Goal: Task Accomplishment & Management: Complete application form

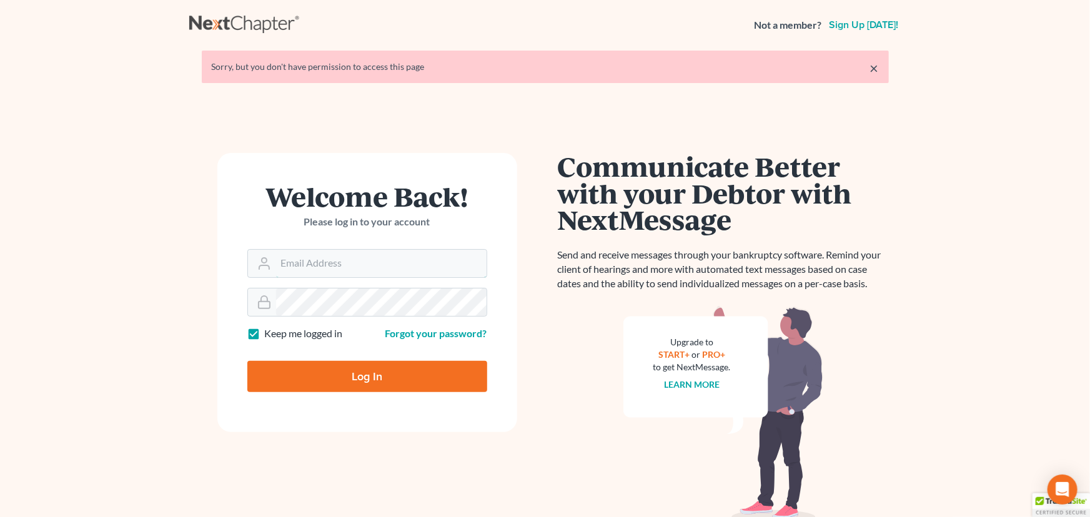
type input "[EMAIL_ADDRESS][DOMAIN_NAME]"
click at [341, 384] on input "Log In" at bounding box center [367, 376] width 240 height 31
type input "Thinking..."
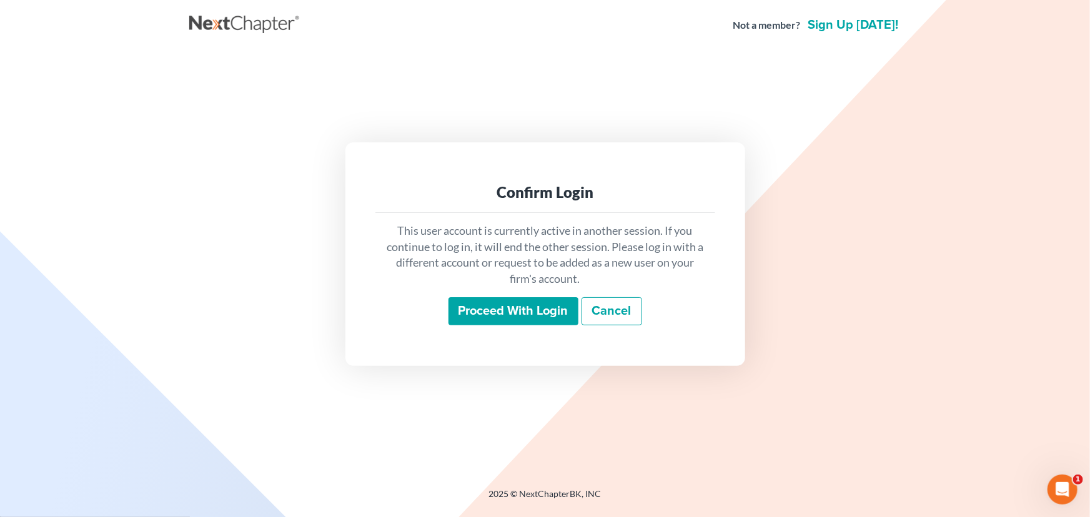
click at [499, 307] on input "Proceed with login" at bounding box center [514, 311] width 130 height 29
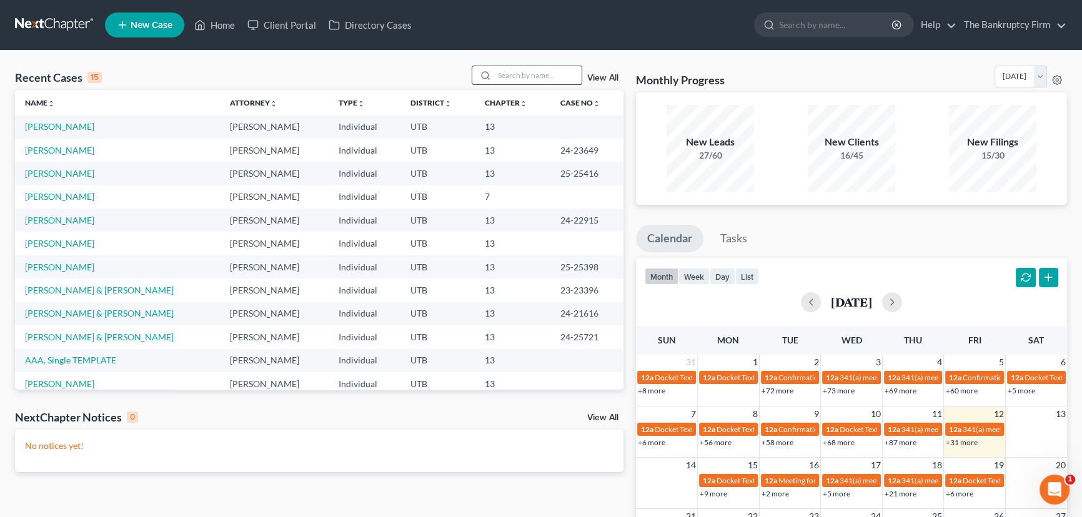
click at [516, 81] on input "search" at bounding box center [537, 75] width 87 height 18
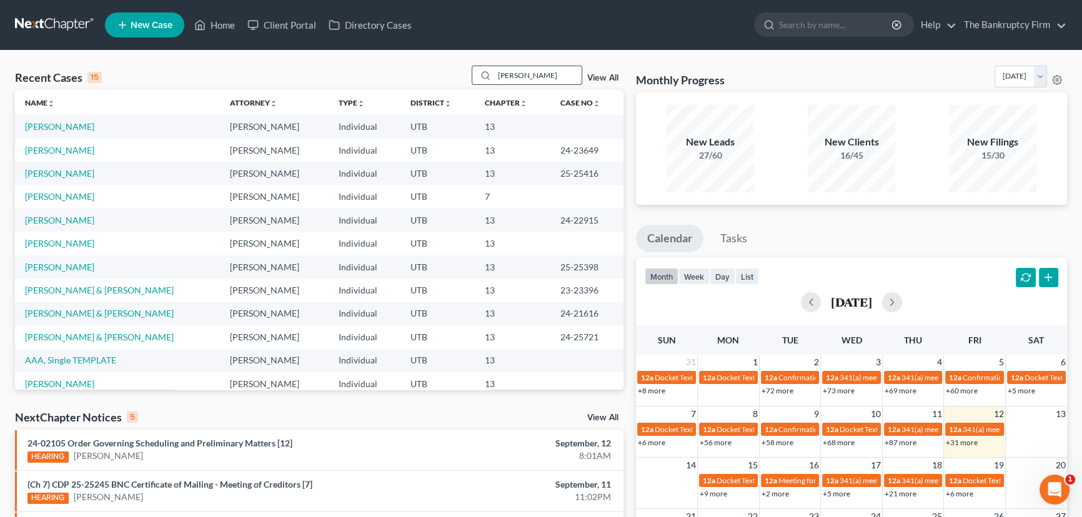
type input "[PERSON_NAME]"
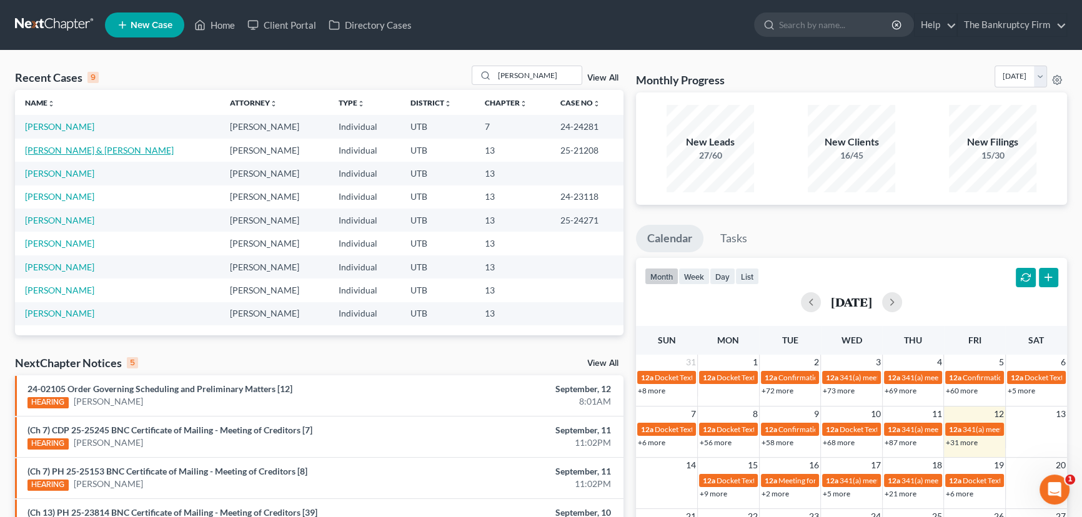
click at [72, 149] on link "[PERSON_NAME] & [PERSON_NAME]" at bounding box center [99, 150] width 149 height 11
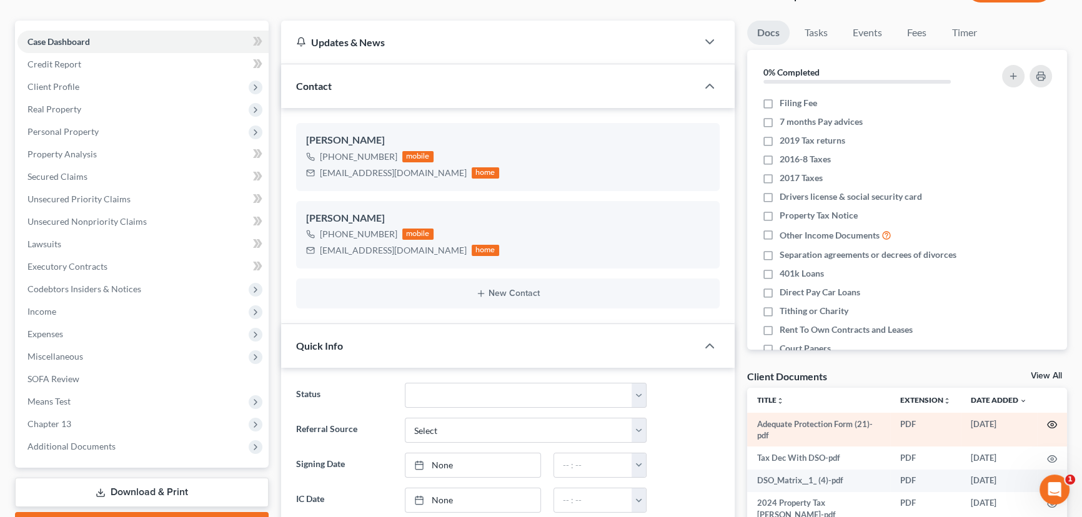
scroll to position [113, 0]
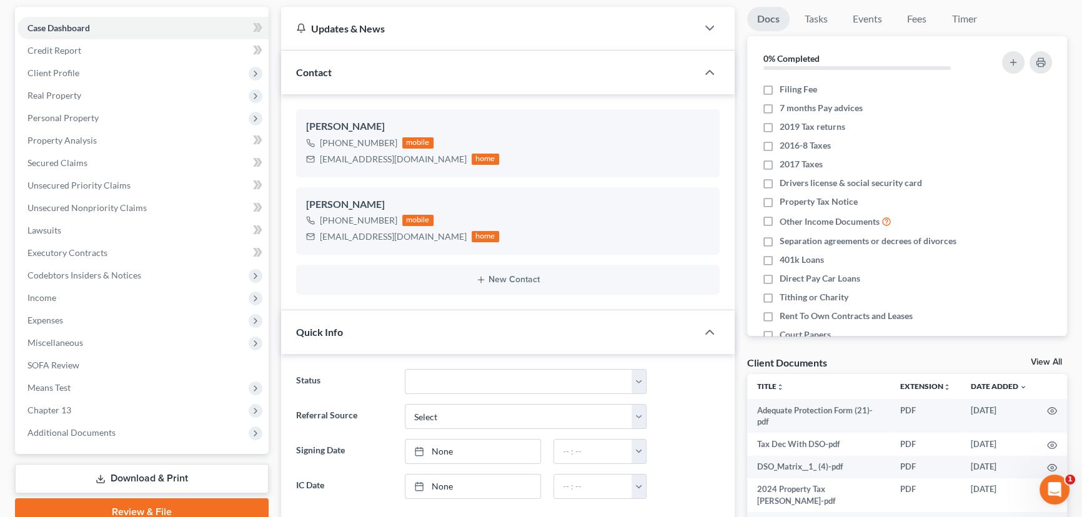
click at [1041, 359] on link "View All" at bounding box center [1046, 362] width 31 height 9
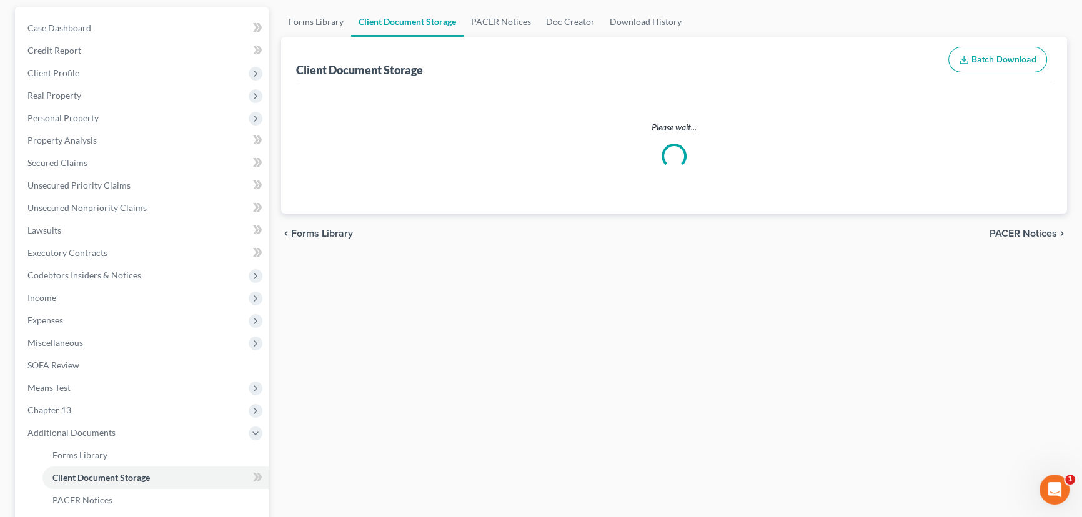
scroll to position [11, 0]
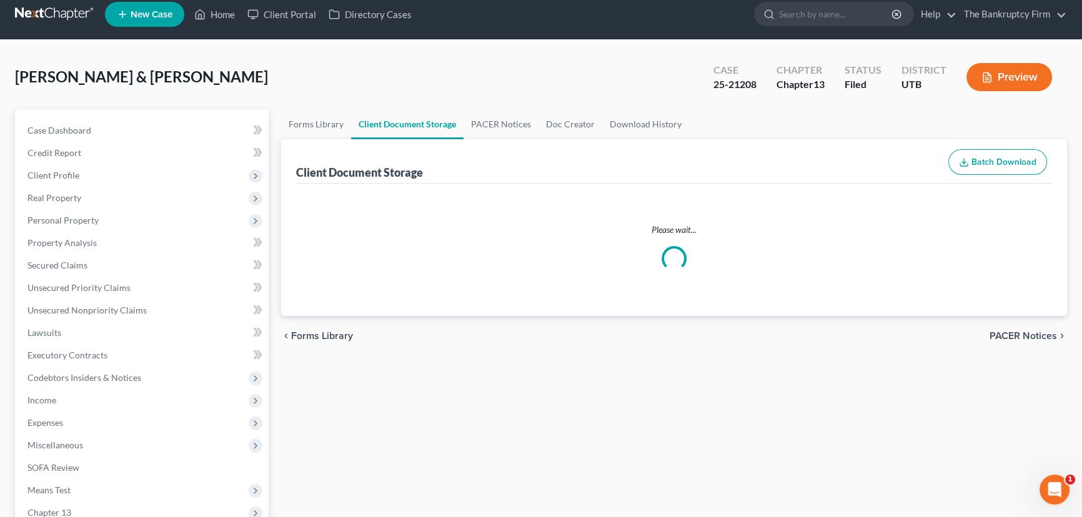
select select "30"
select select "26"
select select "41"
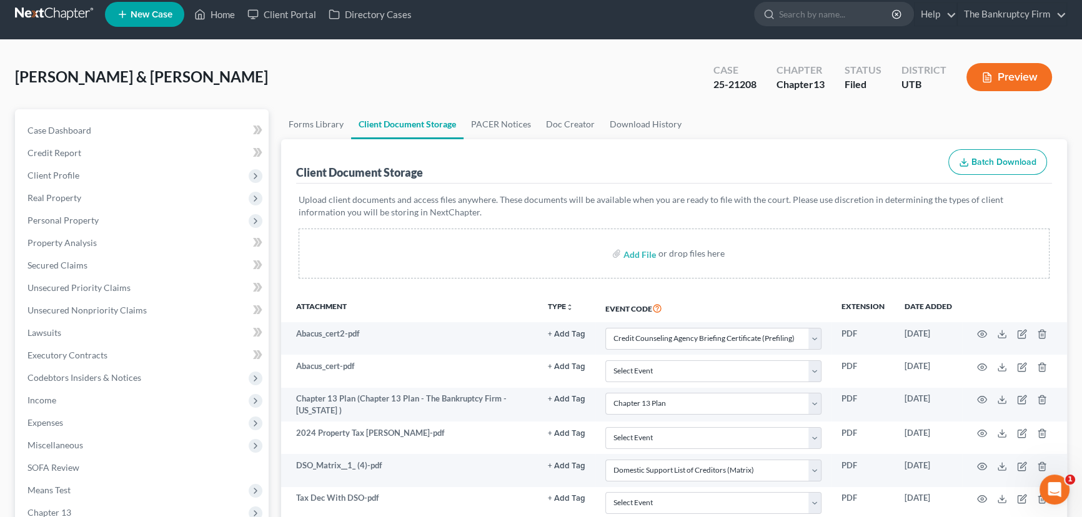
scroll to position [0, 0]
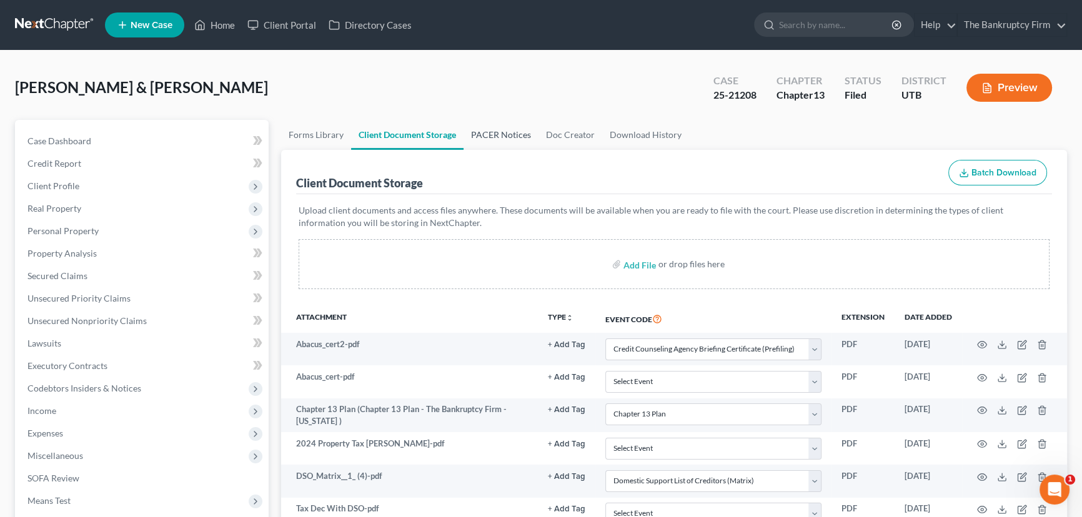
click at [495, 133] on link "PACER Notices" at bounding box center [501, 135] width 75 height 30
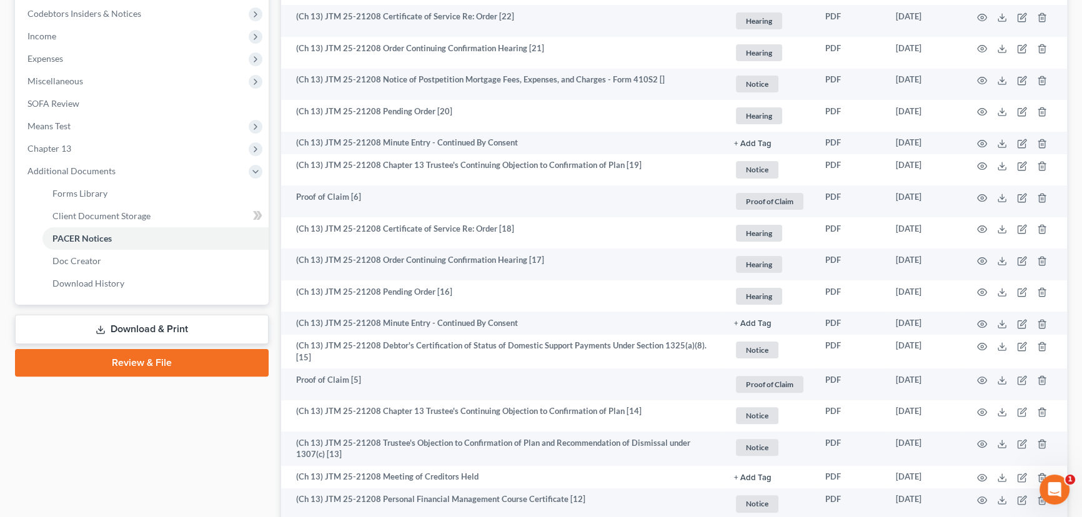
scroll to position [397, 0]
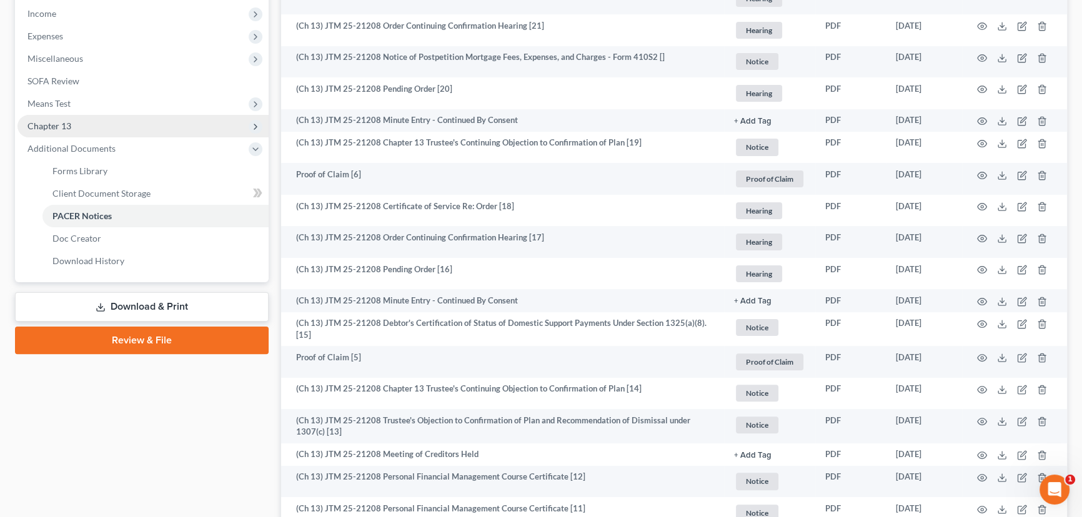
click at [69, 129] on span "Chapter 13" at bounding box center [49, 126] width 44 height 11
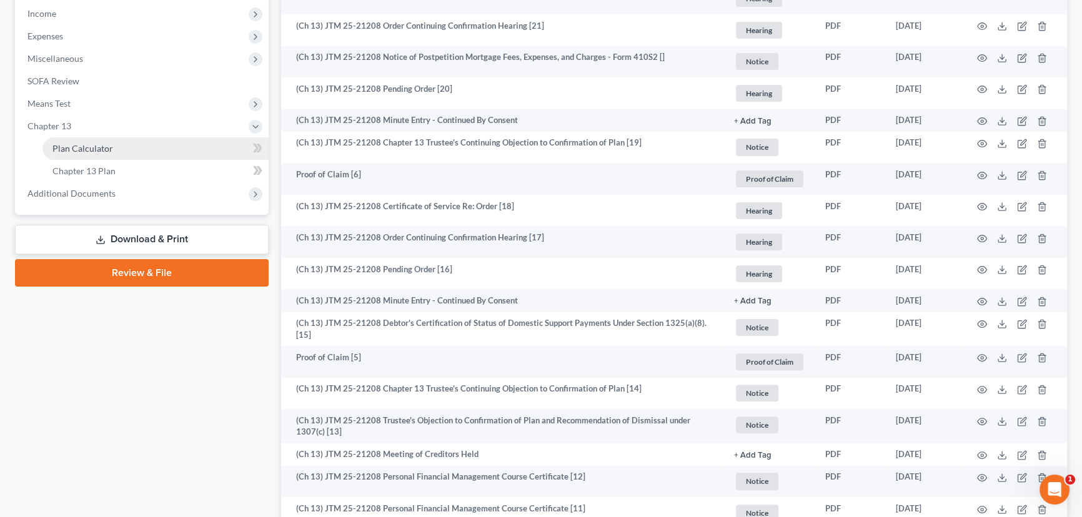
click at [97, 147] on span "Plan Calculator" at bounding box center [82, 148] width 61 height 11
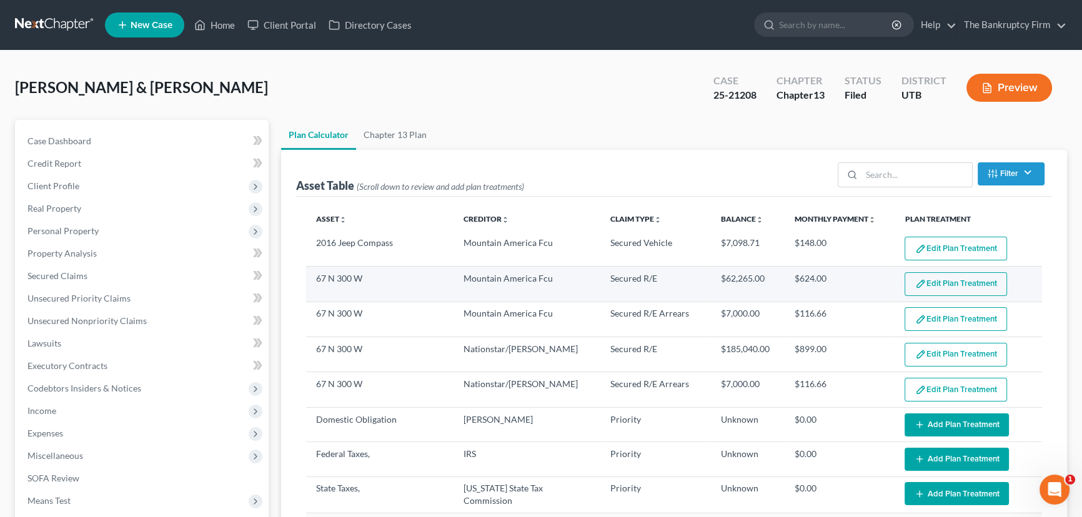
select select "59"
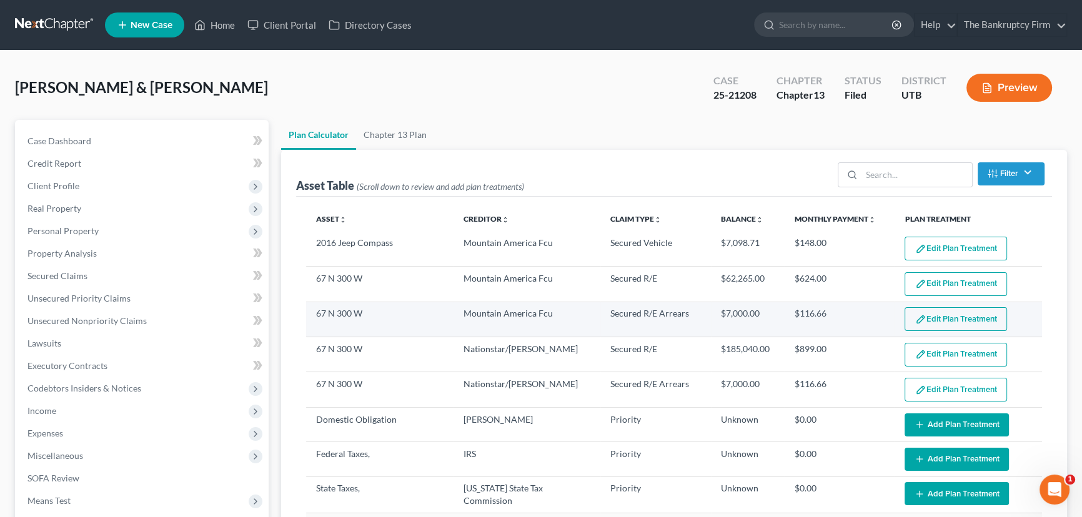
click at [930, 312] on button "Edit Plan Treatment" at bounding box center [956, 319] width 102 height 24
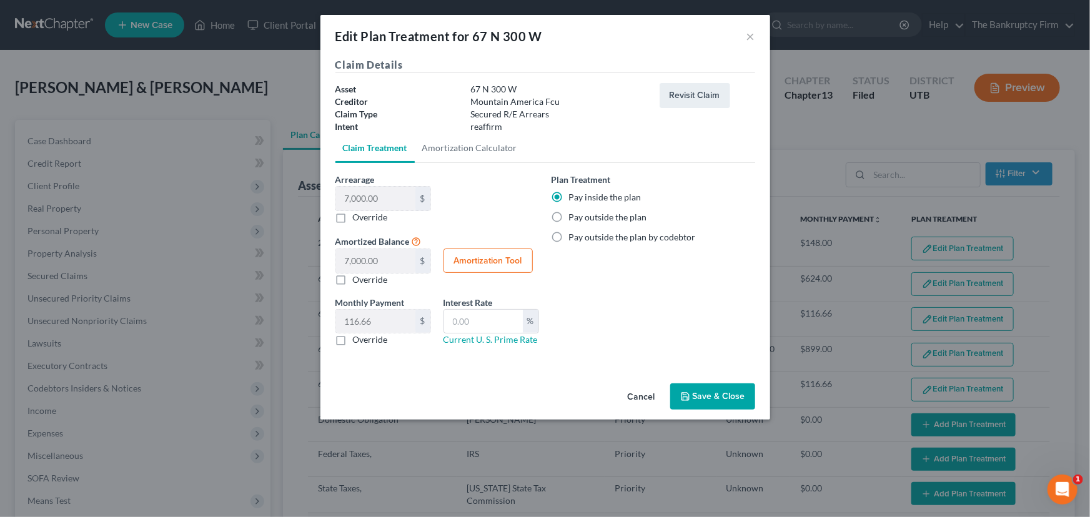
click at [719, 396] on button "Save & Close" at bounding box center [713, 397] width 85 height 26
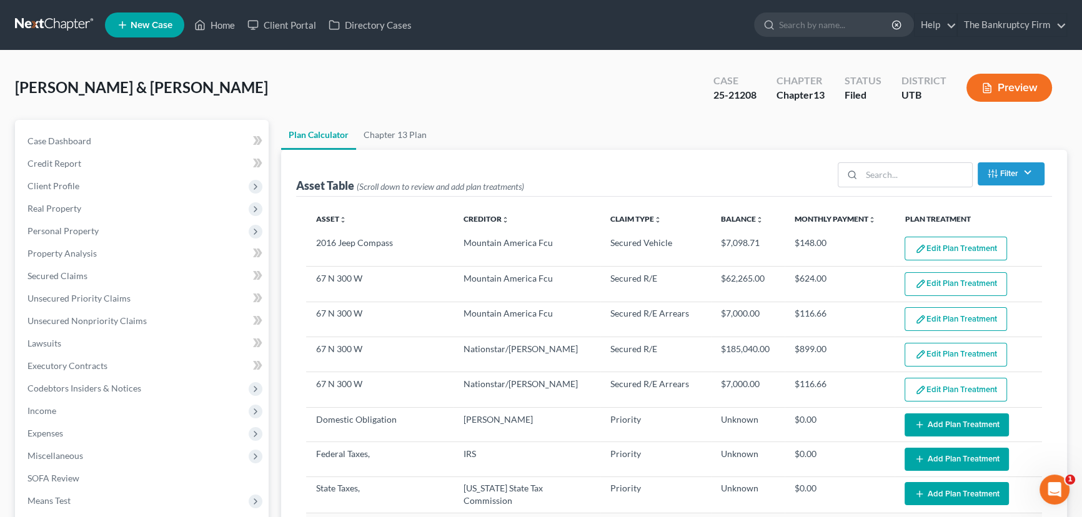
select select "59"
click at [77, 231] on span "Personal Property" at bounding box center [62, 231] width 71 height 11
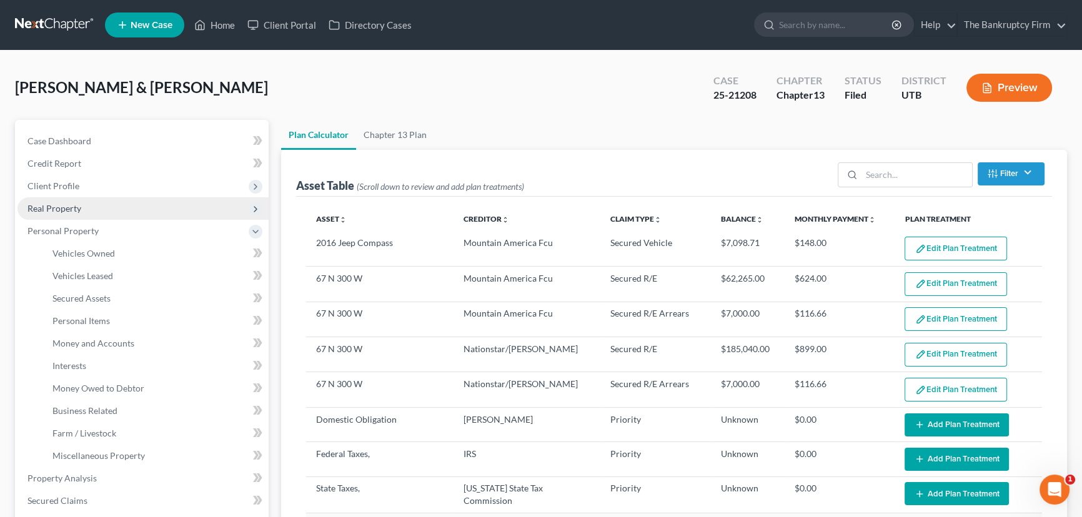
click at [64, 208] on span "Real Property" at bounding box center [54, 208] width 54 height 11
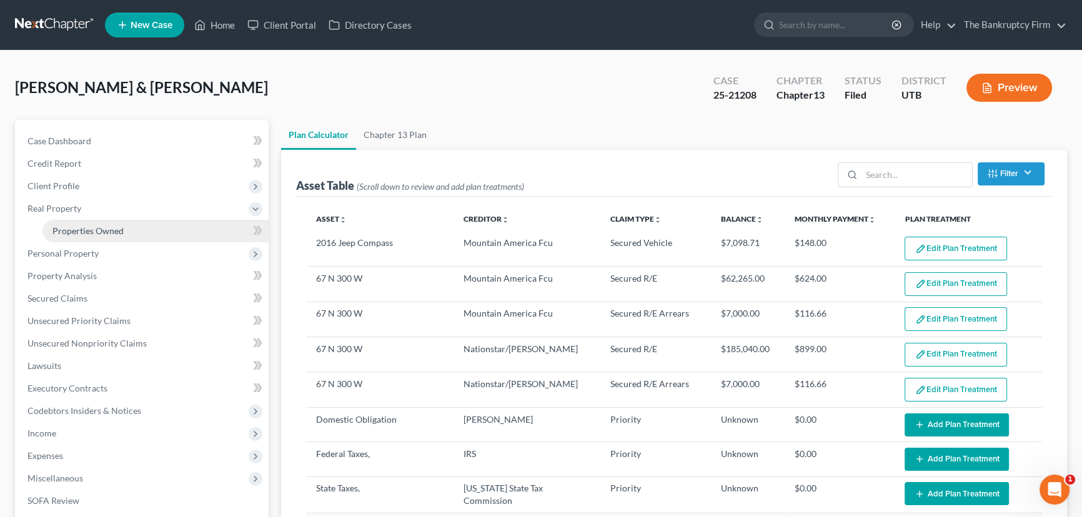
click at [103, 234] on span "Properties Owned" at bounding box center [87, 231] width 71 height 11
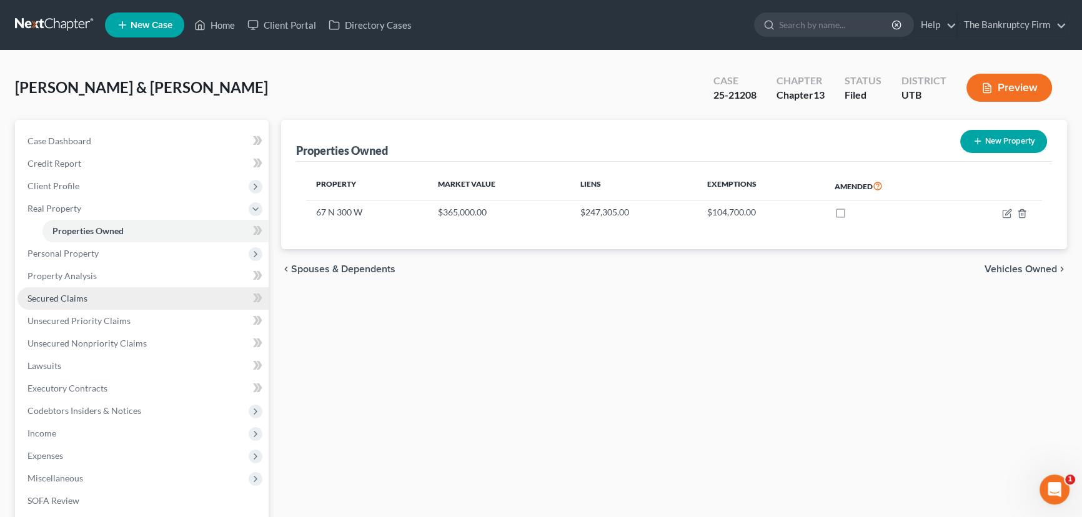
click at [66, 294] on span "Secured Claims" at bounding box center [57, 298] width 60 height 11
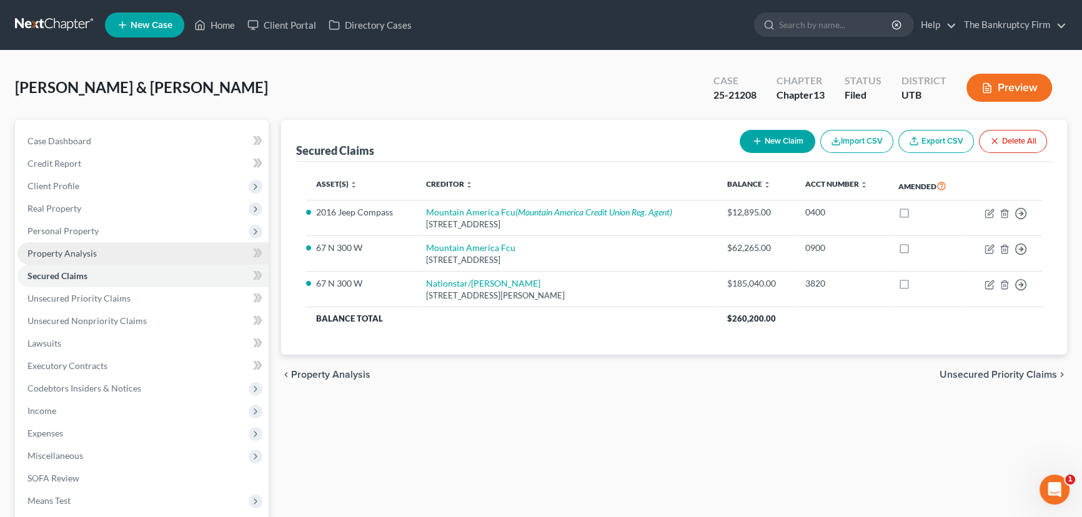
click at [66, 256] on span "Property Analysis" at bounding box center [61, 253] width 69 height 11
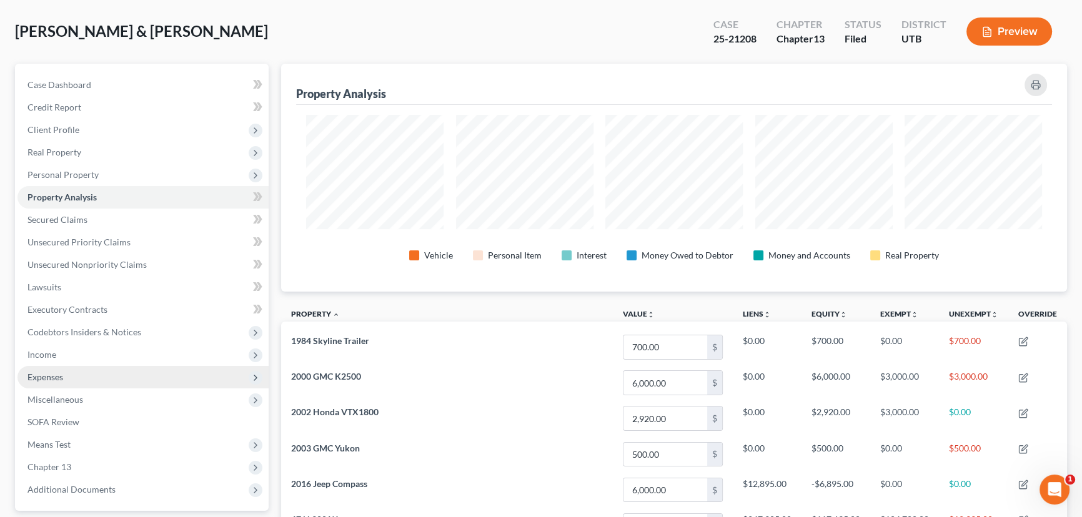
scroll to position [113, 0]
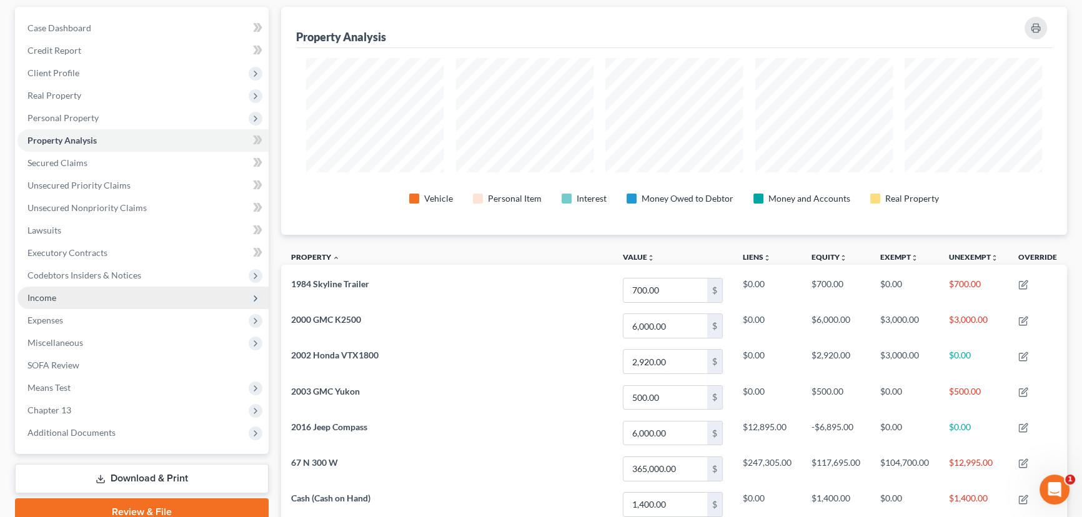
click at [47, 298] on span "Income" at bounding box center [41, 297] width 29 height 11
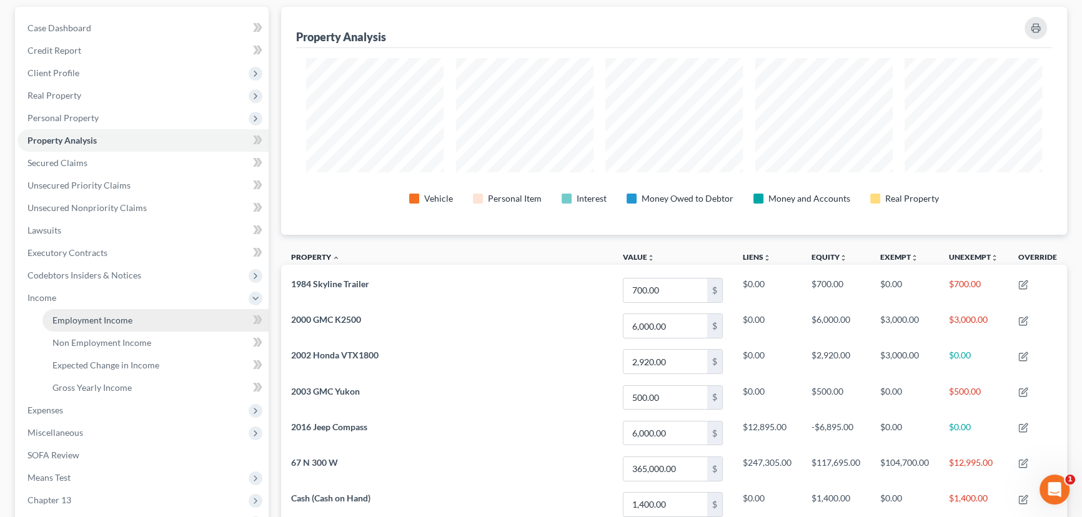
click at [93, 318] on span "Employment Income" at bounding box center [92, 320] width 80 height 11
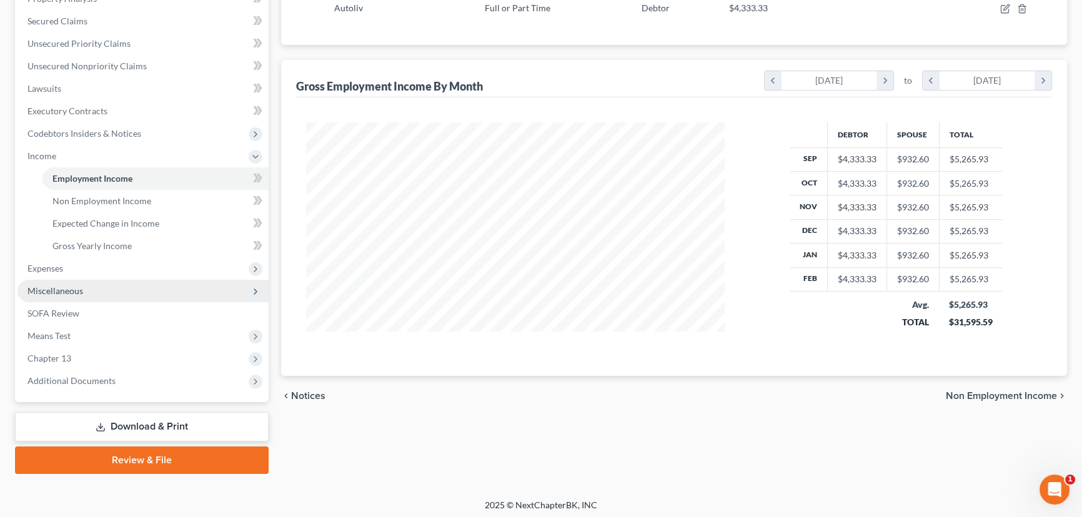
scroll to position [257, 0]
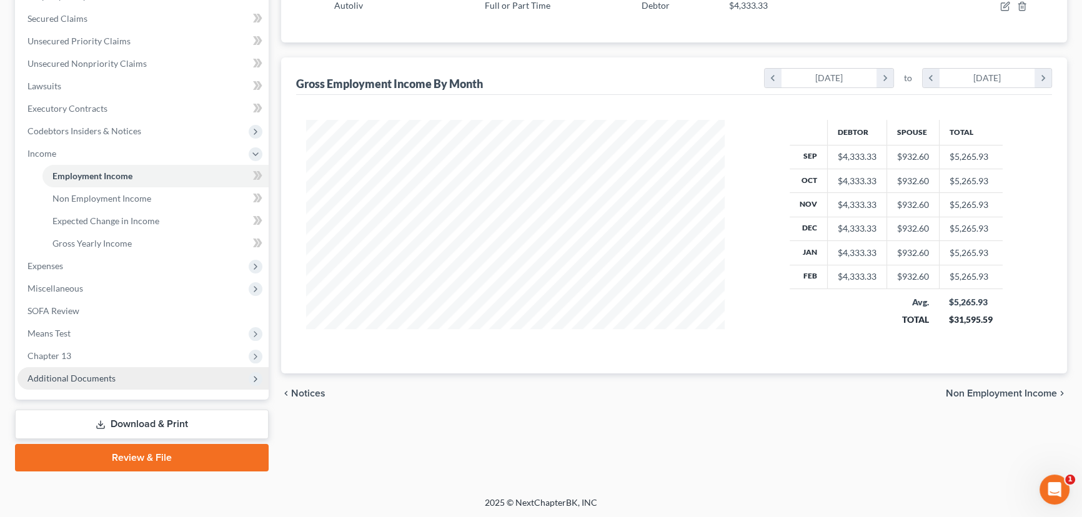
click at [67, 373] on span "Additional Documents" at bounding box center [71, 378] width 88 height 11
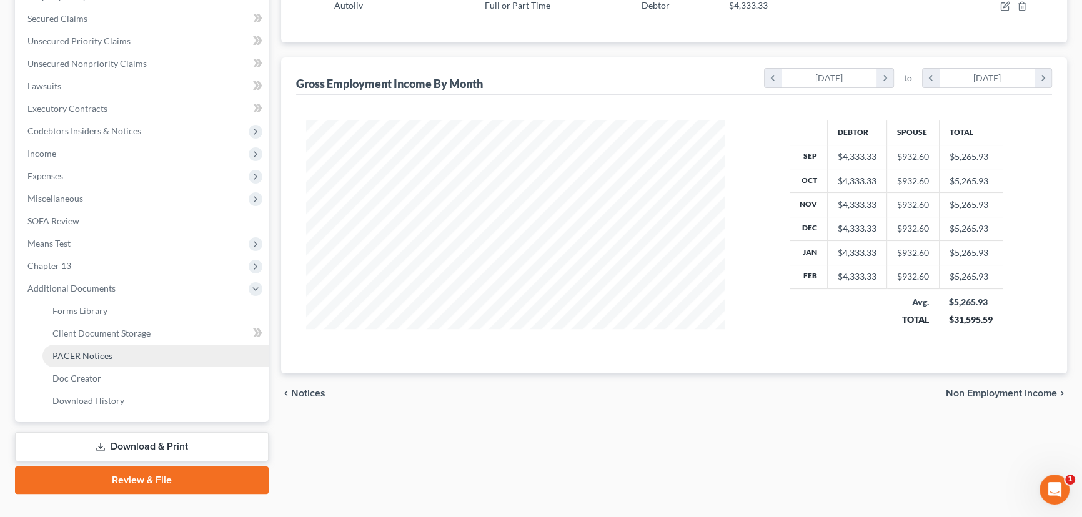
click at [100, 354] on span "PACER Notices" at bounding box center [82, 356] width 60 height 11
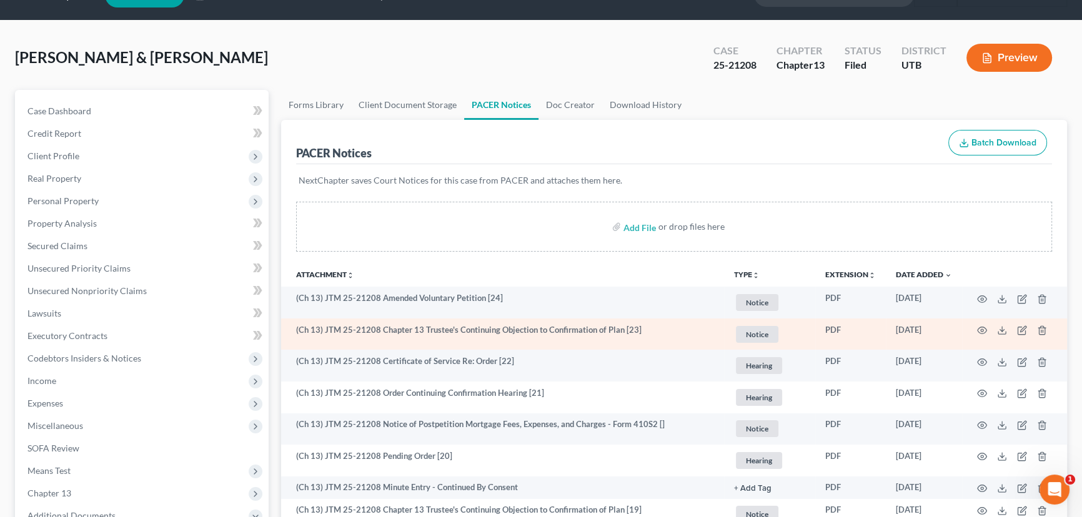
scroll to position [56, 0]
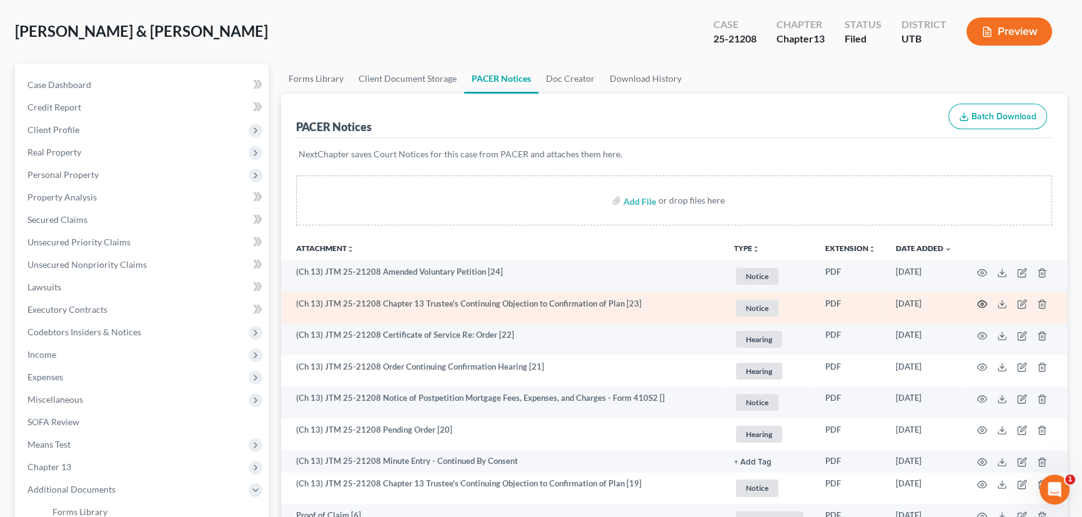
click at [981, 303] on circle "button" at bounding box center [982, 304] width 2 height 2
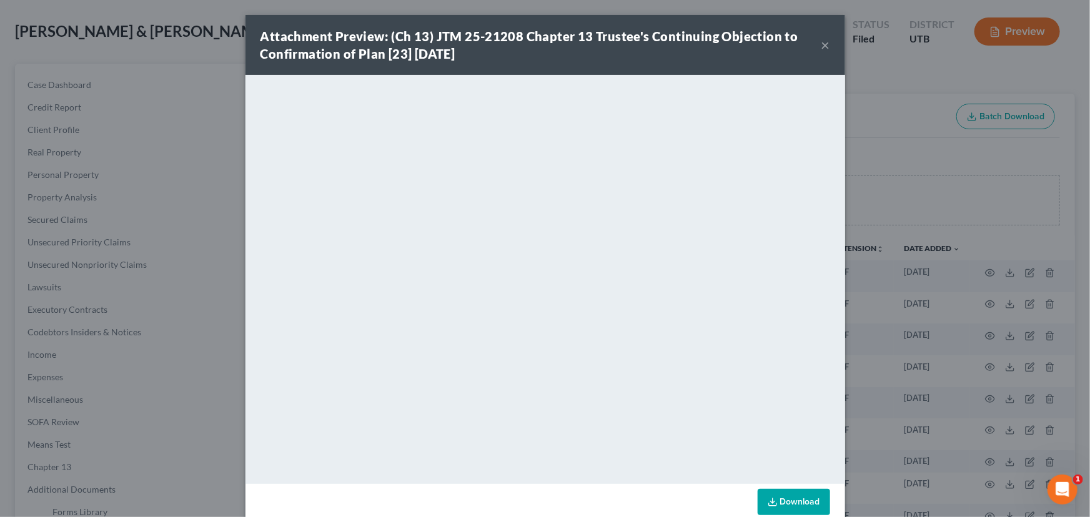
click at [822, 44] on button "×" at bounding box center [826, 44] width 9 height 15
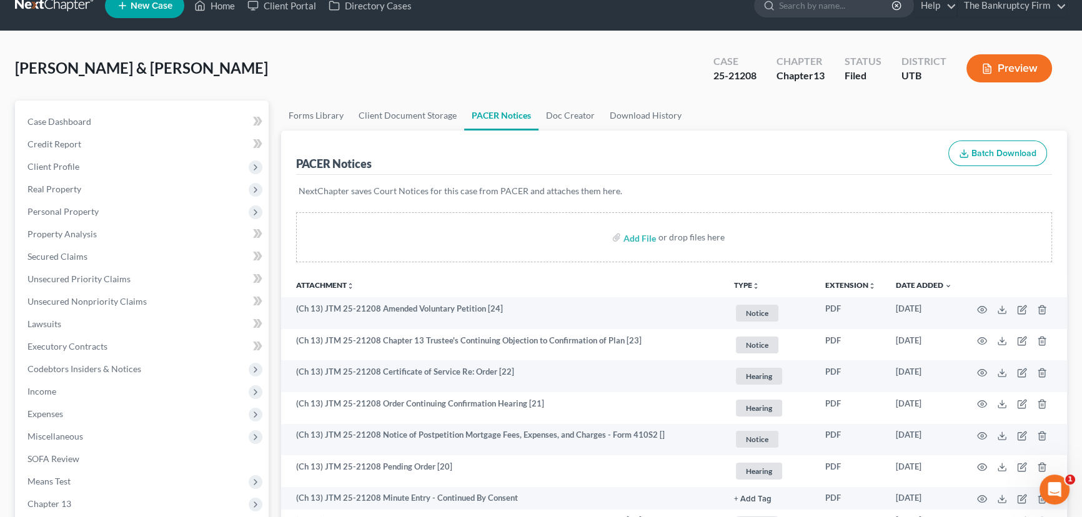
scroll to position [0, 0]
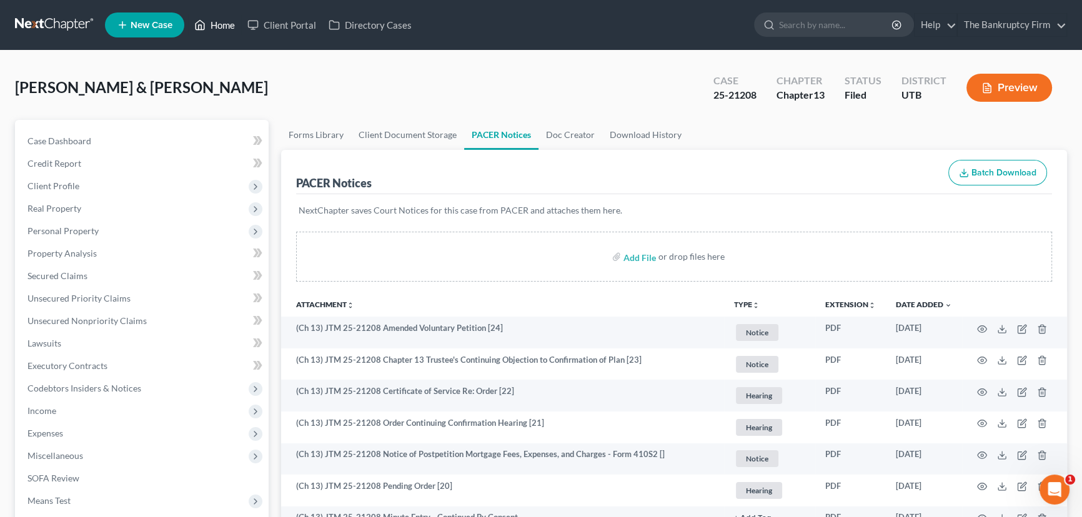
click at [222, 24] on link "Home" at bounding box center [214, 25] width 53 height 22
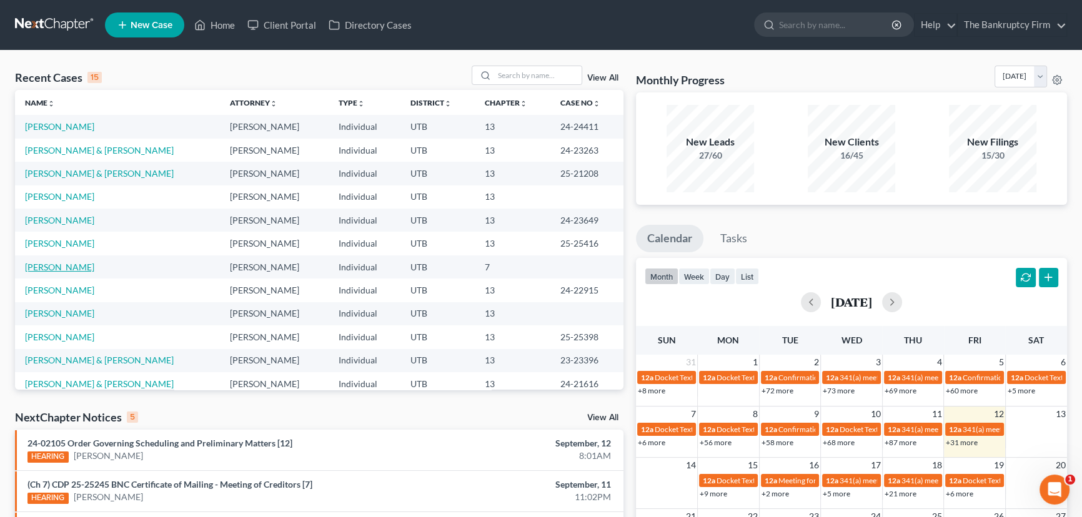
click at [76, 267] on link "[PERSON_NAME]" at bounding box center [59, 267] width 69 height 11
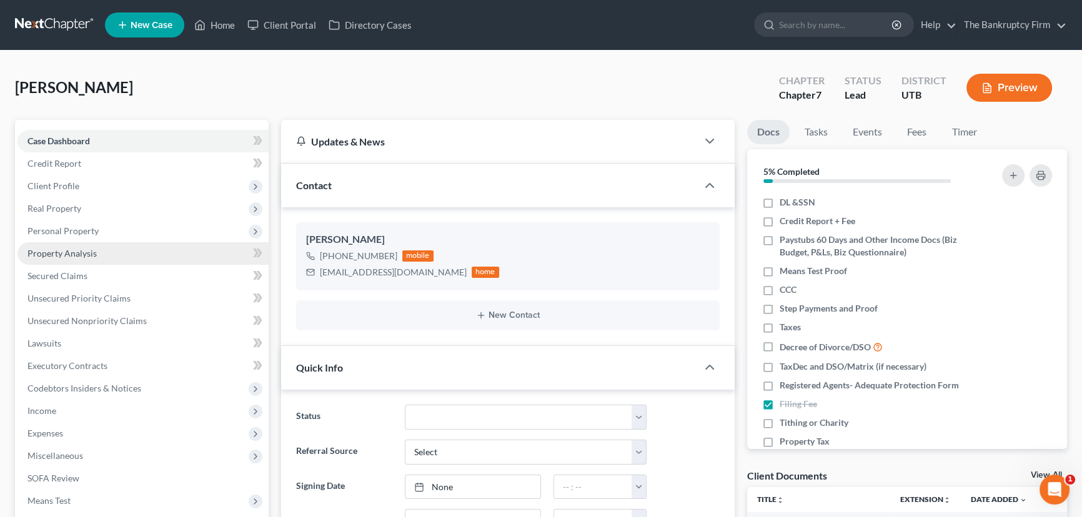
click at [84, 256] on span "Property Analysis" at bounding box center [61, 253] width 69 height 11
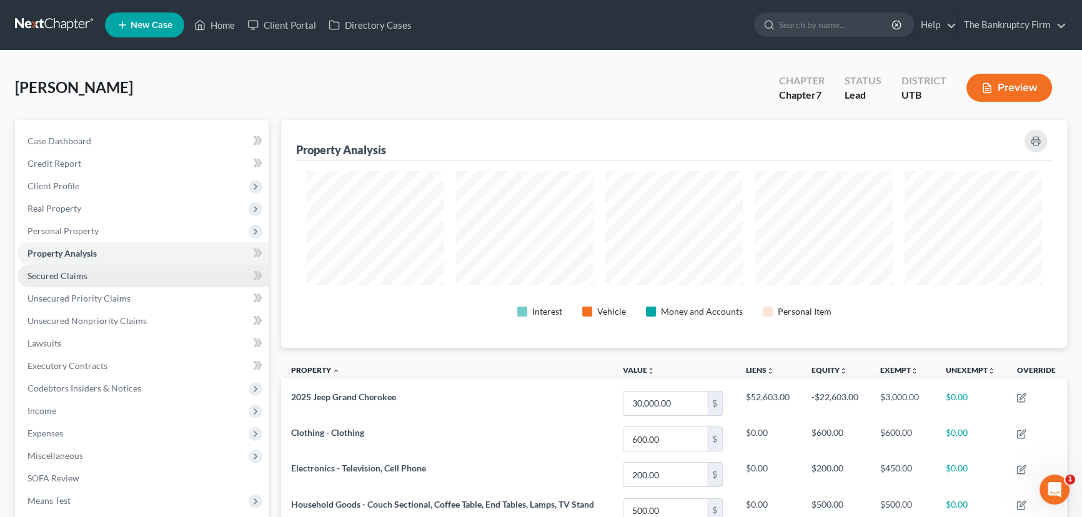
click at [64, 274] on span "Secured Claims" at bounding box center [57, 276] width 60 height 11
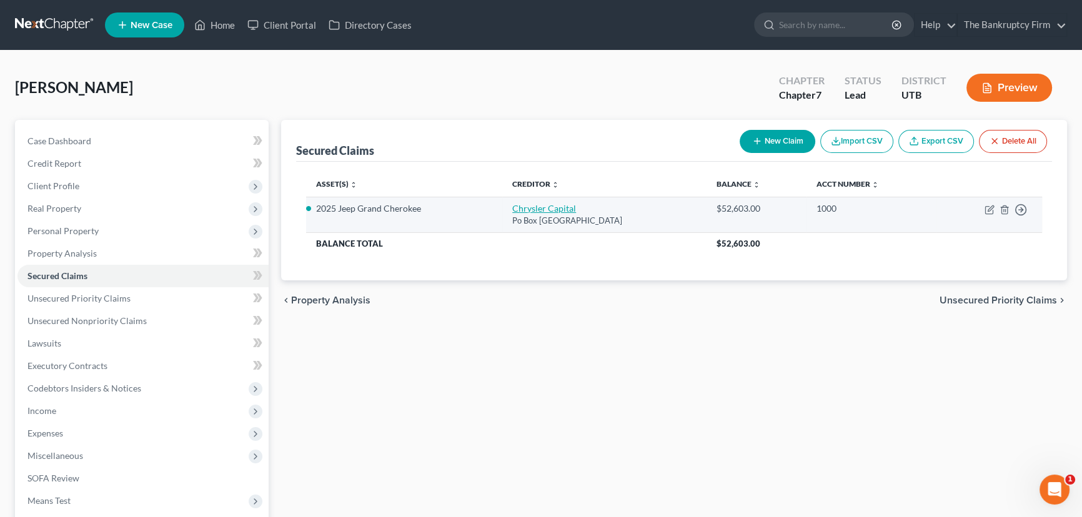
click at [536, 206] on link "Chrysler Capital" at bounding box center [544, 208] width 64 height 11
select select "45"
select select "0"
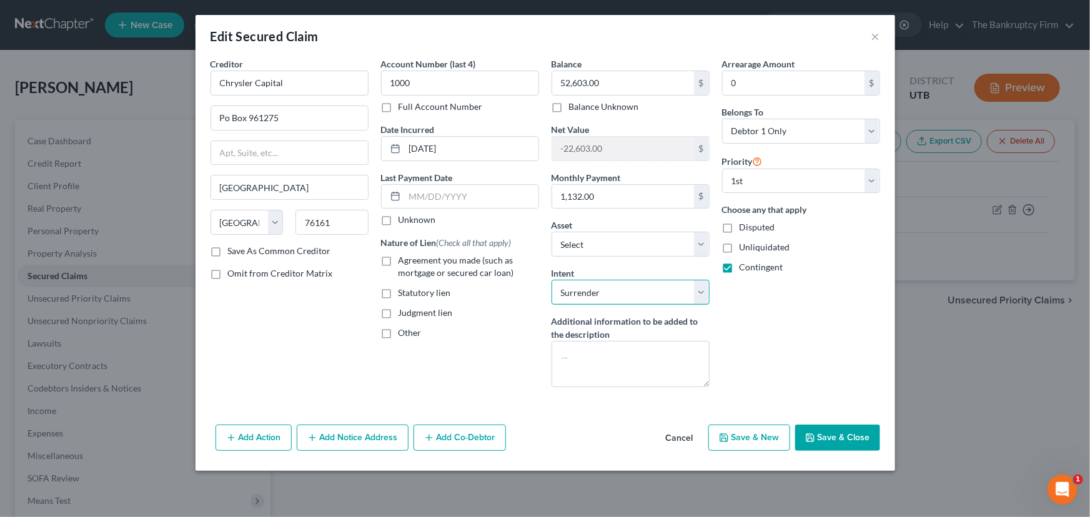
click at [608, 289] on select "Select Surrender Redeem Reaffirm Avoid Other" at bounding box center [631, 292] width 158 height 25
select select "1"
click at [552, 280] on select "Select Surrender Redeem Reaffirm Avoid Other" at bounding box center [631, 292] width 158 height 25
click at [840, 443] on button "Save & Close" at bounding box center [837, 438] width 85 height 26
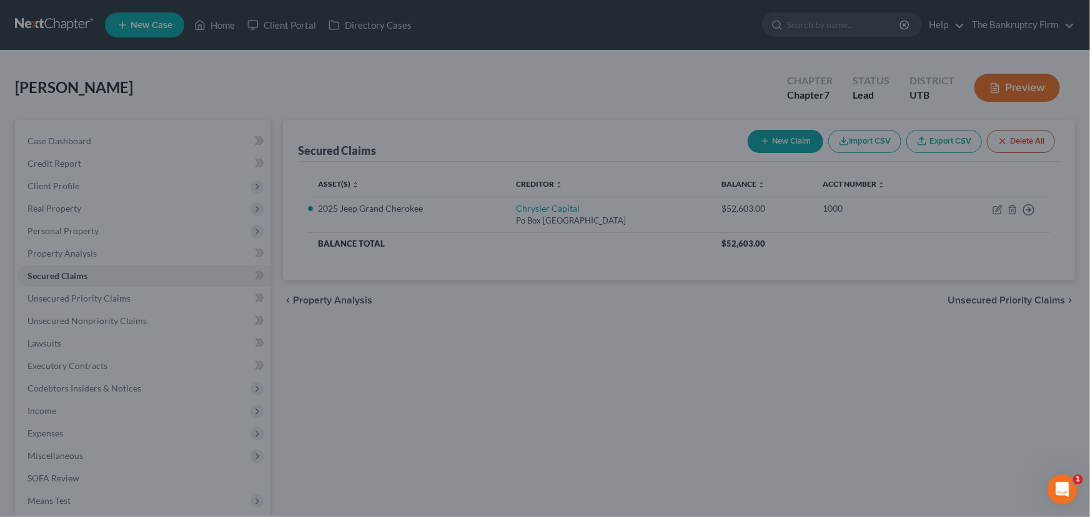
select select "3"
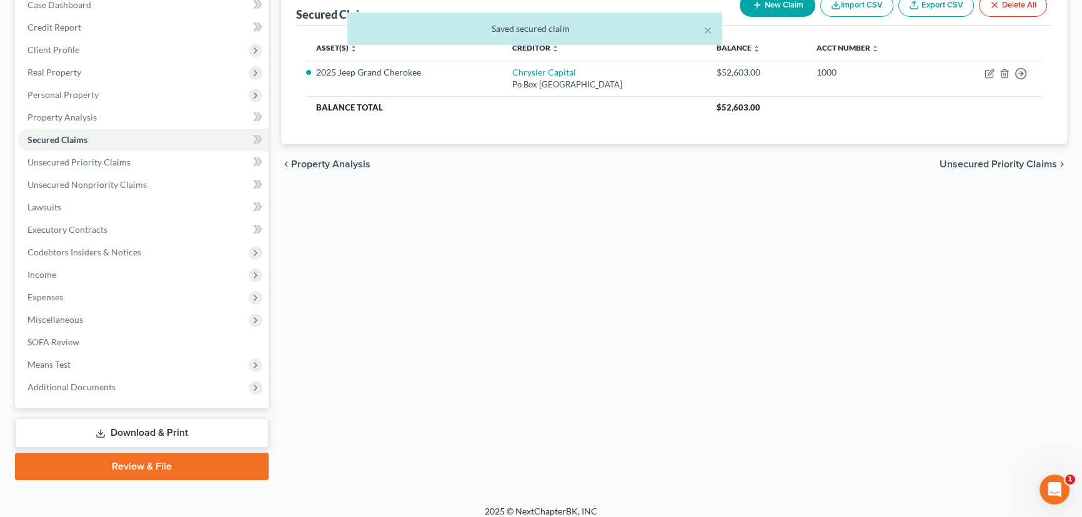
scroll to position [145, 0]
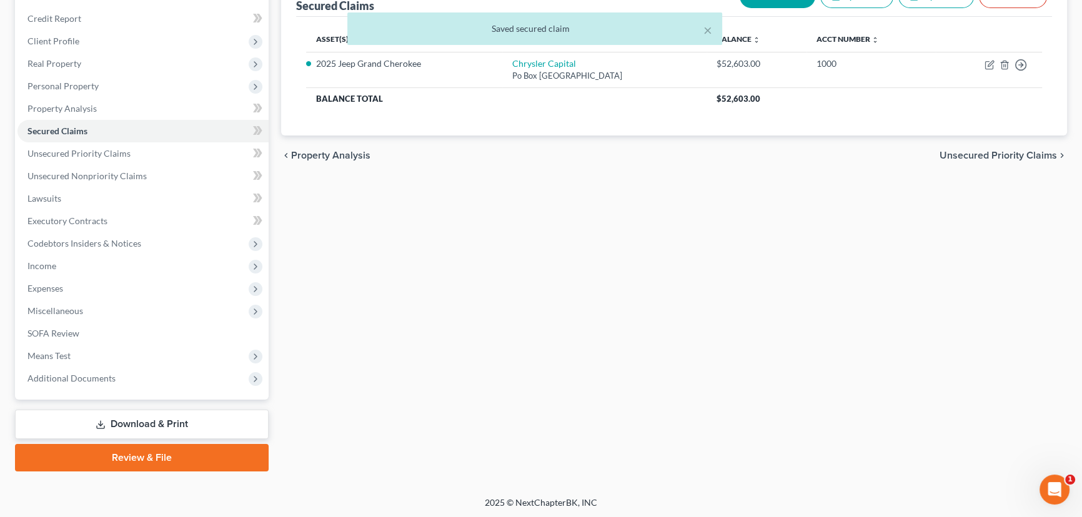
click at [130, 458] on link "Review & File" at bounding box center [142, 457] width 254 height 27
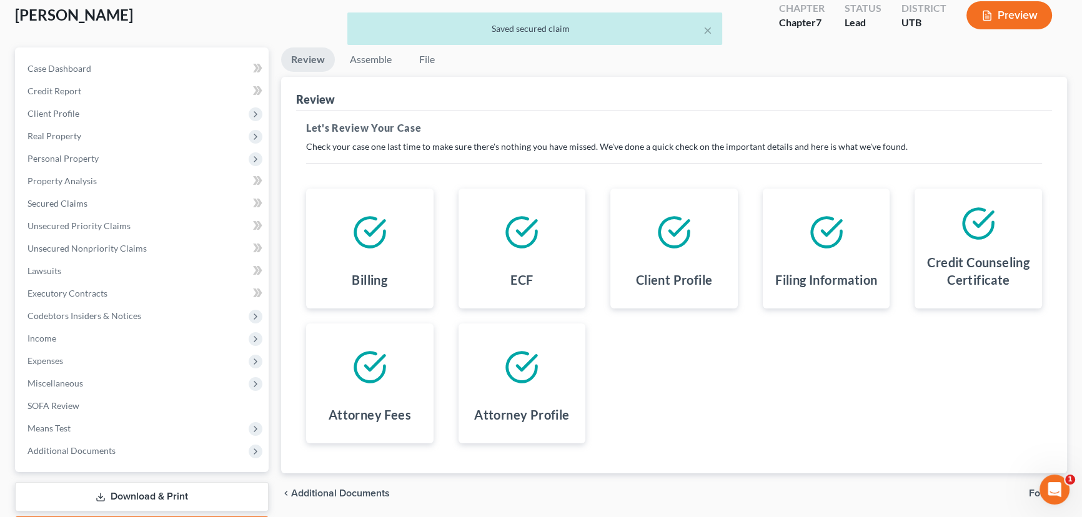
scroll to position [145, 0]
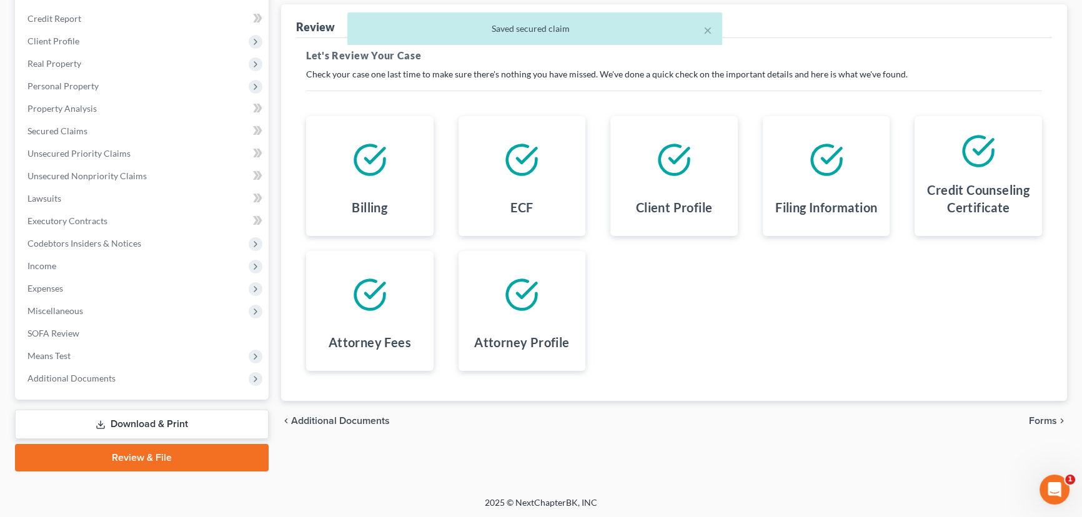
click at [1044, 417] on span "Forms" at bounding box center [1043, 421] width 28 height 10
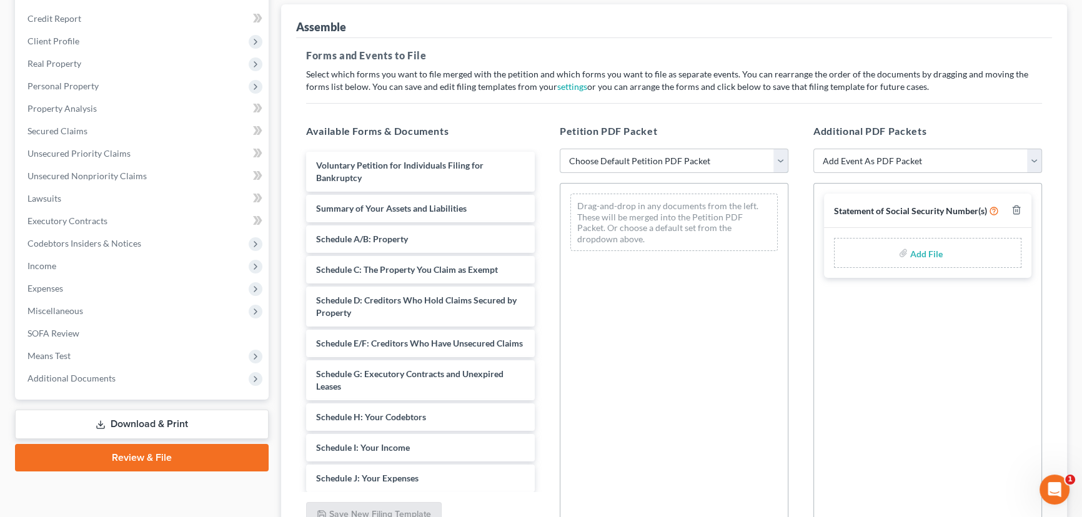
click at [662, 161] on select "Choose Default Petition PDF Packet Emergency Filing (Voluntary Petition and Cre…" at bounding box center [674, 161] width 229 height 25
select select "2"
click at [560, 149] on select "Choose Default Petition PDF Packet Emergency Filing (Voluntary Petition and Cre…" at bounding box center [674, 161] width 229 height 25
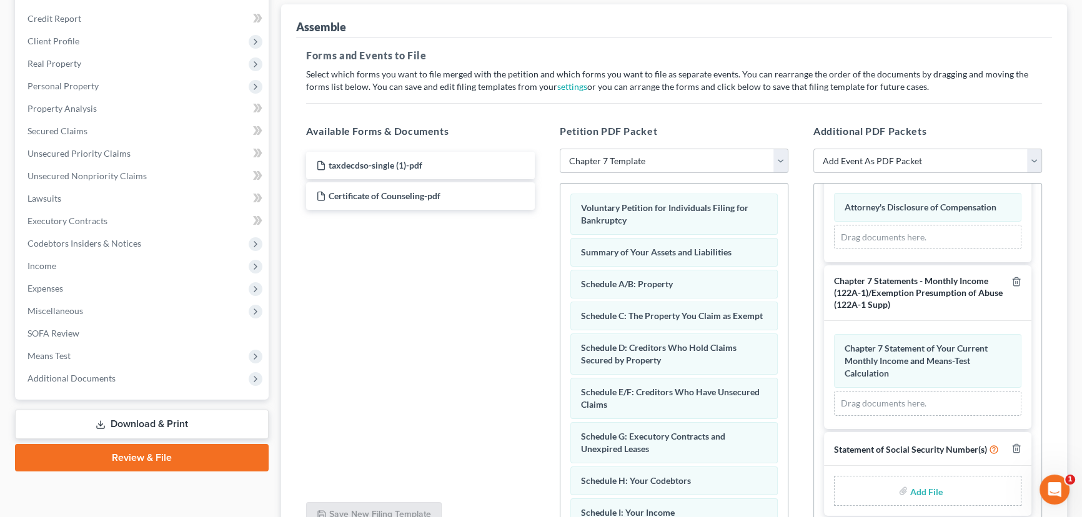
scroll to position [69, 0]
click at [915, 155] on select "Add Event As PDF Packet Affidavit/Declaration Amended Document Amended Schedule…" at bounding box center [928, 161] width 229 height 25
select select "12"
click at [814, 149] on select "Add Event As PDF Packet Affidavit/Declaration Amended Document Amended Schedule…" at bounding box center [928, 161] width 229 height 25
select select
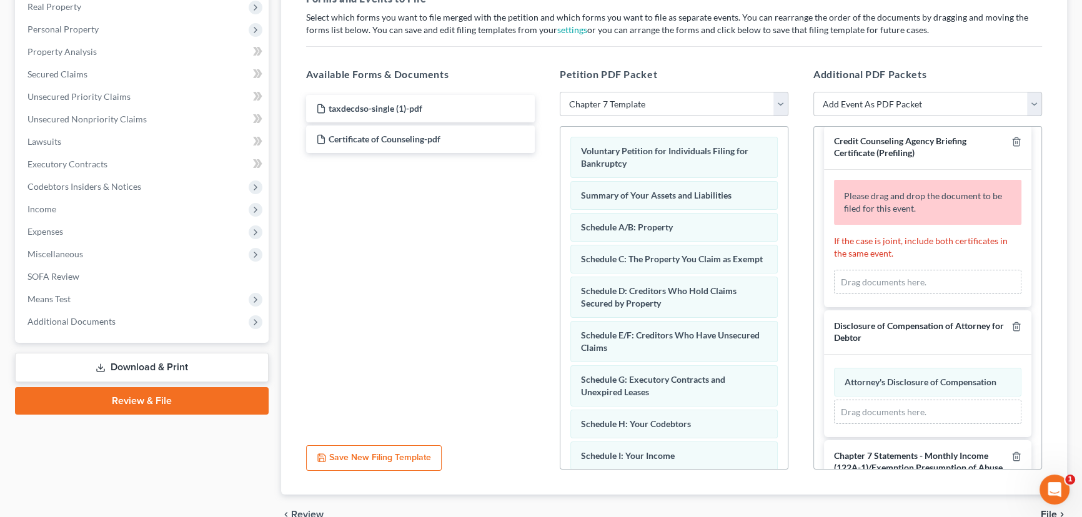
scroll to position [0, 0]
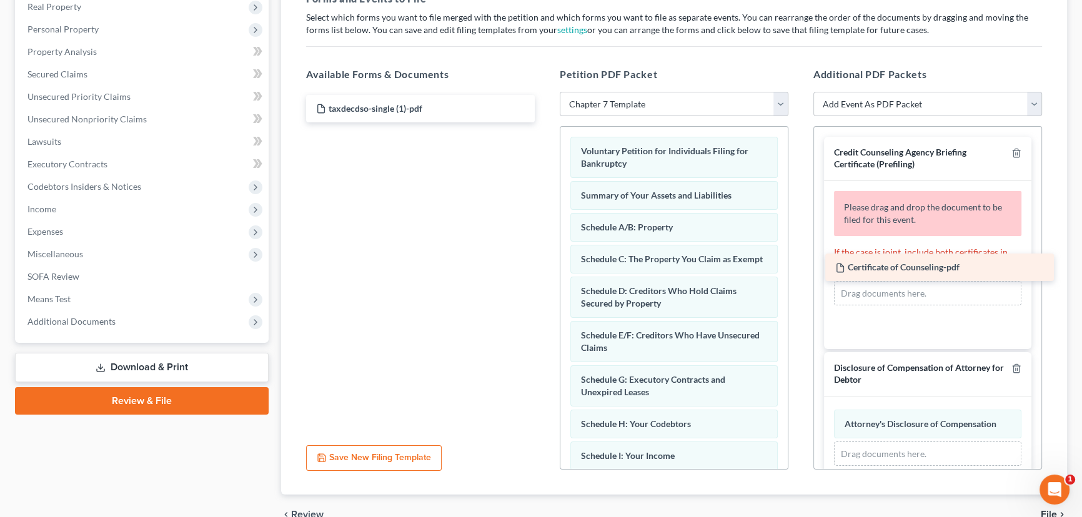
drag, startPoint x: 399, startPoint y: 137, endPoint x: 919, endPoint y: 267, distance: 535.3
click at [545, 122] on div "Certificate of Counseling-pdf taxdecdso-single (1)-pdf Certificate of Counselin…" at bounding box center [420, 108] width 249 height 27
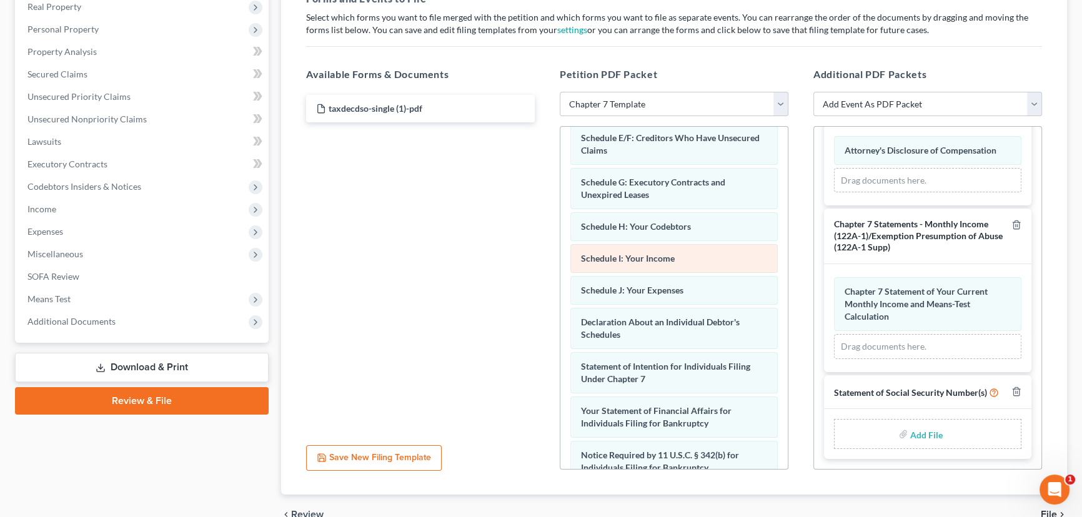
scroll to position [170, 0]
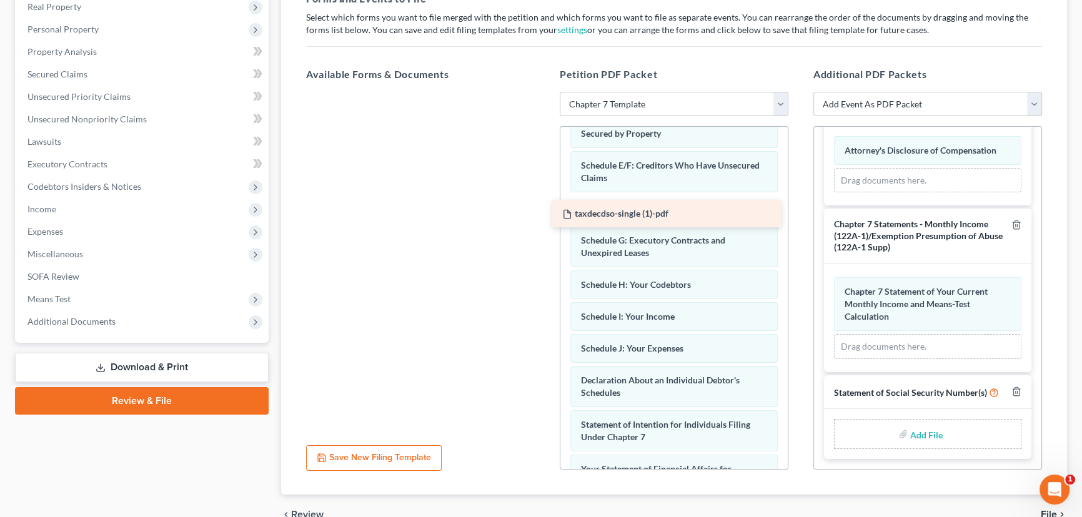
drag, startPoint x: 384, startPoint y: 107, endPoint x: 631, endPoint y: 214, distance: 268.4
click at [545, 92] on div "taxdecdso-single (1)-pdf taxdecdso-single (1)-pdf" at bounding box center [420, 92] width 249 height 0
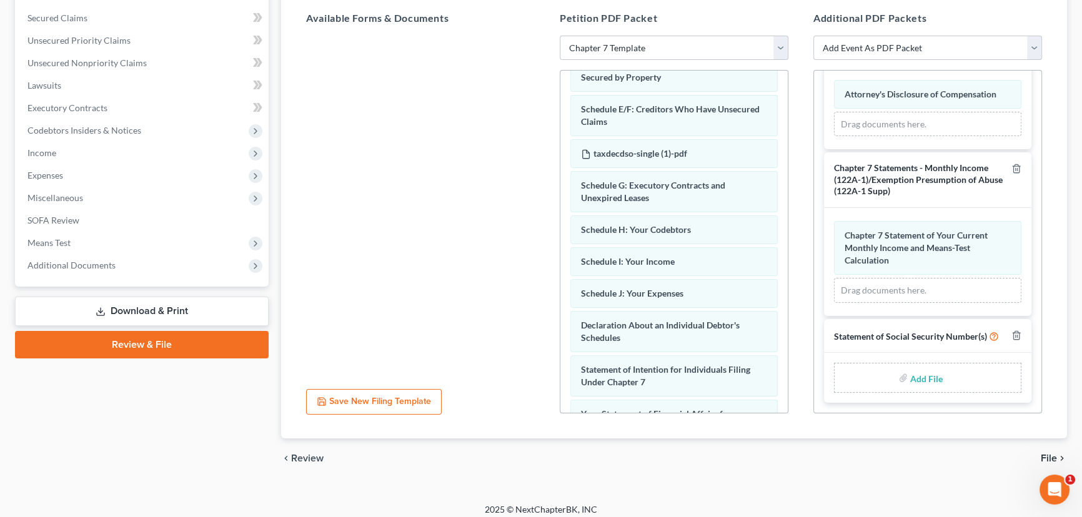
scroll to position [266, 0]
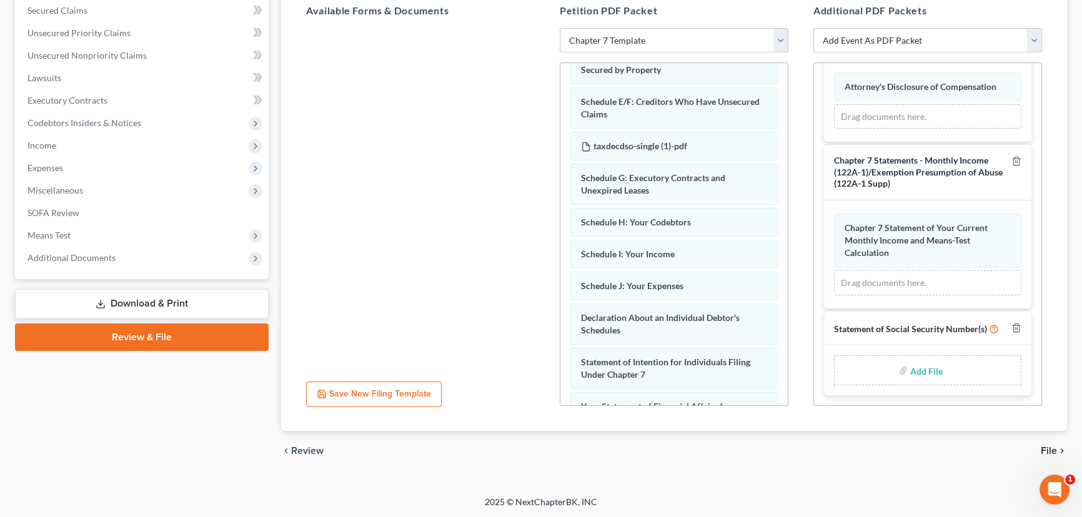
type input "C:\fakepath\Form 121 Burnside.pdf"
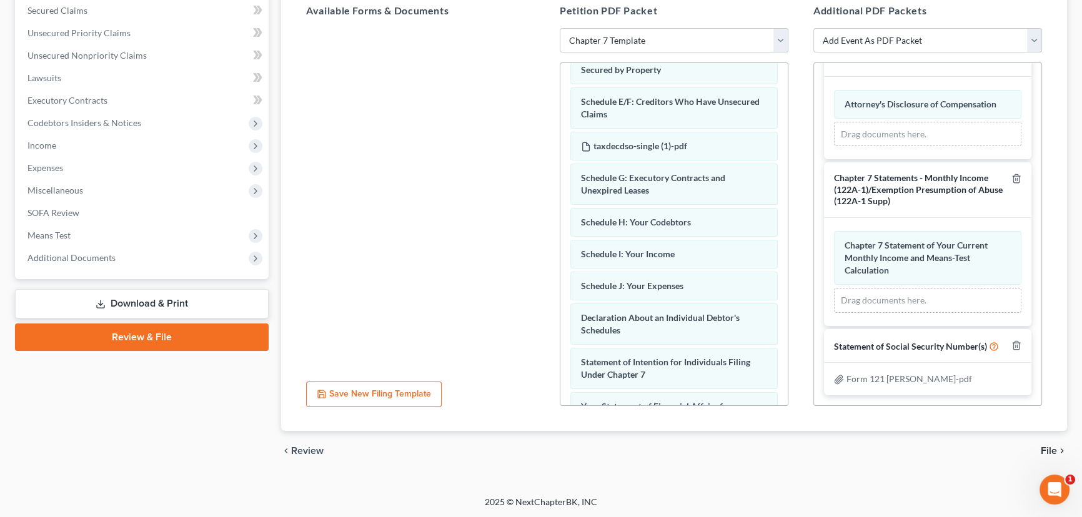
scroll to position [212, 0]
click at [1046, 447] on span "File" at bounding box center [1049, 451] width 16 height 10
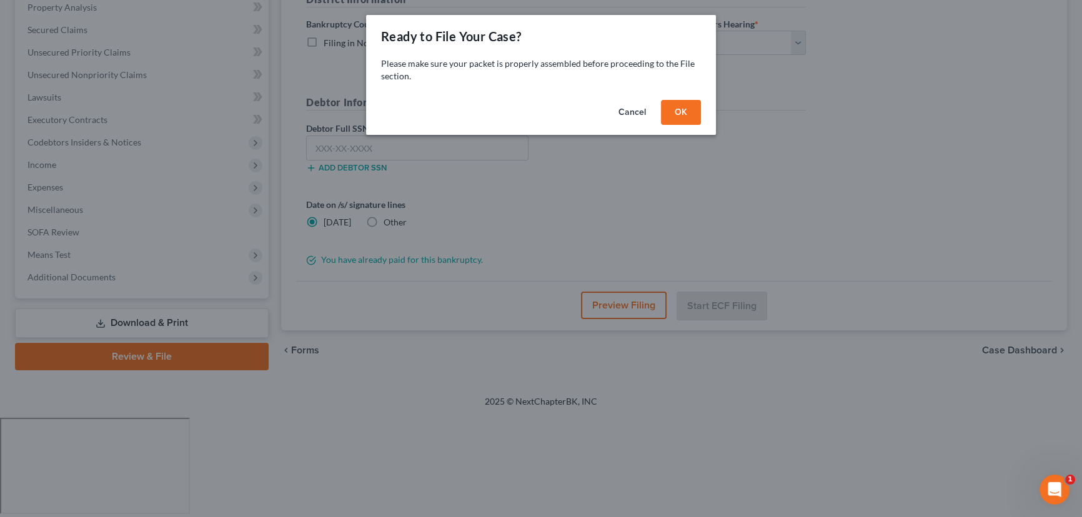
scroll to position [145, 0]
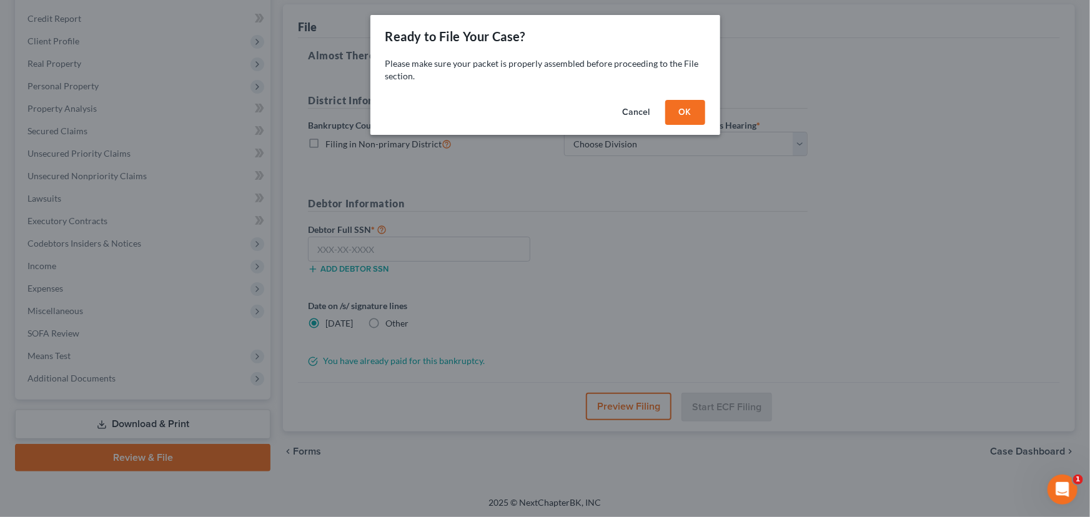
click at [681, 112] on button "OK" at bounding box center [686, 112] width 40 height 25
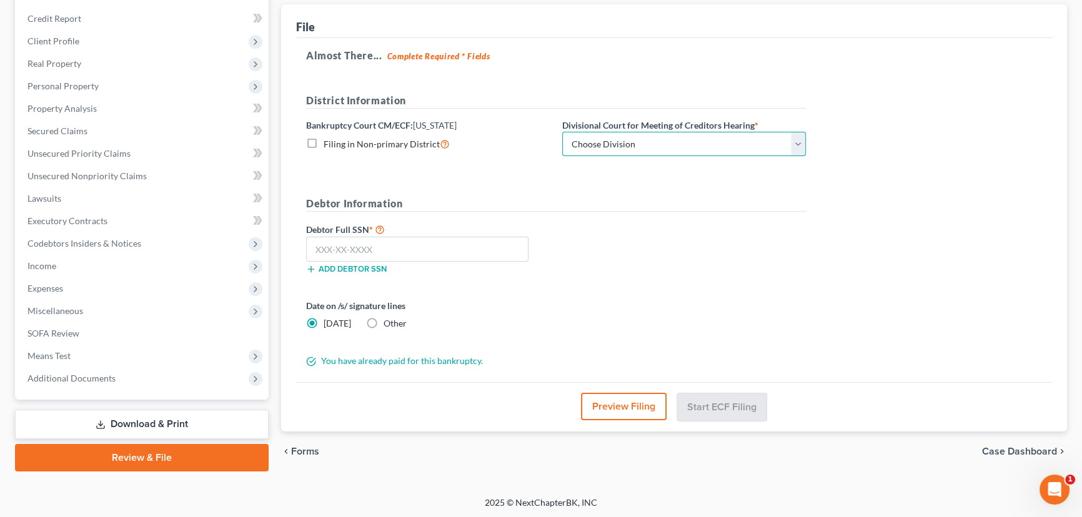
click at [799, 142] on select "Choose Division Salt Lake city" at bounding box center [684, 144] width 244 height 25
select select "0"
click at [562, 132] on select "Choose Division Salt Lake city" at bounding box center [684, 144] width 244 height 25
click at [389, 250] on input "text" at bounding box center [417, 249] width 222 height 25
click at [372, 249] on input "text" at bounding box center [417, 249] width 222 height 25
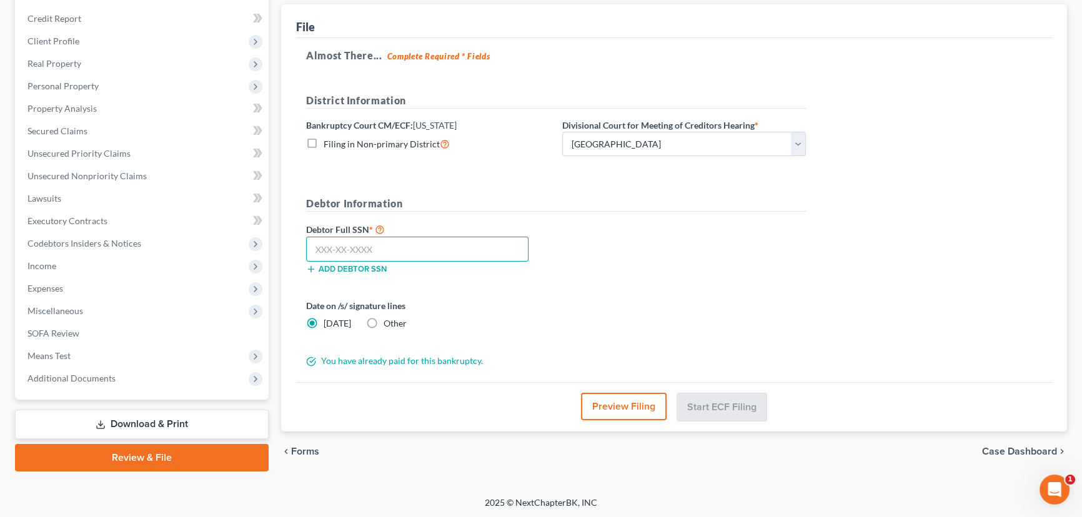
paste input "528-59-7832"
type input "528-59-7832"
click at [722, 403] on button "Start ECF Filing" at bounding box center [721, 406] width 89 height 27
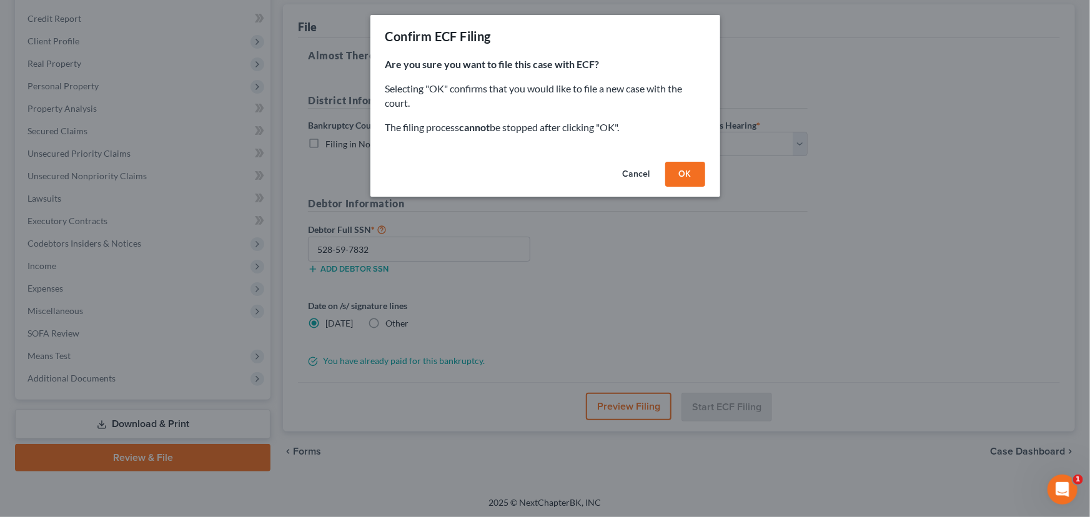
click at [685, 171] on button "OK" at bounding box center [686, 174] width 40 height 25
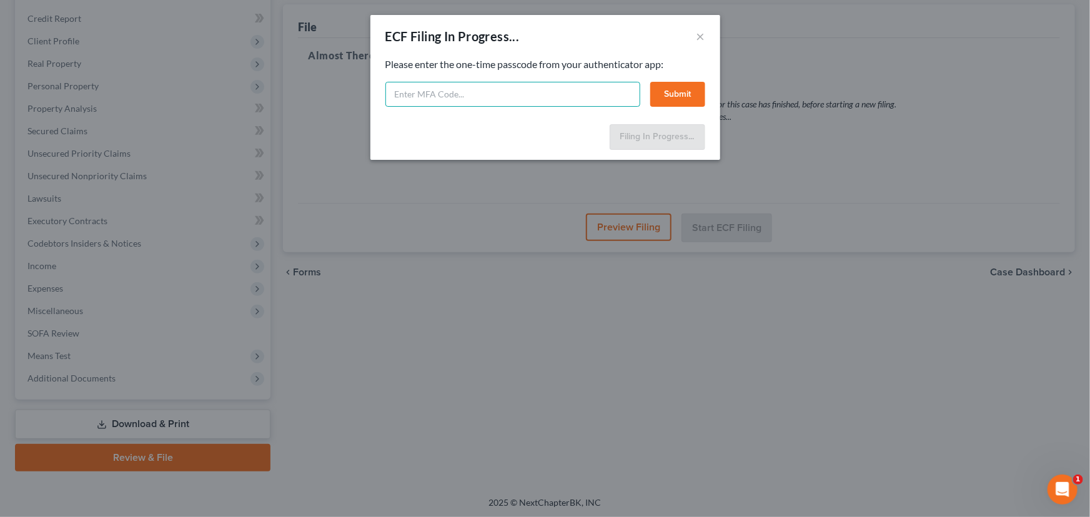
click at [505, 98] on input "text" at bounding box center [513, 94] width 255 height 25
type input "788389"
click at [677, 97] on button "Submit" at bounding box center [678, 94] width 55 height 25
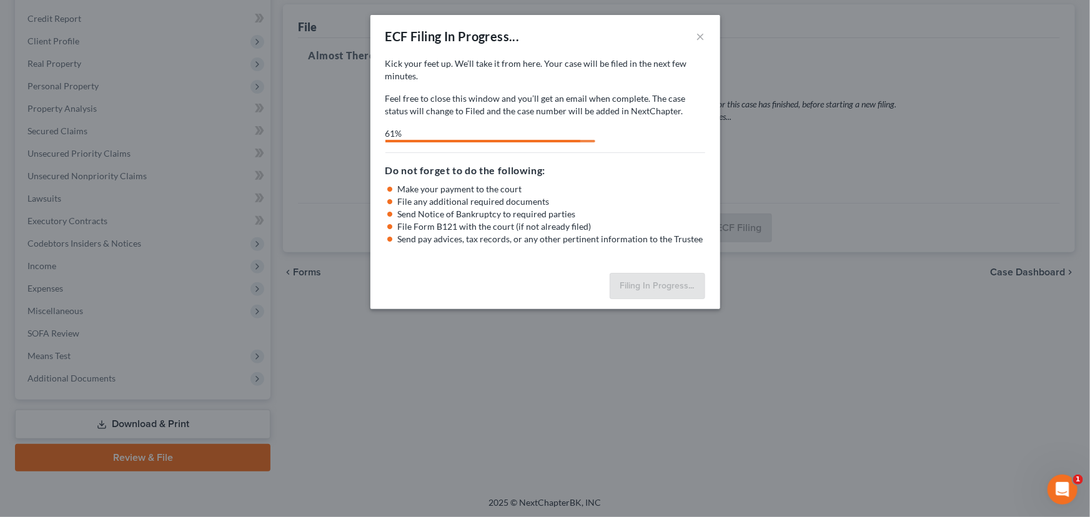
select select "0"
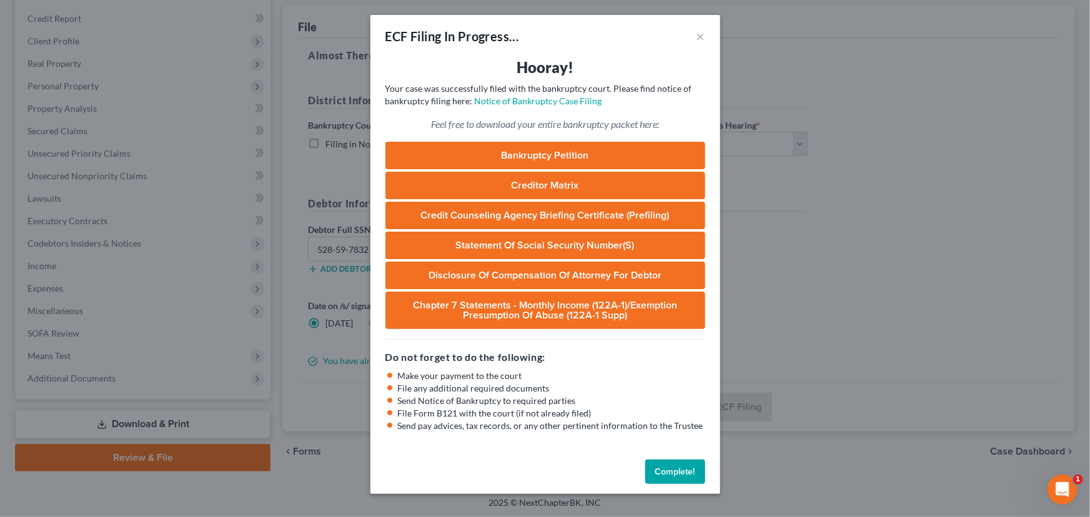
click at [682, 469] on button "Complete!" at bounding box center [676, 472] width 60 height 25
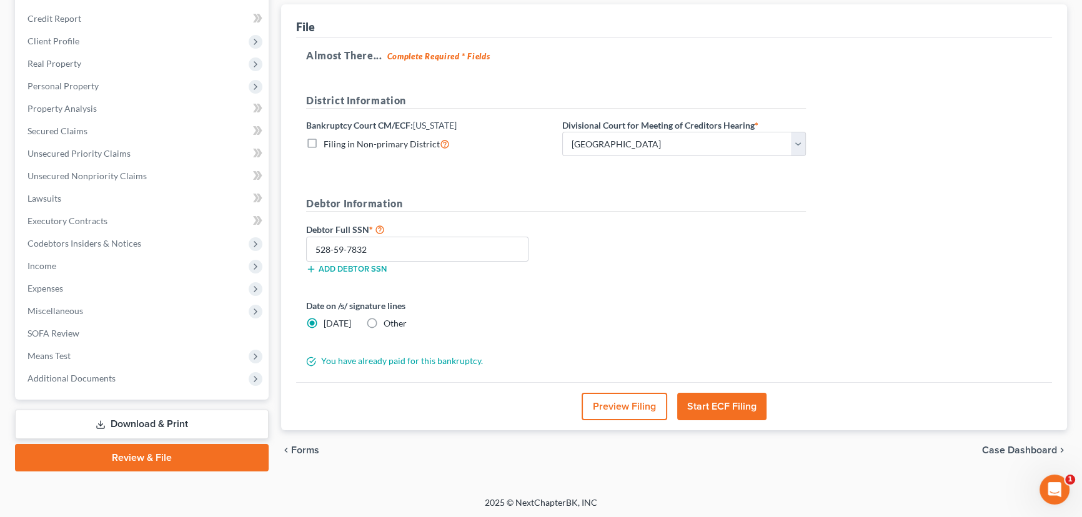
scroll to position [0, 0]
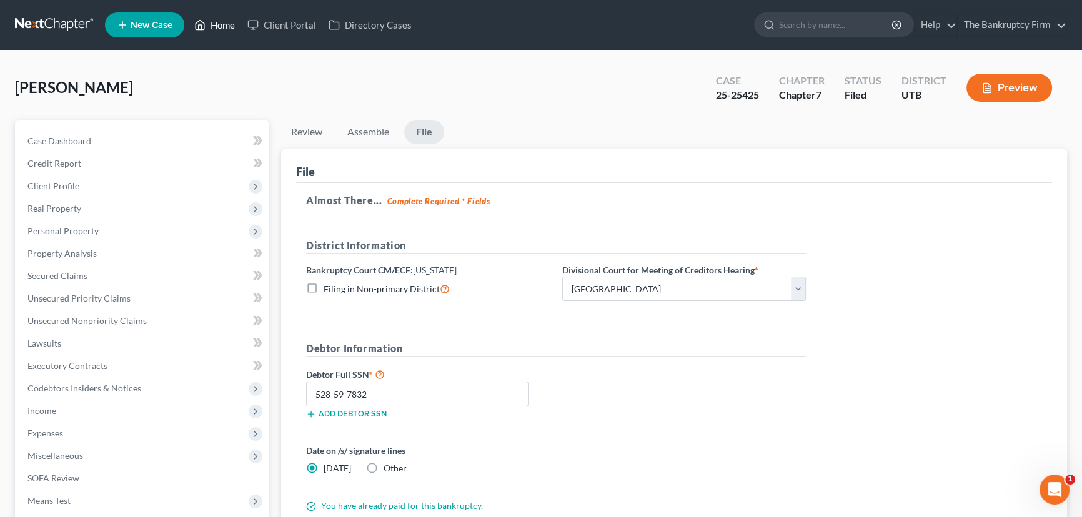
click at [216, 24] on link "Home" at bounding box center [214, 25] width 53 height 22
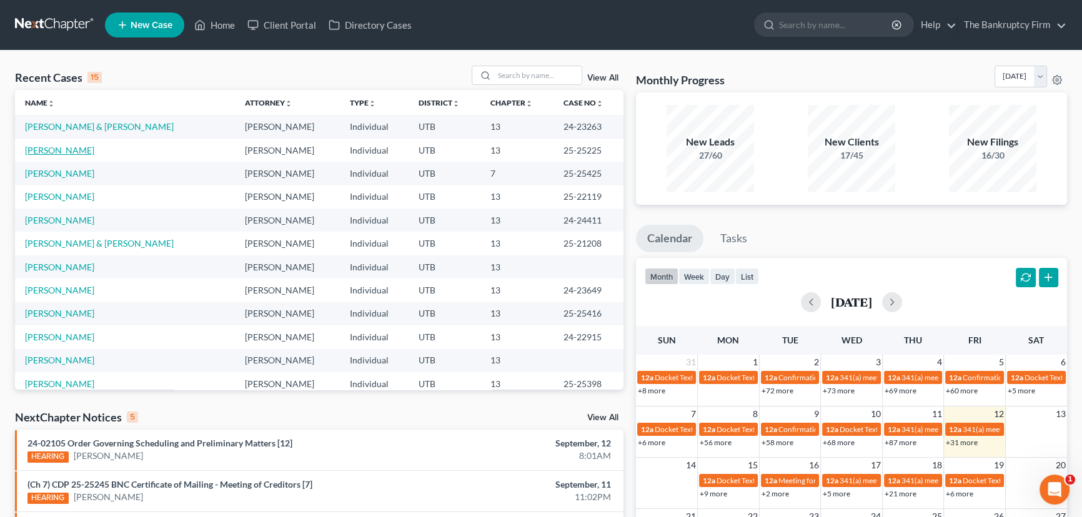
click at [64, 152] on link "[PERSON_NAME]" at bounding box center [59, 150] width 69 height 11
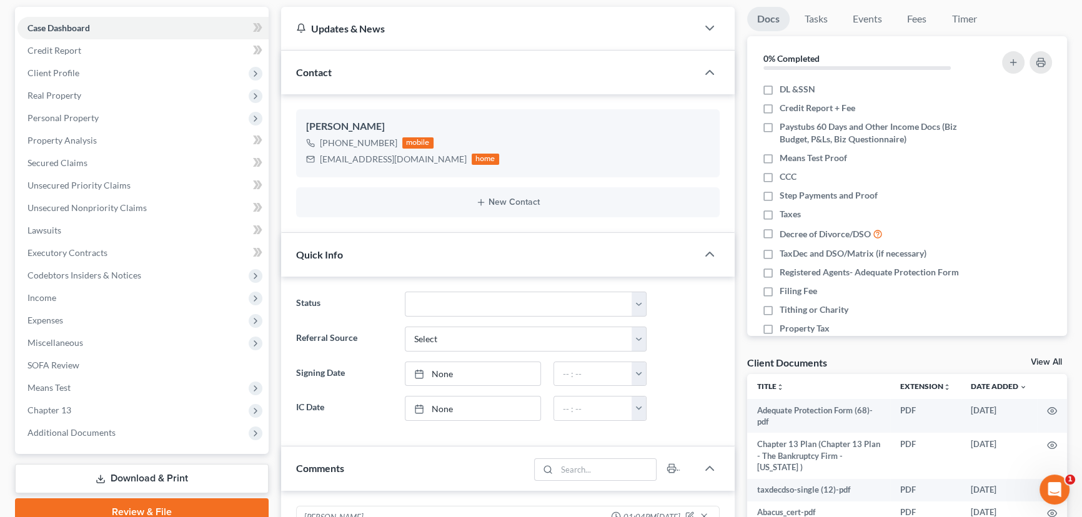
scroll to position [99, 0]
click at [1041, 362] on link "View All" at bounding box center [1046, 362] width 31 height 9
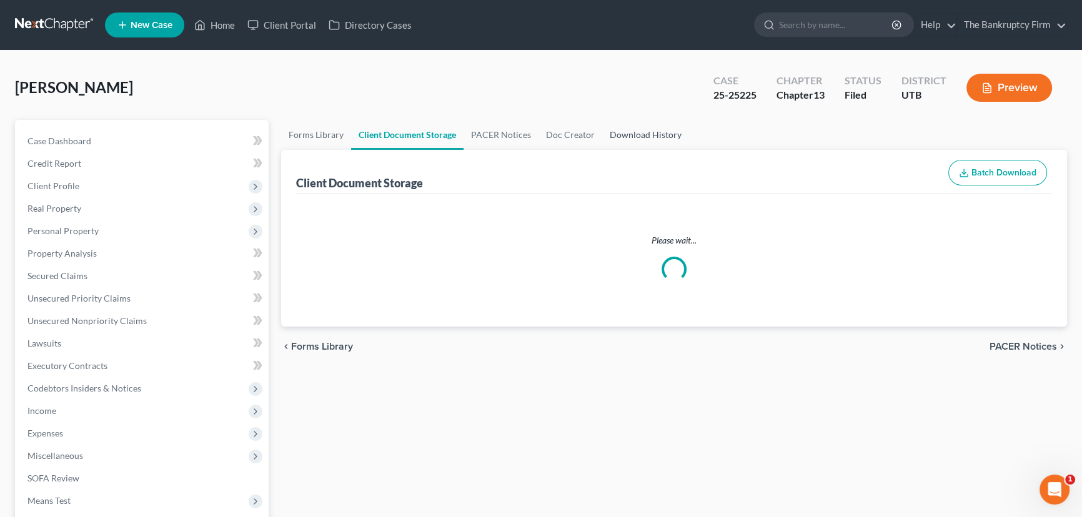
select select "30"
select select "26"
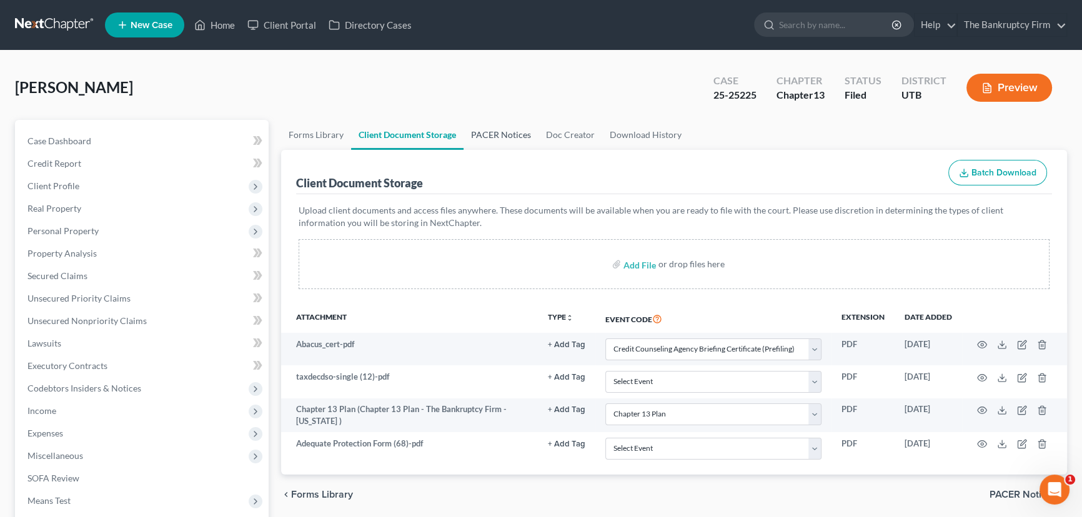
click at [496, 129] on link "PACER Notices" at bounding box center [501, 135] width 75 height 30
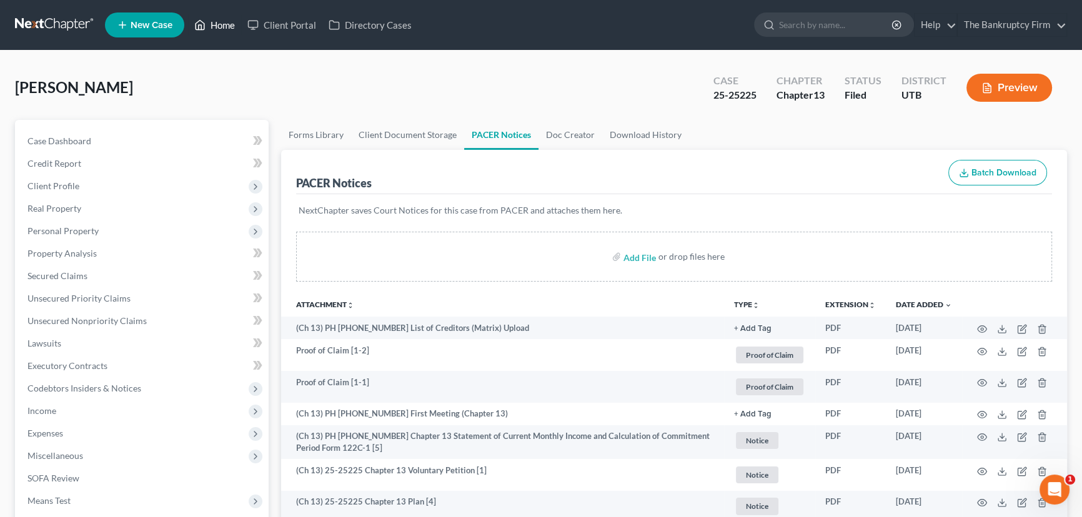
click at [217, 25] on link "Home" at bounding box center [214, 25] width 53 height 22
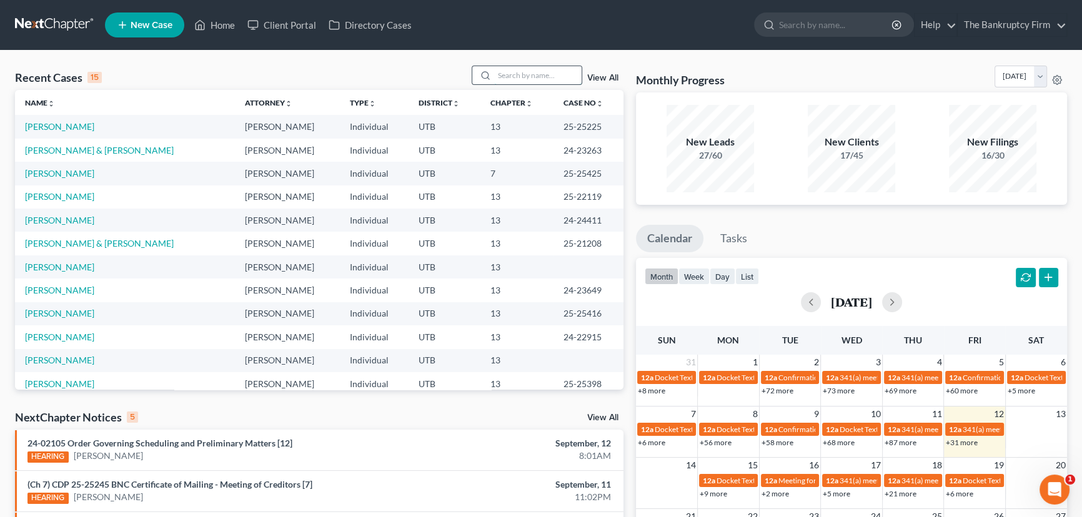
click at [511, 73] on input "search" at bounding box center [537, 75] width 87 height 18
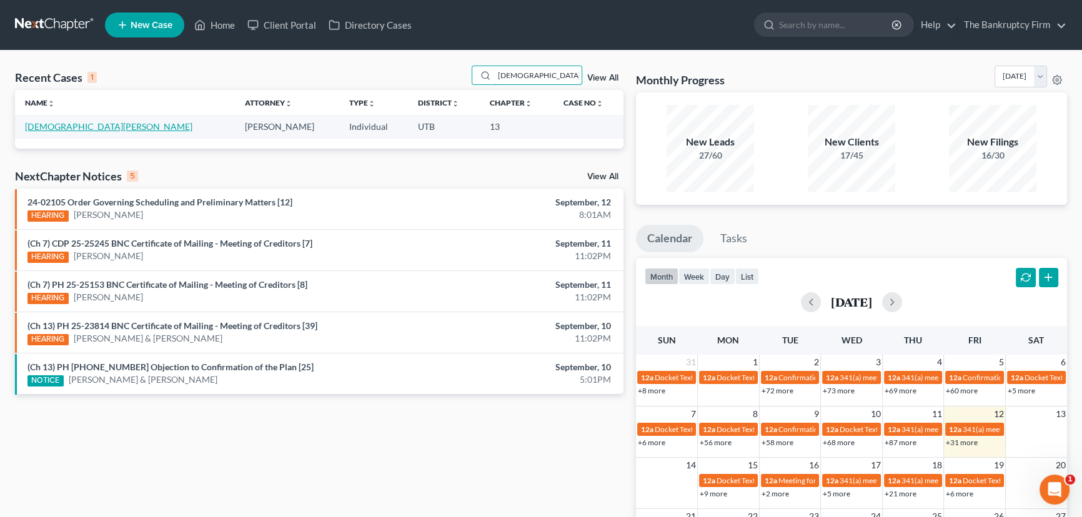
type input "dutcher"
click at [46, 127] on link "[DEMOGRAPHIC_DATA][PERSON_NAME]" at bounding box center [108, 126] width 167 height 11
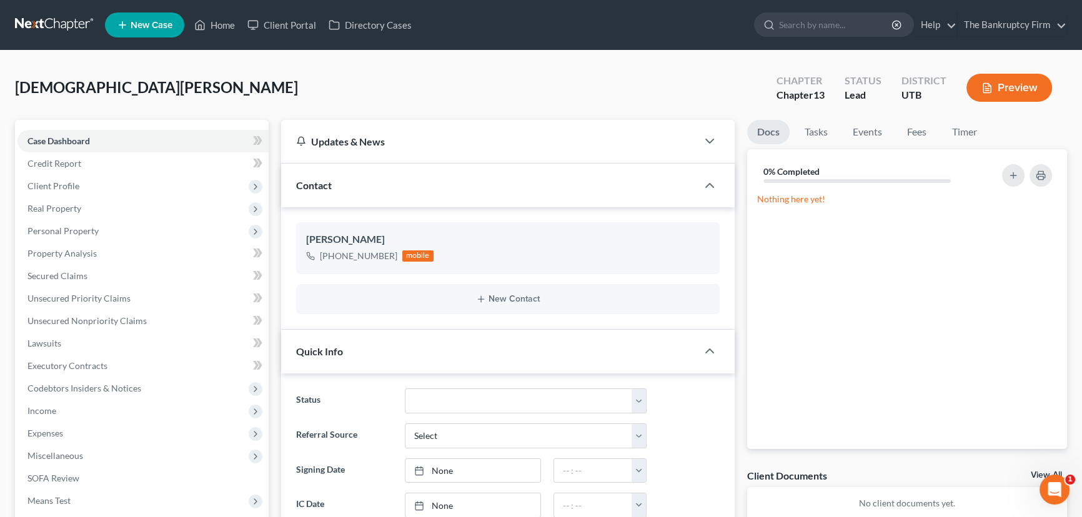
scroll to position [99, 0]
click at [1036, 472] on link "View All" at bounding box center [1046, 475] width 31 height 9
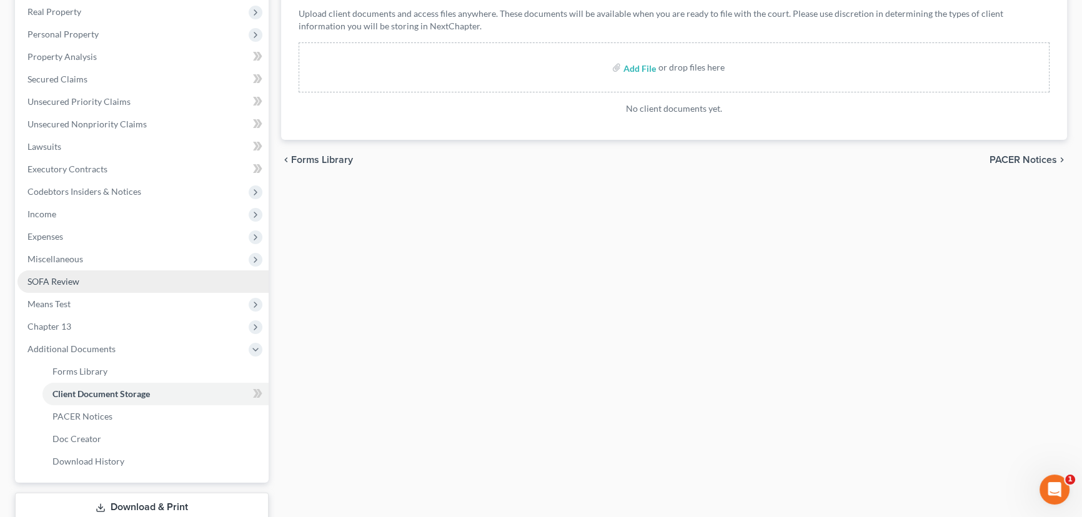
scroll to position [280, 0]
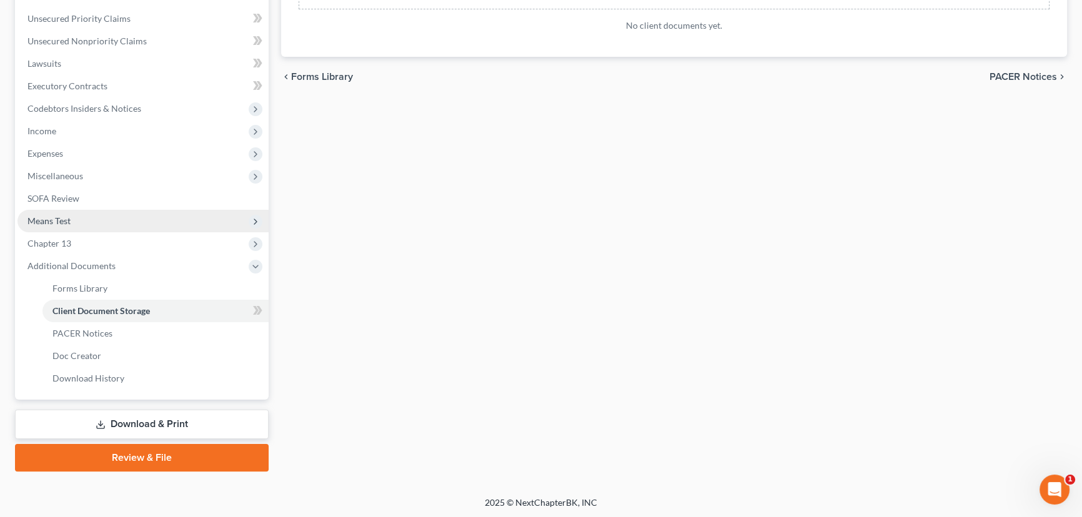
click at [47, 222] on span "Means Test" at bounding box center [48, 221] width 43 height 11
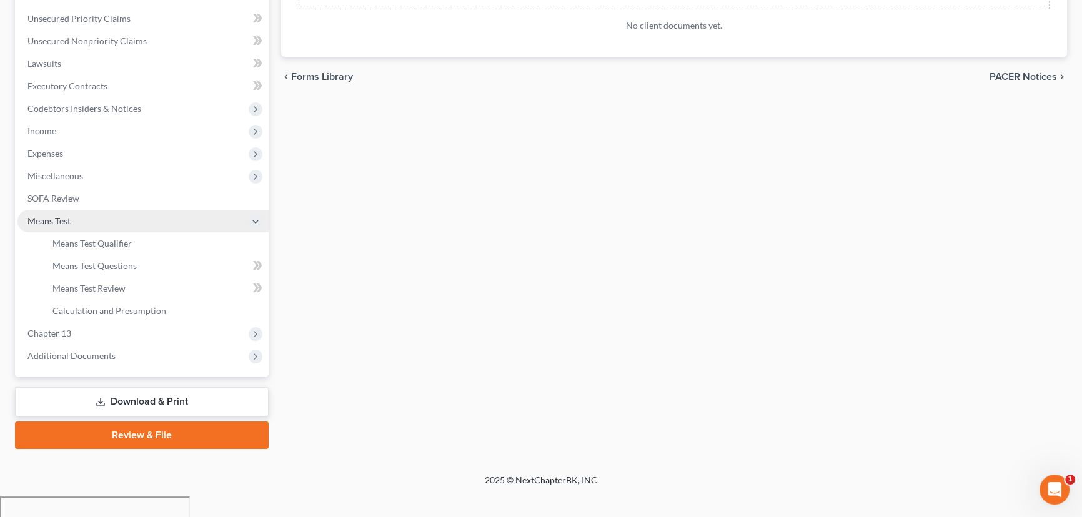
scroll to position [257, 0]
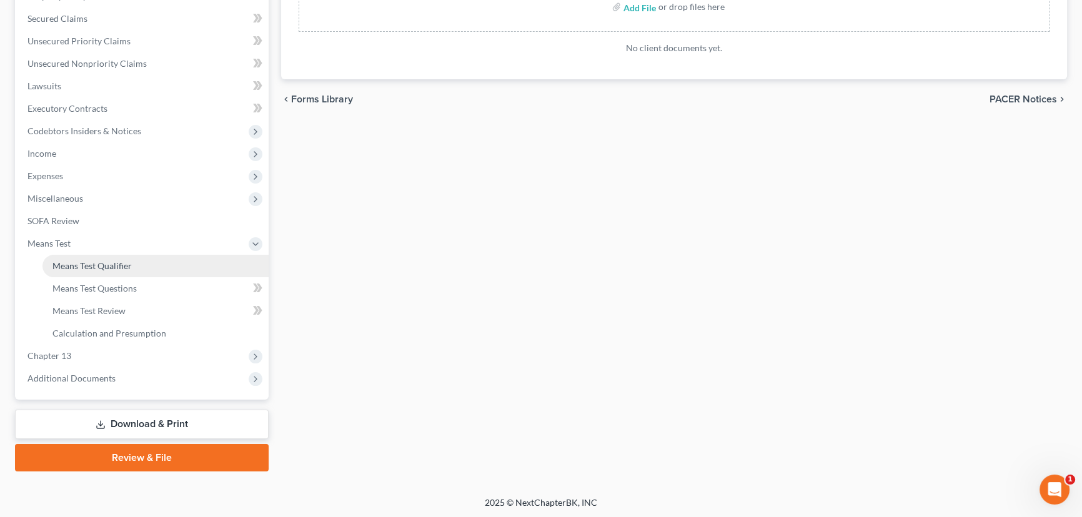
click at [112, 268] on span "Means Test Qualifier" at bounding box center [91, 266] width 79 height 11
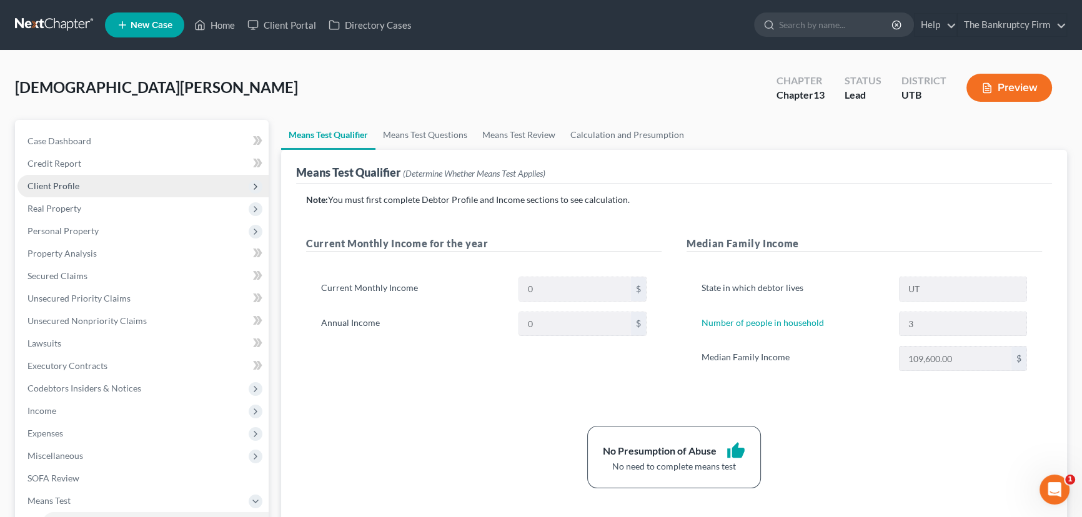
click at [59, 188] on span "Client Profile" at bounding box center [53, 186] width 52 height 11
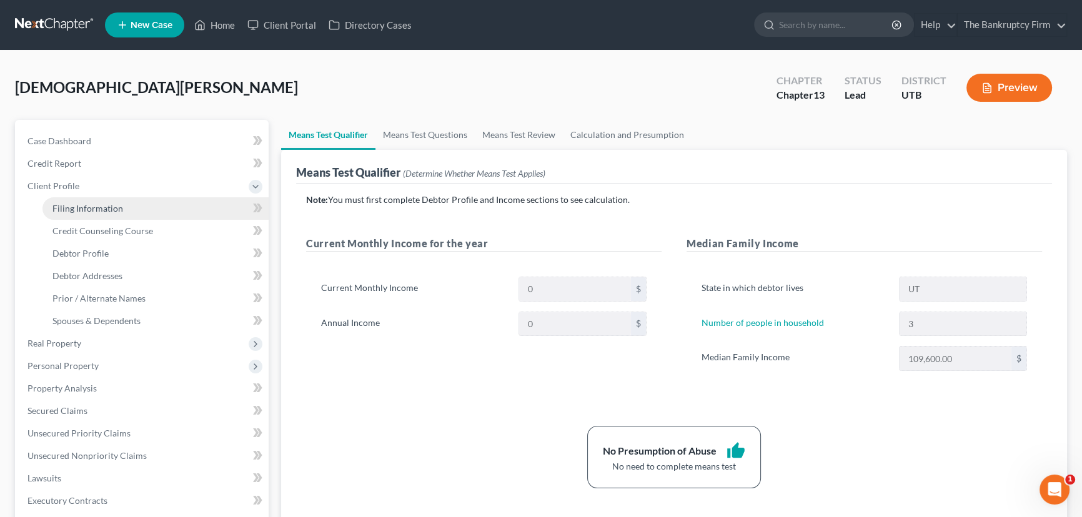
click at [104, 213] on link "Filing Information" at bounding box center [155, 208] width 226 height 22
select select "1"
select select "0"
select select "3"
select select "46"
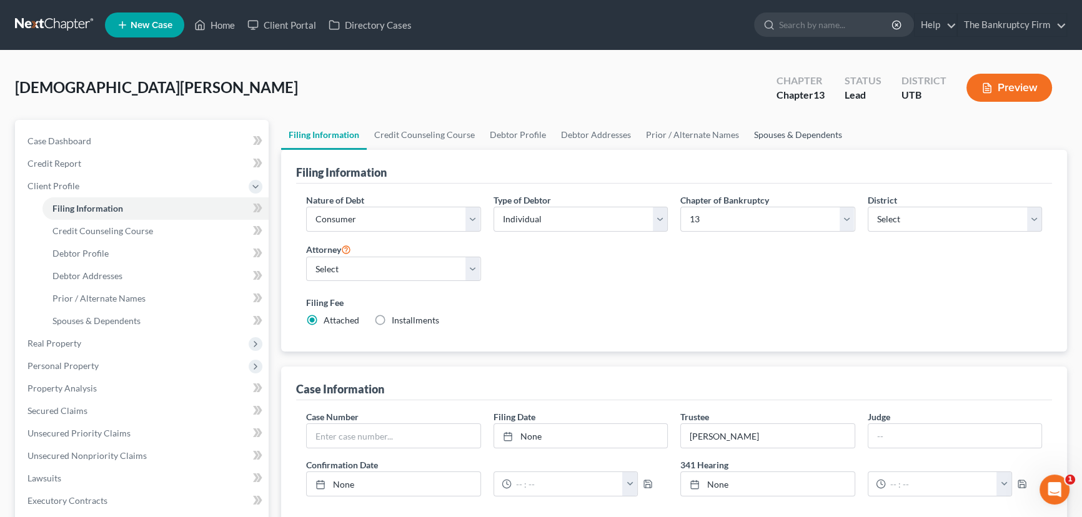
click at [792, 134] on link "Spouses & Dependents" at bounding box center [798, 135] width 103 height 30
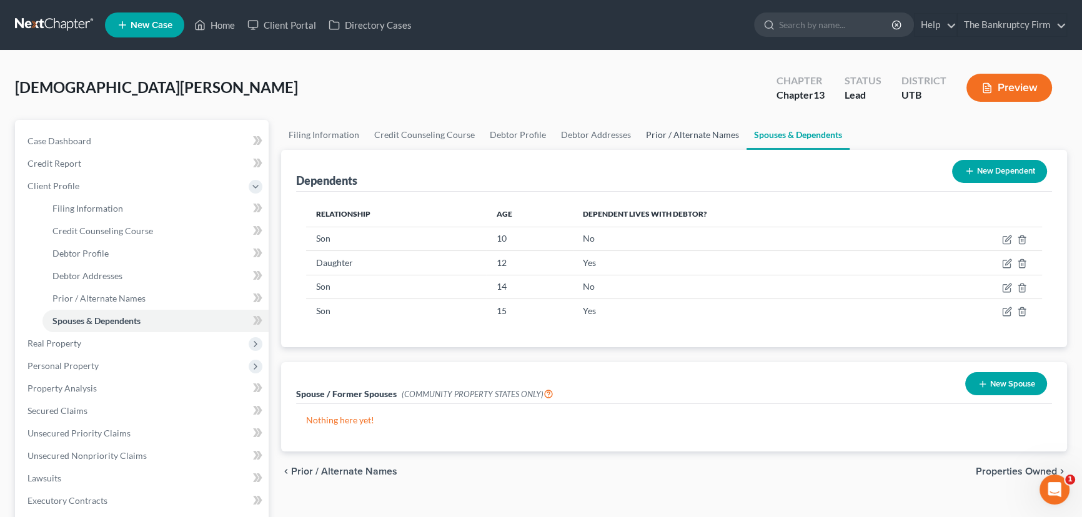
click at [675, 137] on link "Prior / Alternate Names" at bounding box center [693, 135] width 108 height 30
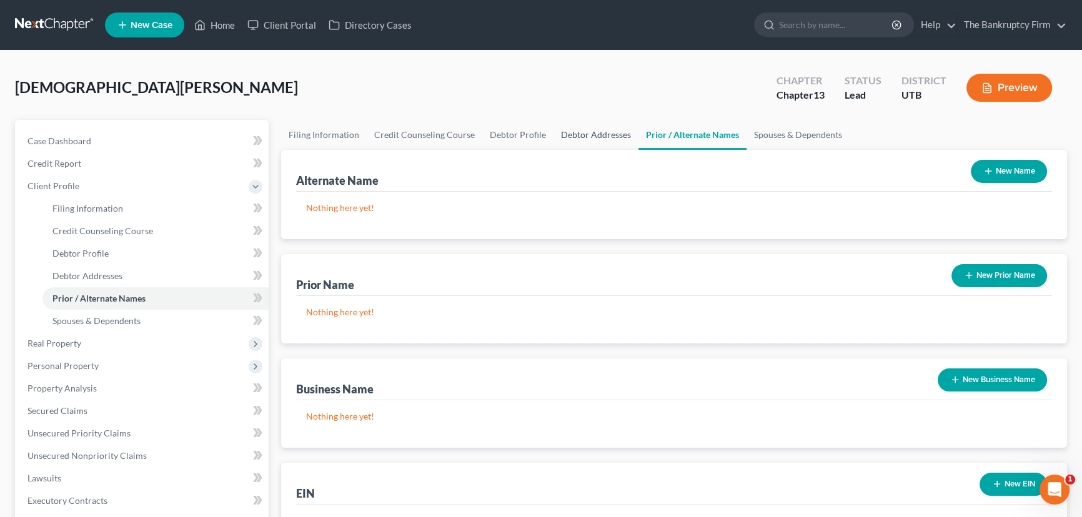
click at [596, 133] on link "Debtor Addresses" at bounding box center [596, 135] width 85 height 30
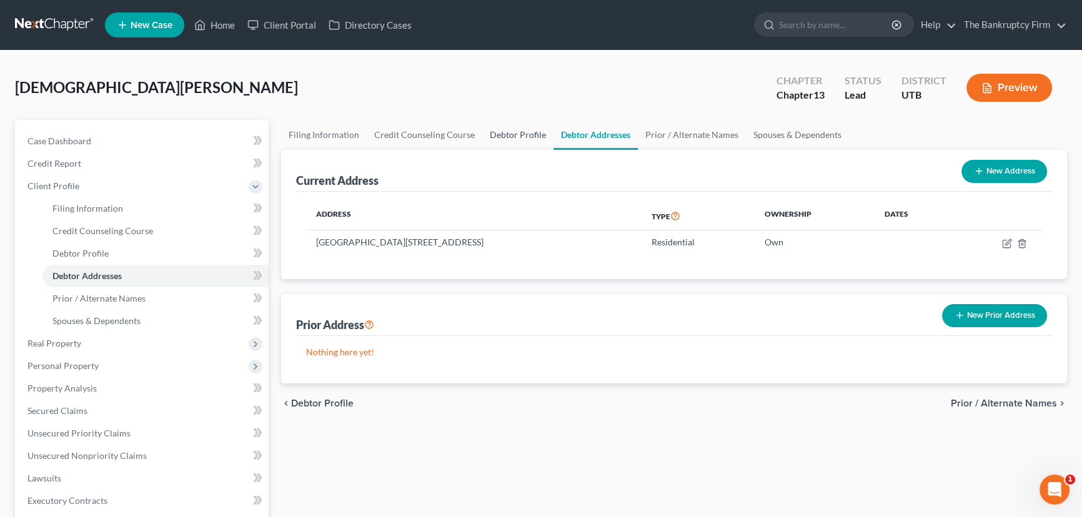
click at [506, 132] on link "Debtor Profile" at bounding box center [517, 135] width 71 height 30
select select "3"
select select "2"
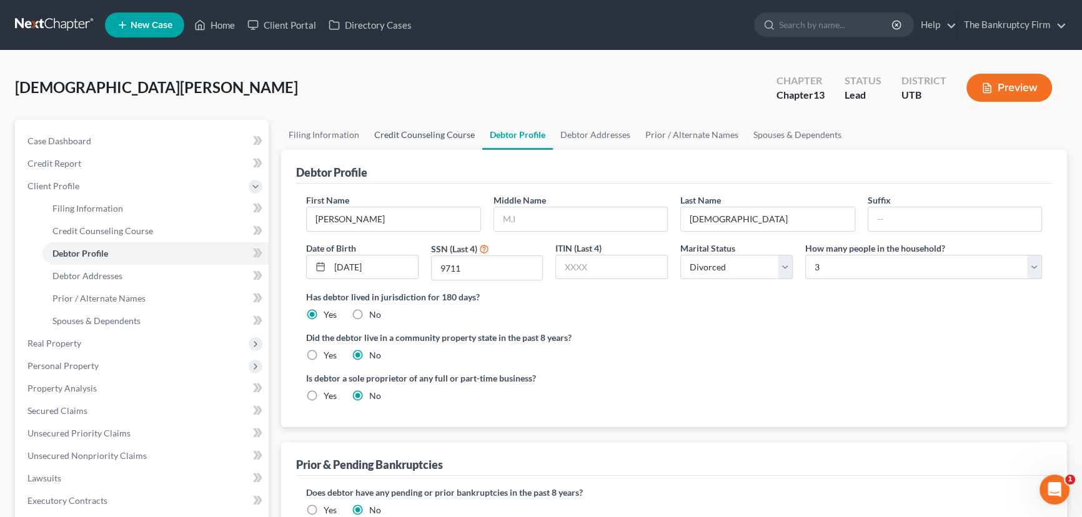
click at [394, 137] on link "Credit Counseling Course" at bounding box center [425, 135] width 116 height 30
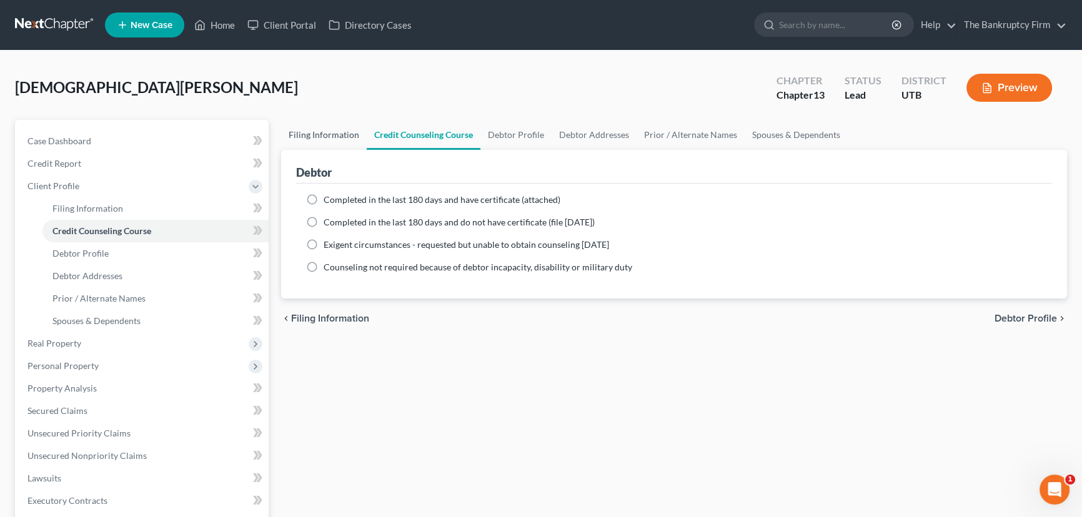
click at [328, 137] on link "Filing Information" at bounding box center [324, 135] width 86 height 30
select select "1"
select select "0"
select select "3"
select select "81"
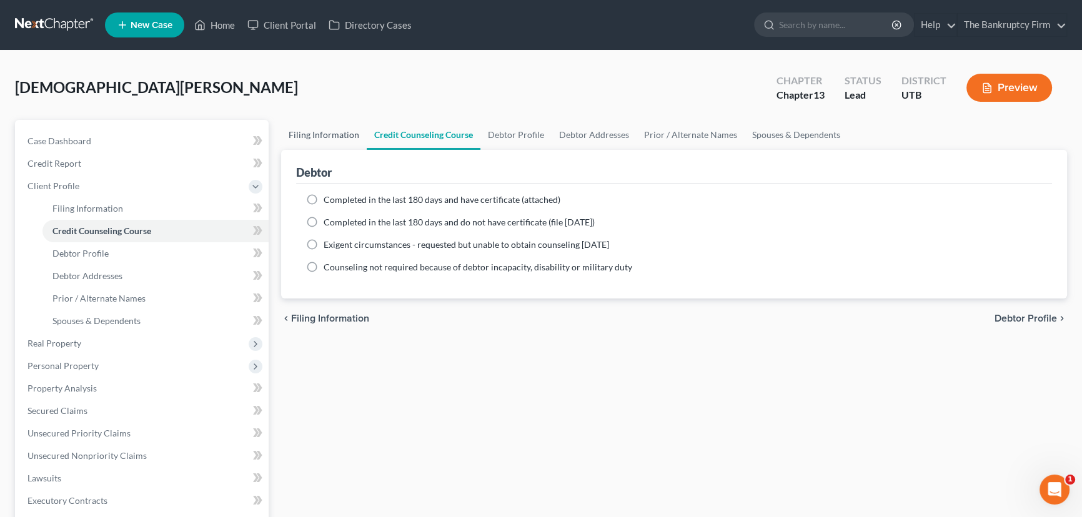
select select "0"
select select "46"
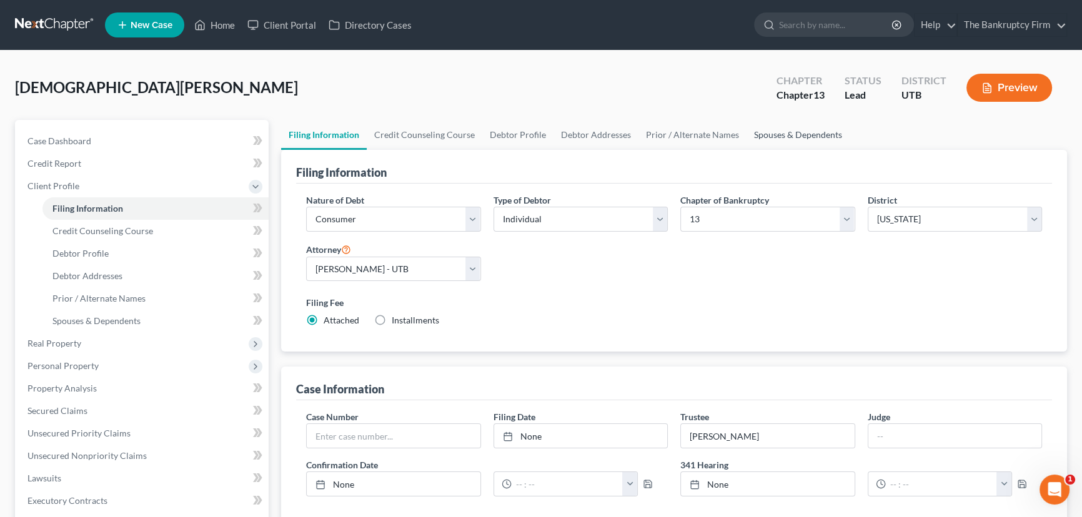
click at [792, 132] on link "Spouses & Dependents" at bounding box center [798, 135] width 103 height 30
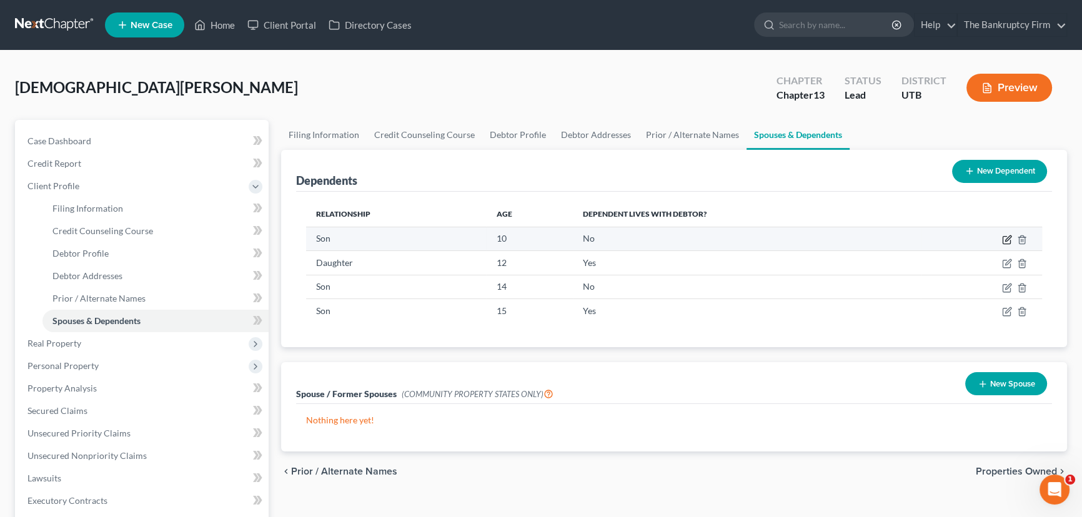
click at [1006, 237] on icon "button" at bounding box center [1006, 240] width 7 height 7
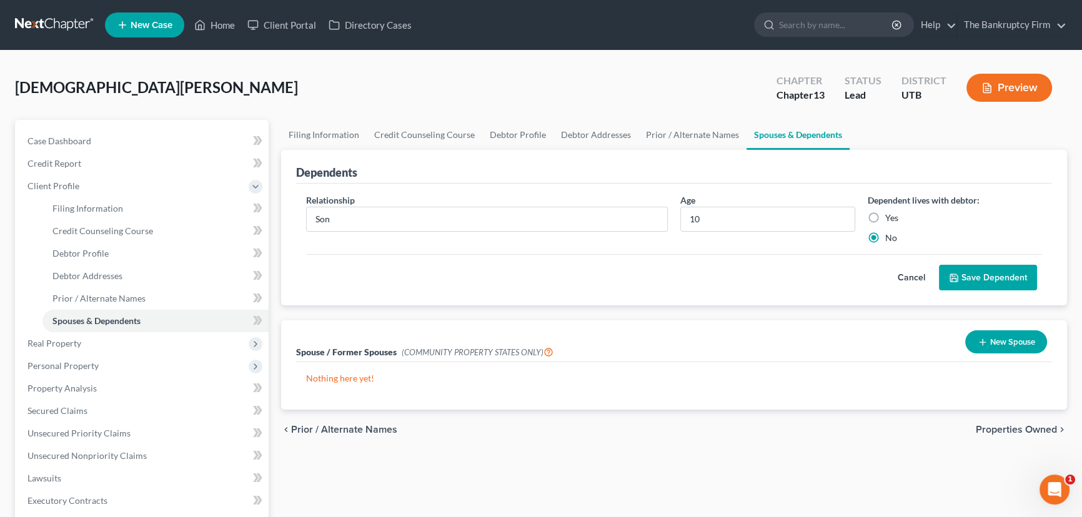
click at [885, 214] on label "Yes" at bounding box center [891, 218] width 13 height 12
click at [890, 214] on input "Yes" at bounding box center [894, 216] width 8 height 8
radio input "true"
click at [983, 275] on button "Save Dependent" at bounding box center [988, 278] width 98 height 26
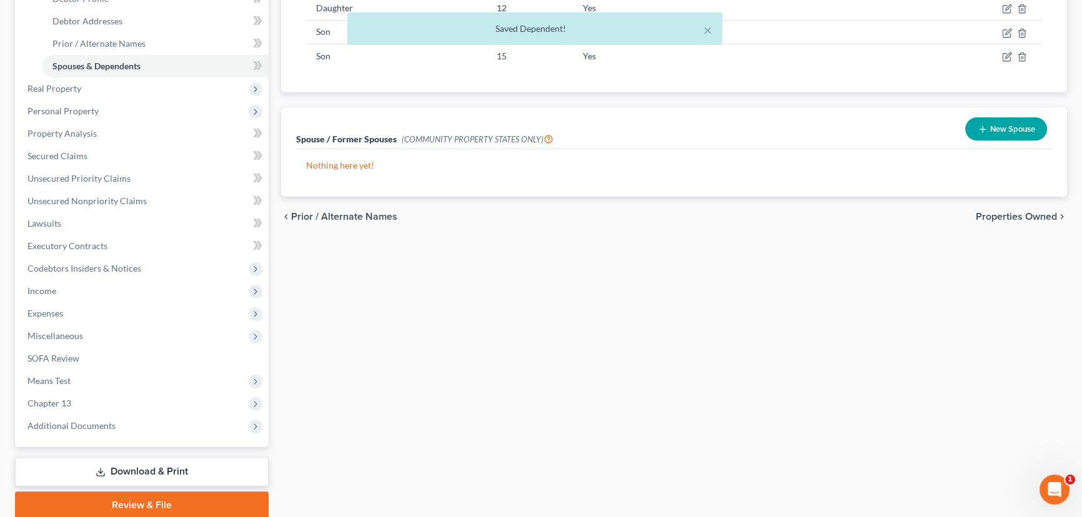
scroll to position [302, 0]
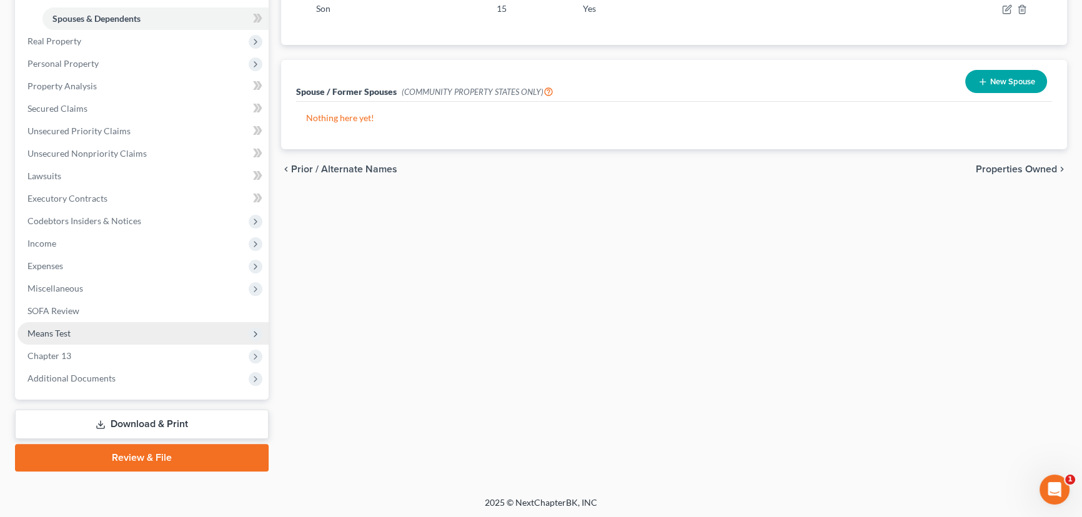
click at [62, 333] on span "Means Test" at bounding box center [48, 333] width 43 height 11
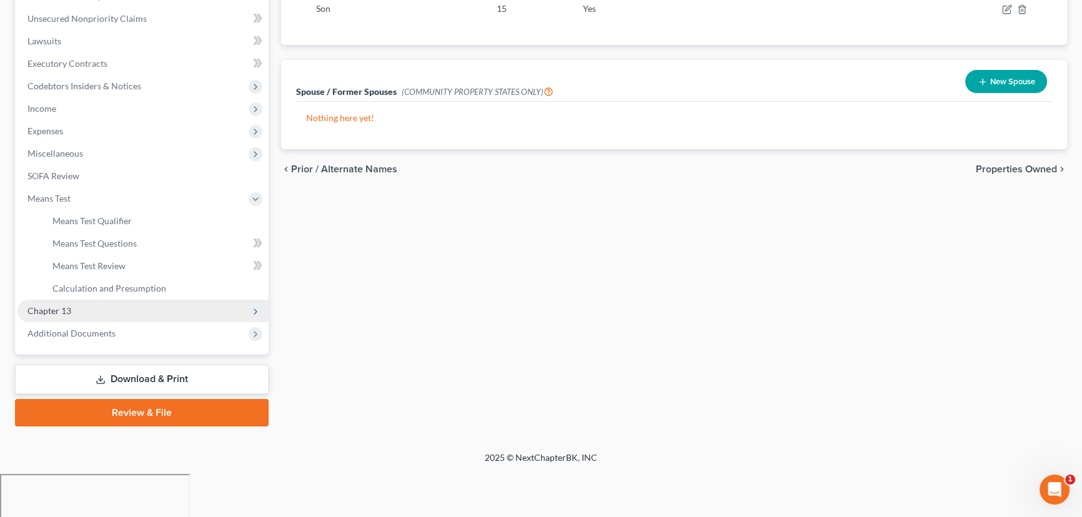
scroll to position [257, 0]
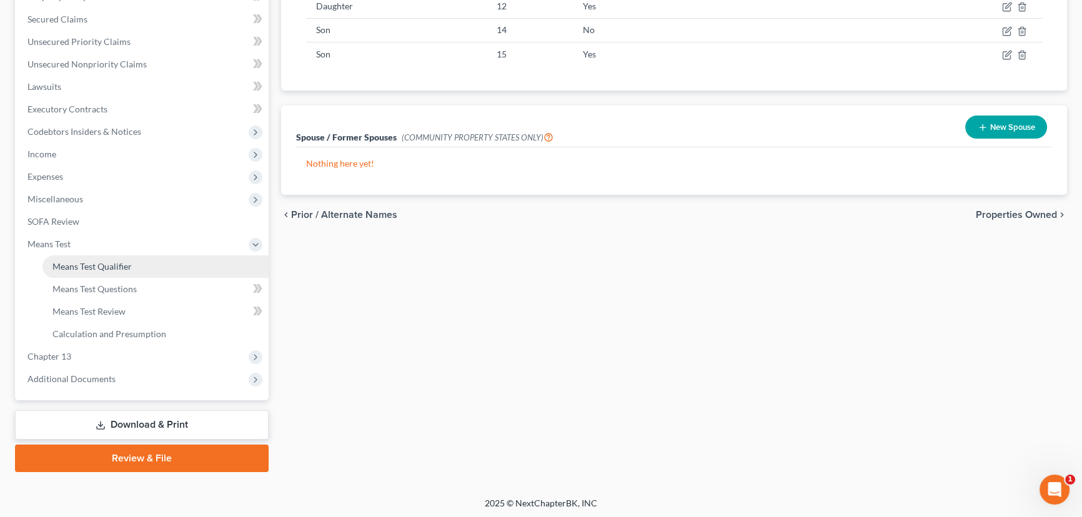
click at [119, 266] on span "Means Test Qualifier" at bounding box center [91, 266] width 79 height 11
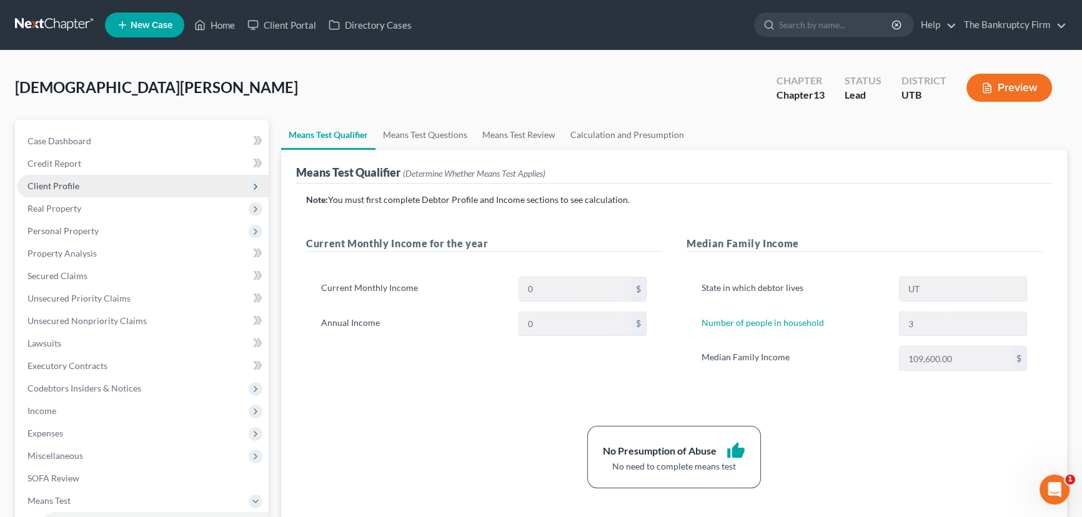
drag, startPoint x: 64, startPoint y: 184, endPoint x: 71, endPoint y: 188, distance: 7.8
click at [64, 184] on span "Client Profile" at bounding box center [53, 186] width 52 height 11
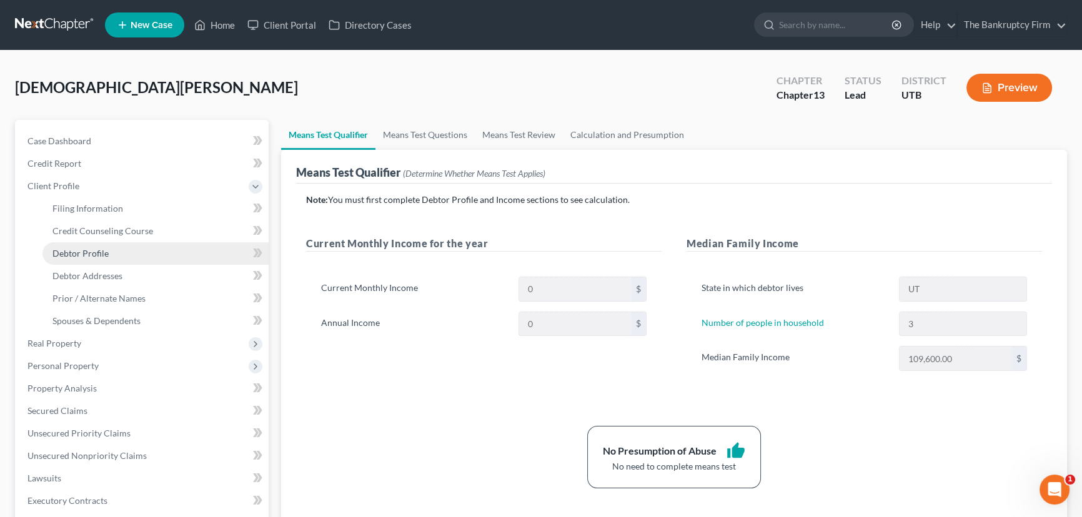
click at [92, 252] on span "Debtor Profile" at bounding box center [80, 253] width 56 height 11
select select "3"
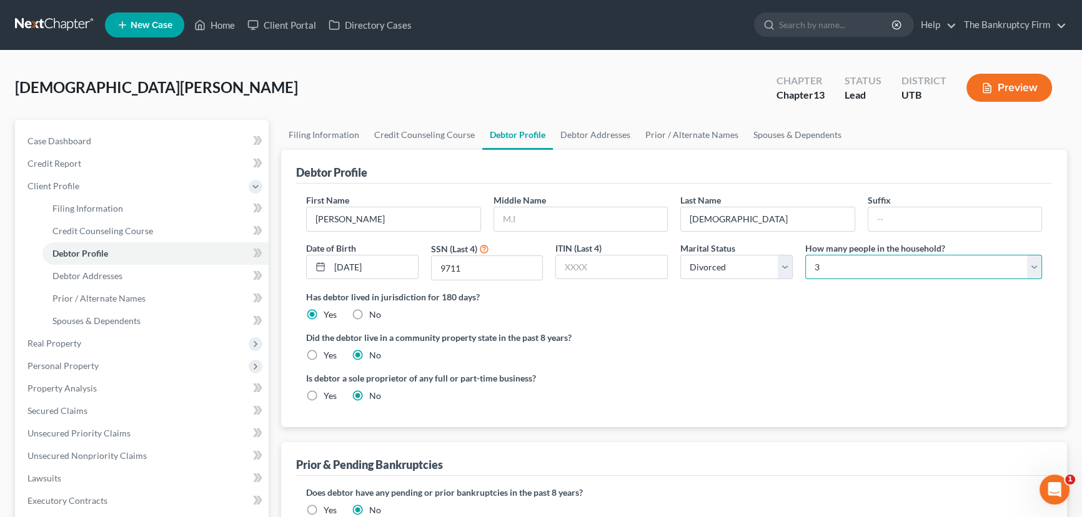
click at [856, 264] on select "Select 1 2 3 4 5 6 7 8 9 10 11 12 13 14 15 16 17 18 19 20" at bounding box center [923, 267] width 237 height 25
select select "3"
click at [805, 255] on select "Select 1 2 3 4 5 6 7 8 9 10 11 12 13 14 15 16 17 18 19 20" at bounding box center [923, 267] width 237 height 25
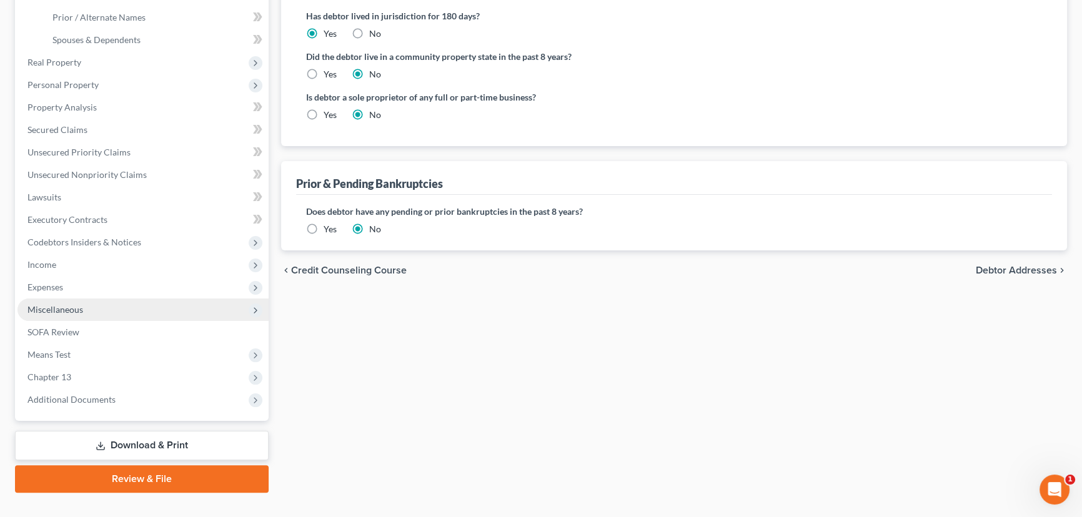
scroll to position [284, 0]
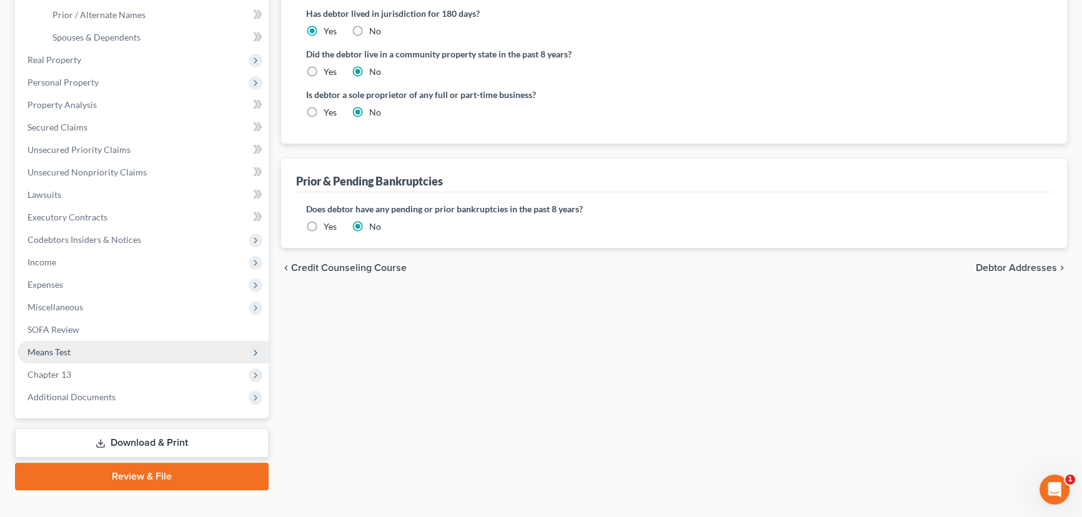
click at [62, 352] on span "Means Test" at bounding box center [48, 352] width 43 height 11
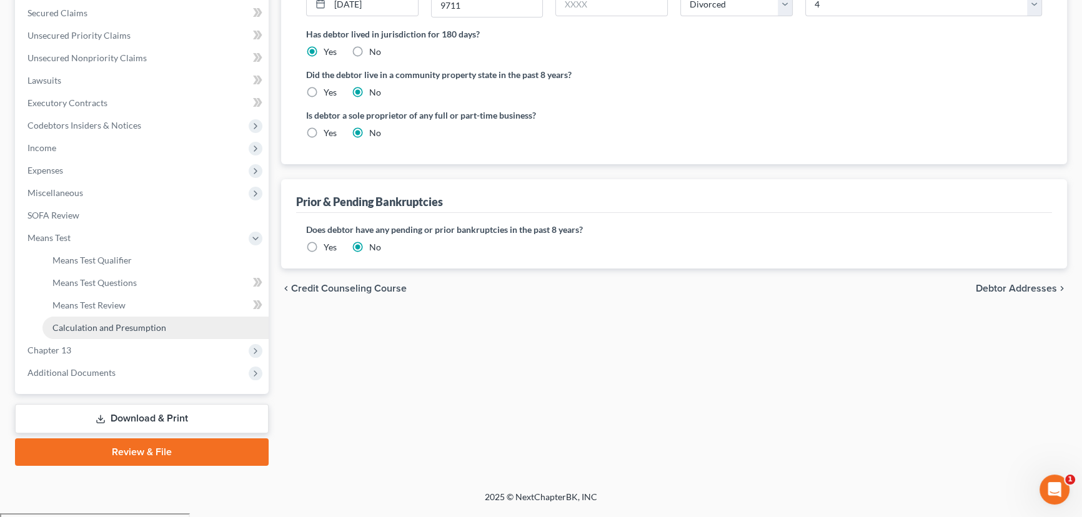
scroll to position [257, 0]
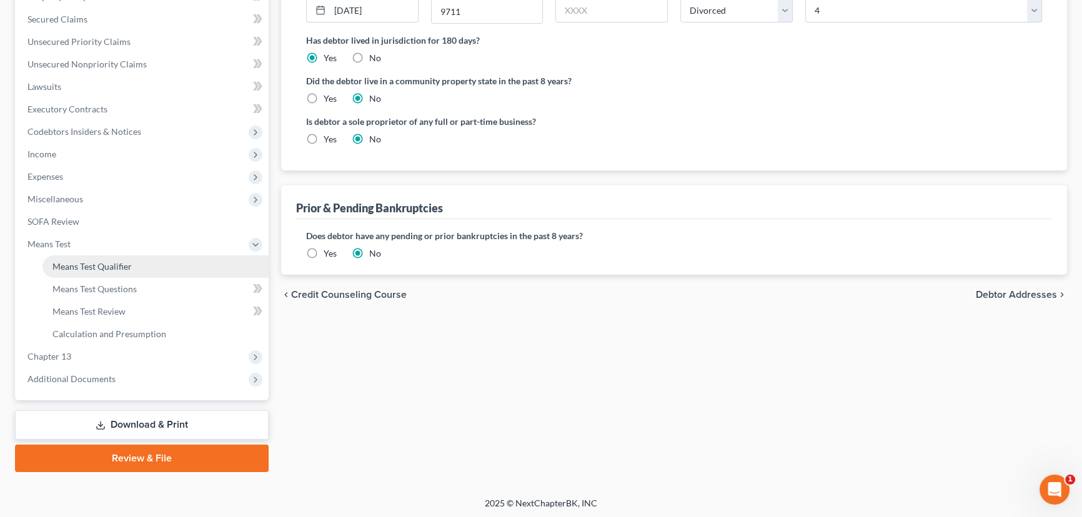
click at [99, 262] on span "Means Test Qualifier" at bounding box center [91, 266] width 79 height 11
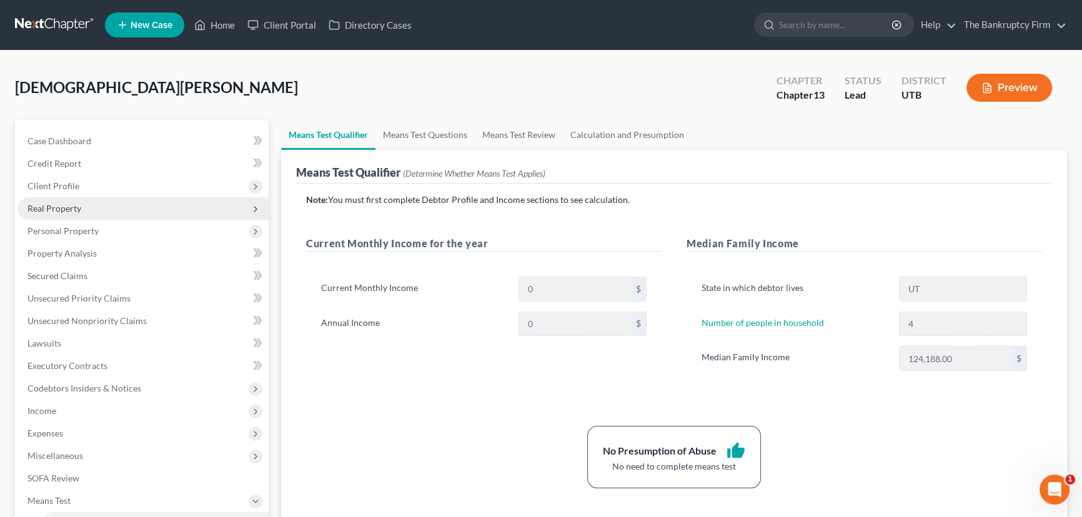
click at [57, 209] on span "Real Property" at bounding box center [54, 208] width 54 height 11
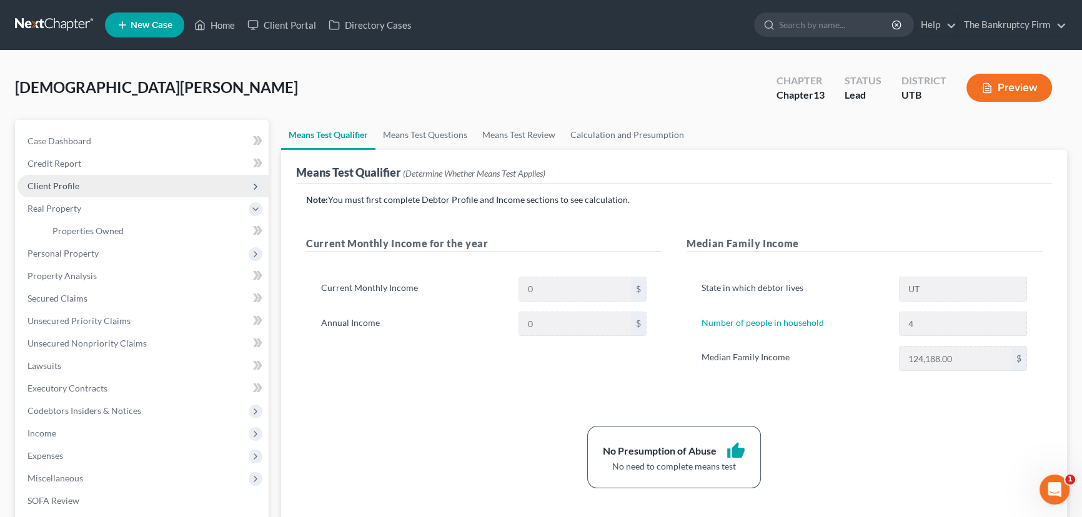
click at [64, 187] on span "Client Profile" at bounding box center [53, 186] width 52 height 11
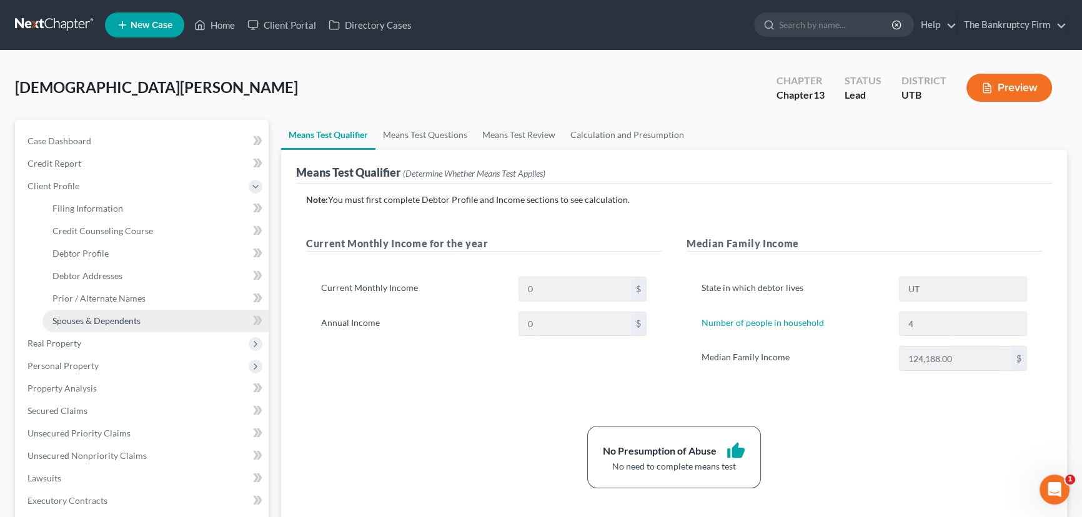
click at [104, 320] on span "Spouses & Dependents" at bounding box center [96, 321] width 88 height 11
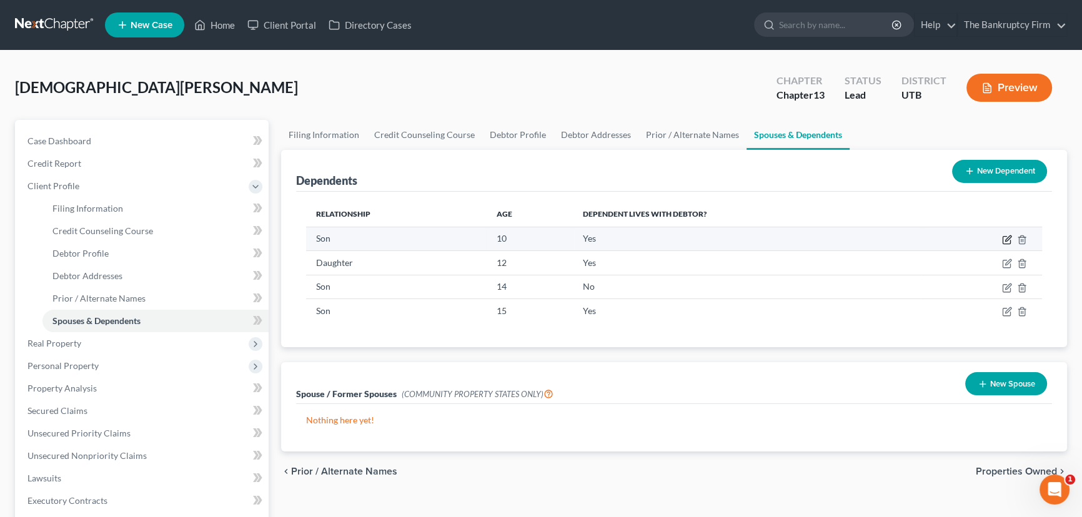
click at [1007, 236] on icon "button" at bounding box center [1007, 240] width 10 height 10
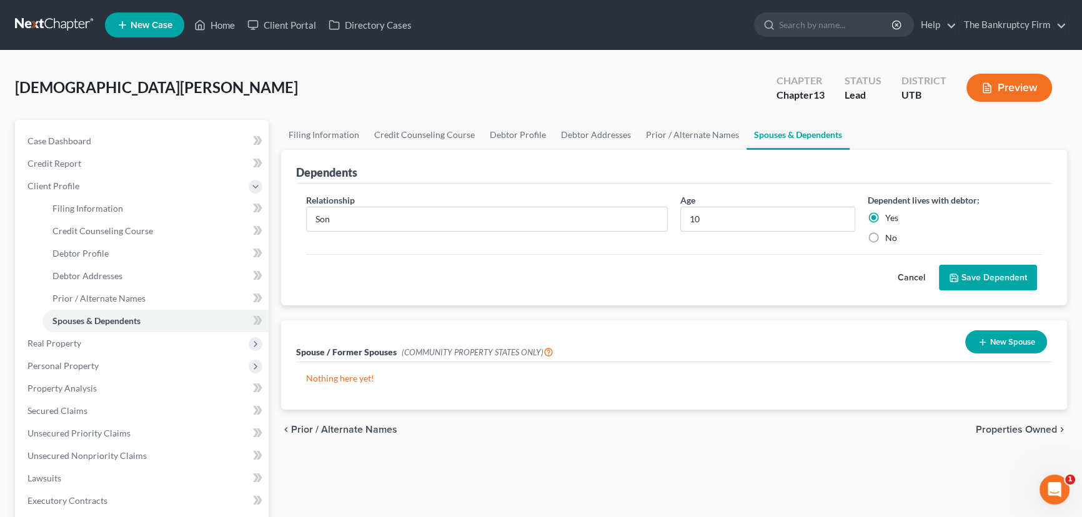
click at [885, 234] on label "No" at bounding box center [891, 238] width 12 height 12
click at [890, 234] on input "No" at bounding box center [894, 236] width 8 height 8
radio input "true"
click at [977, 276] on button "Save Dependent" at bounding box center [988, 278] width 98 height 26
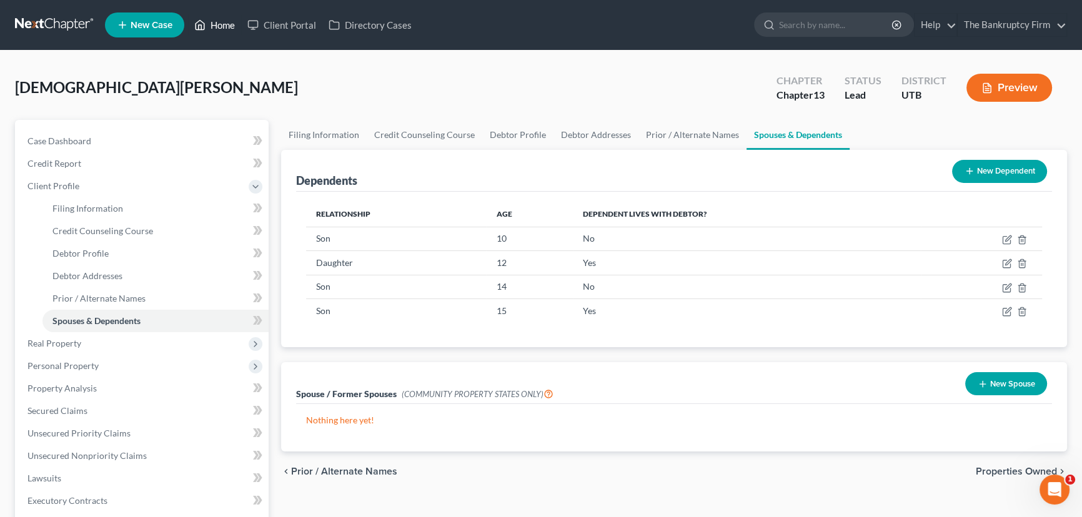
click at [217, 26] on link "Home" at bounding box center [214, 25] width 53 height 22
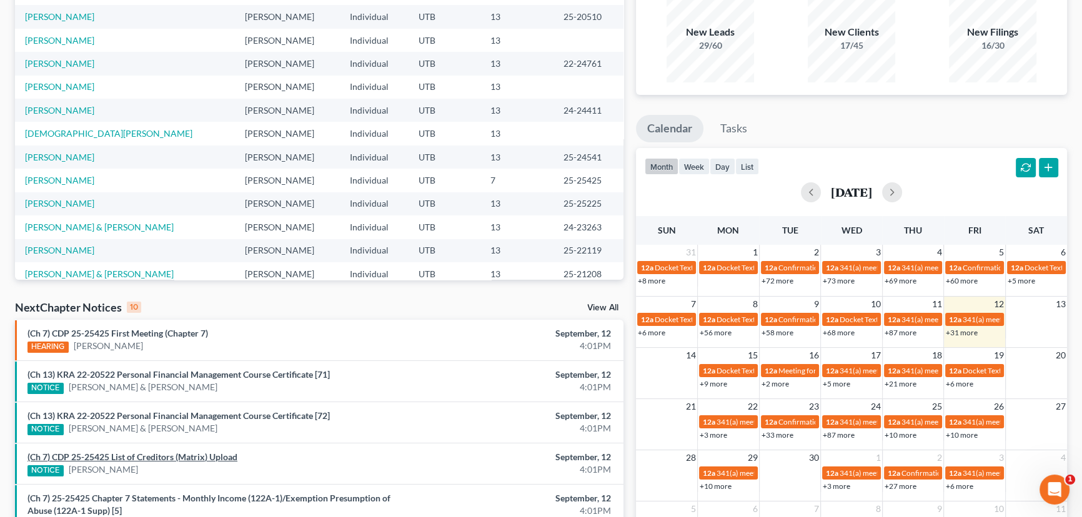
scroll to position [227, 0]
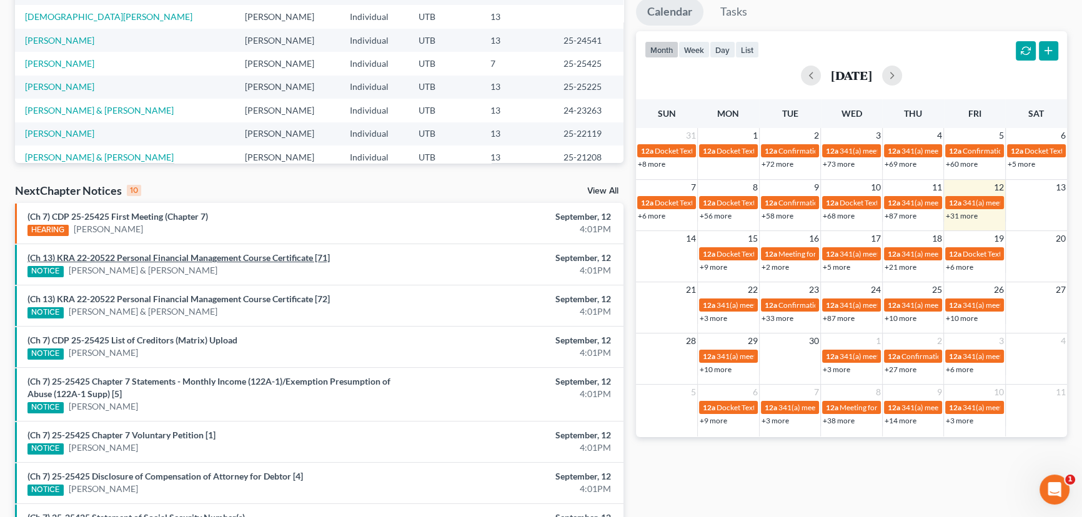
click at [169, 259] on link "(Ch 13) KRA 22-20522 Personal Financial Management Course Certificate [71]" at bounding box center [178, 257] width 302 height 11
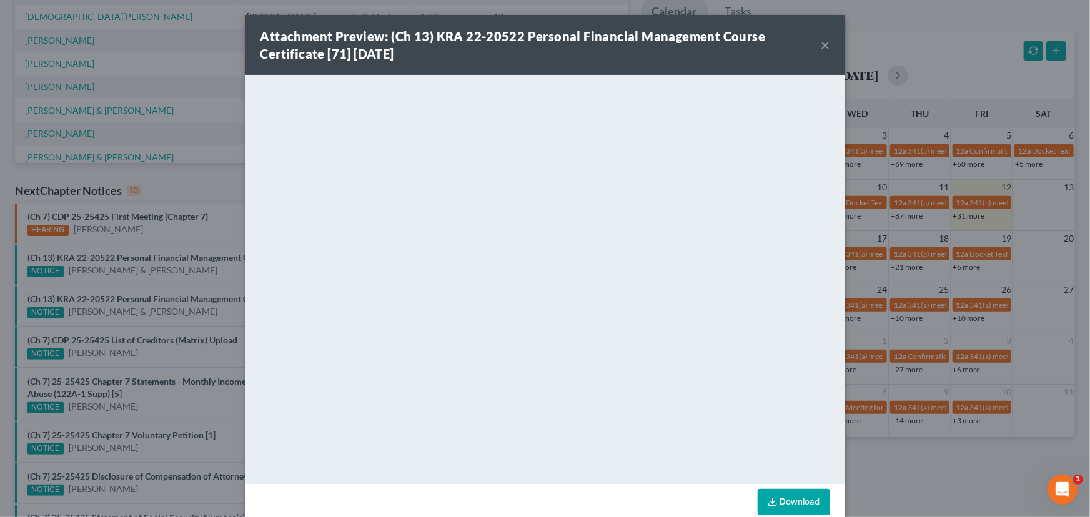
drag, startPoint x: 140, startPoint y: 279, endPoint x: 137, endPoint y: 286, distance: 8.1
click at [140, 279] on div "Attachment Preview: (Ch 13) KRA 22-20522 Personal Financial Management Course C…" at bounding box center [545, 258] width 1090 height 517
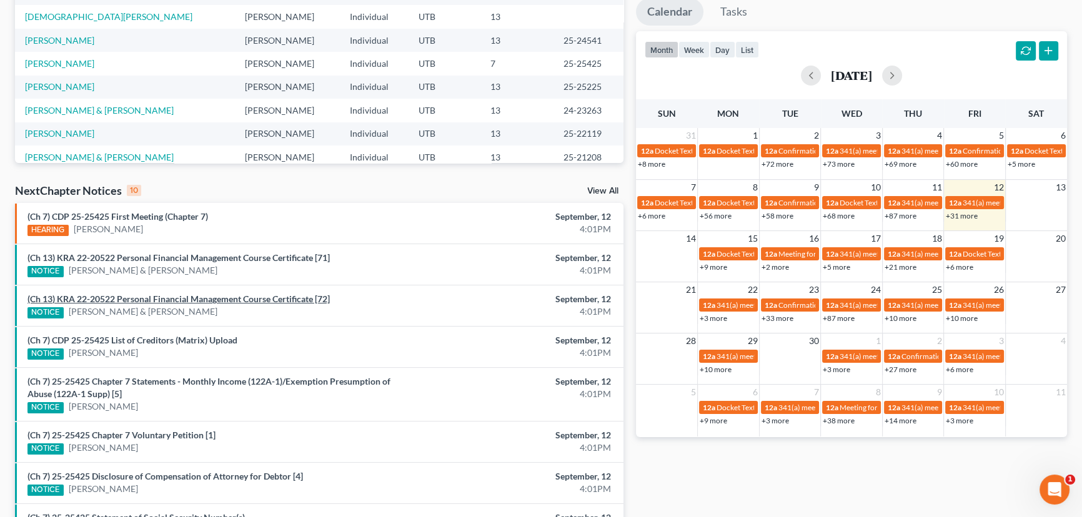
click at [131, 297] on link "(Ch 13) KRA 22-20522 Personal Financial Management Course Certificate [72]" at bounding box center [178, 299] width 302 height 11
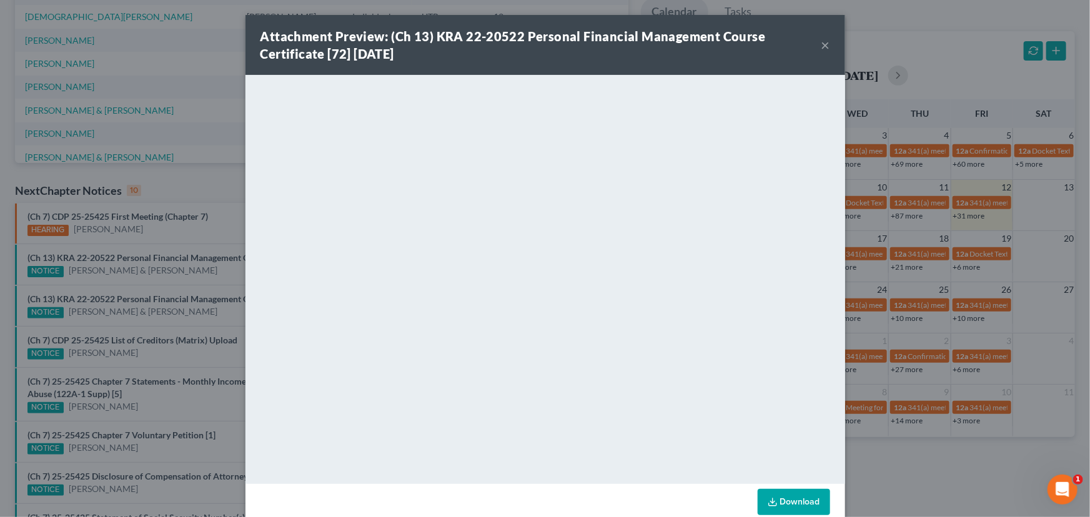
click at [132, 324] on div "Attachment Preview: (Ch 13) KRA 22-20522 Personal Financial Management Course C…" at bounding box center [545, 258] width 1090 height 517
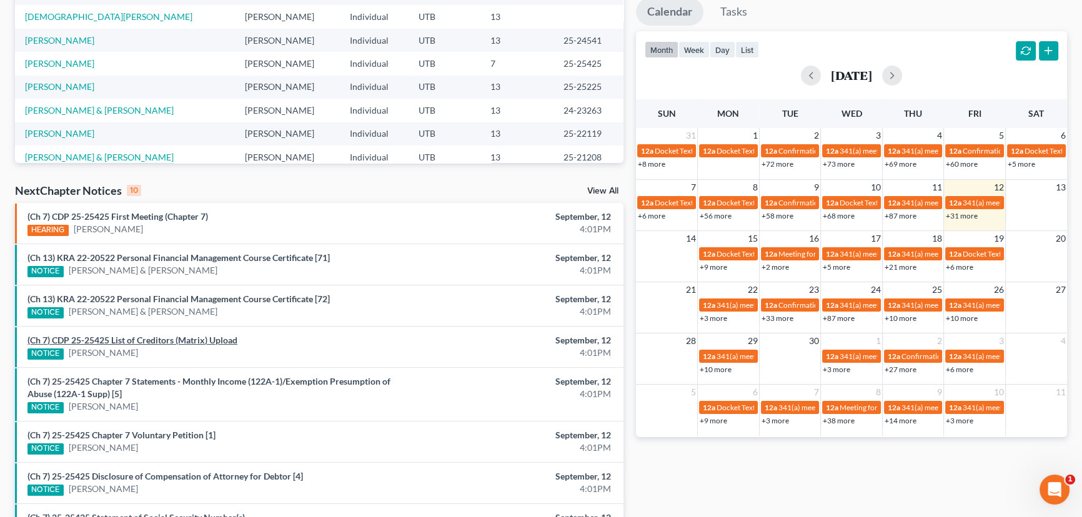
click at [131, 337] on link "(Ch 7) CDP 25-25425 List of Creditors (Matrix) Upload" at bounding box center [132, 340] width 210 height 11
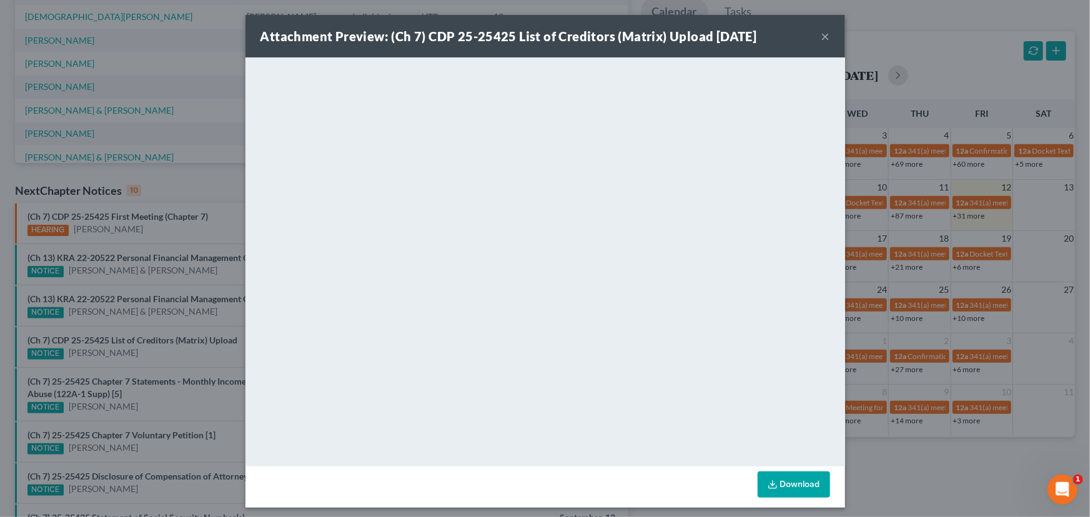
drag, startPoint x: 148, startPoint y: 362, endPoint x: 149, endPoint y: 371, distance: 8.1
click at [148, 364] on div "Attachment Preview: (Ch 7) CDP 25-25425 List of Creditors (Matrix) Upload 09/12…" at bounding box center [545, 258] width 1090 height 517
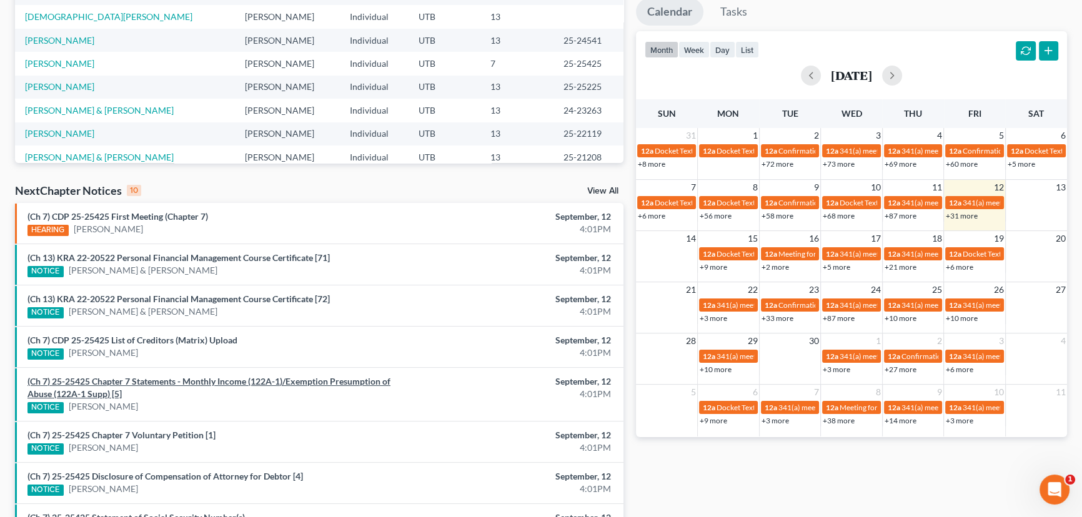
click at [149, 384] on link "(Ch 7) 25-25425 Chapter 7 Statements - Monthly Income (122A-1)/Exemption Presum…" at bounding box center [208, 387] width 363 height 23
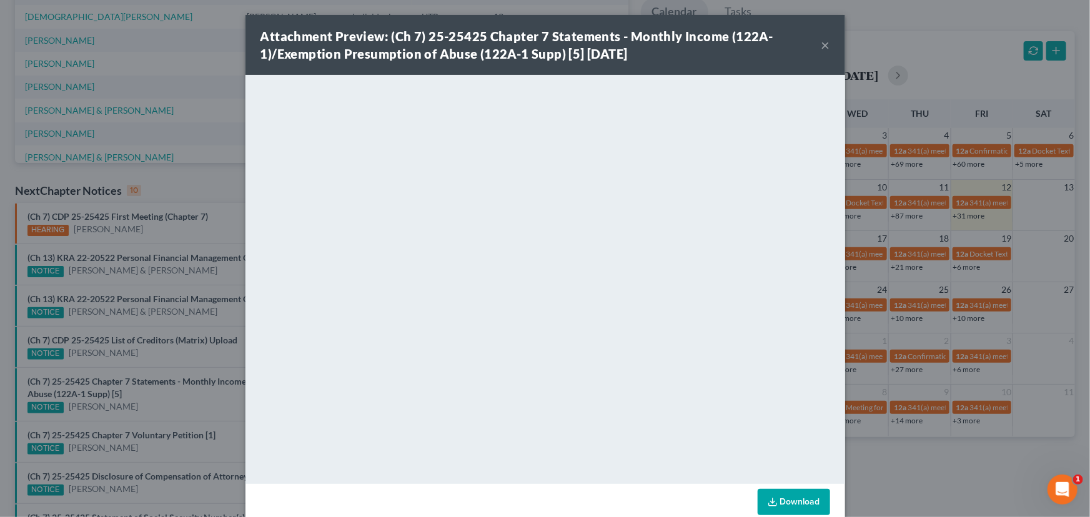
click at [152, 393] on div "Attachment Preview: (Ch 7) 25-25425 Chapter 7 Statements - Monthly Income (122A…" at bounding box center [545, 258] width 1090 height 517
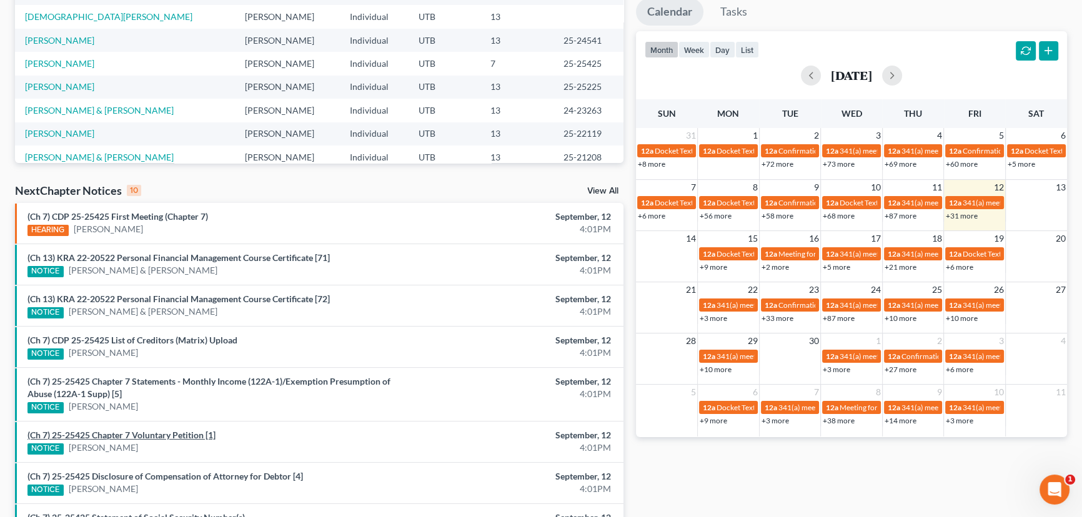
click at [153, 434] on link "(Ch 7) 25-25425 Chapter 7 Voluntary Petition [1]" at bounding box center [121, 435] width 188 height 11
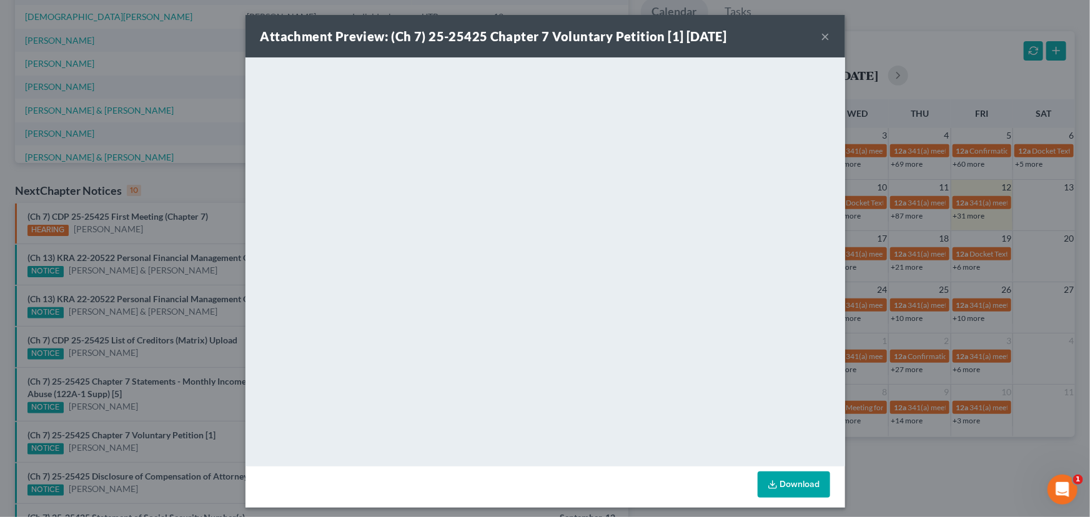
click at [151, 453] on div "Attachment Preview: (Ch 7) 25-25425 Chapter 7 Voluntary Petition [1] 09/12/2025…" at bounding box center [545, 258] width 1090 height 517
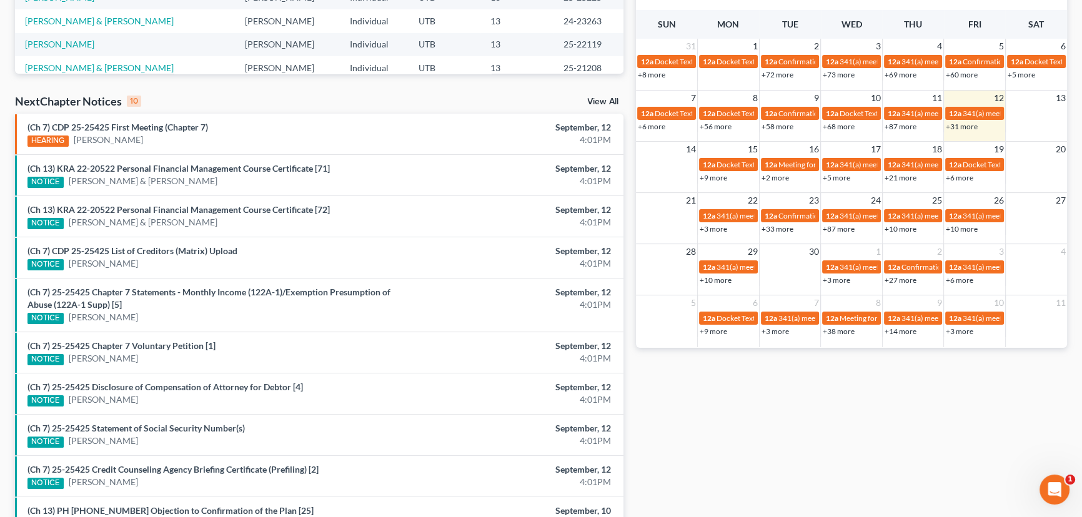
scroll to position [341, 0]
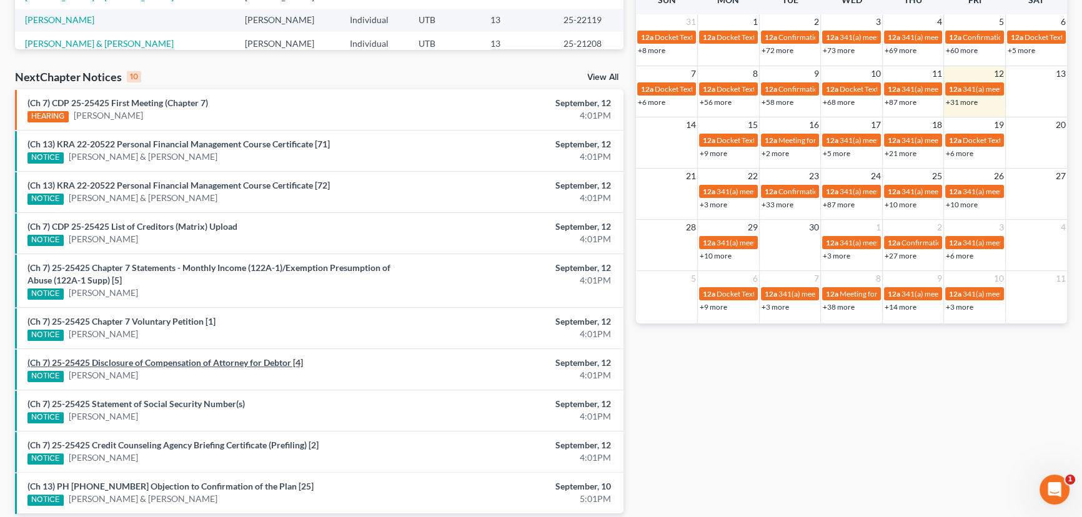
click at [126, 361] on link "(Ch 7) 25-25425 Disclosure of Compensation of Attorney for Debtor [4]" at bounding box center [165, 362] width 276 height 11
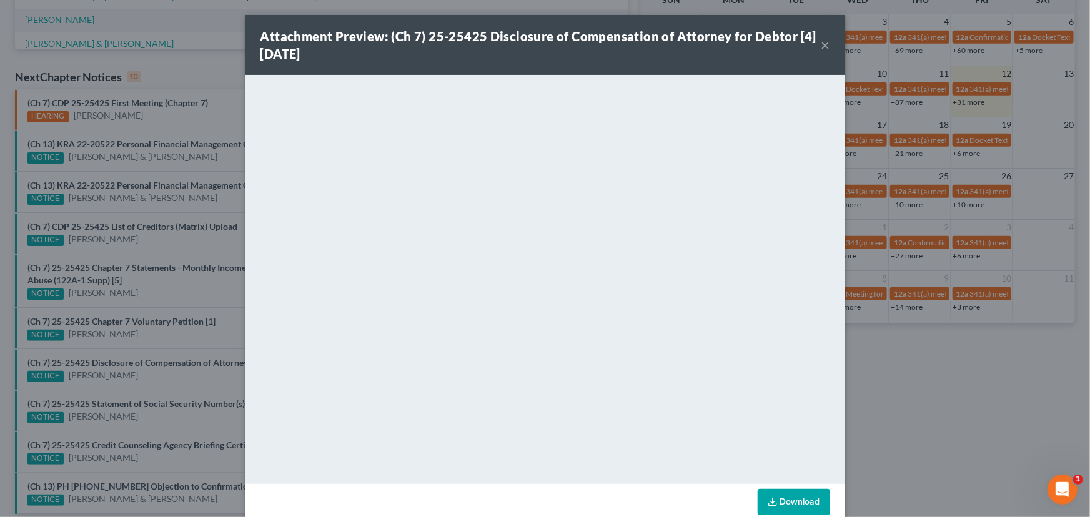
click at [154, 382] on div "Attachment Preview: (Ch 7) 25-25425 Disclosure of Compensation of Attorney for …" at bounding box center [545, 258] width 1090 height 517
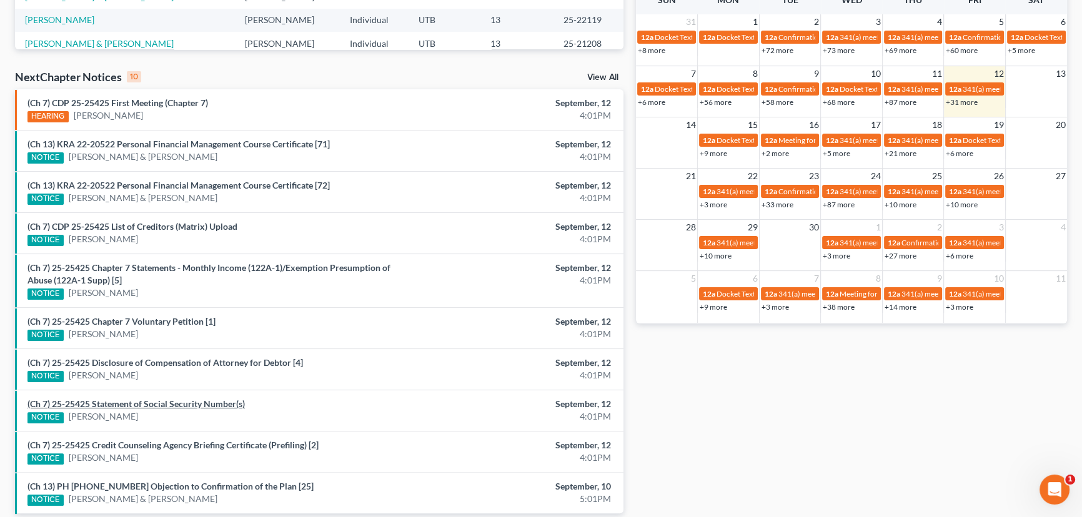
click at [151, 402] on link "(Ch 7) 25-25425 Statement of Social Security Number(s)" at bounding box center [135, 404] width 217 height 11
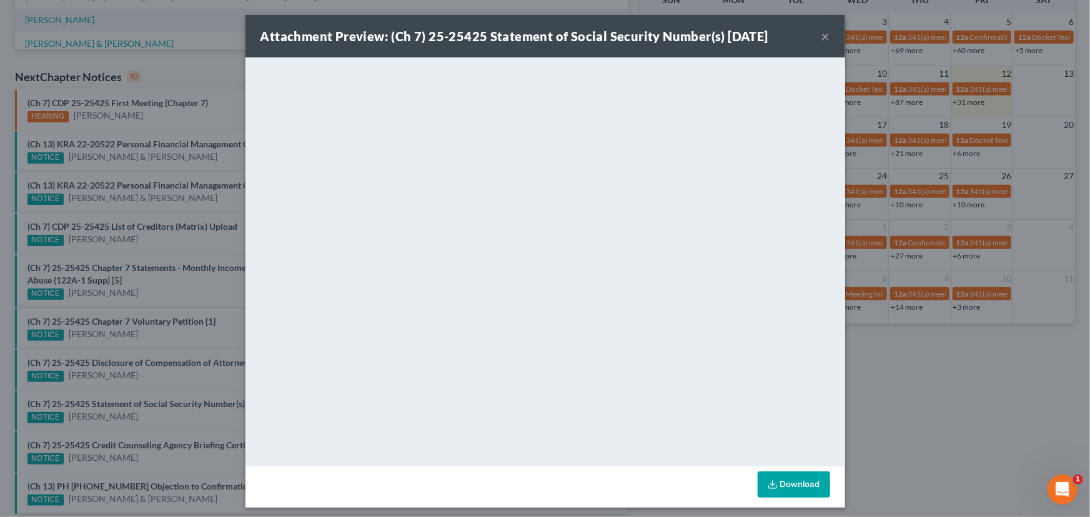
drag, startPoint x: 153, startPoint y: 419, endPoint x: 153, endPoint y: 426, distance: 6.9
click at [153, 419] on div "Attachment Preview: (Ch 7) 25-25425 Statement of Social Security Number(s) 09/1…" at bounding box center [545, 258] width 1090 height 517
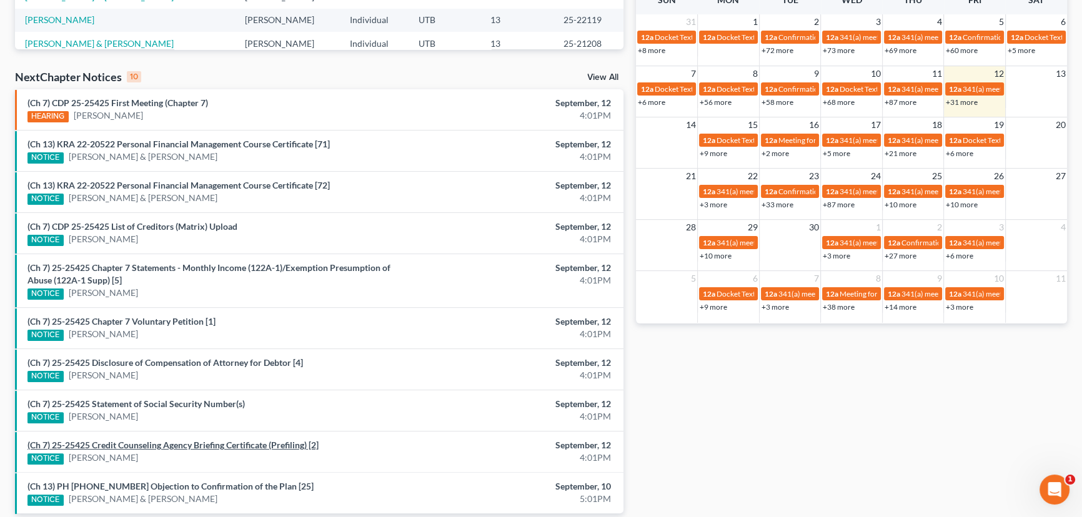
click at [151, 447] on link "(Ch 7) 25-25425 Credit Counseling Agency Briefing Certificate (Prefiling) [2]" at bounding box center [172, 445] width 291 height 11
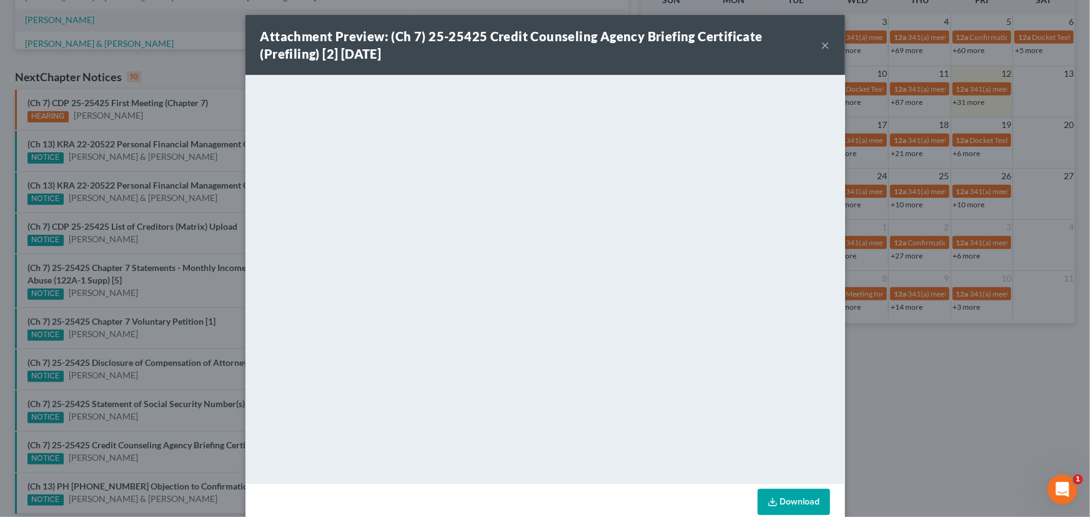
click at [147, 417] on div "Attachment Preview: (Ch 7) 25-25425 Credit Counseling Agency Briefing Certifica…" at bounding box center [545, 258] width 1090 height 517
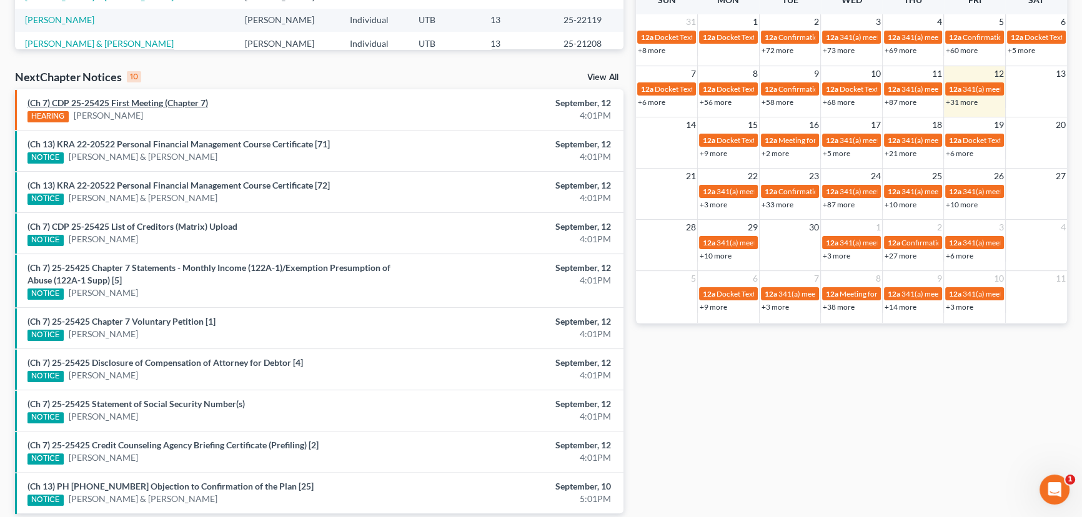
click at [156, 102] on link "(Ch 7) CDP 25-25425 First Meeting (Chapter 7)" at bounding box center [117, 102] width 181 height 11
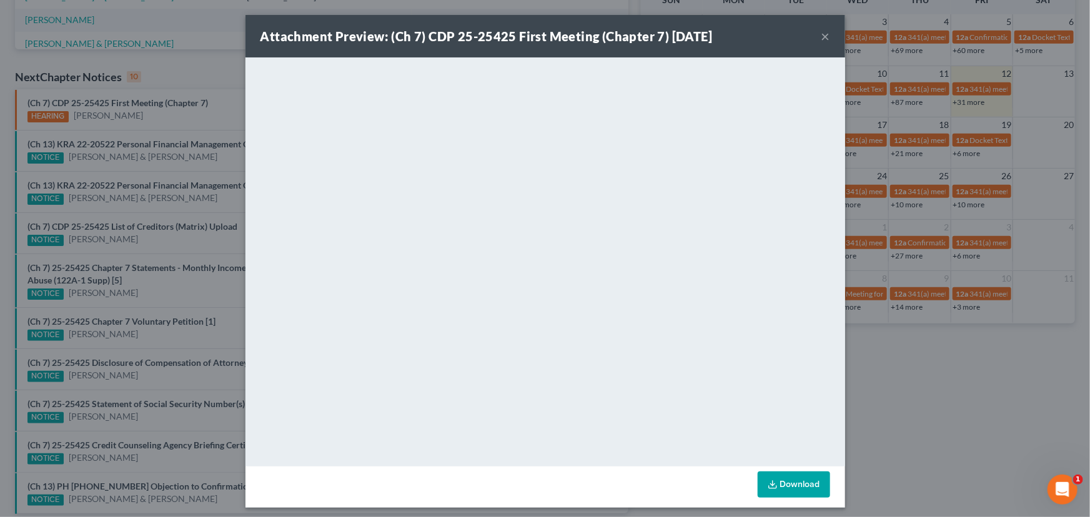
click at [112, 116] on div "Attachment Preview: (Ch 7) CDP 25-25425 First Meeting (Chapter 7) 09/12/2025 × …" at bounding box center [545, 258] width 1090 height 517
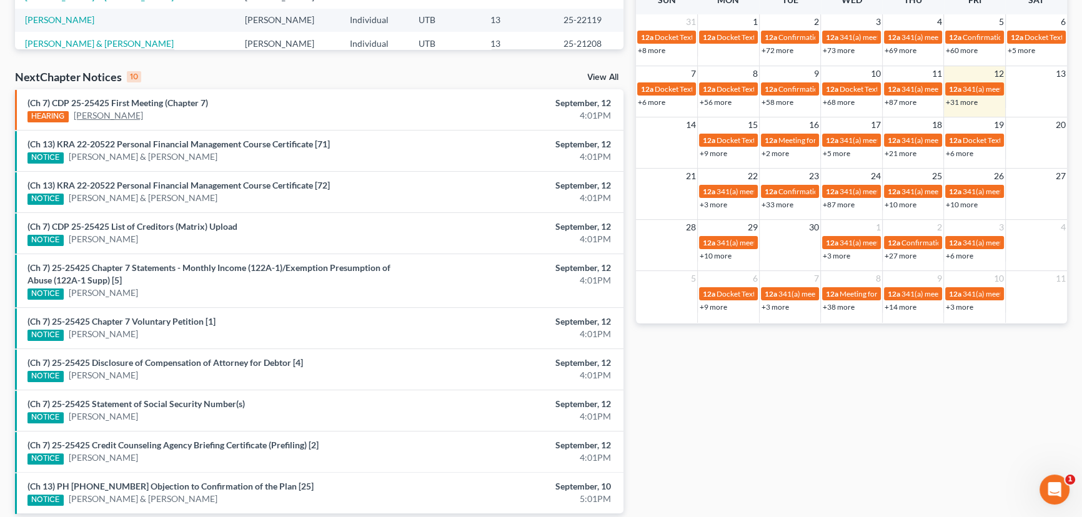
click at [112, 116] on link "[PERSON_NAME]" at bounding box center [108, 115] width 69 height 12
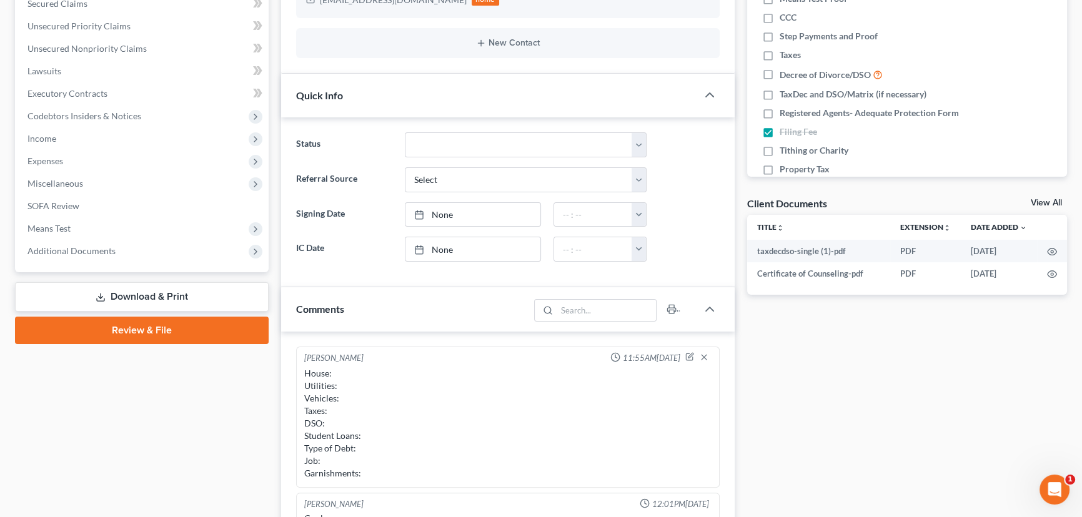
scroll to position [284, 0]
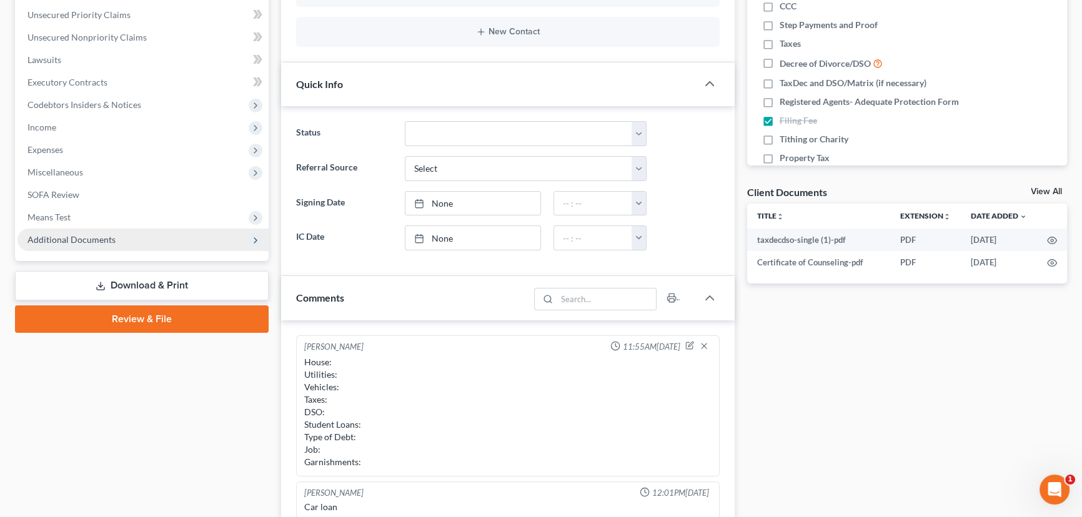
click at [89, 239] on span "Additional Documents" at bounding box center [71, 239] width 88 height 11
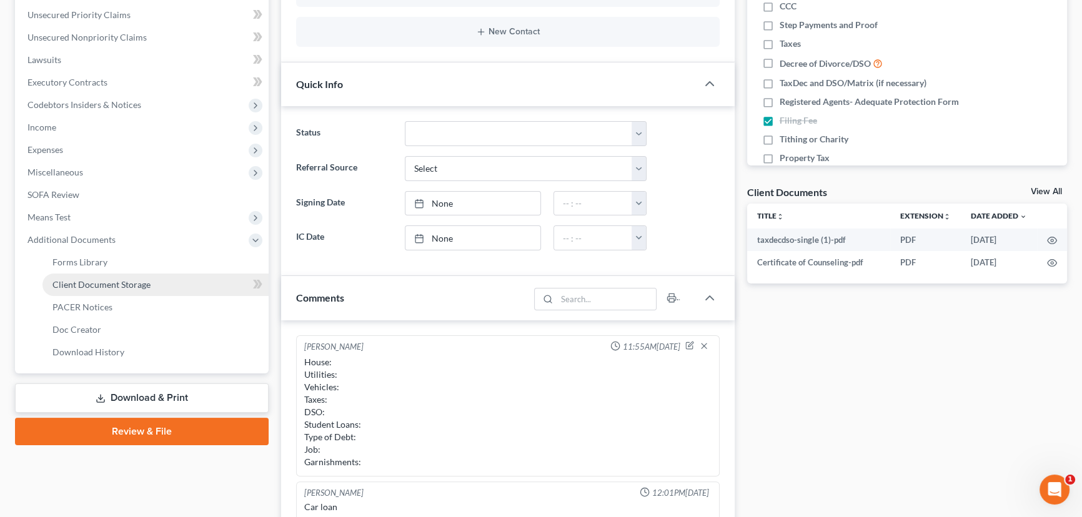
click at [107, 286] on span "Client Document Storage" at bounding box center [101, 284] width 98 height 11
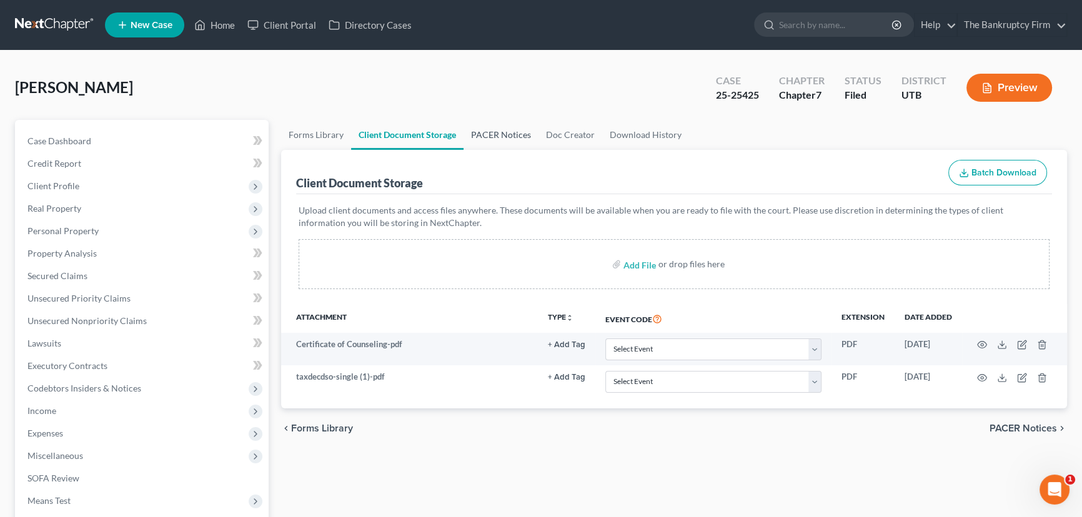
click at [481, 134] on link "PACER Notices" at bounding box center [501, 135] width 75 height 30
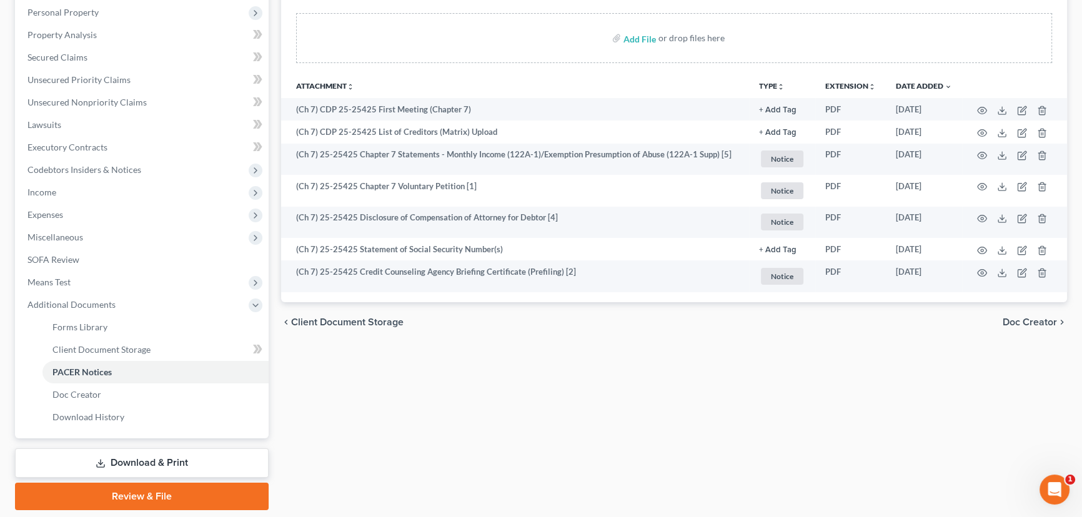
scroll to position [227, 0]
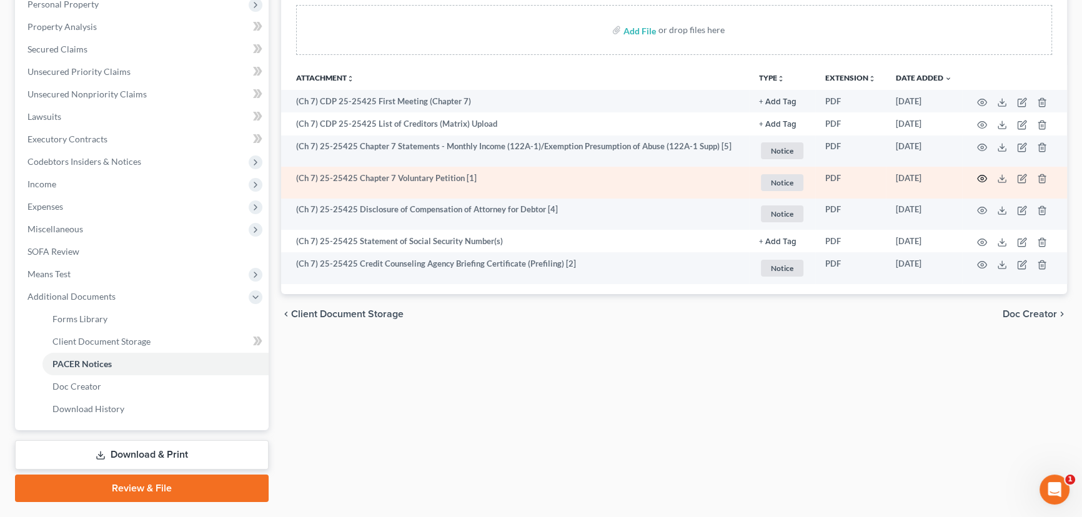
click at [984, 175] on icon "button" at bounding box center [982, 179] width 10 height 10
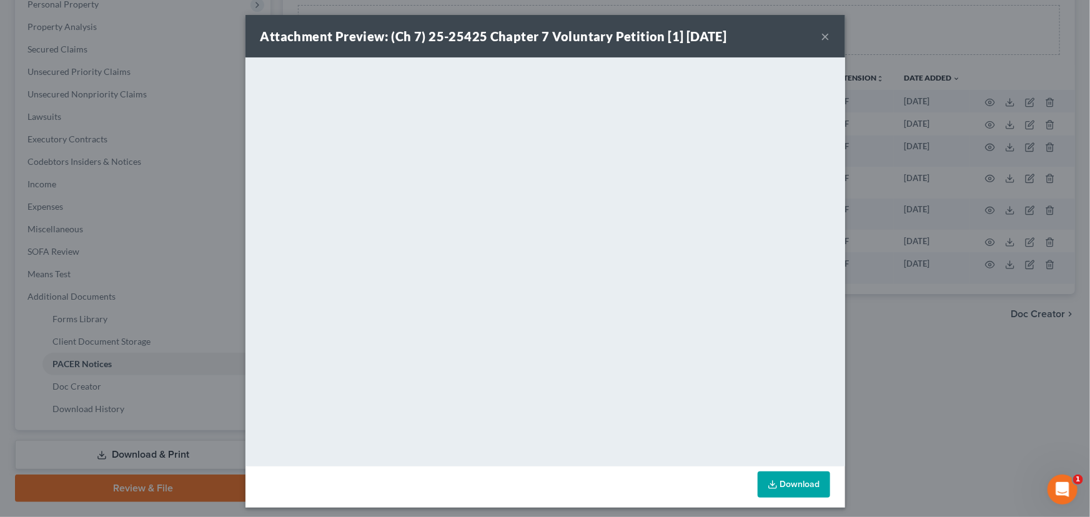
click at [822, 31] on button "×" at bounding box center [826, 36] width 9 height 15
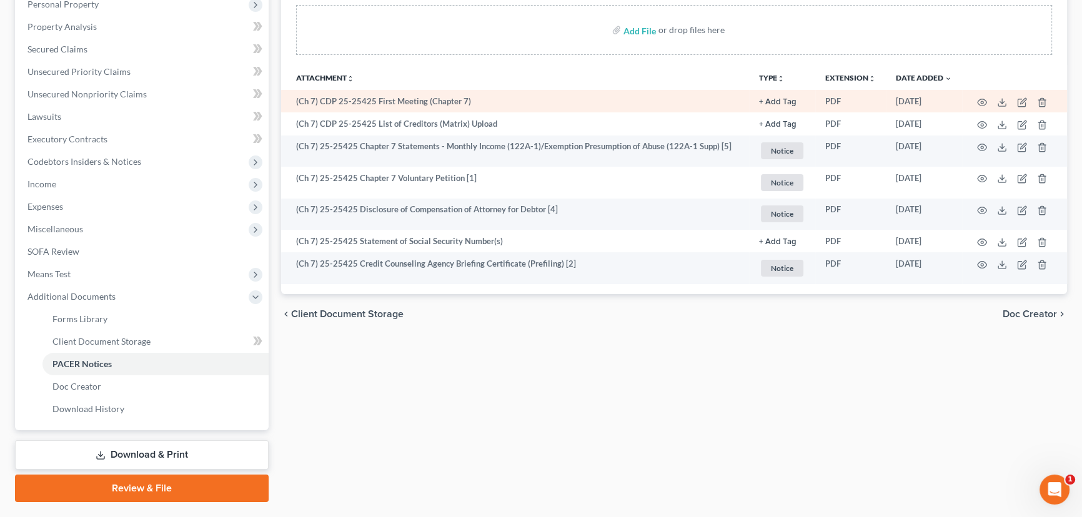
click at [393, 102] on td "(Ch 7) CDP 25-25425 First Meeting (Chapter 7)" at bounding box center [515, 101] width 468 height 22
click at [984, 100] on icon "button" at bounding box center [982, 102] width 10 height 10
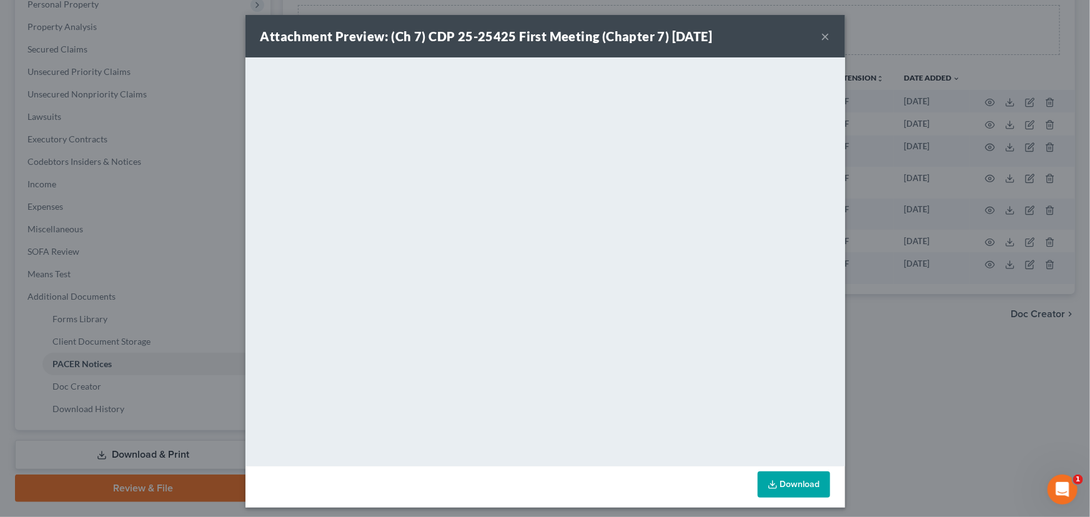
click at [822, 37] on button "×" at bounding box center [826, 36] width 9 height 15
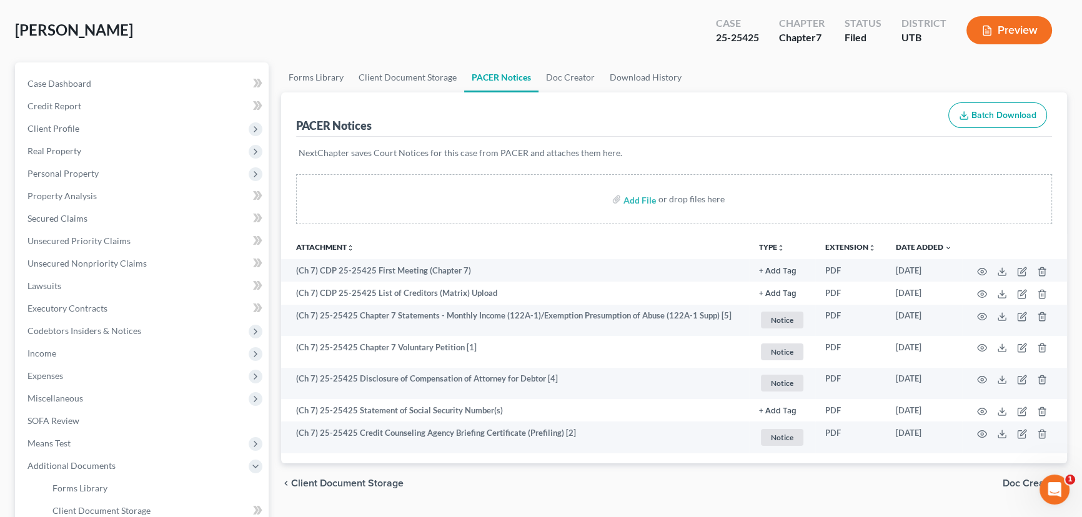
scroll to position [0, 0]
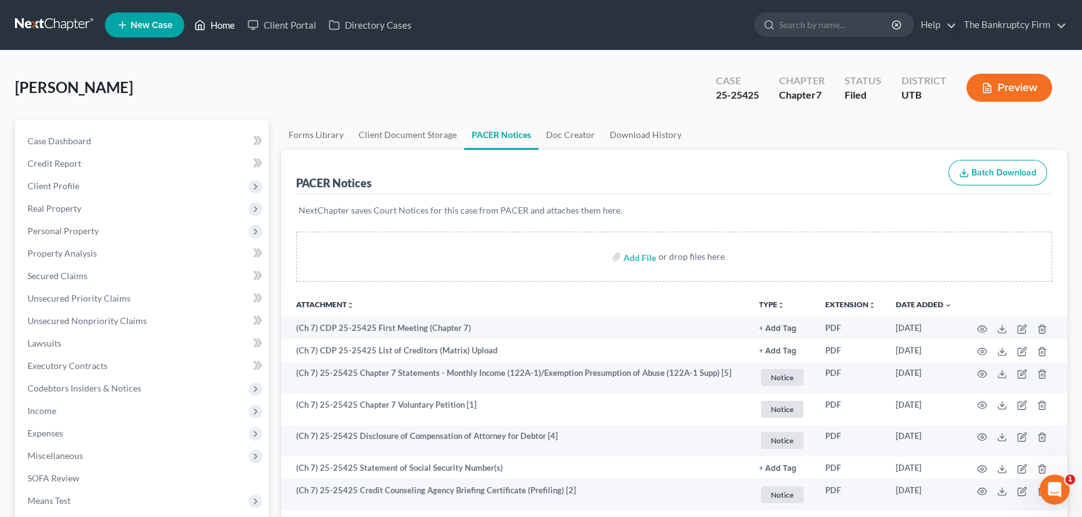
click at [219, 24] on link "Home" at bounding box center [214, 25] width 53 height 22
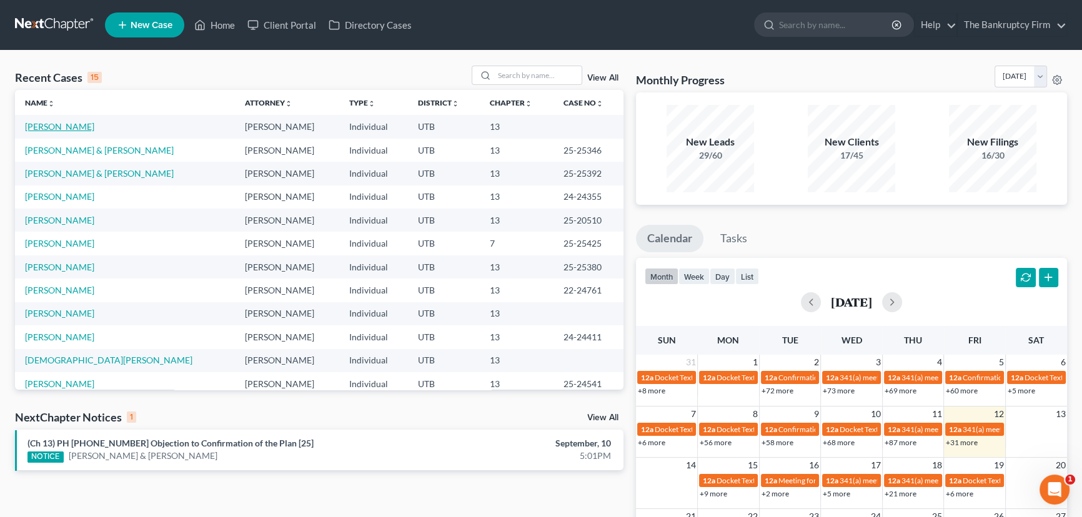
click at [62, 127] on link "[PERSON_NAME]" at bounding box center [59, 126] width 69 height 11
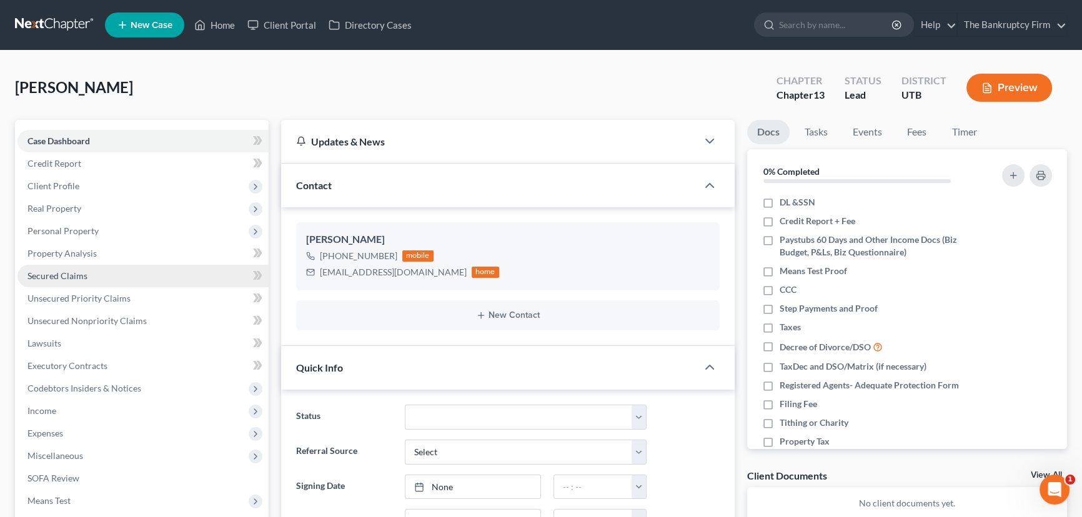
scroll to position [86, 0]
click at [64, 278] on span "Secured Claims" at bounding box center [57, 276] width 60 height 11
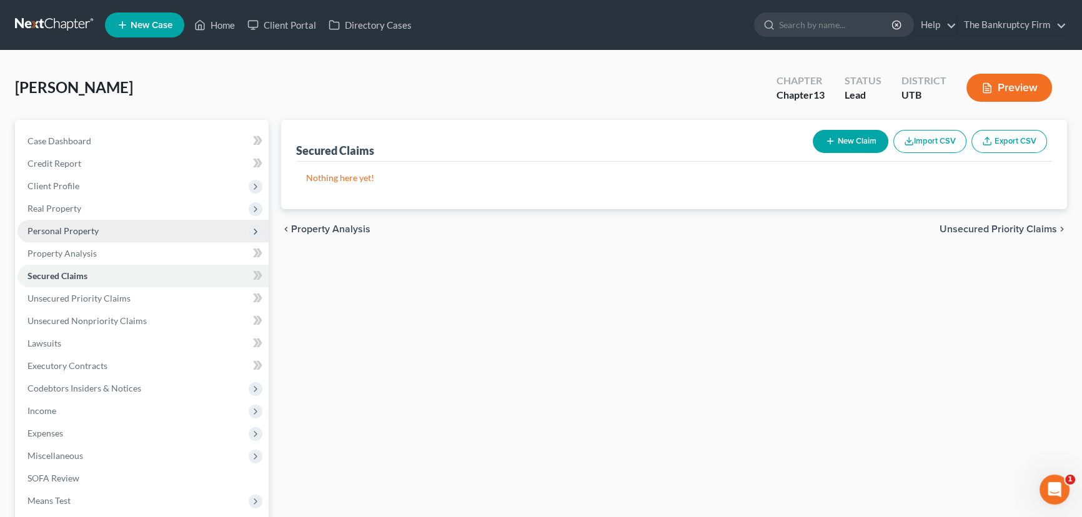
click at [76, 230] on span "Personal Property" at bounding box center [62, 231] width 71 height 11
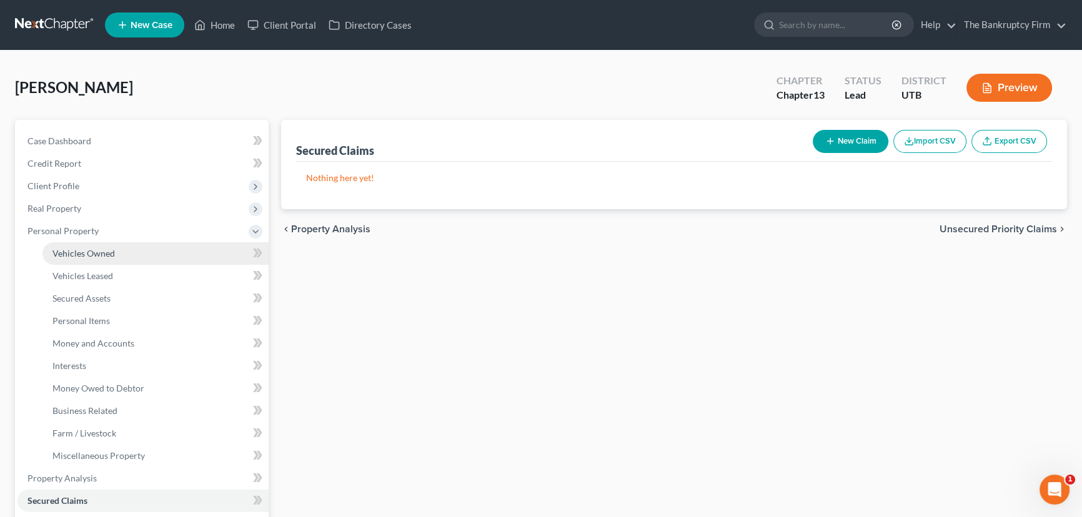
click at [87, 253] on span "Vehicles Owned" at bounding box center [83, 253] width 62 height 11
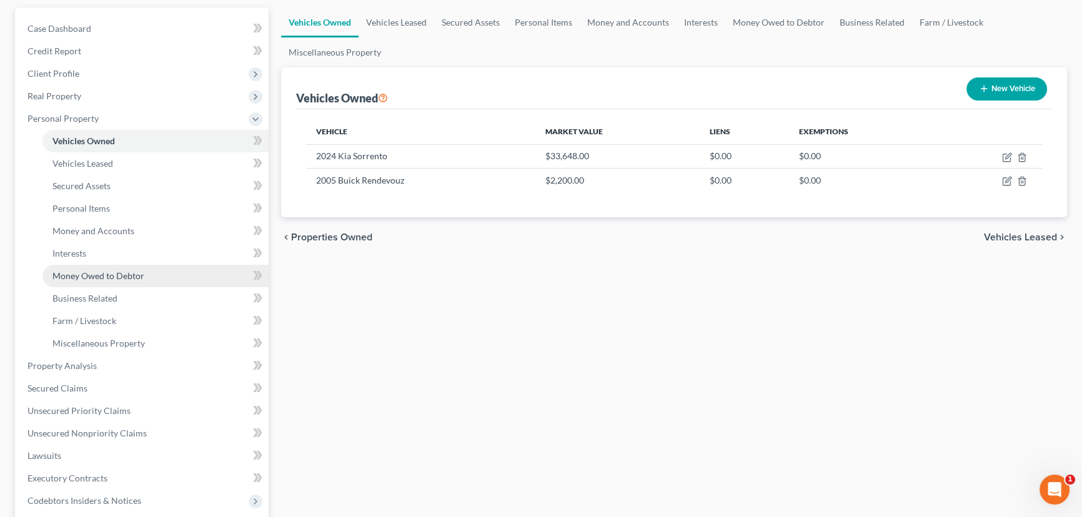
scroll to position [170, 0]
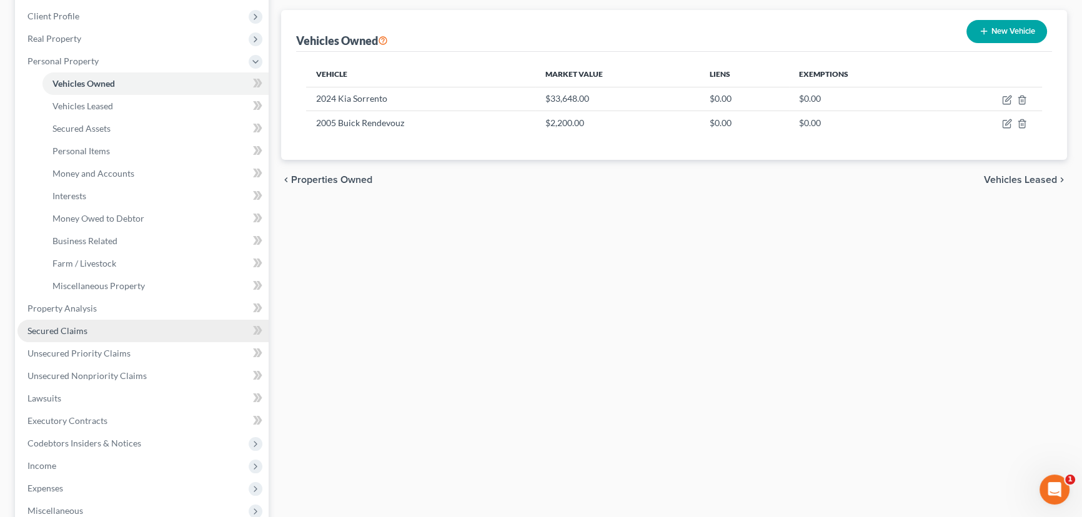
click at [69, 331] on span "Secured Claims" at bounding box center [57, 331] width 60 height 11
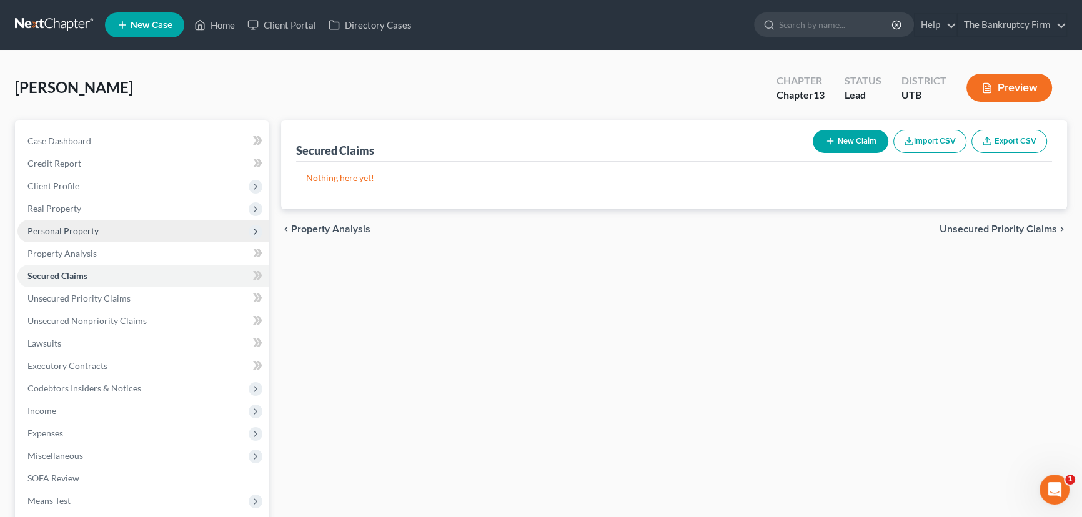
click at [62, 232] on span "Personal Property" at bounding box center [62, 231] width 71 height 11
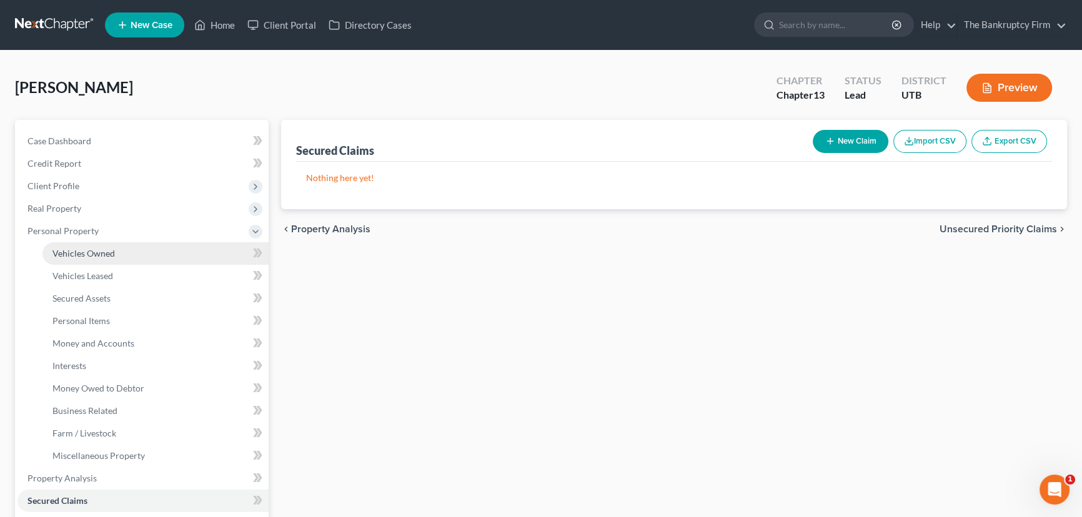
click at [99, 256] on span "Vehicles Owned" at bounding box center [83, 253] width 62 height 11
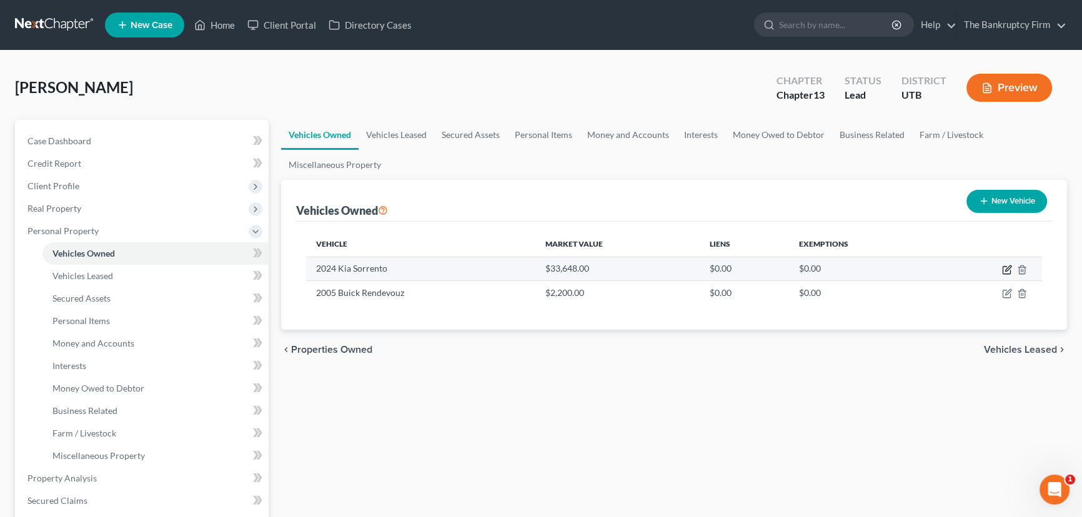
click at [1007, 269] on icon "button" at bounding box center [1008, 269] width 6 height 6
select select "0"
select select "2"
select select "0"
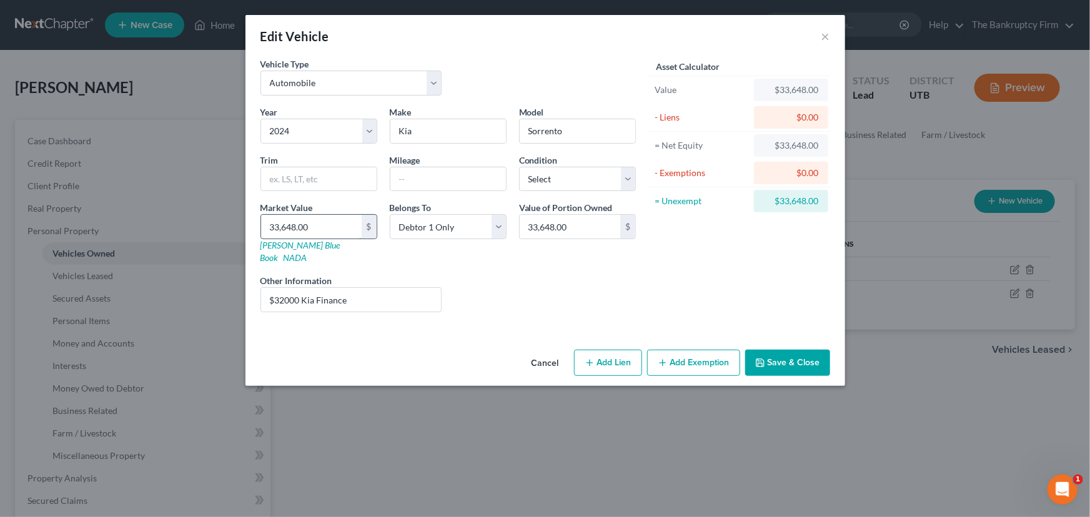
click at [277, 228] on input "33,648.00" at bounding box center [311, 227] width 101 height 24
drag, startPoint x: 279, startPoint y: 226, endPoint x: 254, endPoint y: 226, distance: 25.0
click at [254, 226] on div "Market Value 33,648.00 $ Kelly Blue Book NADA" at bounding box center [318, 232] width 129 height 63
type input "2,648.00"
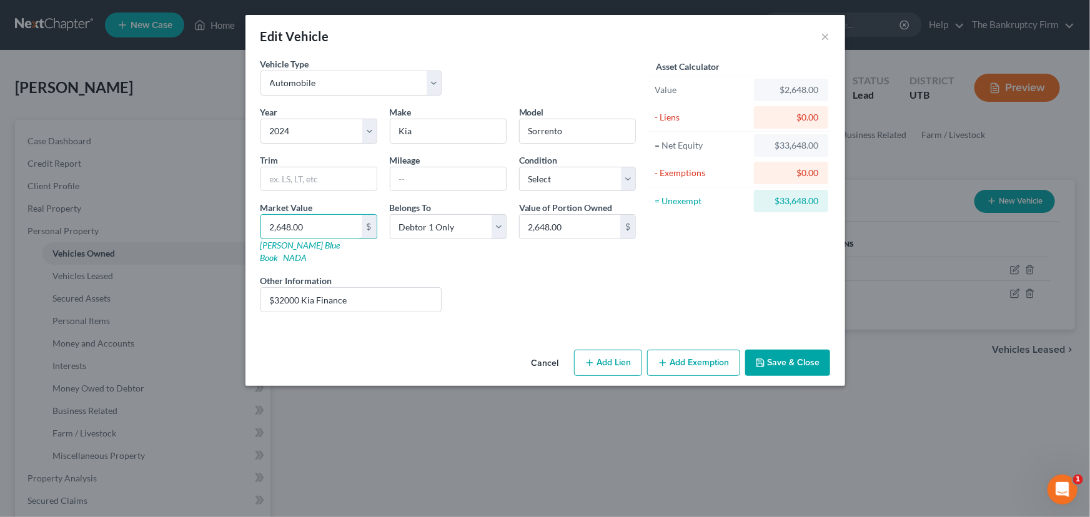
type input "27,648.00"
click at [784, 352] on button "Save & Close" at bounding box center [788, 363] width 85 height 26
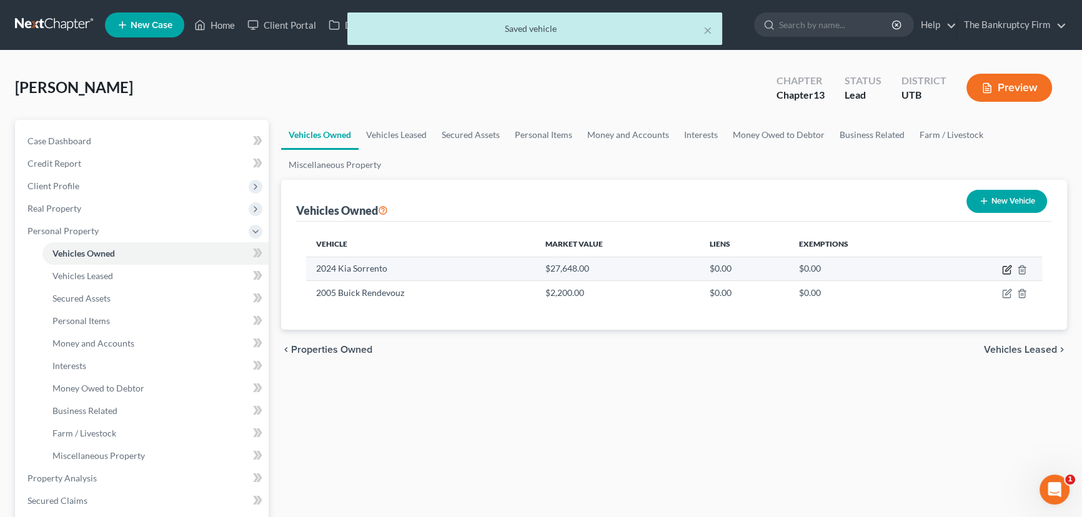
click at [1007, 266] on icon "button" at bounding box center [1007, 270] width 10 height 10
select select "0"
select select "2"
select select "0"
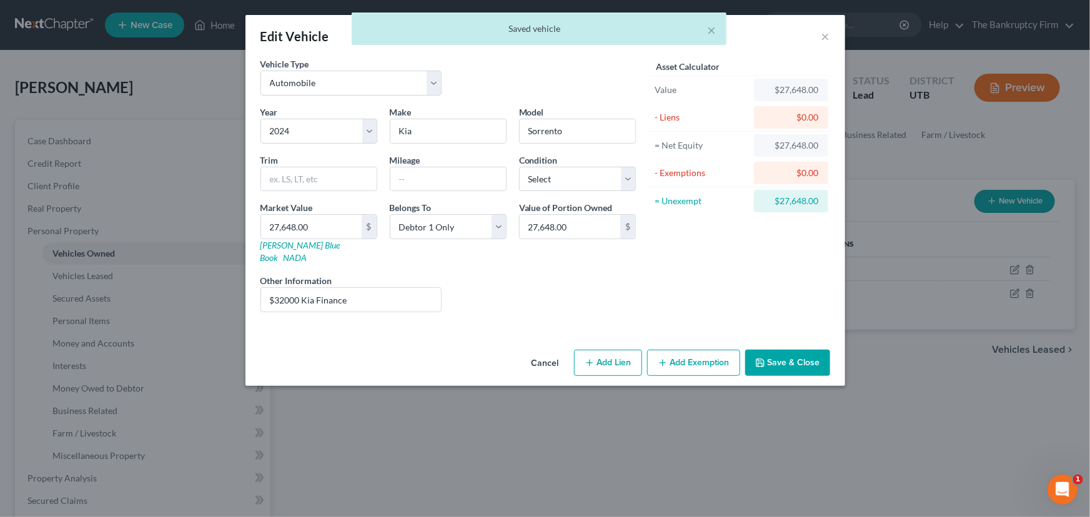
click at [792, 350] on button "Save & Close" at bounding box center [788, 363] width 85 height 26
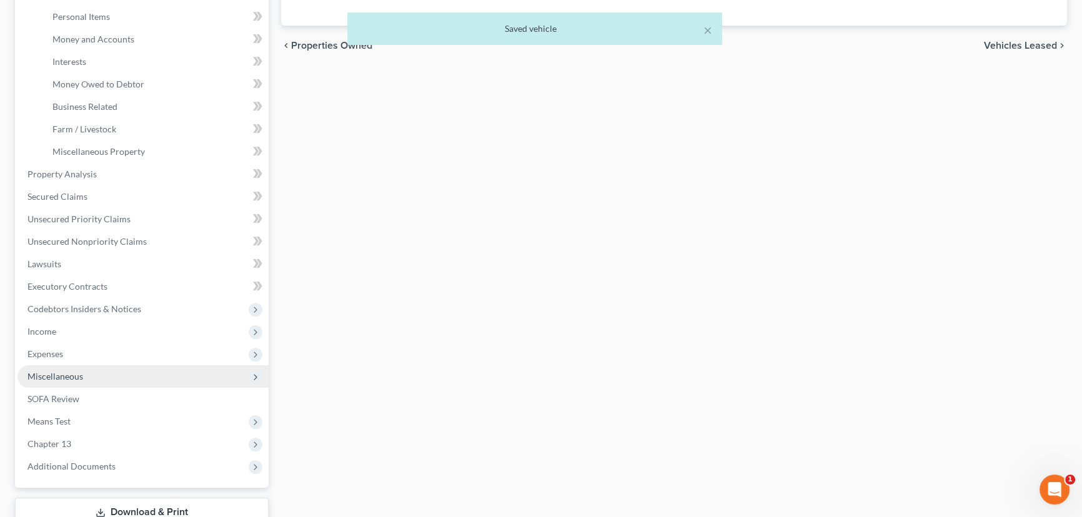
scroll to position [341, 0]
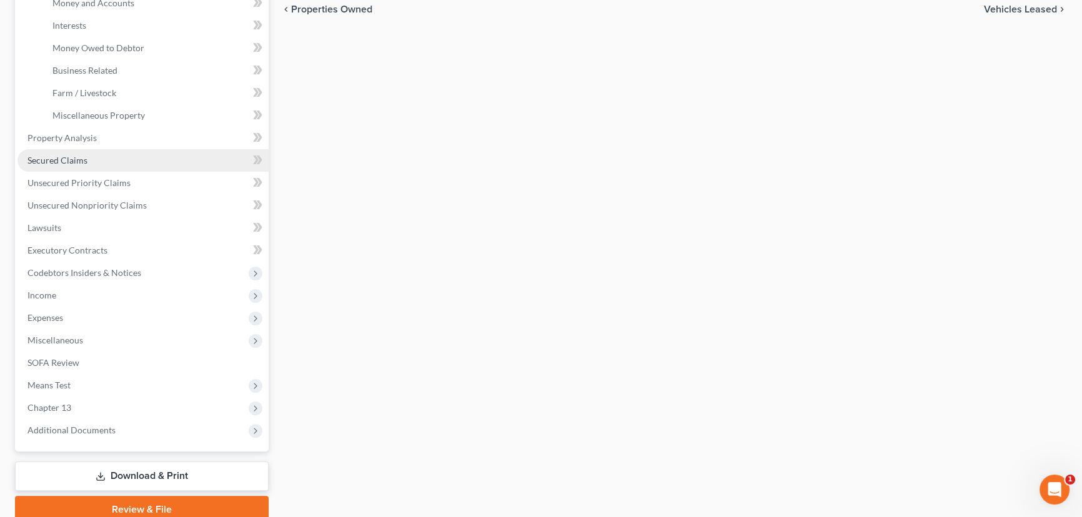
click at [64, 161] on span "Secured Claims" at bounding box center [57, 160] width 60 height 11
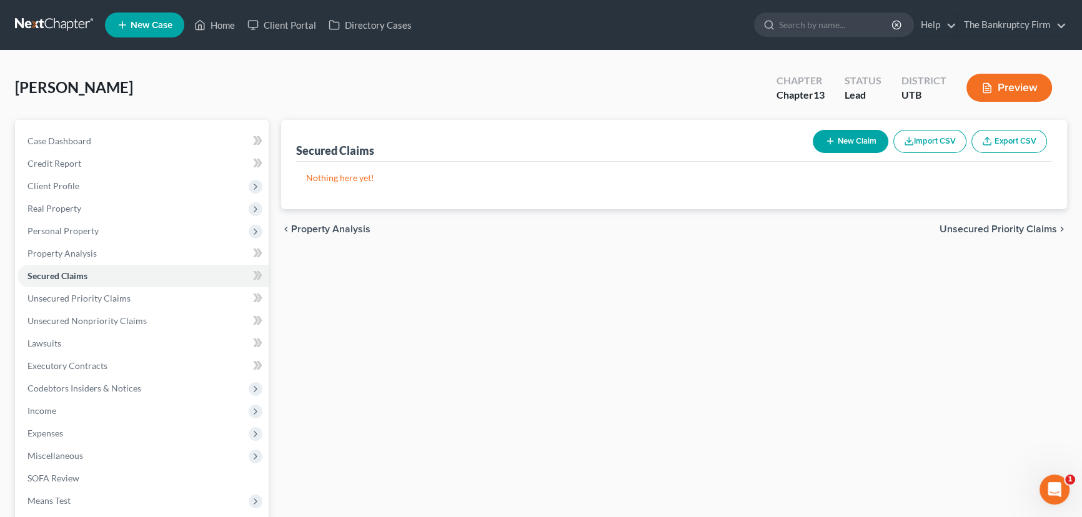
click at [852, 137] on button "New Claim" at bounding box center [851, 141] width 76 height 23
select select "0"
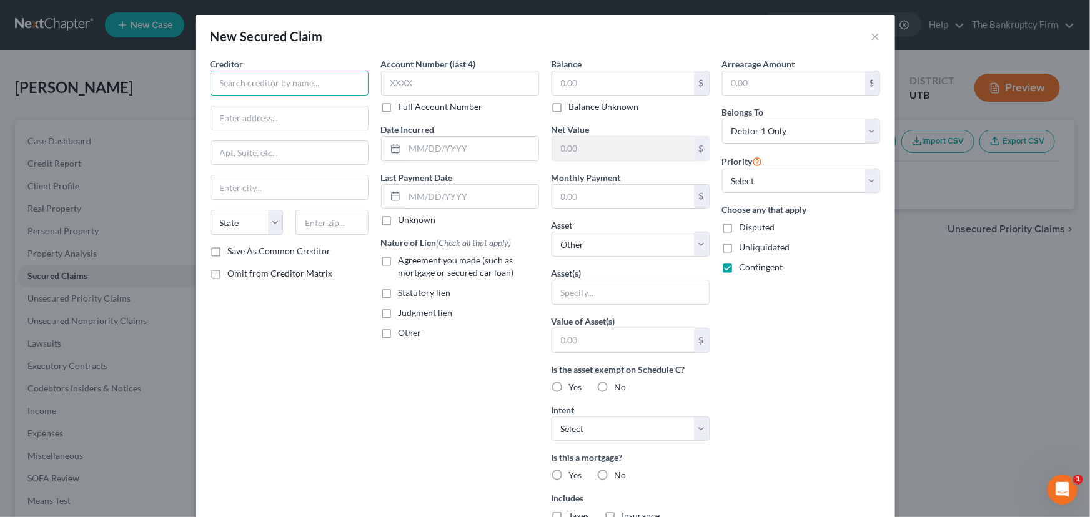
click at [256, 82] on input "text" at bounding box center [290, 83] width 158 height 25
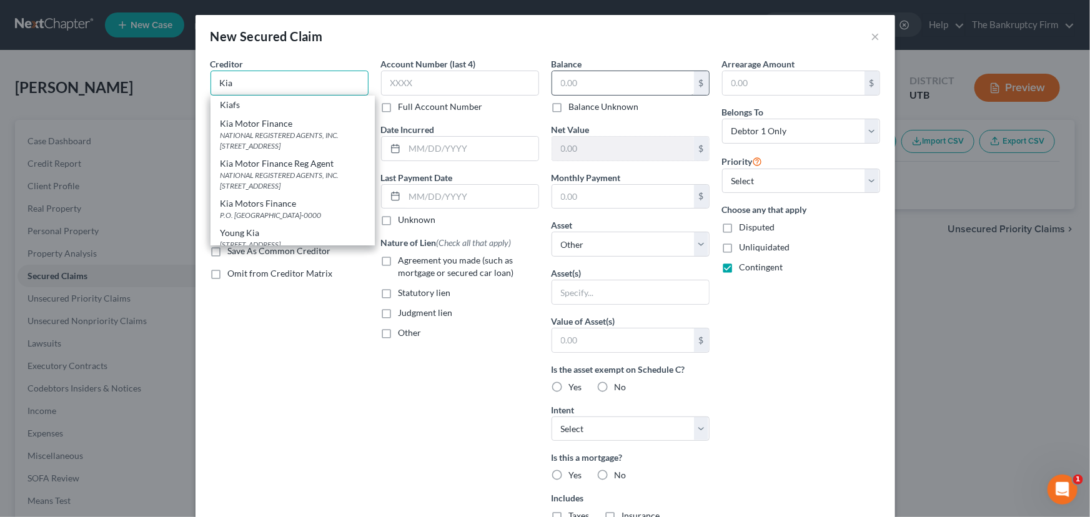
type input "Kia"
click at [561, 82] on input "text" at bounding box center [623, 83] width 142 height 24
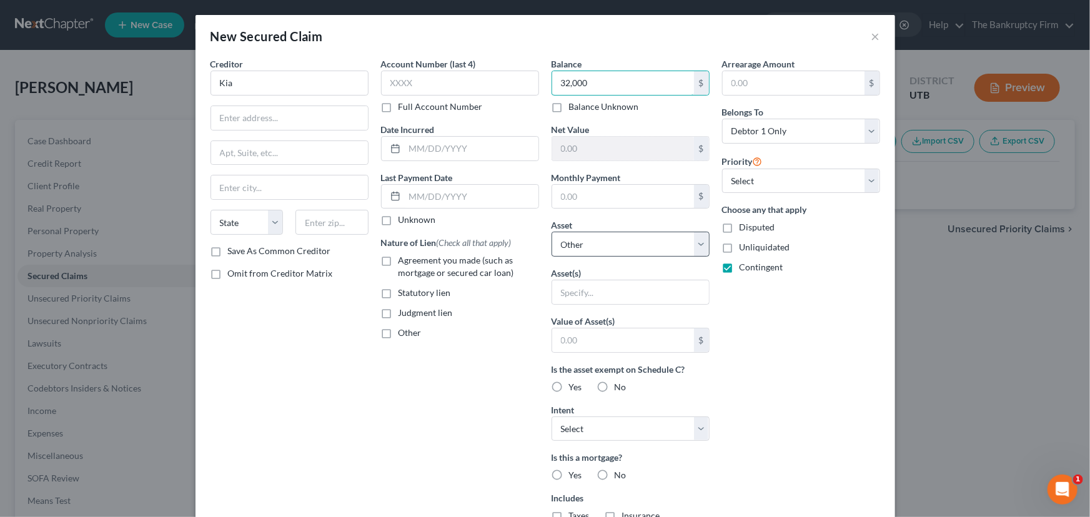
type input "32,000"
click at [636, 244] on select "Select Other Multiple Assets 2024 Kia Sorrento - $27648.0 2005 Buick Rendevouz …" at bounding box center [631, 244] width 158 height 25
select select "2"
click at [552, 232] on select "Select Other Multiple Assets 2024 Kia Sorrento - $27648.0 2005 Buick Rendevouz …" at bounding box center [631, 244] width 158 height 25
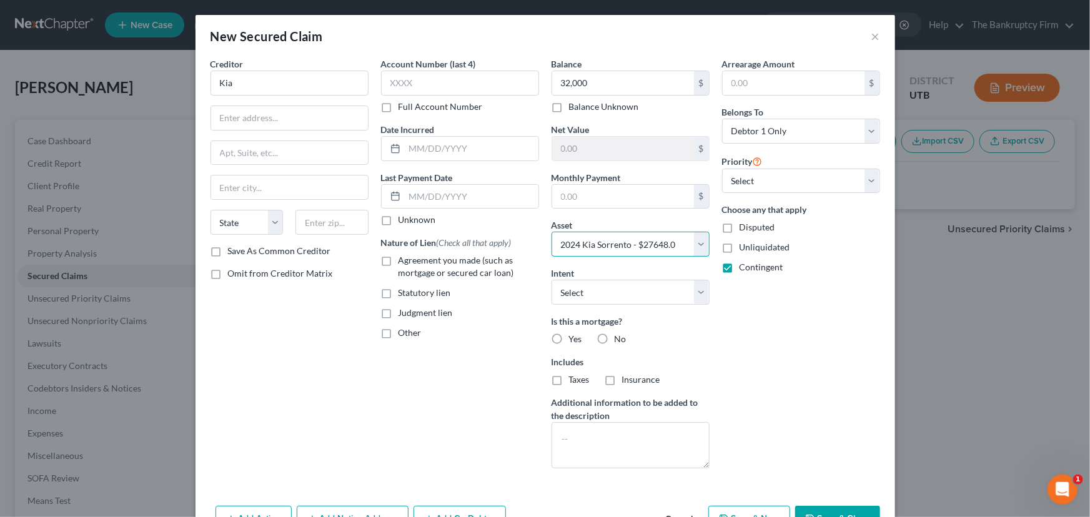
scroll to position [38, 0]
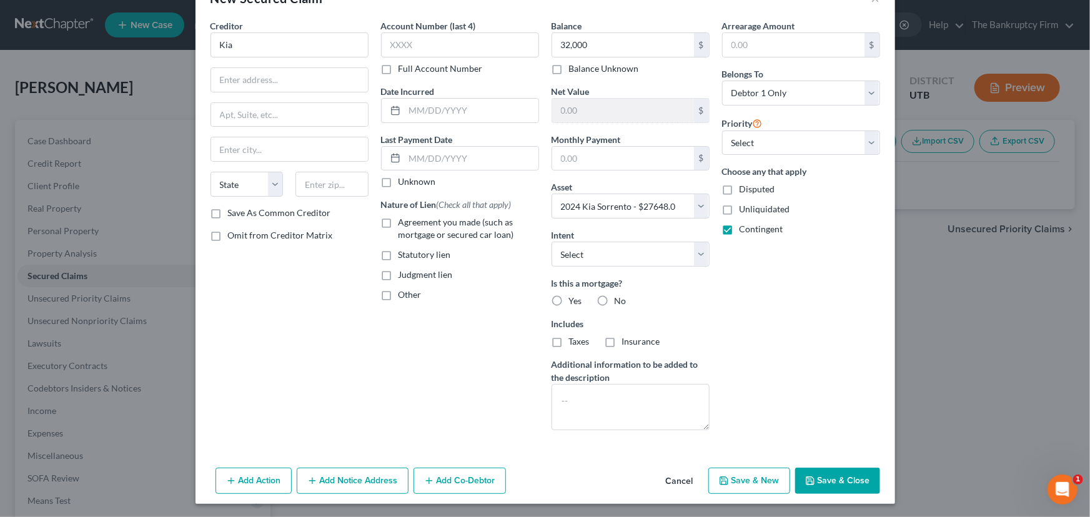
click at [615, 299] on label "No" at bounding box center [621, 301] width 12 height 12
click at [620, 299] on input "No" at bounding box center [624, 299] width 8 height 8
radio input "true"
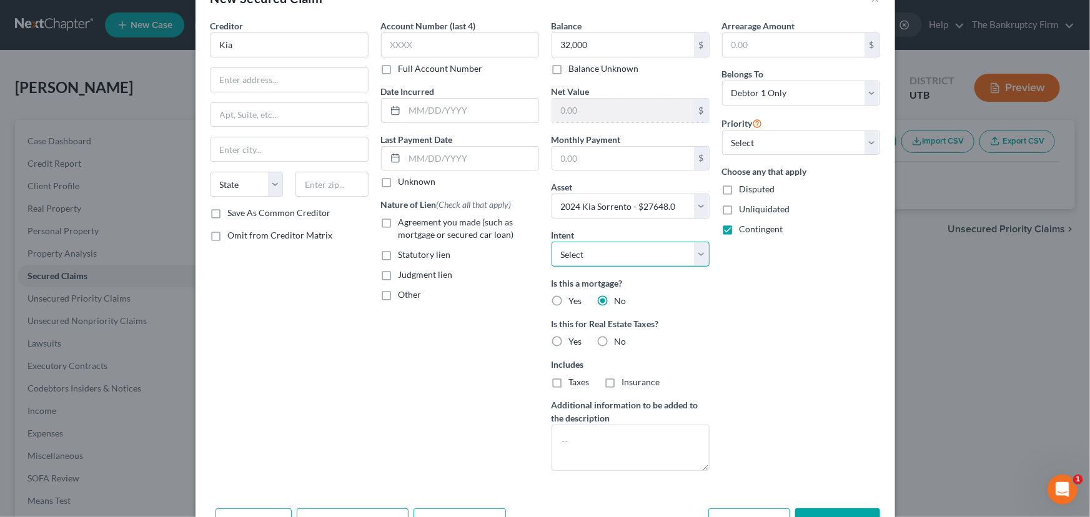
click at [592, 252] on select "Select Surrender Redeem Reaffirm Avoid Other" at bounding box center [631, 254] width 158 height 25
select select "2"
click at [552, 242] on select "Select Surrender Redeem Reaffirm Avoid Other" at bounding box center [631, 254] width 158 height 25
click at [615, 341] on label "No" at bounding box center [621, 342] width 12 height 12
click at [620, 341] on input "No" at bounding box center [624, 340] width 8 height 8
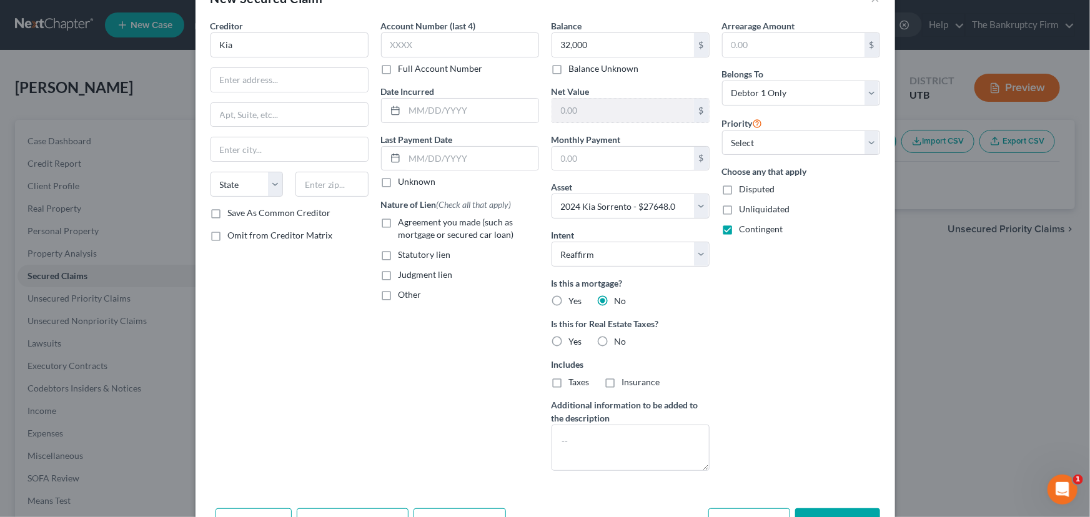
radio input "true"
click at [753, 149] on select "Select 1st 2nd 3rd 4th 5th 6th 7th 8th 9th 10th 11th 12th 13th 14th 15th 16th 1…" at bounding box center [801, 143] width 158 height 25
select select "0"
click at [722, 131] on select "Select 1st 2nd 3rd 4th 5th 6th 7th 8th 9th 10th 11th 12th 13th 14th 15th 16th 1…" at bounding box center [801, 143] width 158 height 25
click at [347, 328] on div "Creditor * Kia State AL AK AR AZ CA CO CT DE DC FL GA GU HI ID IL IN IA KS KY L…" at bounding box center [289, 250] width 171 height 462
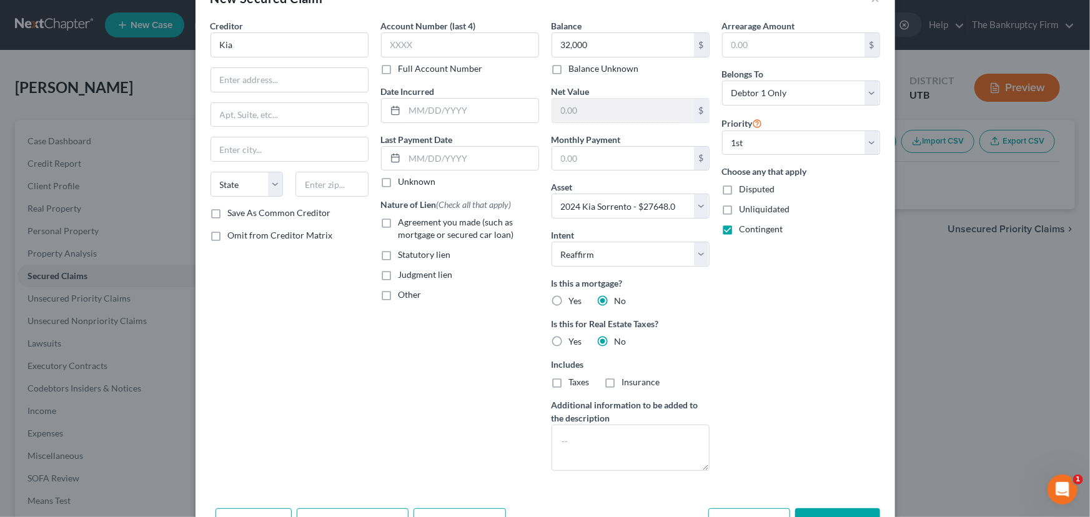
scroll to position [79, 0]
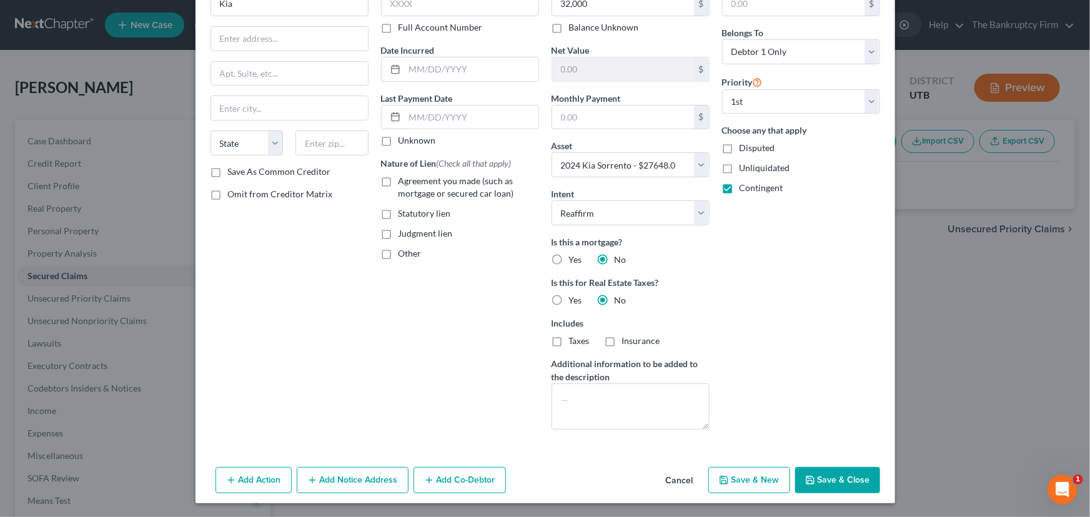
click at [819, 476] on button "Save & Close" at bounding box center [837, 480] width 85 height 26
select select
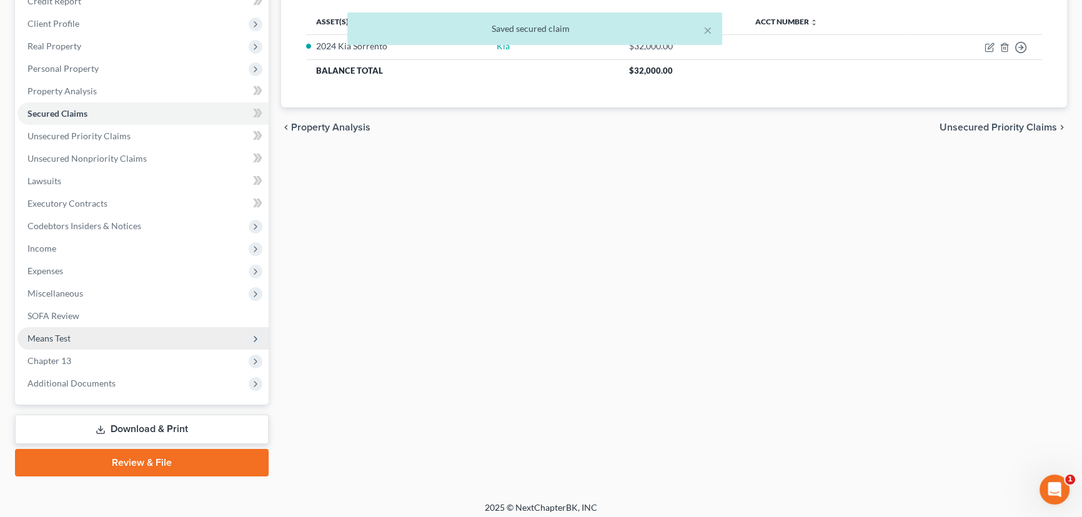
scroll to position [167, 0]
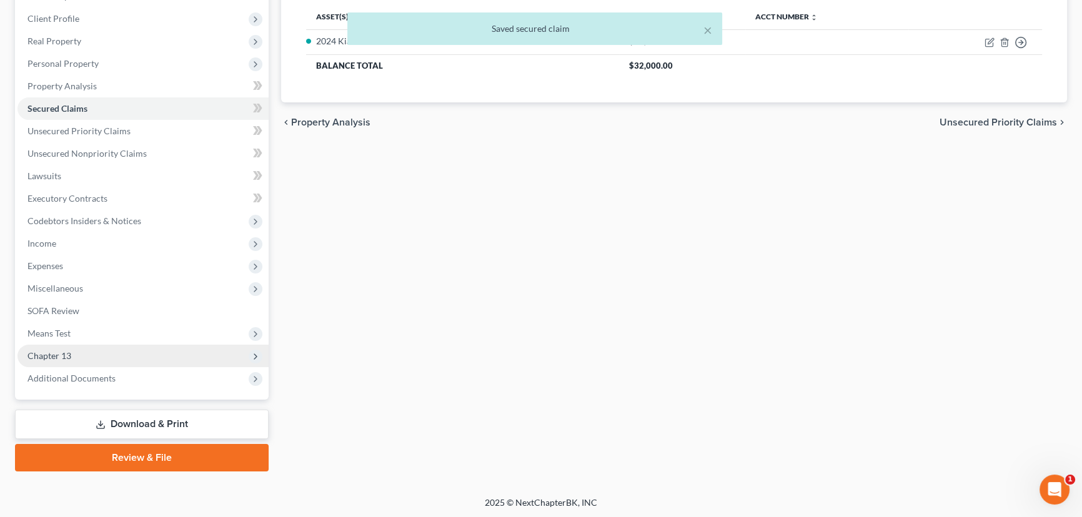
click at [67, 356] on span "Chapter 13" at bounding box center [49, 356] width 44 height 11
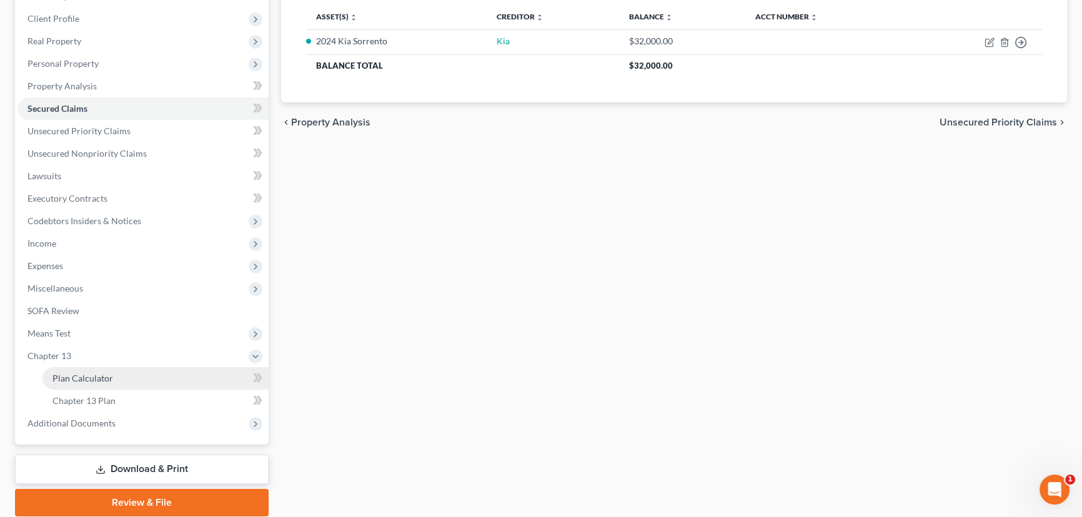
click at [105, 374] on span "Plan Calculator" at bounding box center [82, 378] width 61 height 11
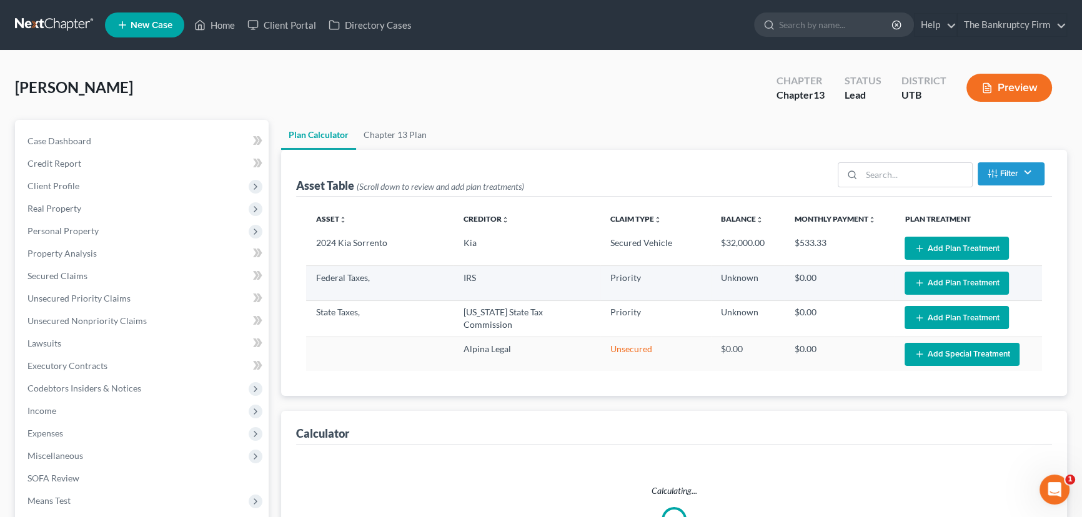
select select "59"
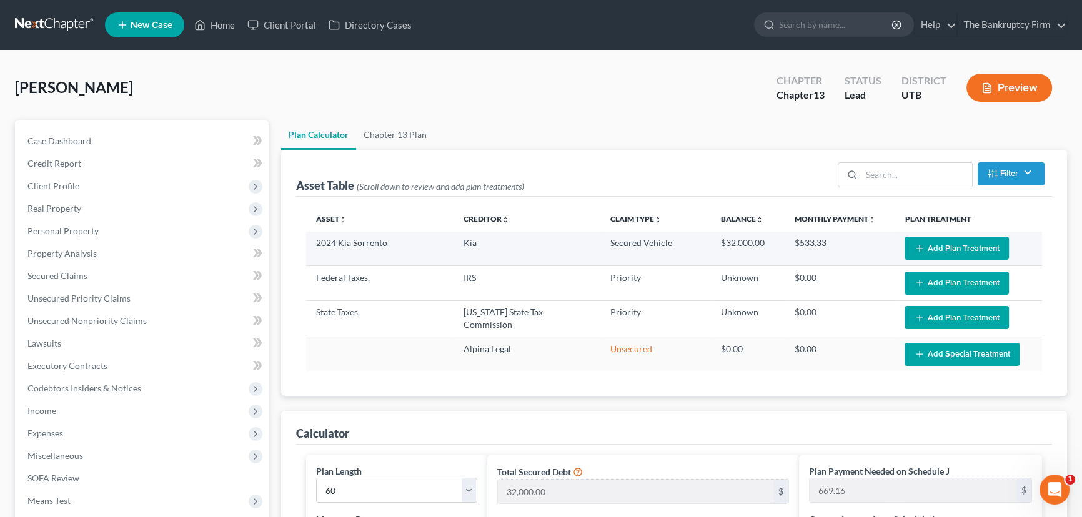
click at [944, 247] on button "Add Plan Treatment" at bounding box center [957, 248] width 104 height 23
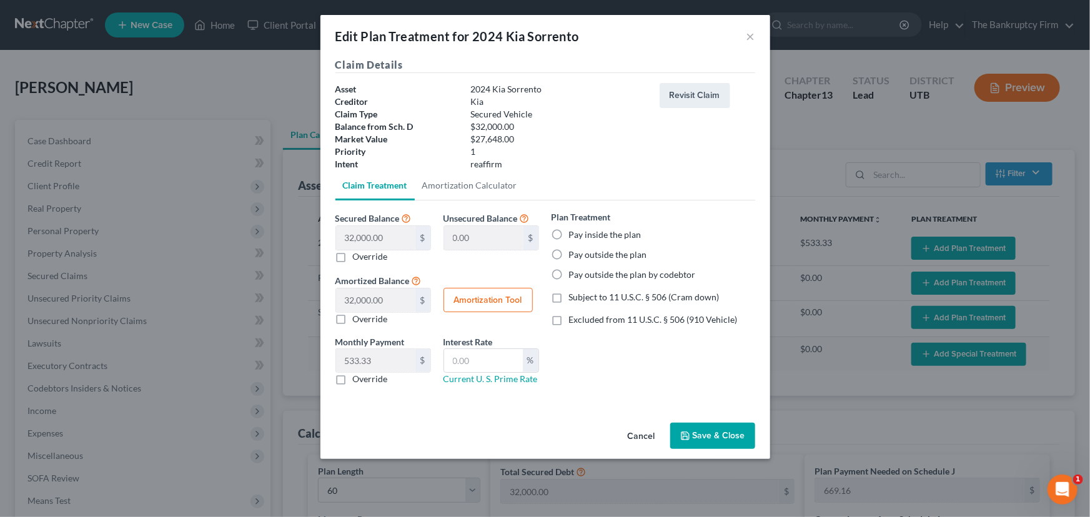
click at [569, 234] on label "Pay inside the plan" at bounding box center [605, 235] width 72 height 12
click at [574, 234] on input "Pay inside the plan" at bounding box center [578, 233] width 8 height 8
radio input "true"
click at [569, 319] on label "Excluded from 11 U.S.C. § 506 (910 Vehicle)" at bounding box center [653, 320] width 169 height 12
click at [574, 319] on input "Excluded from 11 U.S.C. § 506 (910 Vehicle)" at bounding box center [578, 318] width 8 height 8
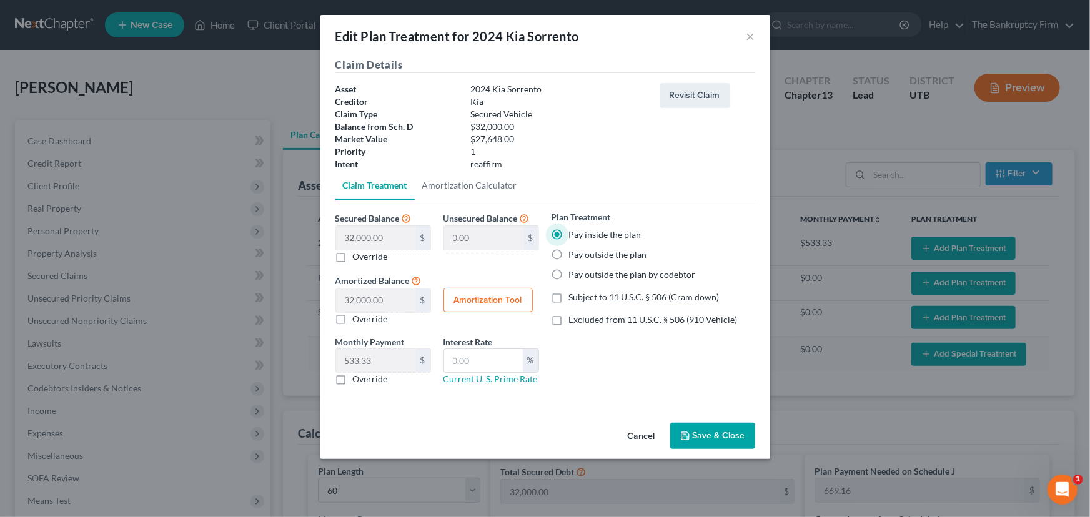
checkbox input "true"
click at [458, 299] on button "Amortization Tool" at bounding box center [488, 300] width 89 height 25
type input "32,000.00"
type input "60"
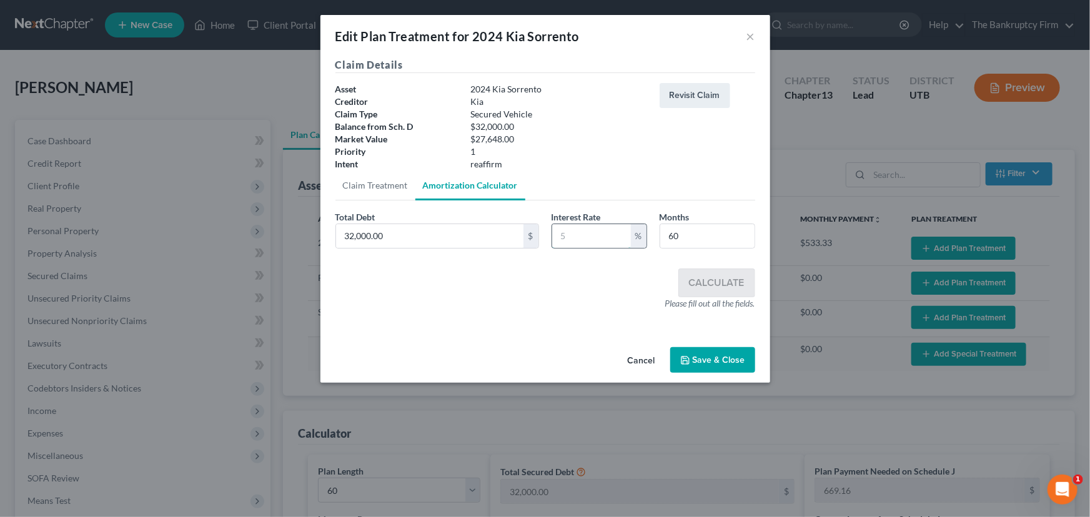
click at [581, 236] on input "text" at bounding box center [591, 236] width 79 height 24
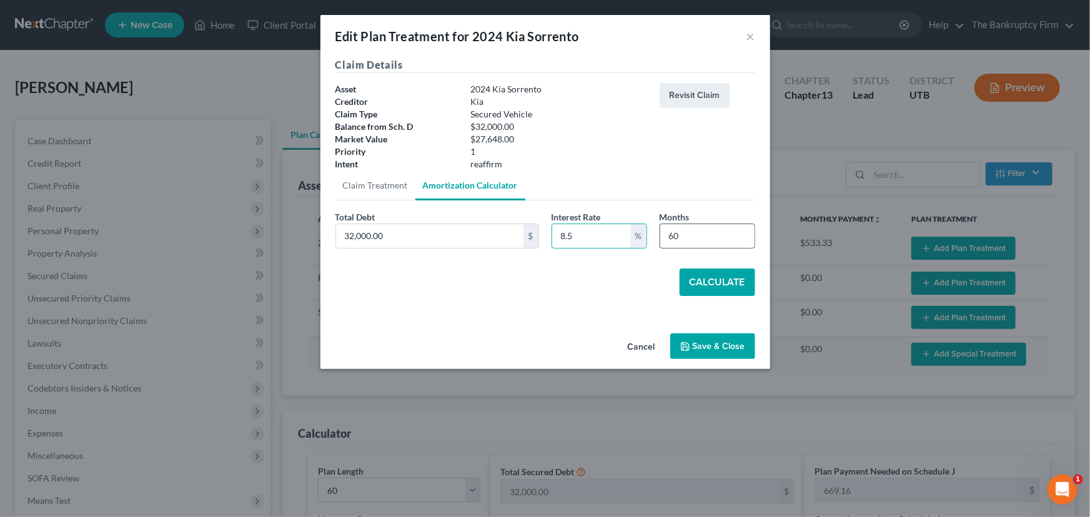
type input "8.5"
drag, startPoint x: 686, startPoint y: 233, endPoint x: 670, endPoint y: 242, distance: 17.9
click at [670, 242] on input "60" at bounding box center [708, 236] width 94 height 24
type input "54"
click at [712, 286] on button "Calculate" at bounding box center [718, 282] width 76 height 27
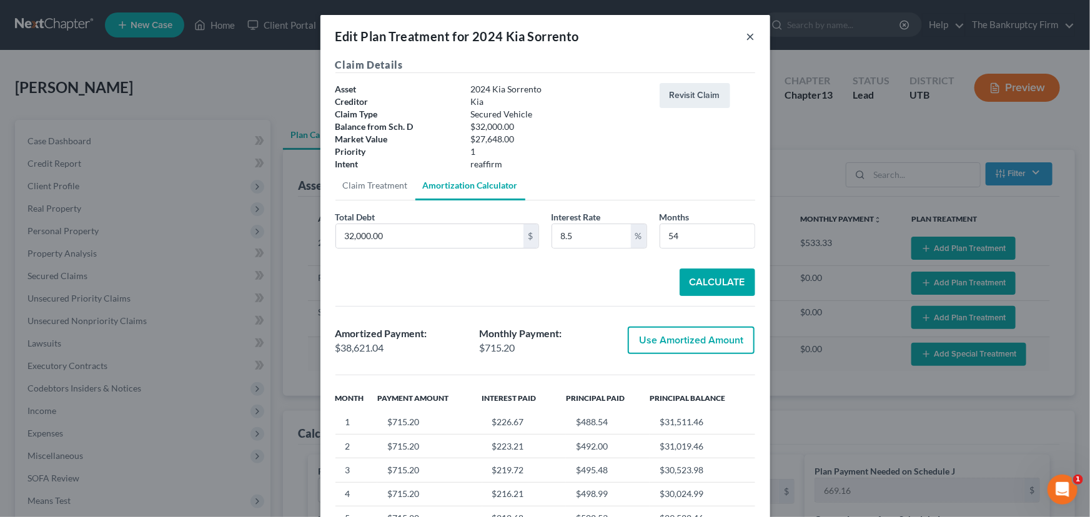
click at [747, 43] on button "×" at bounding box center [751, 36] width 9 height 15
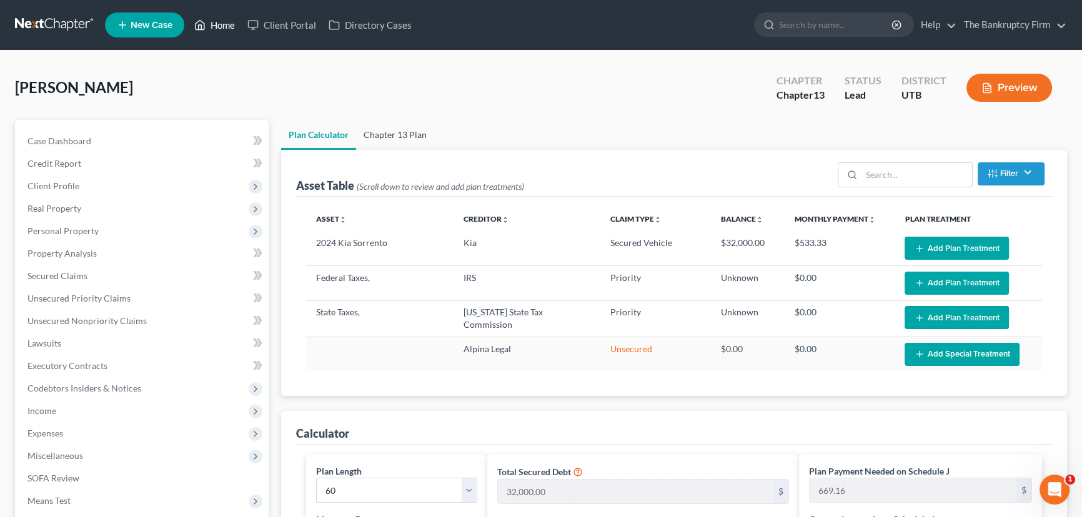
drag, startPoint x: 222, startPoint y: 28, endPoint x: 419, endPoint y: 130, distance: 221.1
click at [222, 28] on link "Home" at bounding box center [214, 25] width 53 height 22
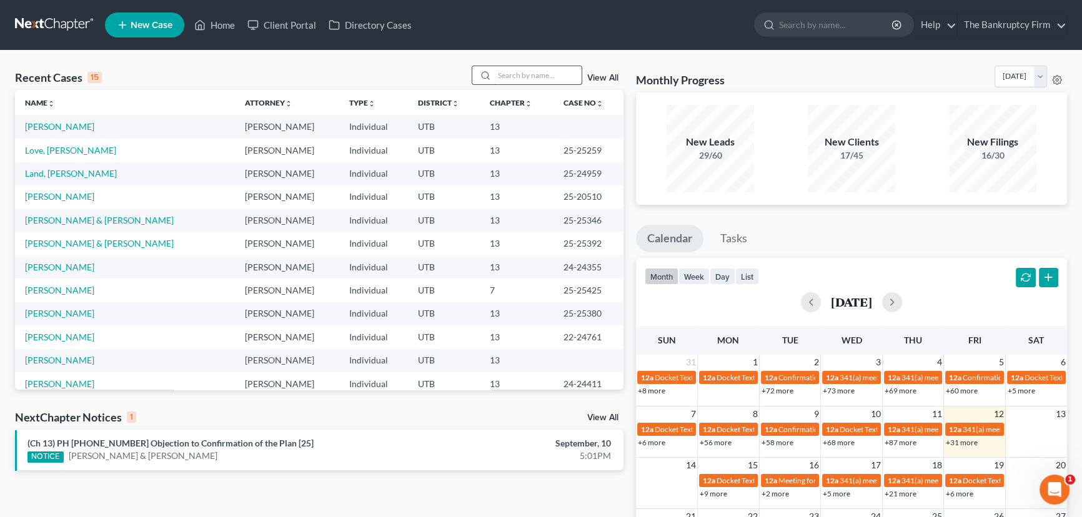
click at [508, 76] on input "search" at bounding box center [537, 75] width 87 height 18
type input "F"
type input "mirsha"
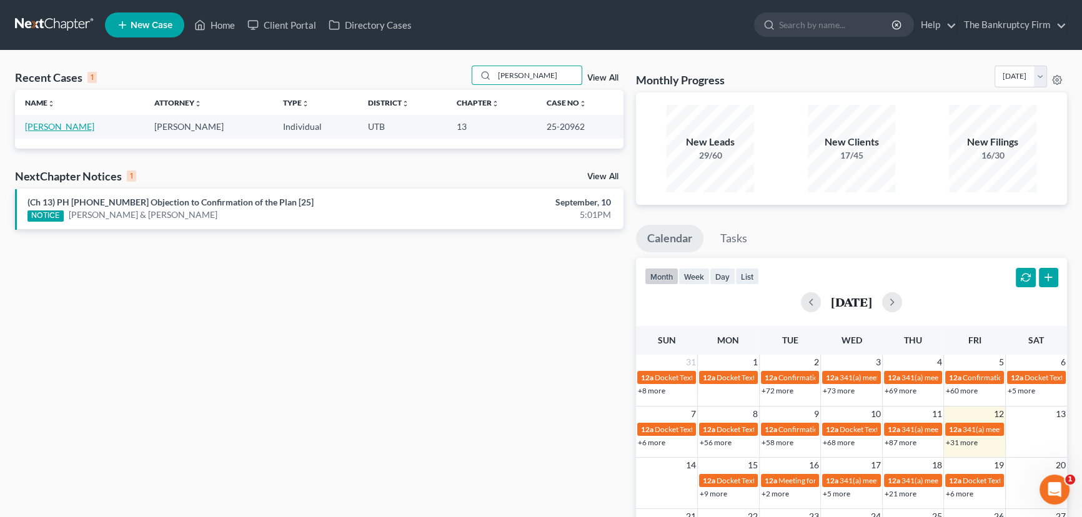
click at [46, 127] on link "Frikas, Mirsha" at bounding box center [59, 126] width 69 height 11
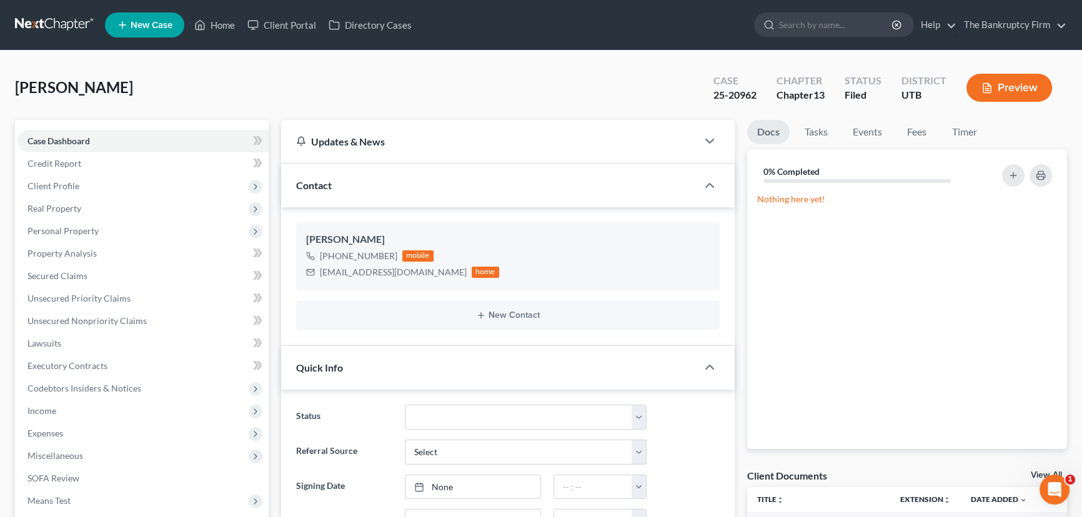
scroll to position [86, 0]
click at [1033, 472] on link "View All" at bounding box center [1046, 475] width 31 height 9
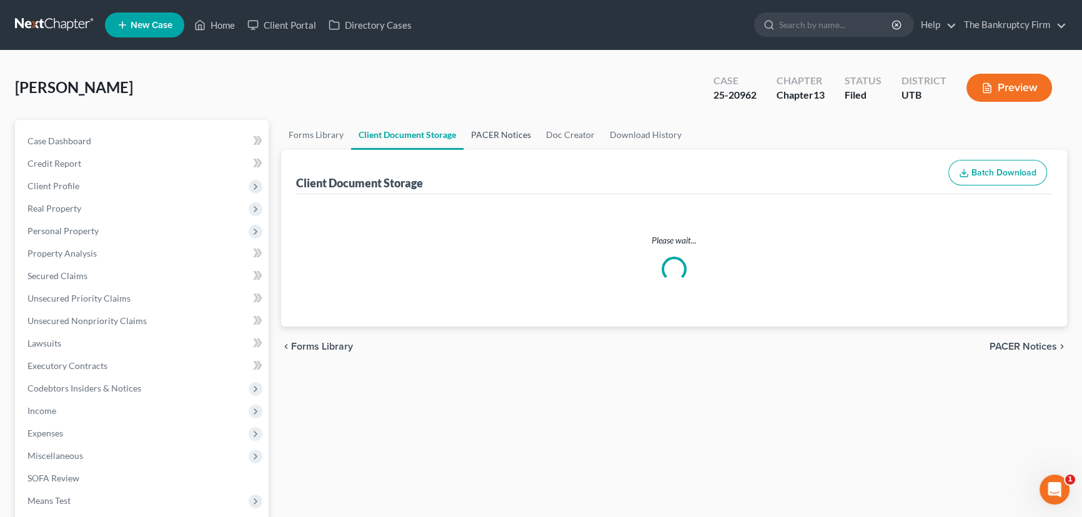
select select "30"
select select "41"
select select "26"
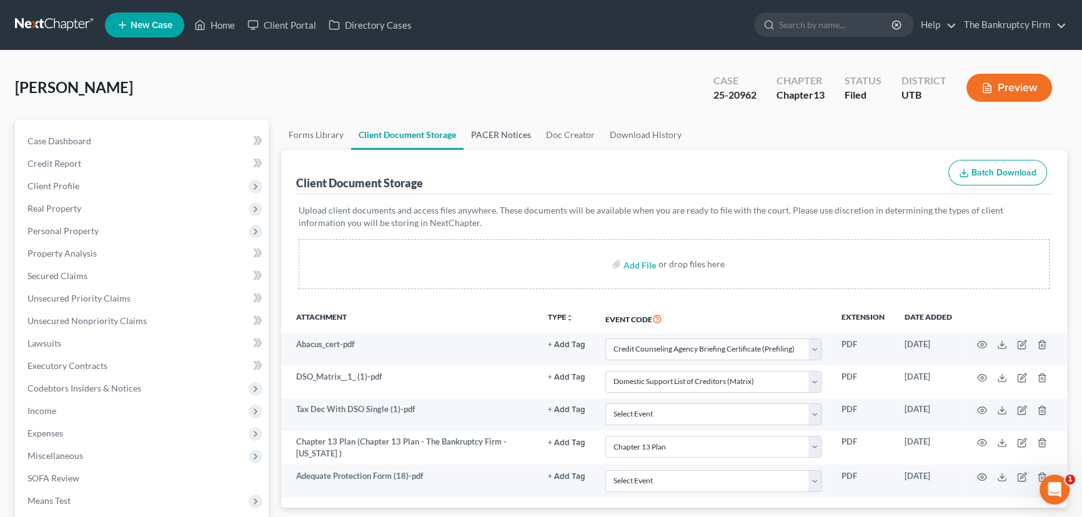
click at [471, 131] on link "PACER Notices" at bounding box center [501, 135] width 75 height 30
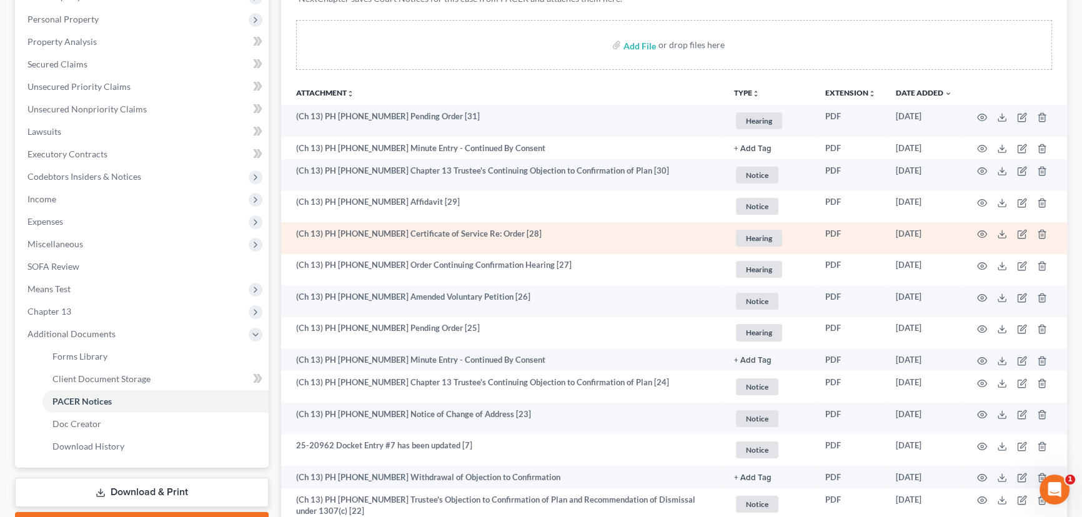
scroll to position [227, 0]
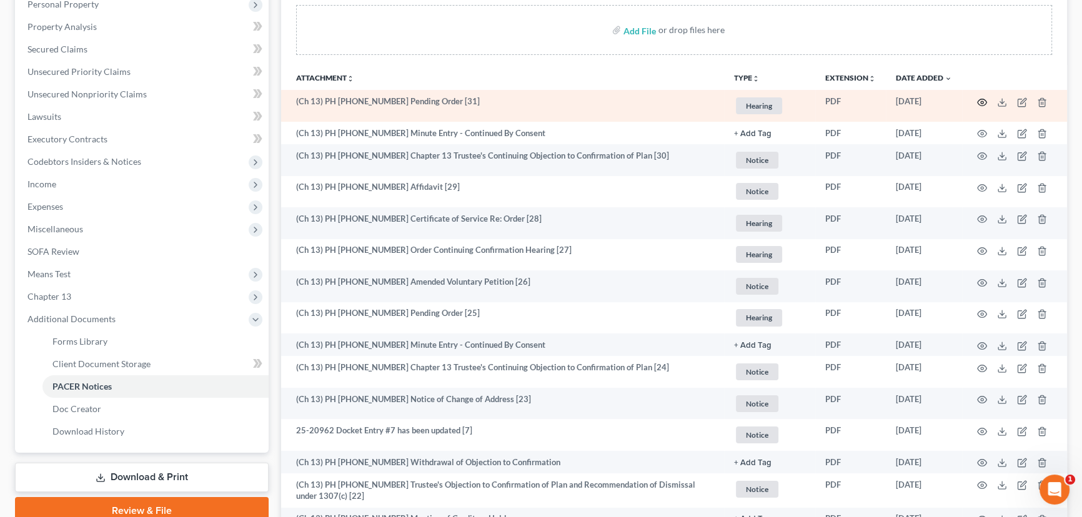
click at [983, 101] on circle "button" at bounding box center [982, 102] width 2 height 2
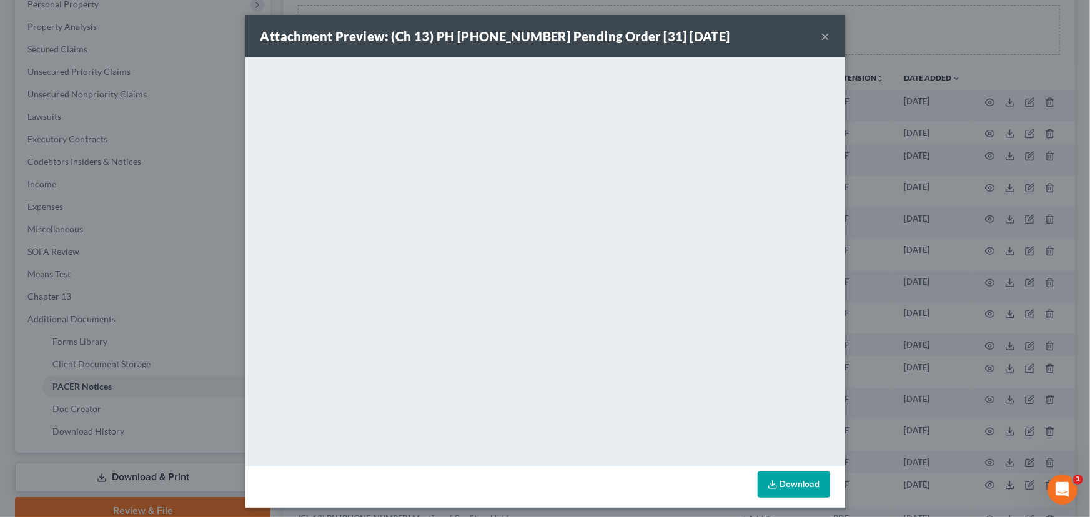
click at [824, 39] on button "×" at bounding box center [826, 36] width 9 height 15
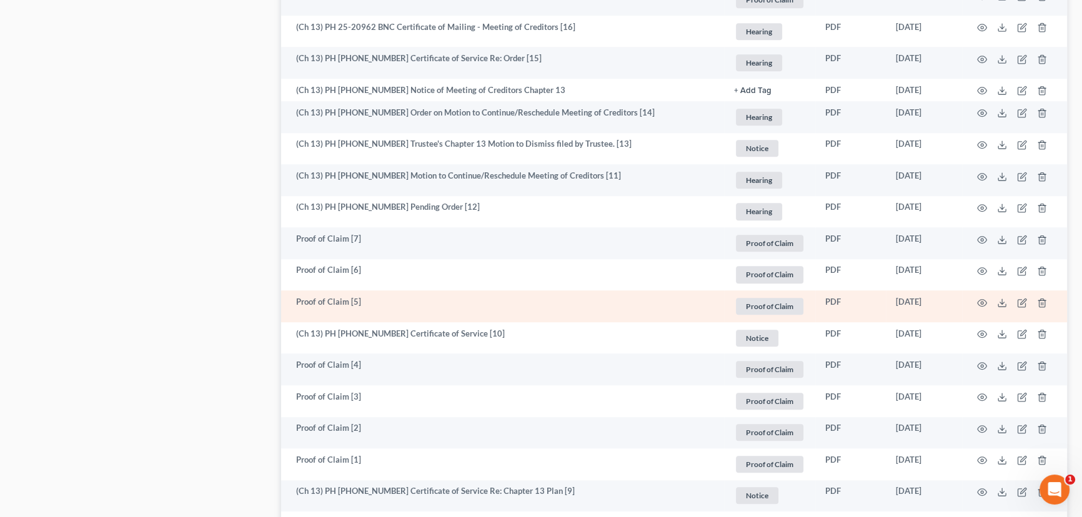
scroll to position [1193, 0]
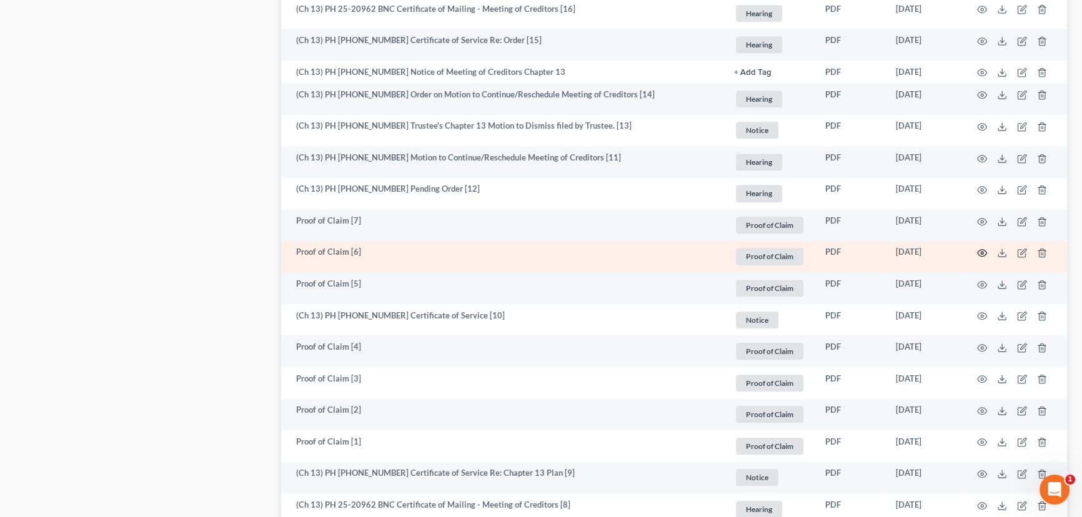
click at [982, 253] on icon "button" at bounding box center [982, 253] width 10 height 10
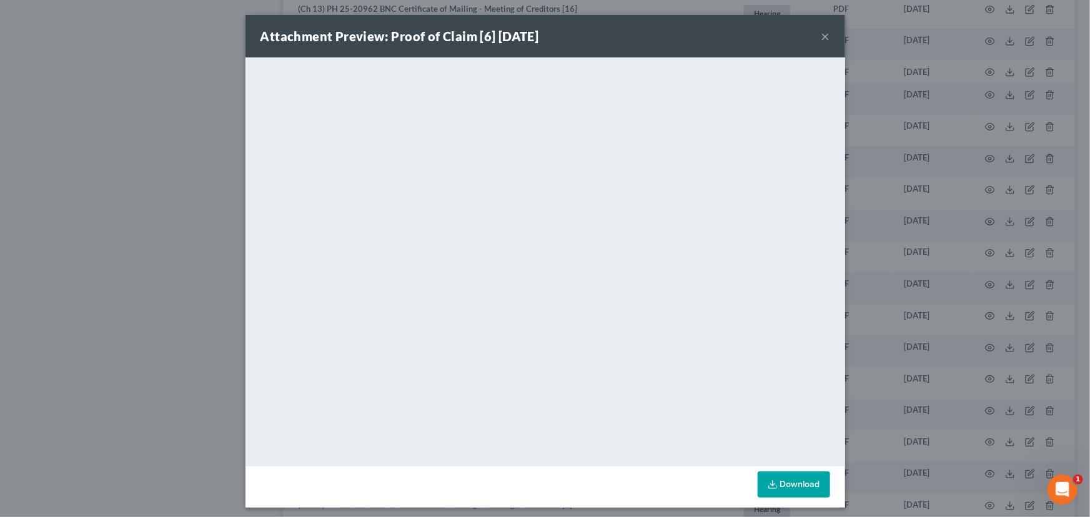
click at [822, 35] on button "×" at bounding box center [826, 36] width 9 height 15
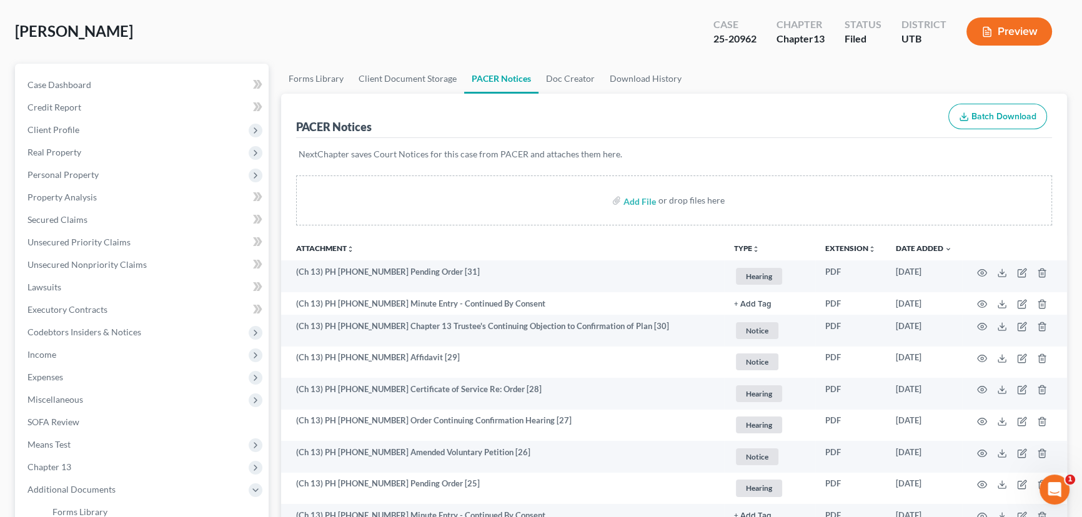
scroll to position [0, 0]
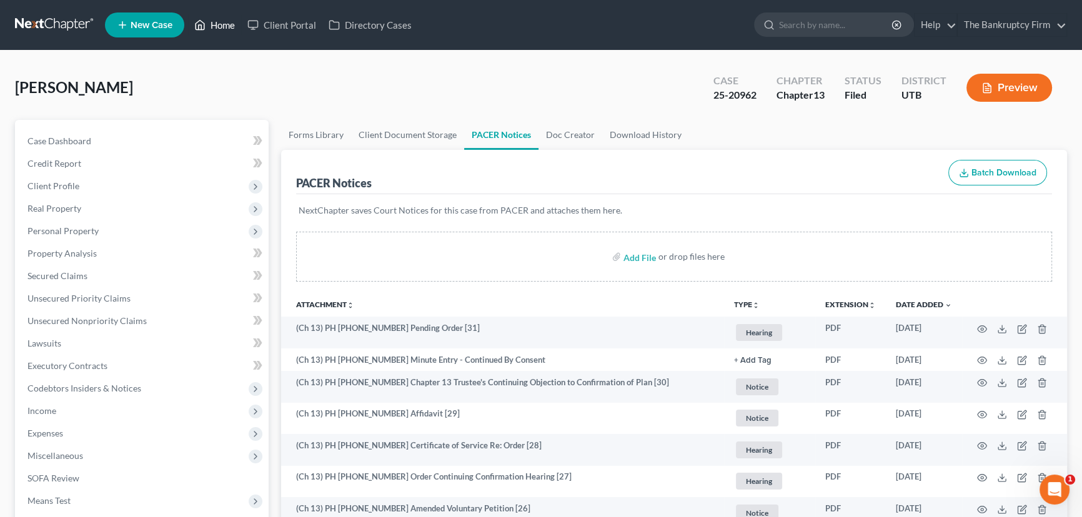
click at [219, 21] on link "Home" at bounding box center [214, 25] width 53 height 22
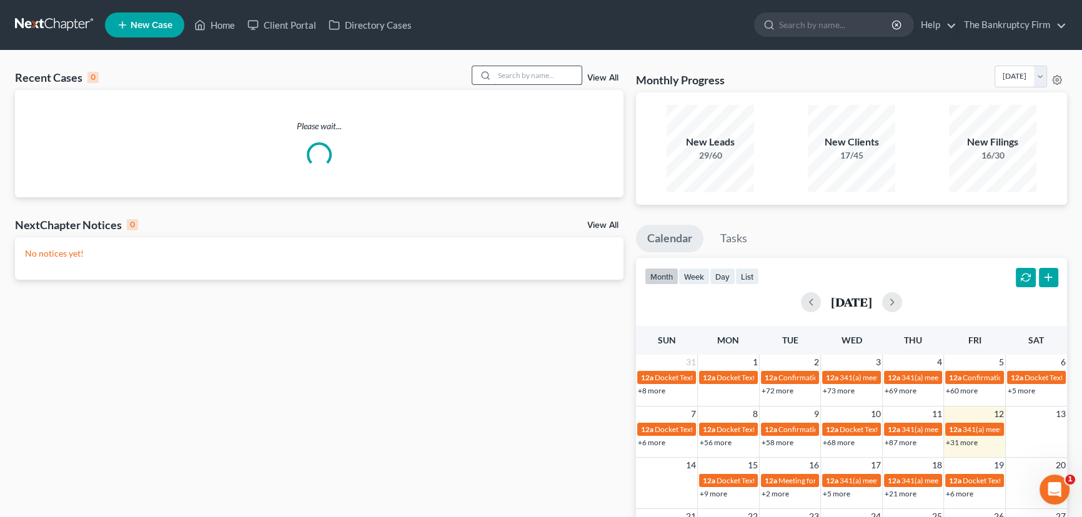
click at [506, 74] on input "search" at bounding box center [537, 75] width 87 height 18
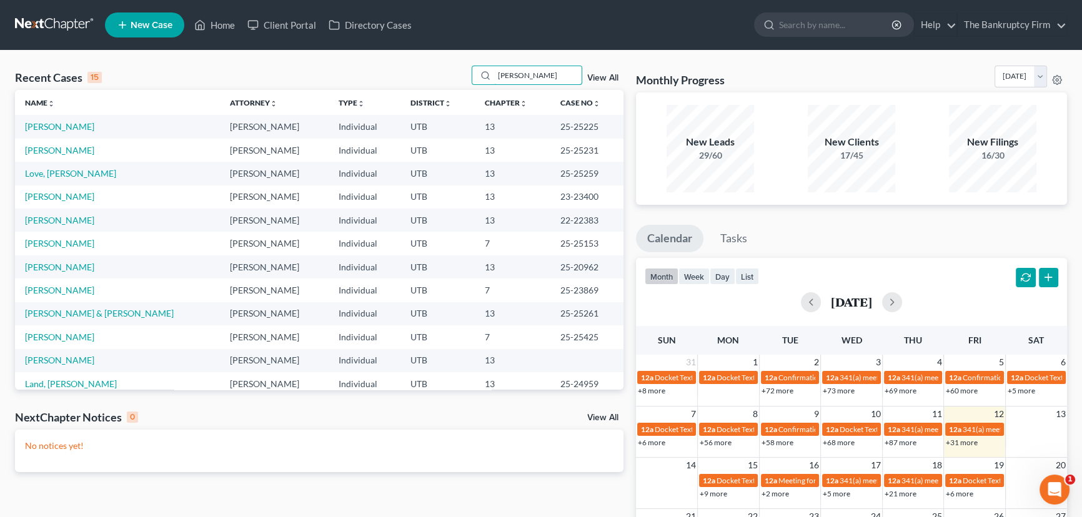
type input "Miller"
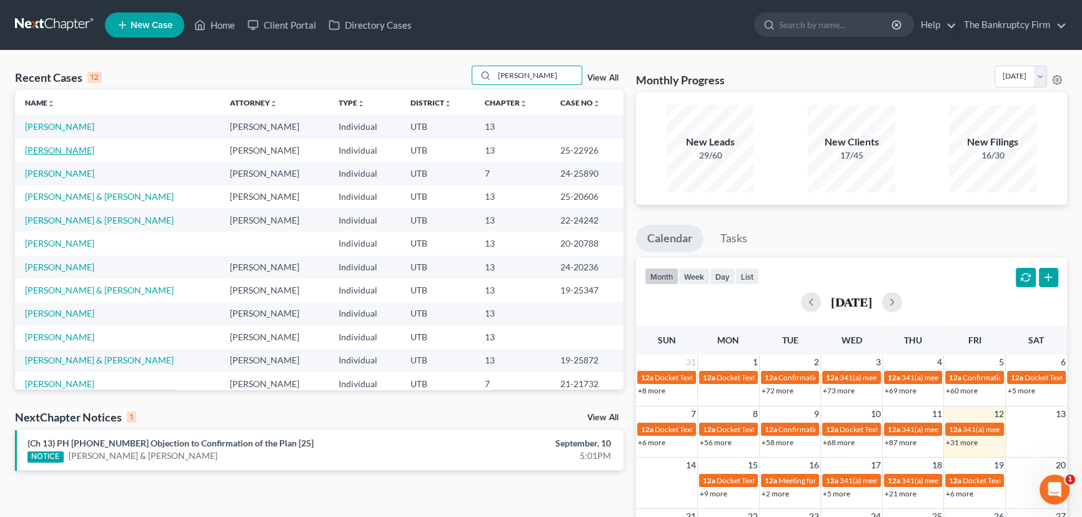
click at [50, 148] on link "Miller, Kelli" at bounding box center [59, 150] width 69 height 11
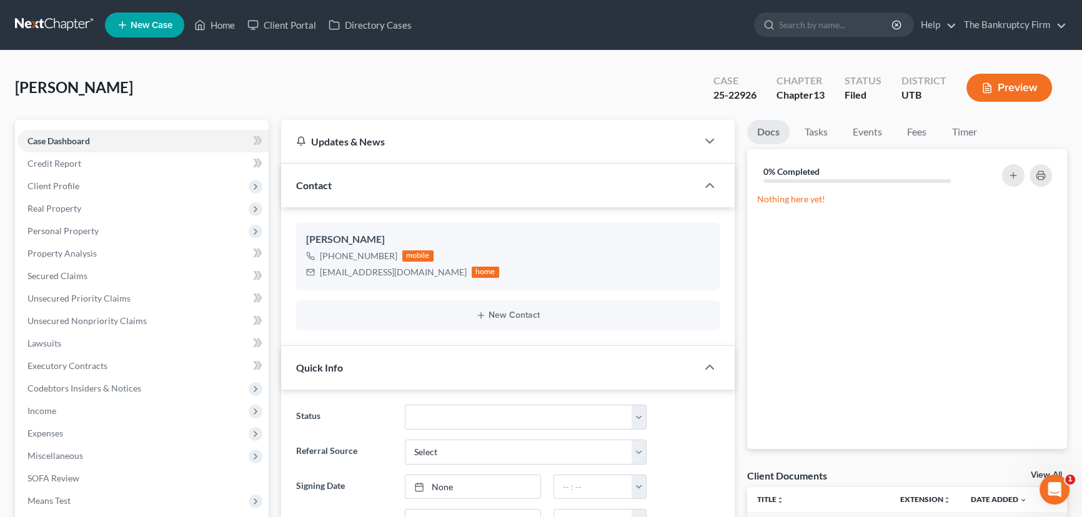
scroll to position [86, 0]
click at [1035, 471] on link "View All" at bounding box center [1046, 475] width 31 height 9
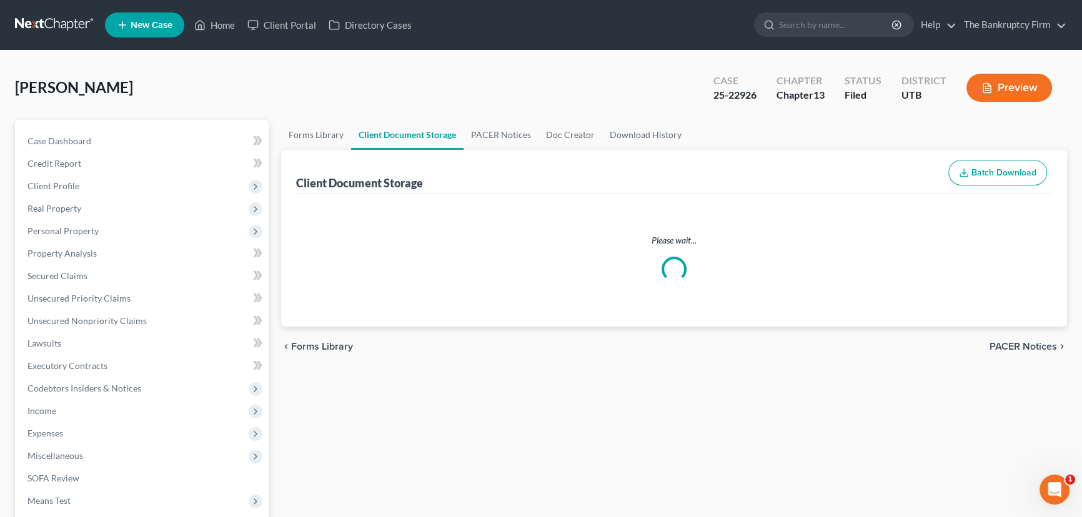
select select "30"
select select "26"
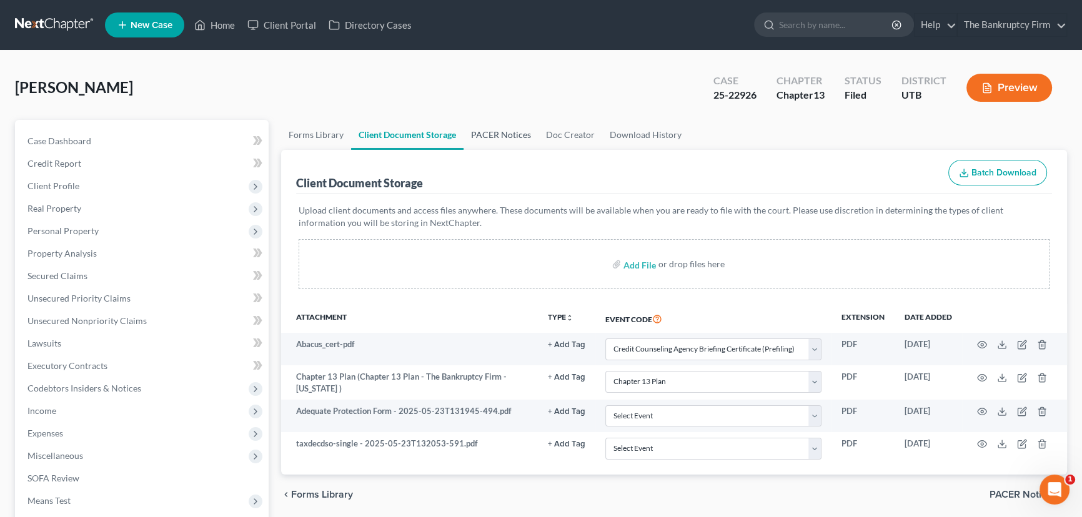
click at [487, 126] on link "PACER Notices" at bounding box center [501, 135] width 75 height 30
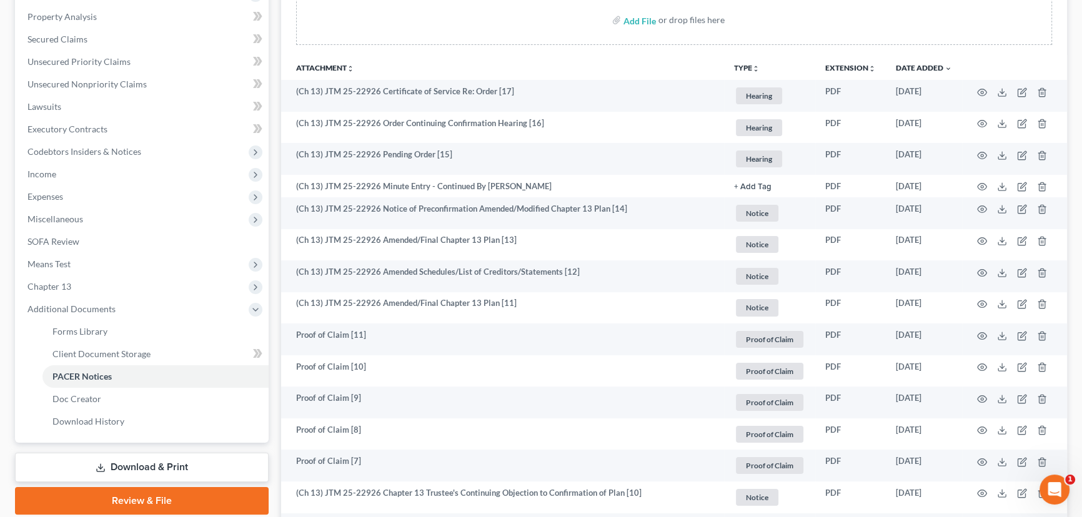
scroll to position [284, 0]
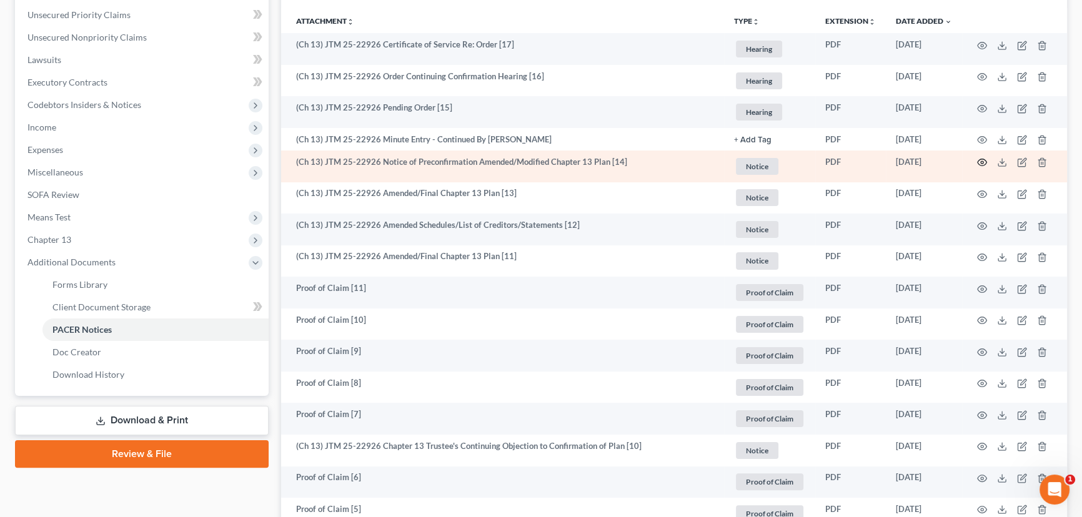
click at [982, 161] on circle "button" at bounding box center [982, 162] width 2 height 2
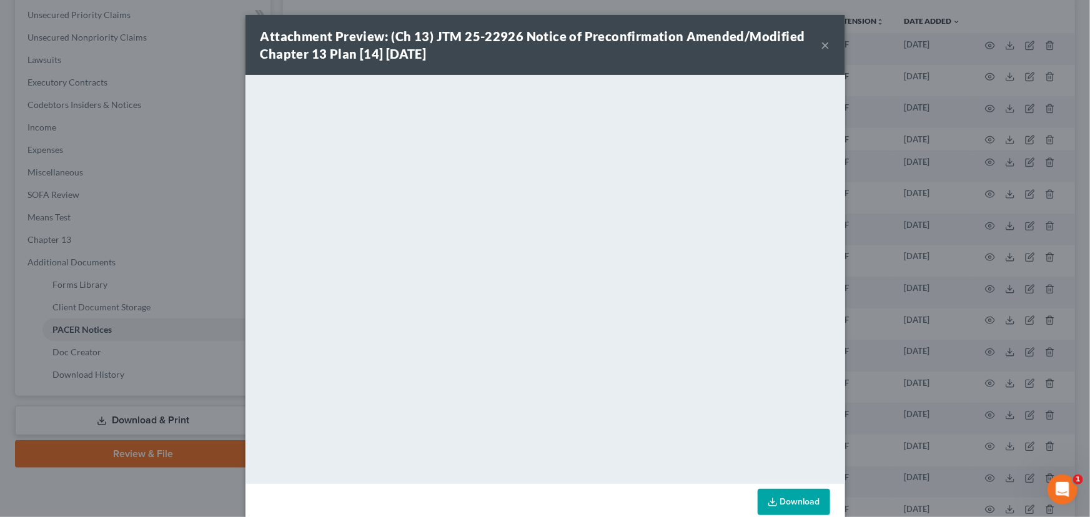
click at [822, 45] on button "×" at bounding box center [826, 44] width 9 height 15
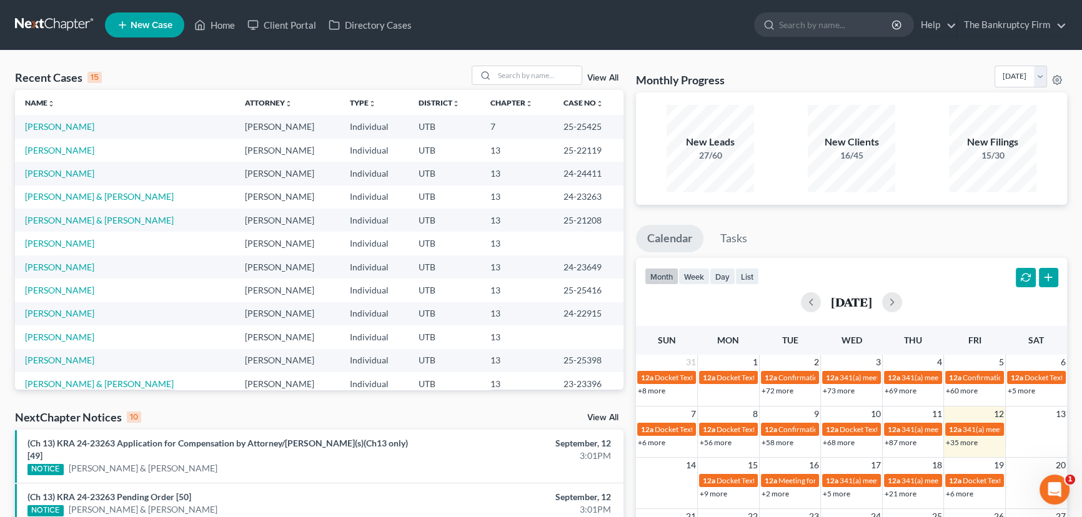
click at [235, 251] on td "[PERSON_NAME]" at bounding box center [287, 243] width 104 height 23
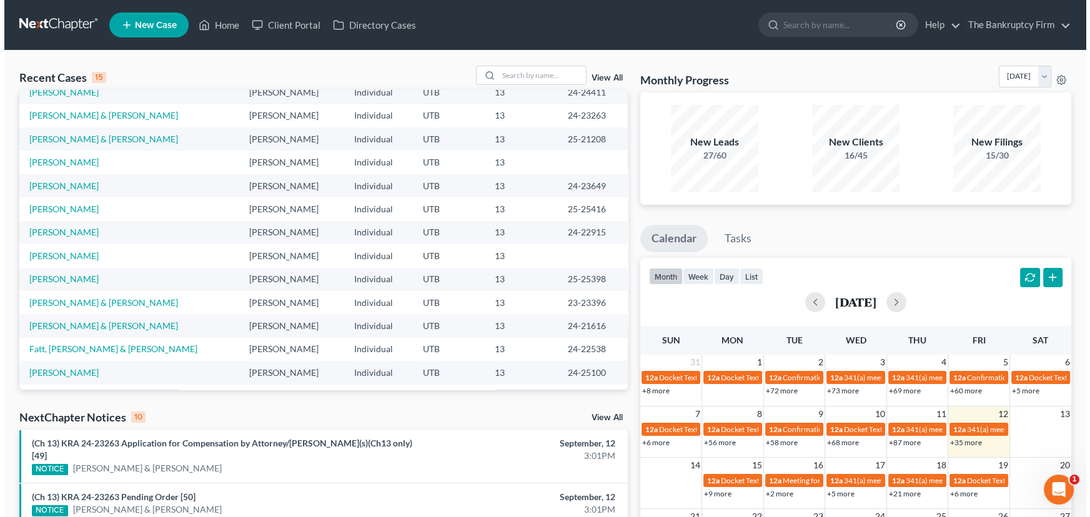
scroll to position [86, 0]
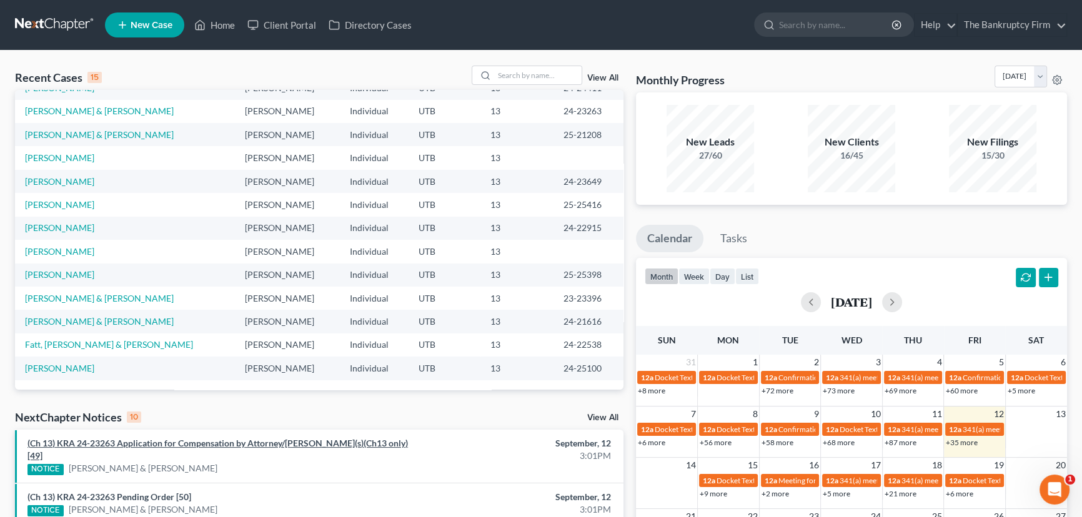
click at [216, 442] on link "(Ch 13) KRA 24-23263 Application for Compensation by Attorney/Debtor(s)(Ch13 on…" at bounding box center [217, 449] width 381 height 23
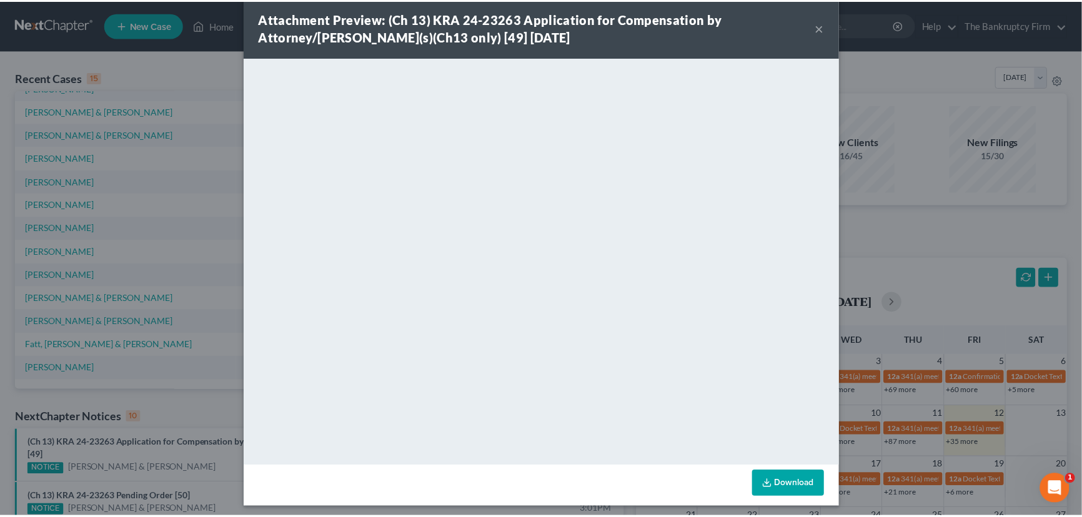
scroll to position [22, 0]
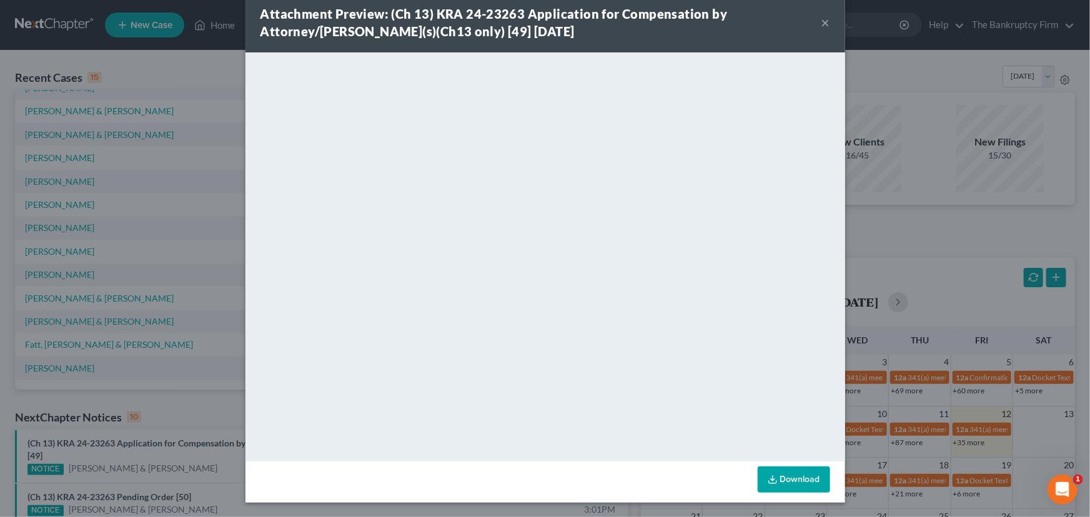
click at [192, 406] on div "Attachment Preview: (Ch 13) KRA 24-23263 Application for Compensation by Attorn…" at bounding box center [545, 258] width 1090 height 517
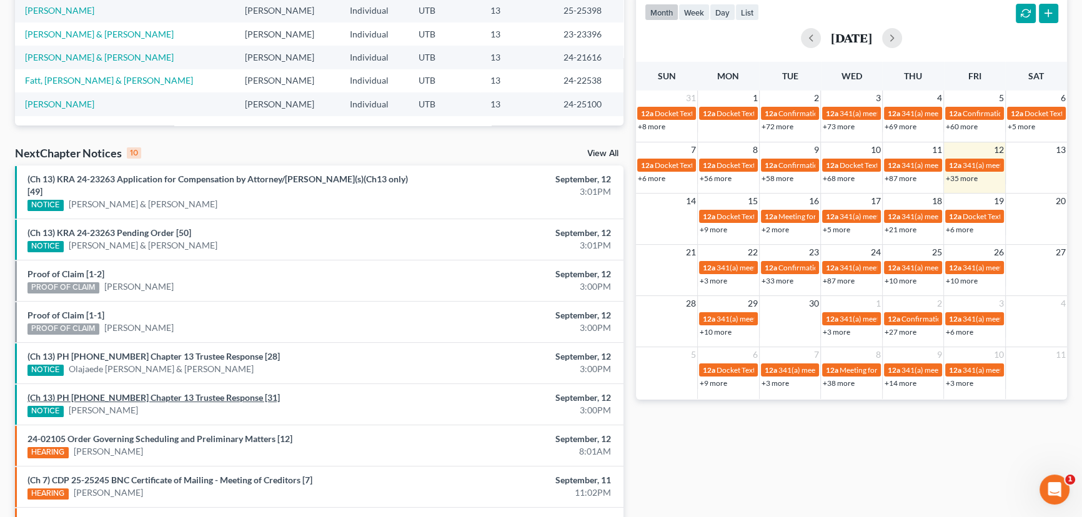
scroll to position [284, 0]
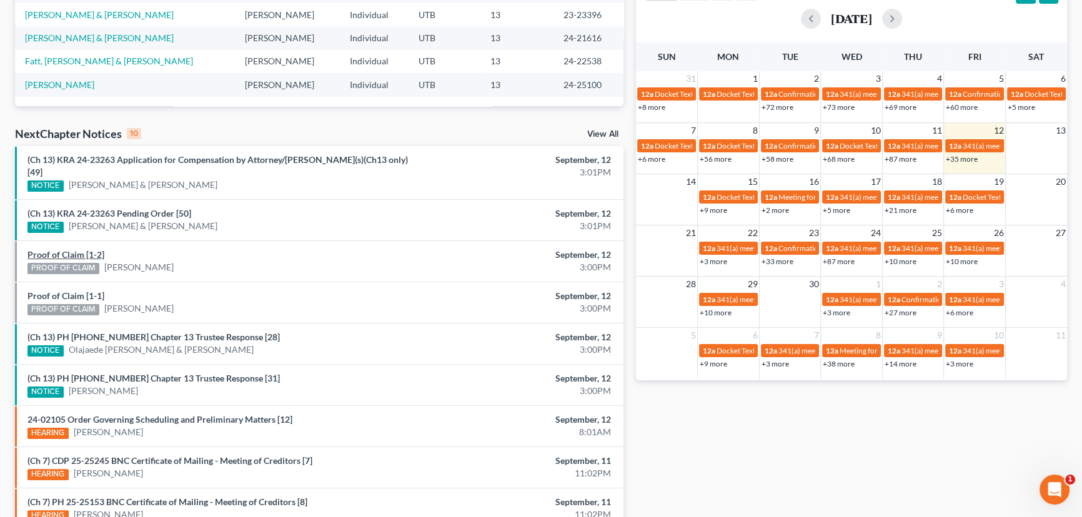
click at [72, 249] on link "Proof of Claim [1-2]" at bounding box center [65, 254] width 77 height 11
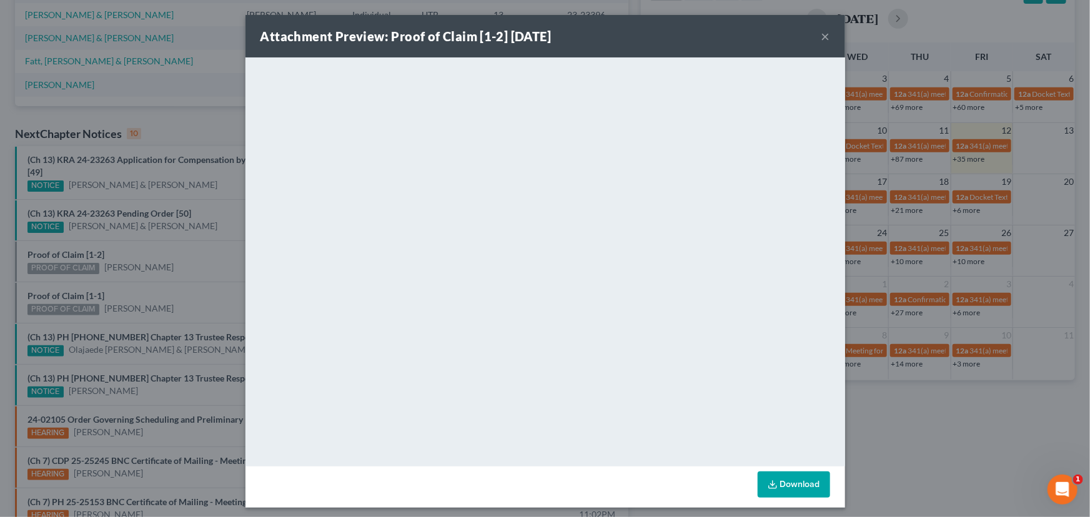
click at [197, 249] on div "Attachment Preview: Proof of Claim [1-2] 09/12/2025 × <object ng-attr-data='htt…" at bounding box center [545, 258] width 1090 height 517
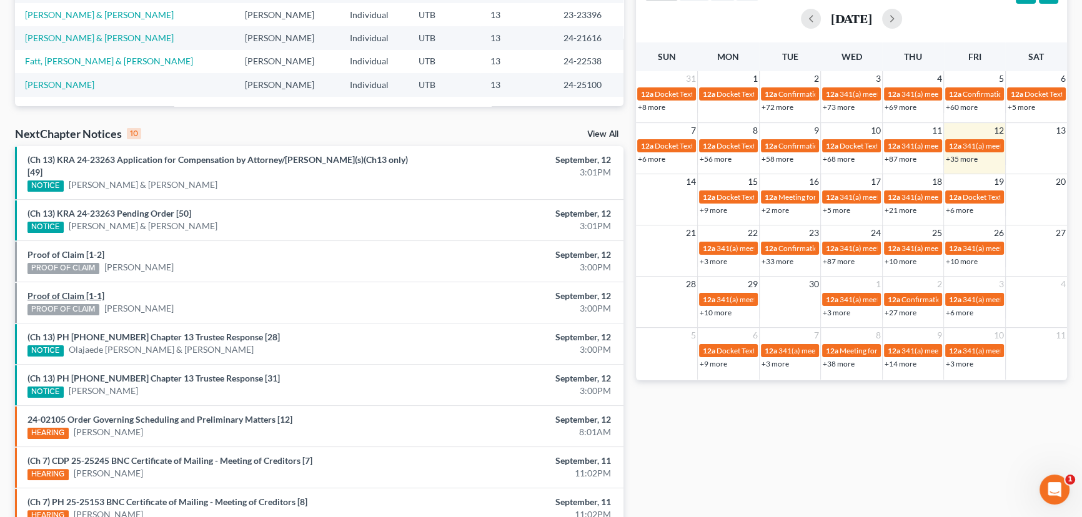
click at [67, 291] on link "Proof of Claim [1-1]" at bounding box center [65, 296] width 77 height 11
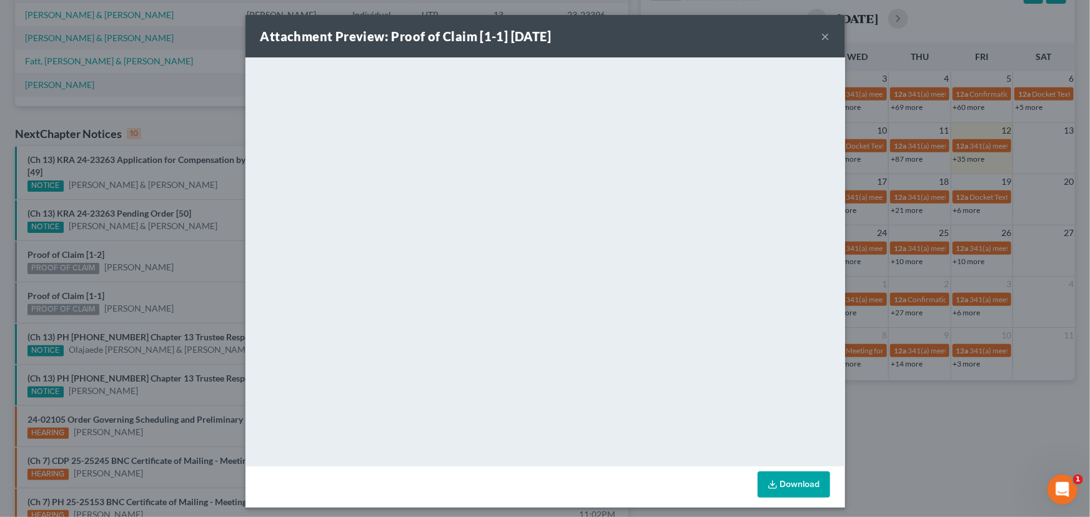
drag, startPoint x: 141, startPoint y: 279, endPoint x: 147, endPoint y: 279, distance: 6.9
click at [141, 279] on div "Attachment Preview: Proof of Claim [1-1] 09/12/2025 × <object ng-attr-data='htt…" at bounding box center [545, 258] width 1090 height 517
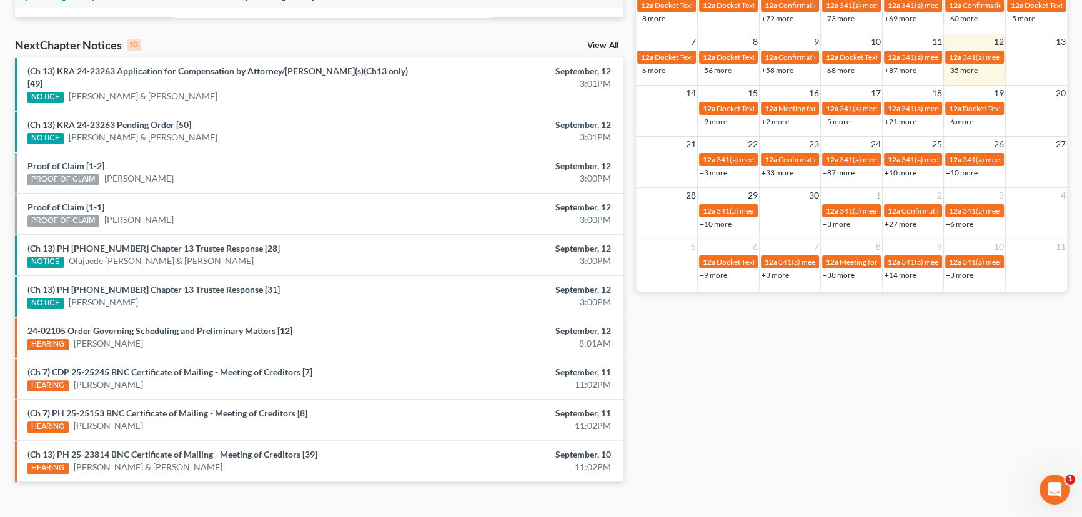
scroll to position [379, 0]
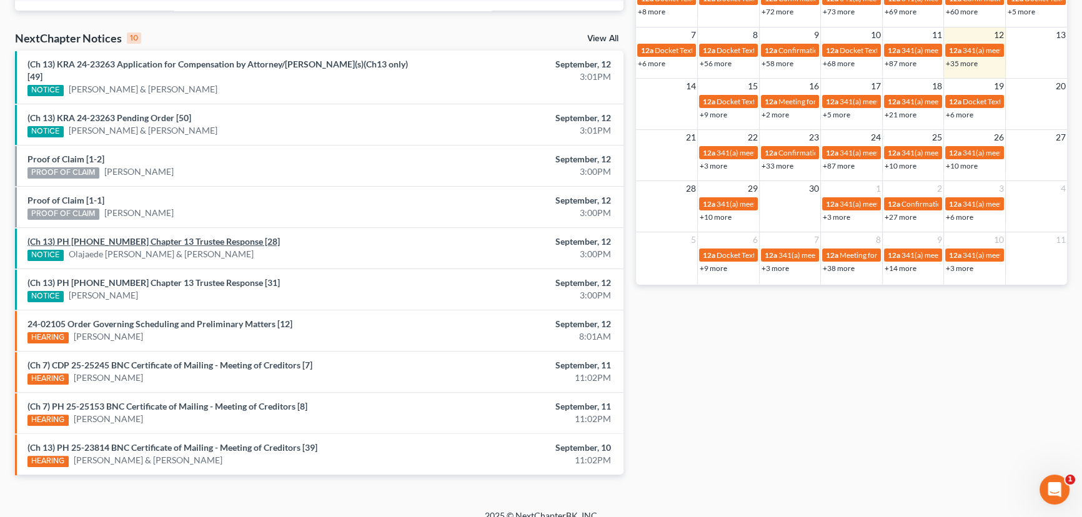
click at [164, 236] on link "(Ch 13) PH 24-22538 Chapter 13 Trustee Response [28]" at bounding box center [153, 241] width 252 height 11
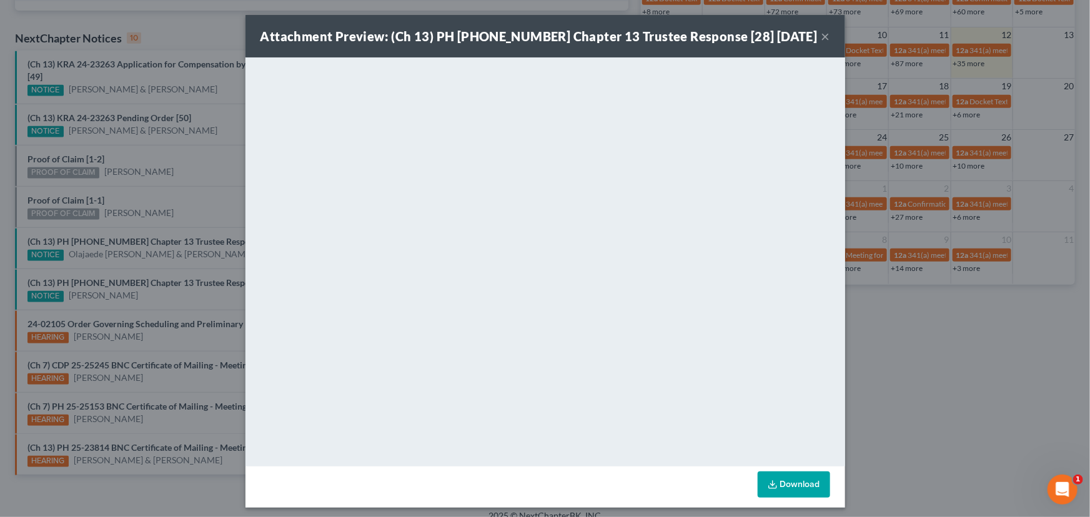
click at [180, 249] on div "Attachment Preview: (Ch 13) PH 24-22538 Chapter 13 Trustee Response [28] 09/12/…" at bounding box center [545, 258] width 1090 height 517
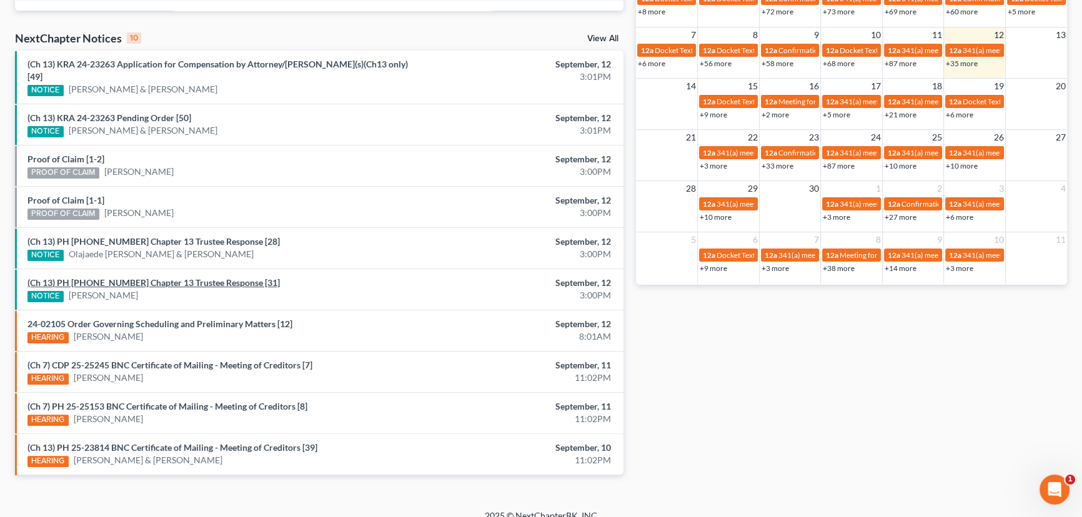
click at [166, 277] on link "(Ch 13) PH 24-25100 Chapter 13 Trustee Response [31]" at bounding box center [153, 282] width 252 height 11
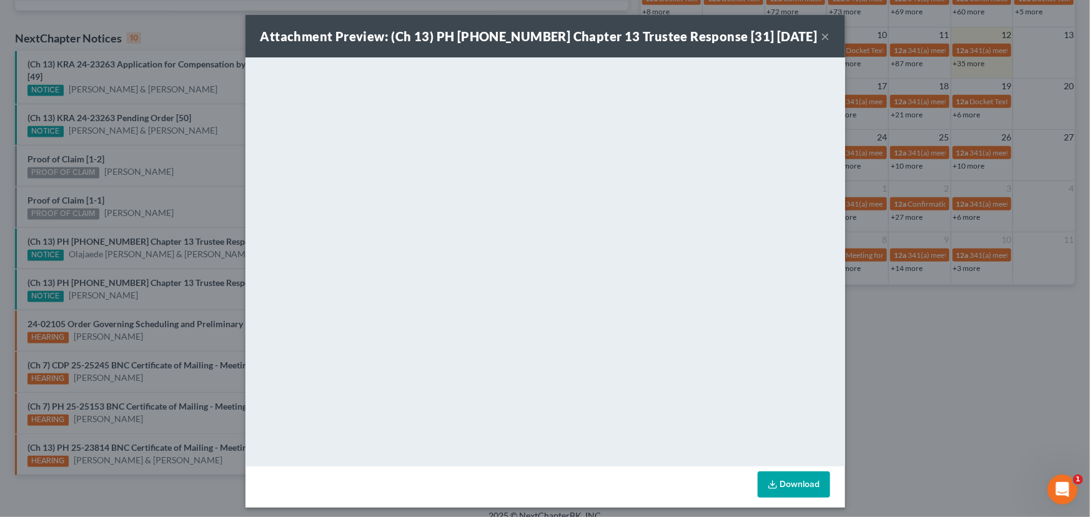
click at [182, 259] on div "Attachment Preview: (Ch 13) PH 24-25100 Chapter 13 Trustee Response [31] 09/12/…" at bounding box center [545, 258] width 1090 height 517
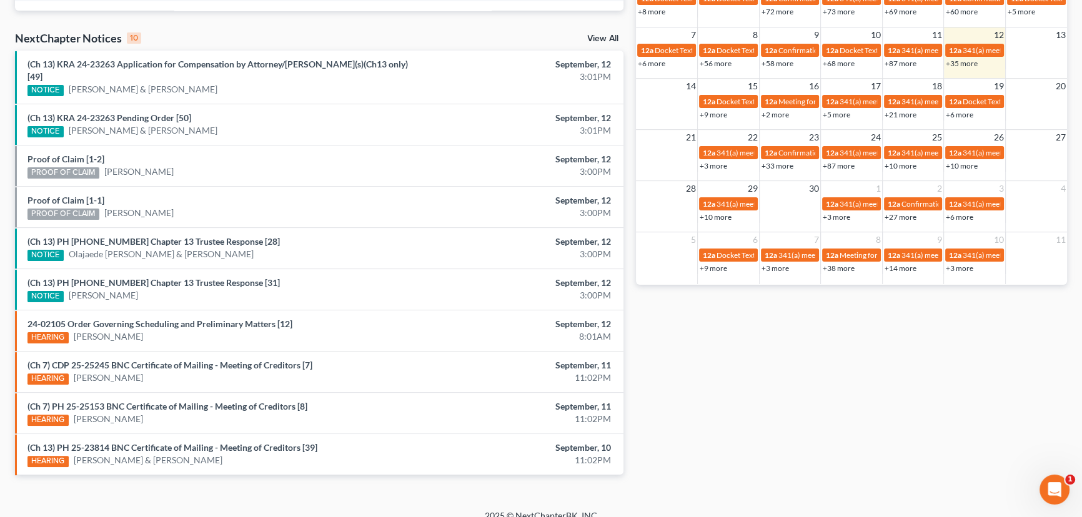
scroll to position [322, 0]
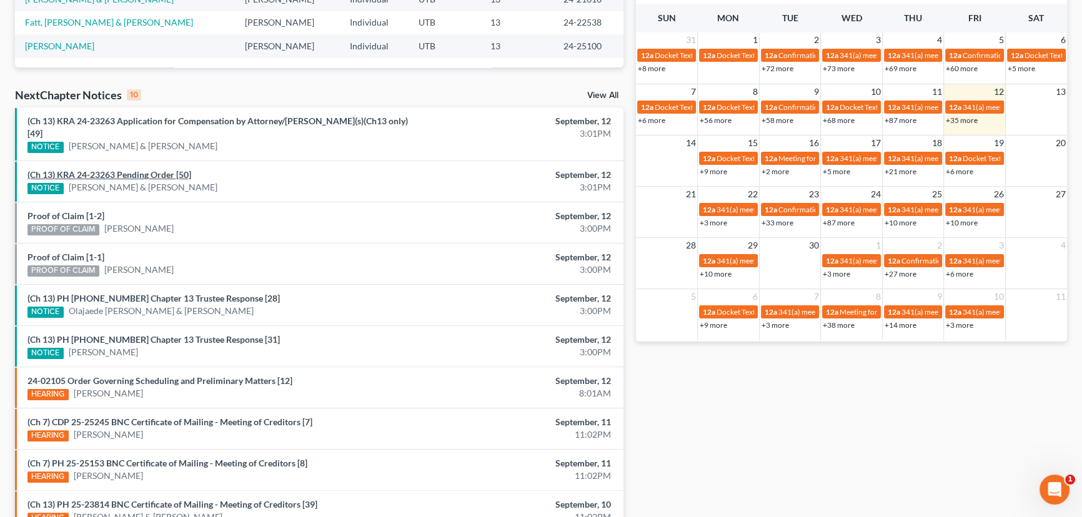
click at [120, 169] on link "(Ch 13) KRA 24-23263 Pending Order [50]" at bounding box center [109, 174] width 164 height 11
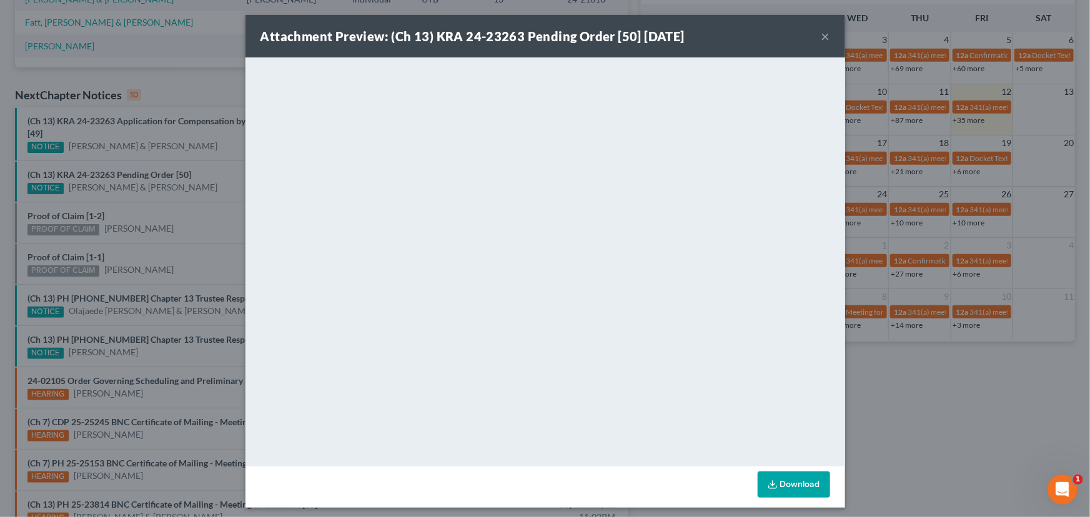
click at [189, 204] on div "Attachment Preview: (Ch 13) KRA 24-23263 Pending Order [50] 09/12/2025 × <objec…" at bounding box center [545, 258] width 1090 height 517
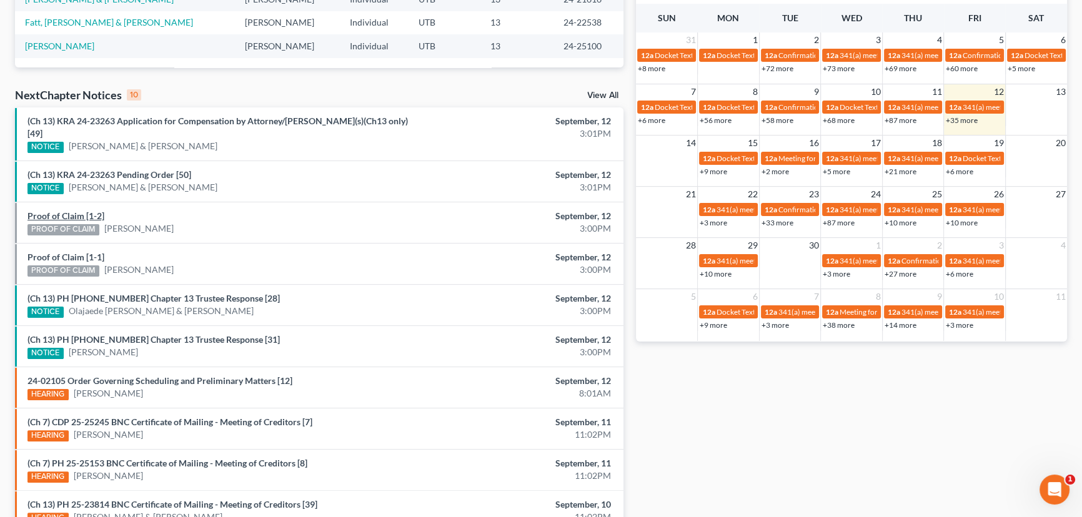
click at [76, 211] on link "Proof of Claim [1-2]" at bounding box center [65, 216] width 77 height 11
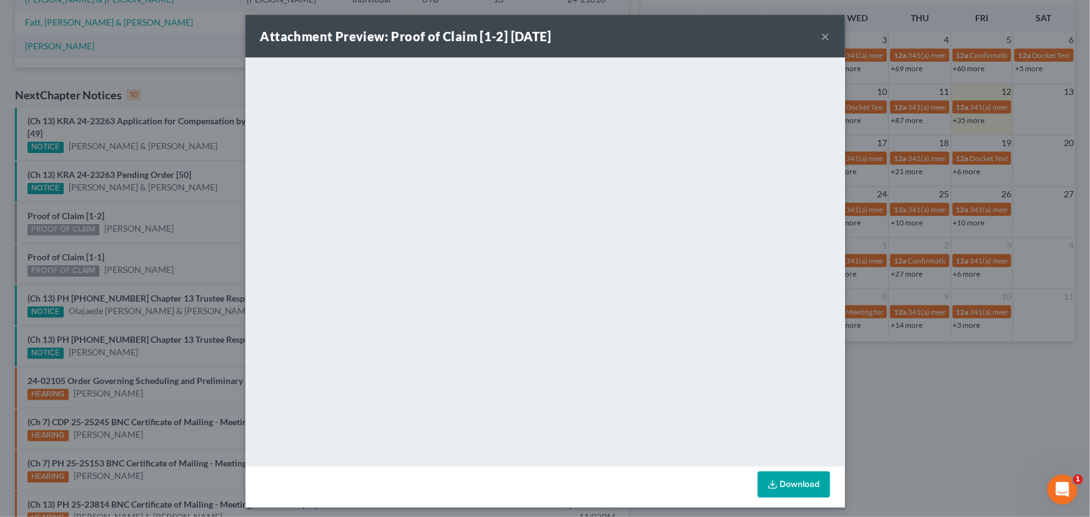
click at [121, 202] on div "Attachment Preview: Proof of Claim [1-2] 09/12/2025 × <object ng-attr-data='htt…" at bounding box center [545, 258] width 1090 height 517
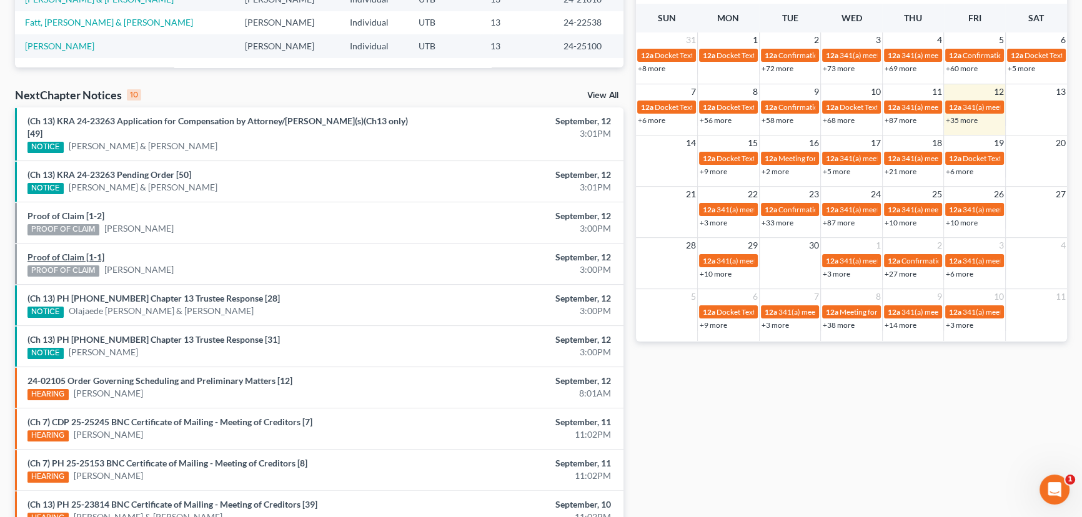
click at [61, 252] on link "Proof of Claim [1-1]" at bounding box center [65, 257] width 77 height 11
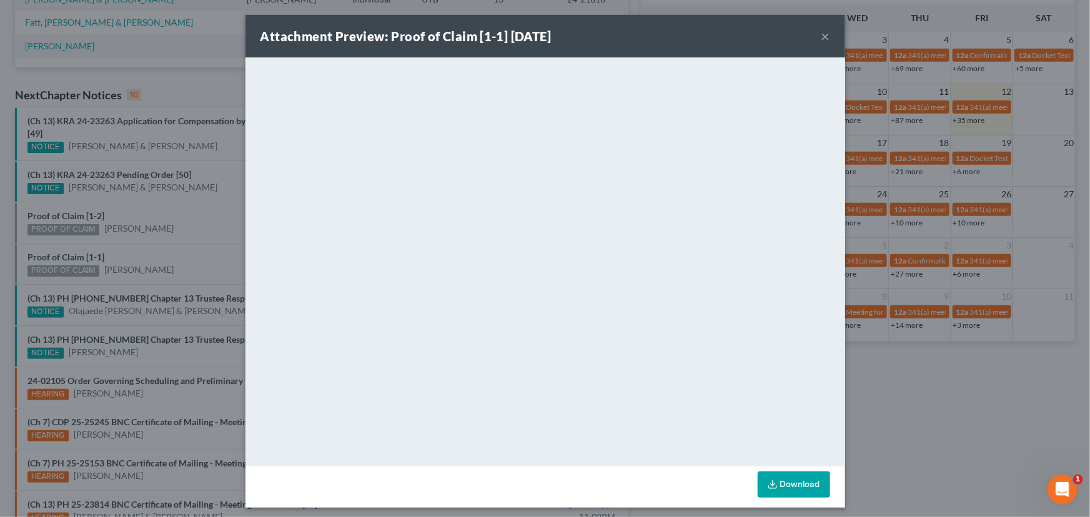
drag, startPoint x: 132, startPoint y: 233, endPoint x: 143, endPoint y: 232, distance: 11.3
click at [133, 233] on div "Attachment Preview: Proof of Claim [1-1] 09/12/2025 × <object ng-attr-data='htt…" at bounding box center [545, 258] width 1090 height 517
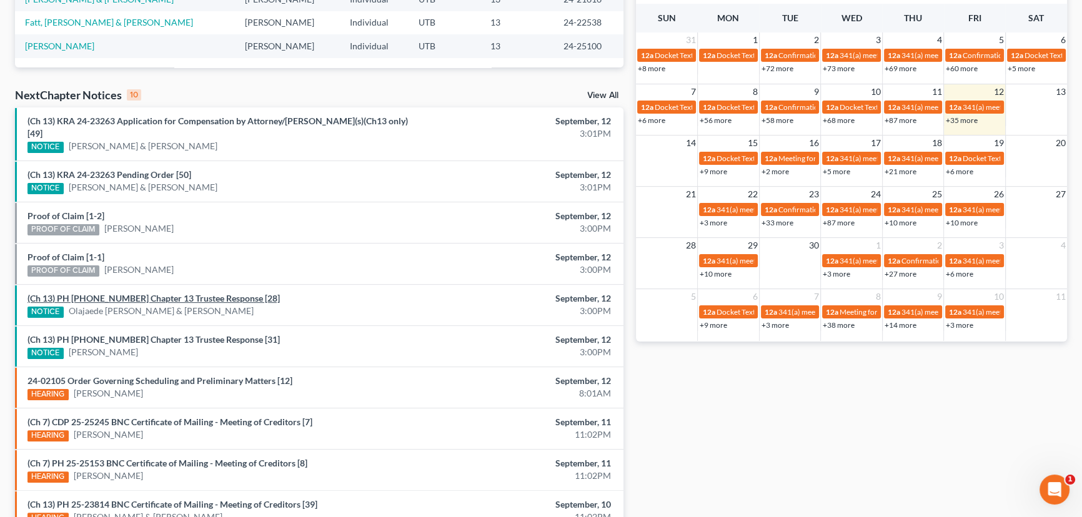
click at [175, 293] on link "(Ch 13) PH 24-22538 Chapter 13 Trustee Response [28]" at bounding box center [153, 298] width 252 height 11
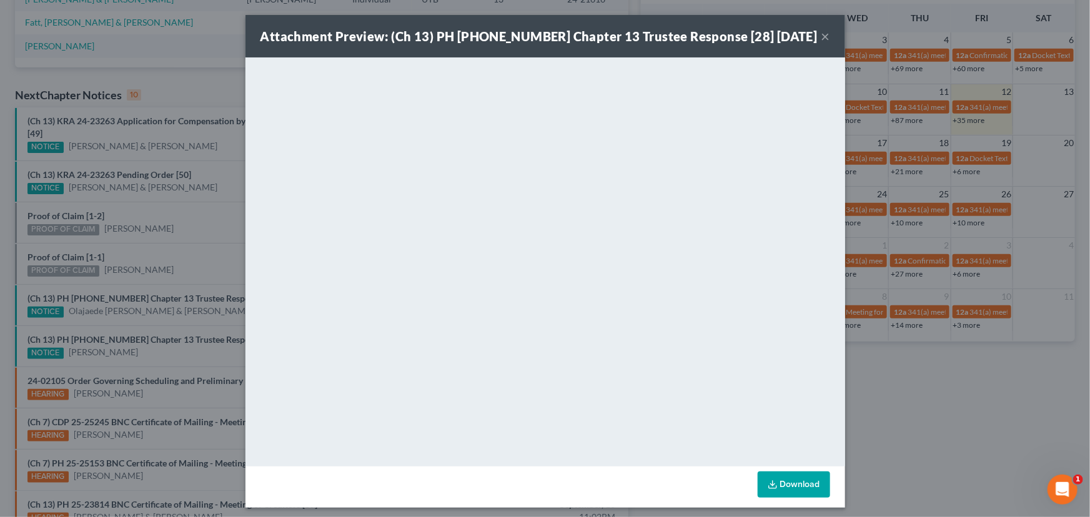
drag, startPoint x: 167, startPoint y: 241, endPoint x: 162, endPoint y: 287, distance: 46.4
click at [165, 250] on div "Attachment Preview: (Ch 13) PH 24-22538 Chapter 13 Trustee Response [28] 09/12/…" at bounding box center [545, 258] width 1090 height 517
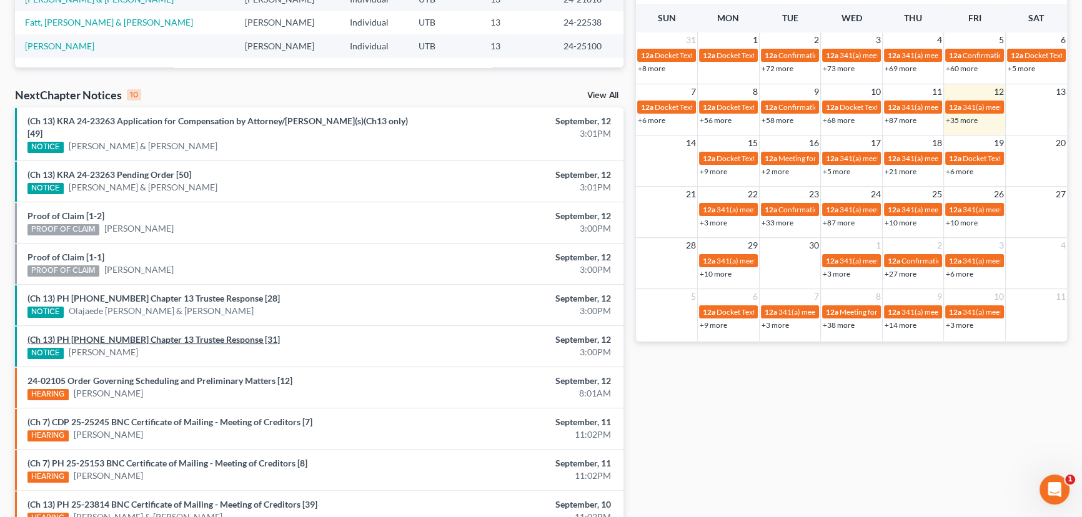
click at [164, 334] on link "(Ch 13) PH 24-25100 Chapter 13 Trustee Response [31]" at bounding box center [153, 339] width 252 height 11
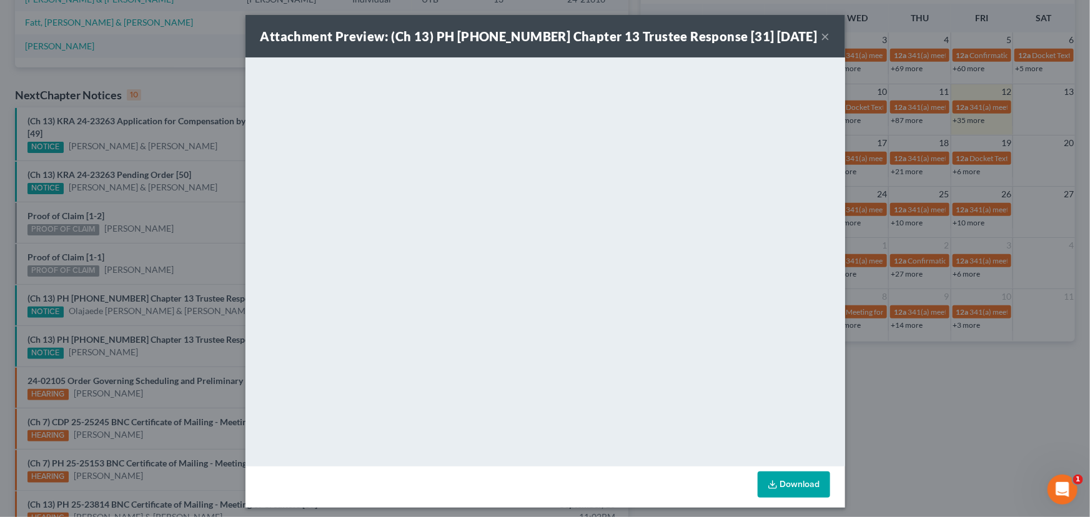
click at [157, 244] on div "Attachment Preview: (Ch 13) PH 24-25100 Chapter 13 Trustee Response [31] 09/12/…" at bounding box center [545, 258] width 1090 height 517
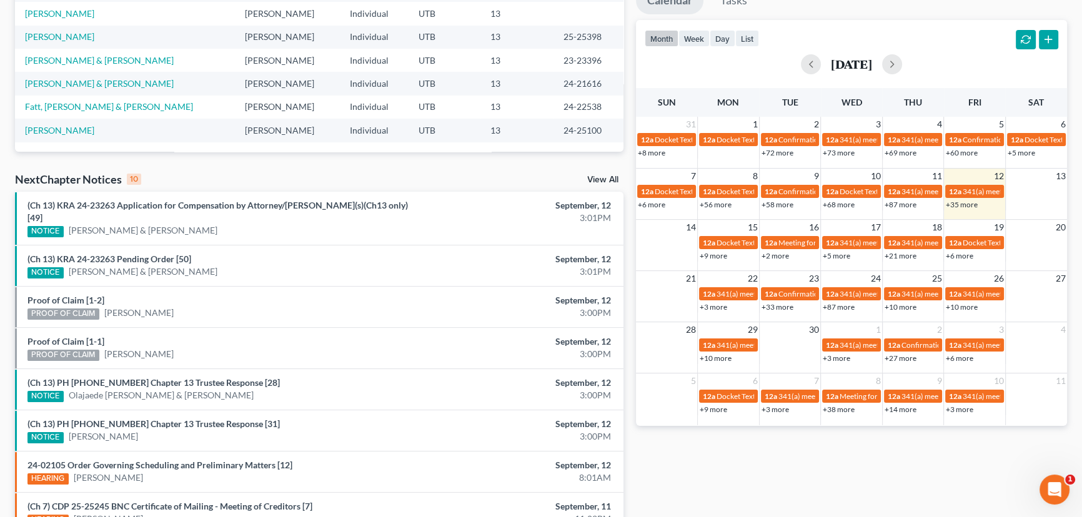
scroll to position [152, 0]
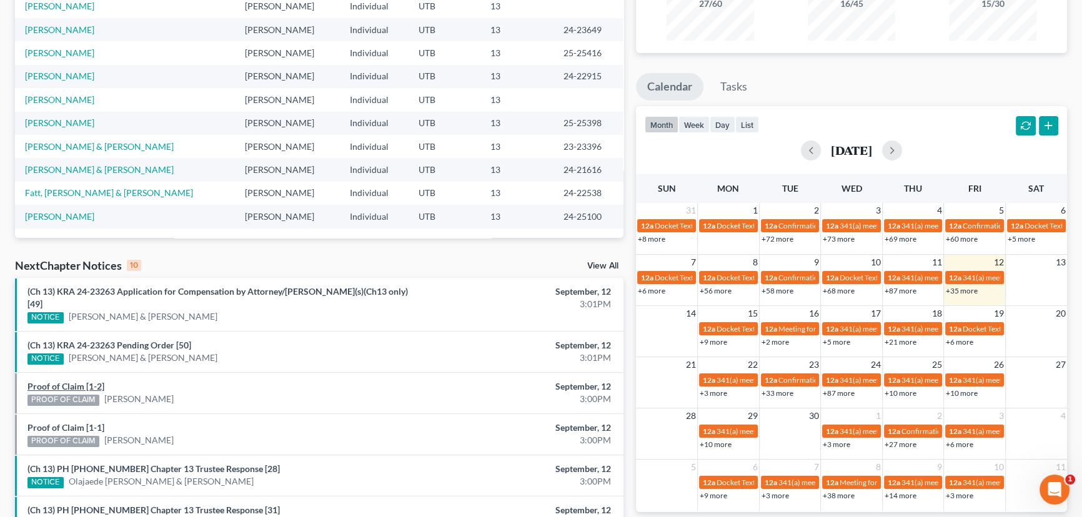
click at [69, 381] on link "Proof of Claim [1-2]" at bounding box center [65, 386] width 77 height 11
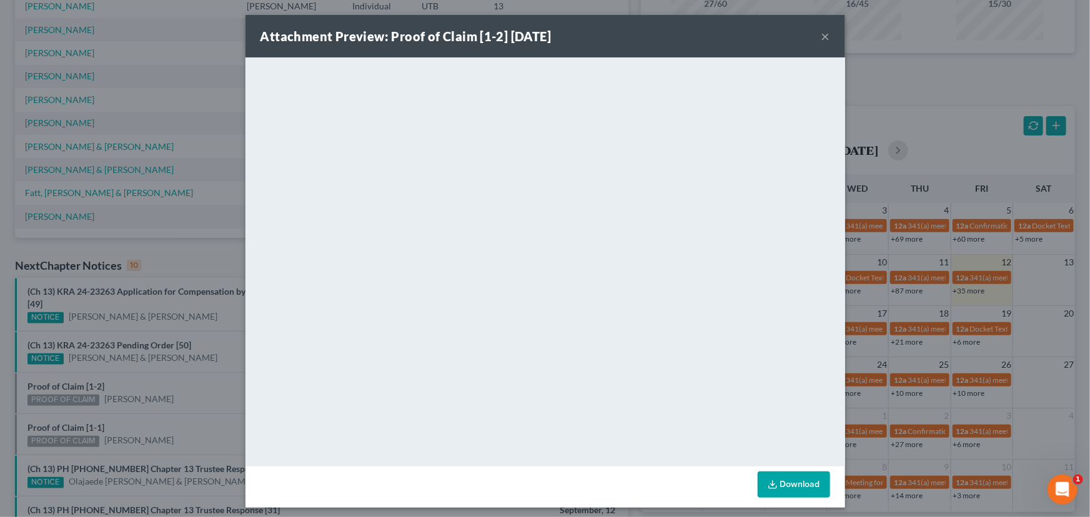
click at [126, 373] on div "Attachment Preview: Proof of Claim [1-2] 09/12/2025 × <object ng-attr-data='htt…" at bounding box center [545, 258] width 1090 height 517
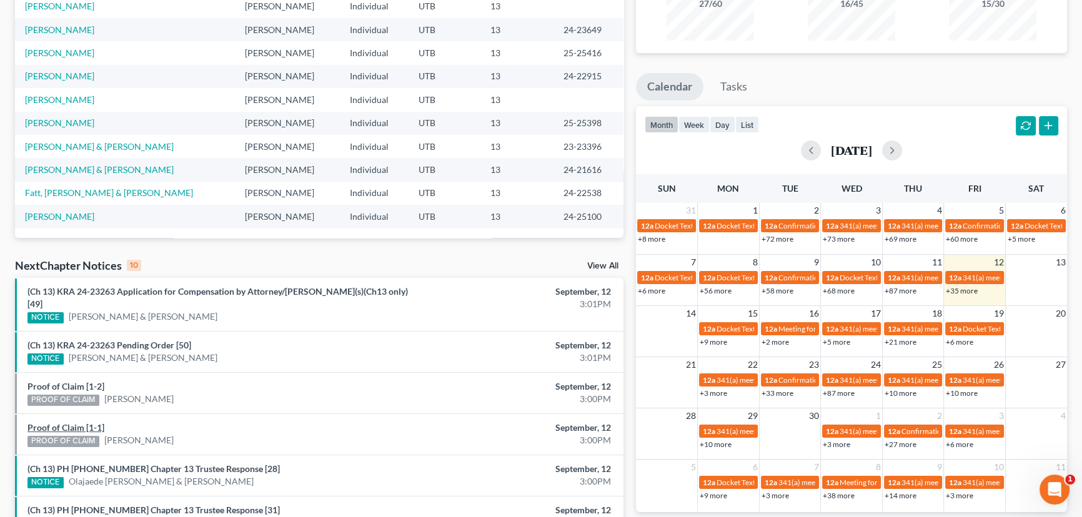
click at [59, 422] on link "Proof of Claim [1-1]" at bounding box center [65, 427] width 77 height 11
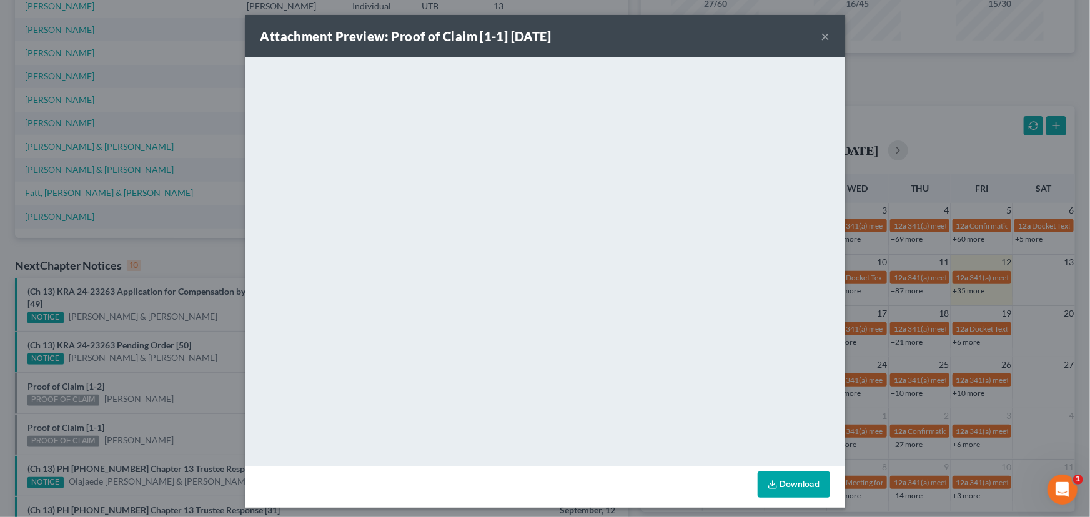
click at [187, 398] on div "Attachment Preview: Proof of Claim [1-1] 09/12/2025 × <object ng-attr-data='htt…" at bounding box center [545, 258] width 1090 height 517
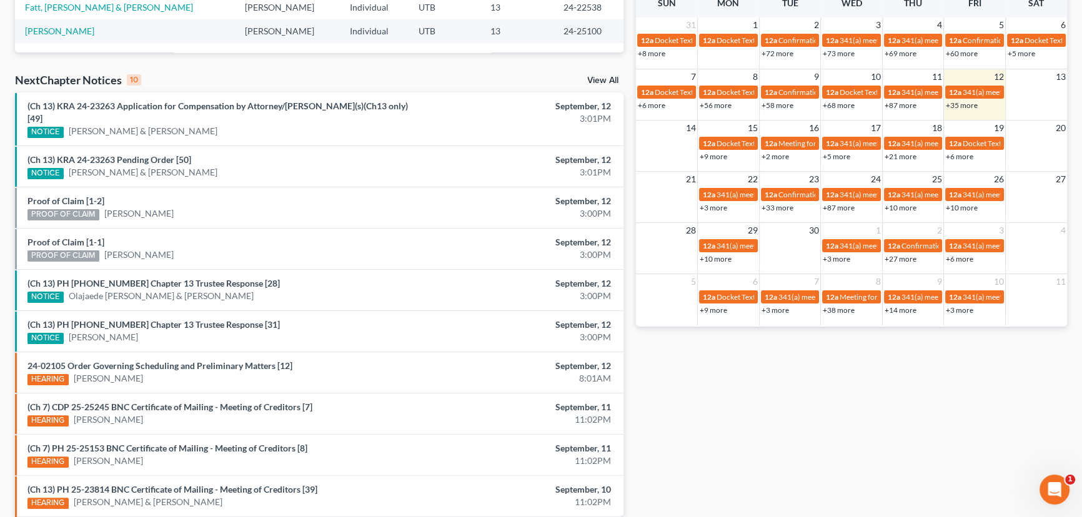
scroll to position [341, 0]
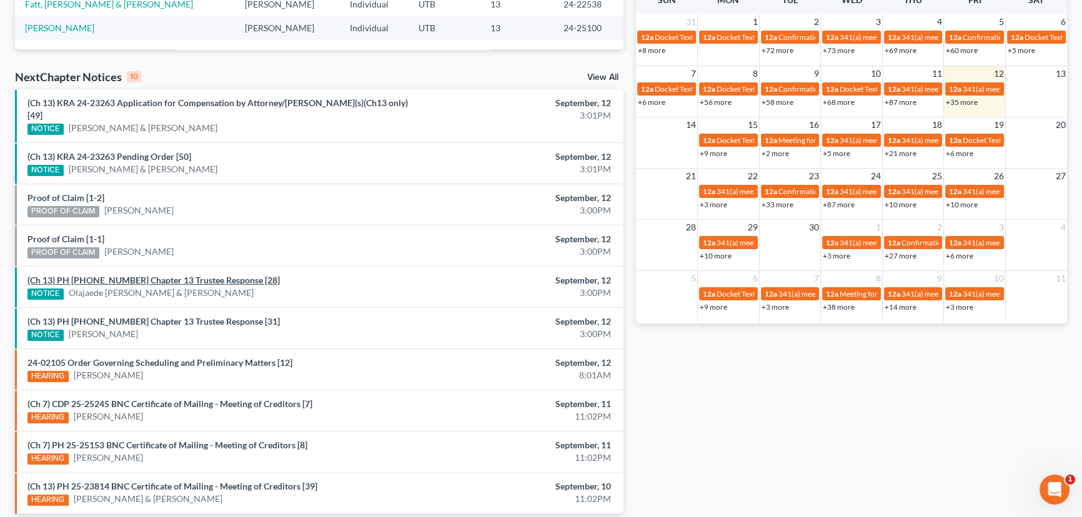
click at [169, 275] on link "(Ch 13) PH 24-22538 Chapter 13 Trustee Response [28]" at bounding box center [153, 280] width 252 height 11
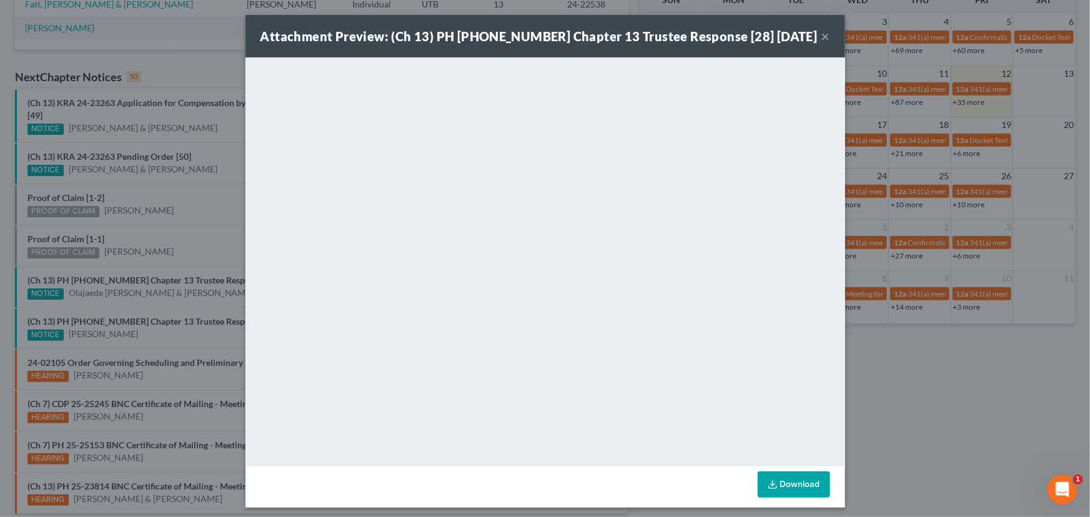
click at [198, 293] on div "Attachment Preview: (Ch 13) PH 24-22538 Chapter 13 Trustee Response [28] 09/12/…" at bounding box center [545, 258] width 1090 height 517
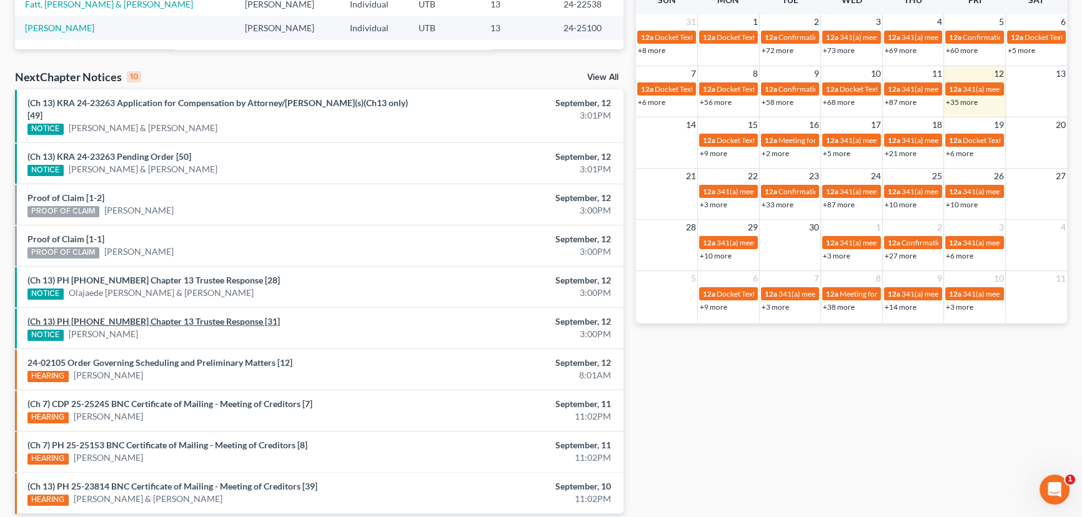
click at [191, 316] on link "(Ch 13) PH 24-25100 Chapter 13 Trustee Response [31]" at bounding box center [153, 321] width 252 height 11
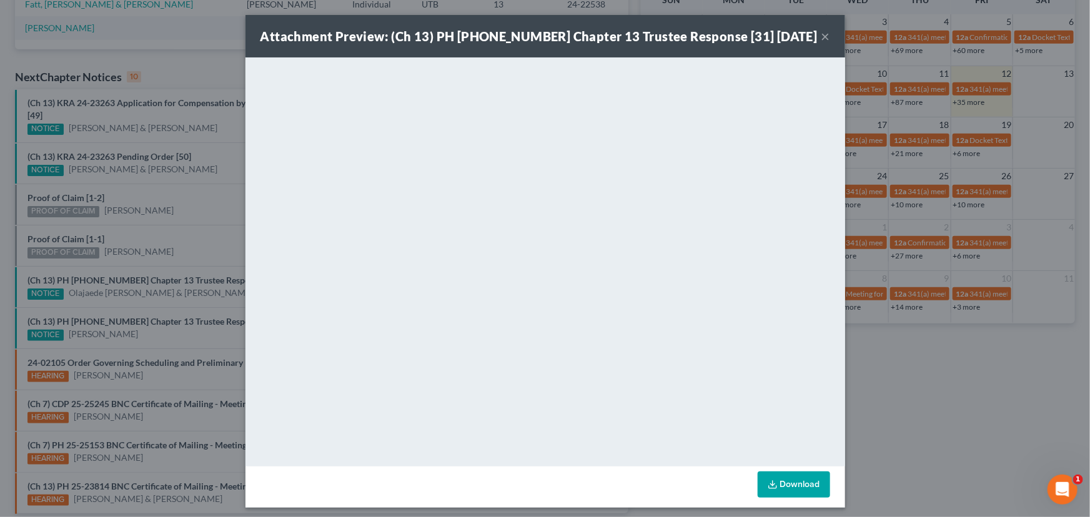
click at [207, 295] on div "Attachment Preview: (Ch 13) PH 24-25100 Chapter 13 Trustee Response [31] 09/12/…" at bounding box center [545, 258] width 1090 height 517
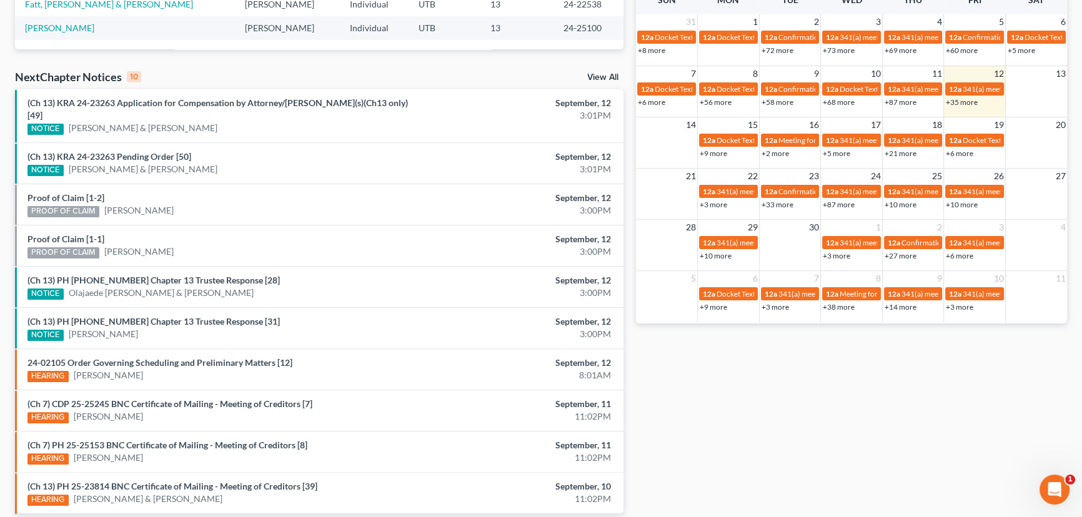
scroll to position [0, 0]
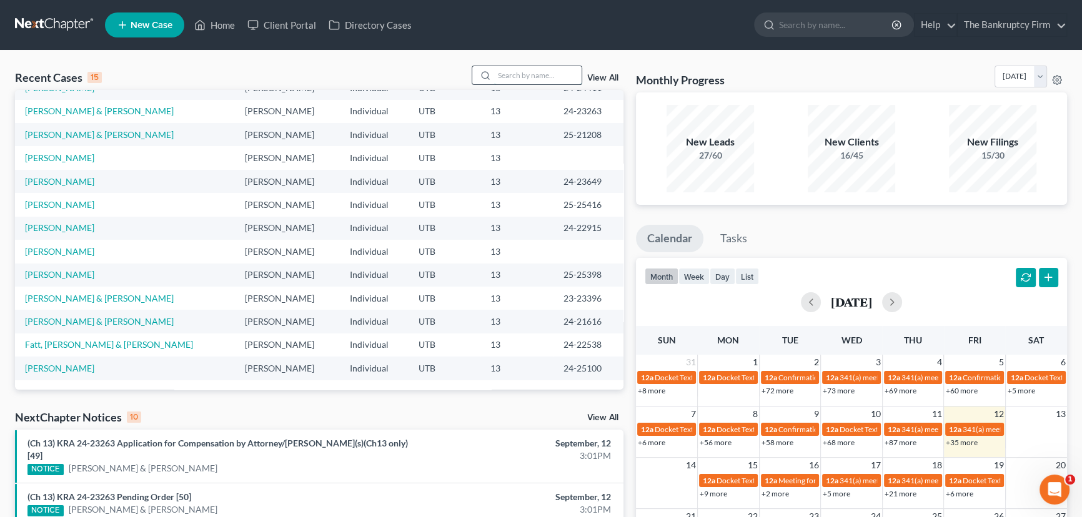
click at [509, 77] on input "search" at bounding box center [537, 75] width 87 height 18
type input "Adams"
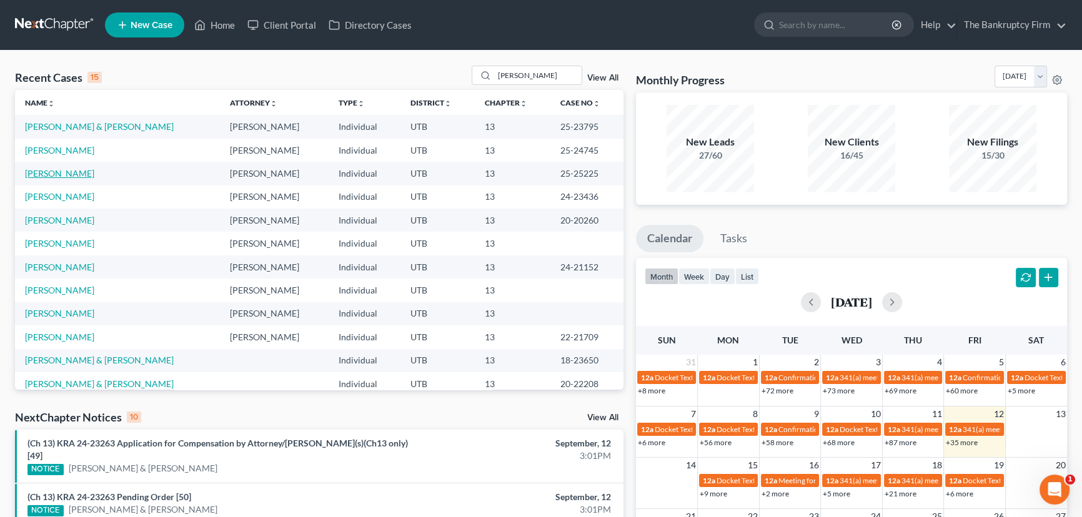
click at [61, 172] on link "[PERSON_NAME]" at bounding box center [59, 173] width 69 height 11
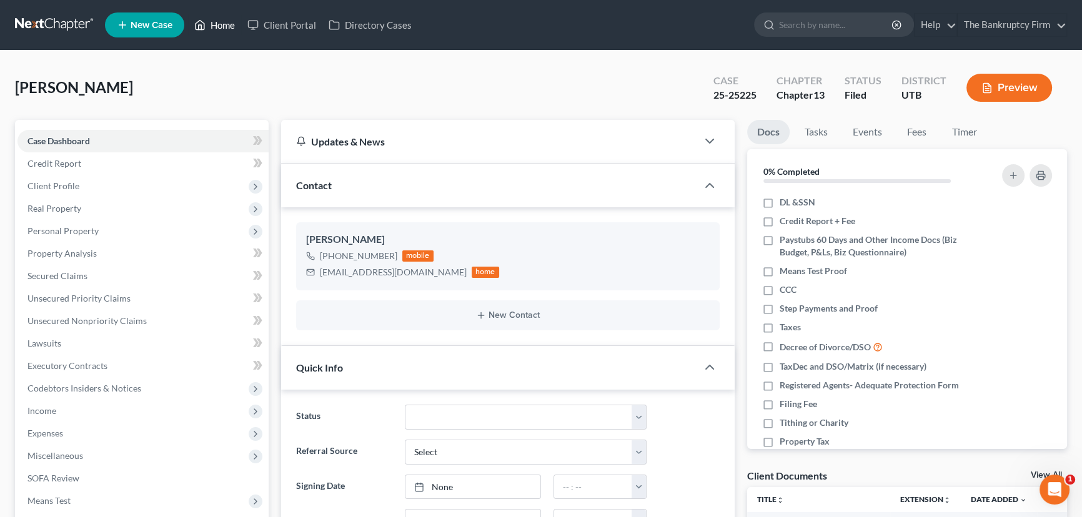
click at [224, 27] on link "Home" at bounding box center [214, 25] width 53 height 22
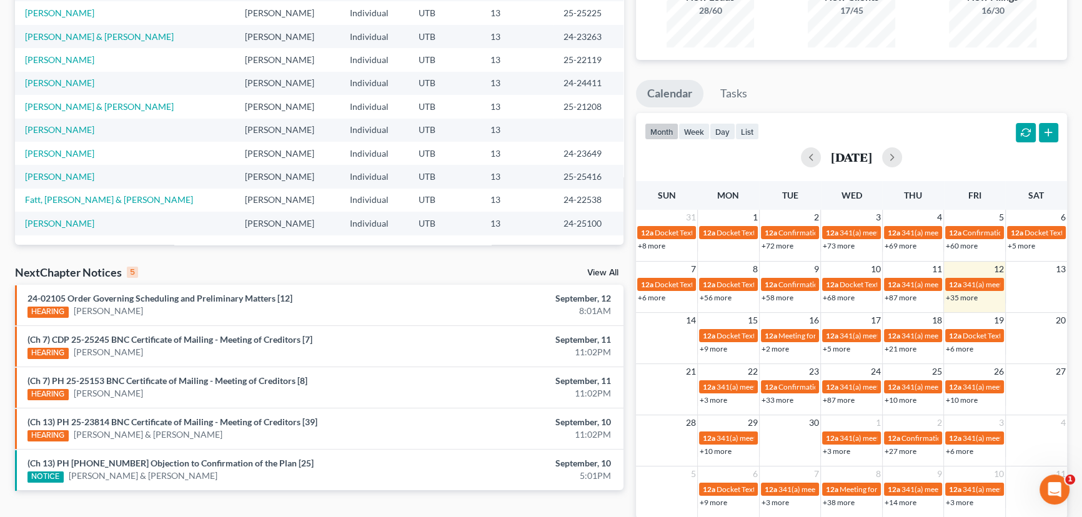
scroll to position [204, 0]
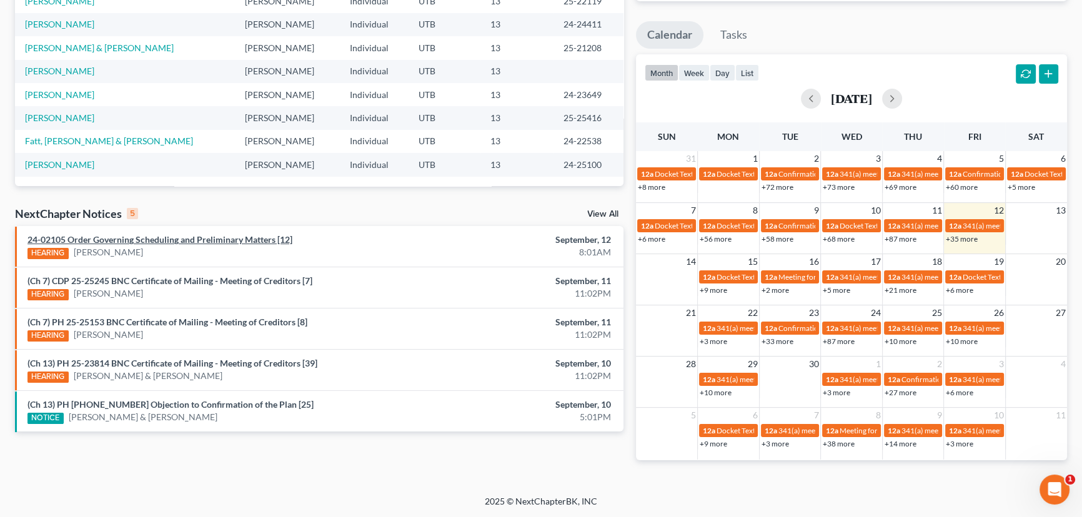
click at [193, 242] on link "24-02105 Order Governing Scheduling and Preliminary Matters [12]" at bounding box center [159, 239] width 265 height 11
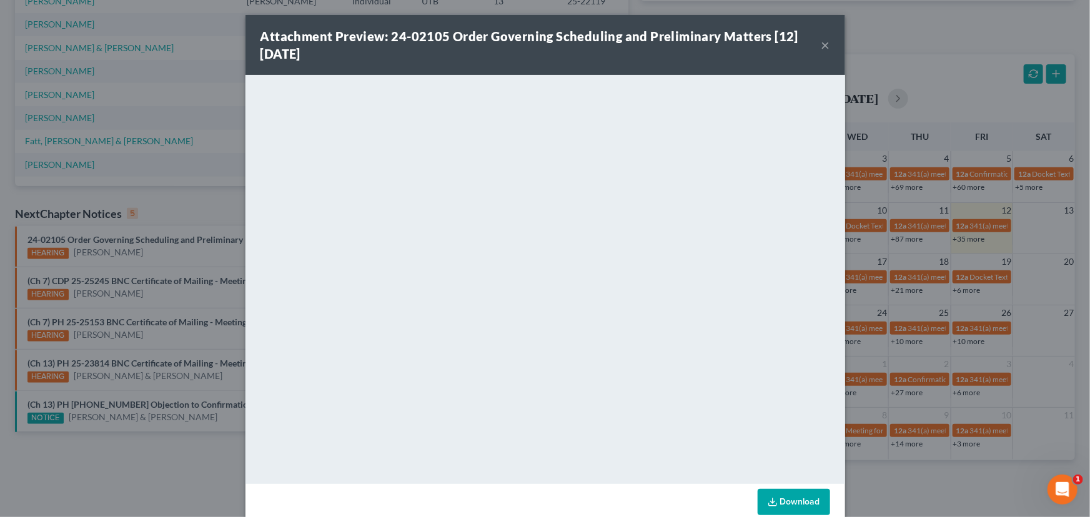
click at [824, 45] on button "×" at bounding box center [826, 44] width 9 height 15
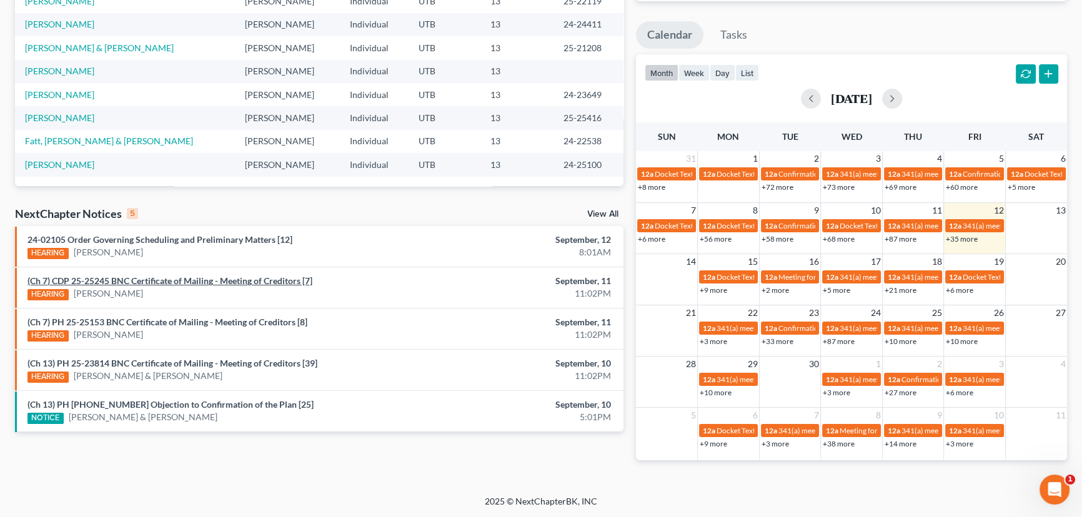
click at [187, 285] on link "(Ch 7) CDP 25-25245 BNC Certificate of Mailing - Meeting of Creditors [7]" at bounding box center [169, 281] width 285 height 11
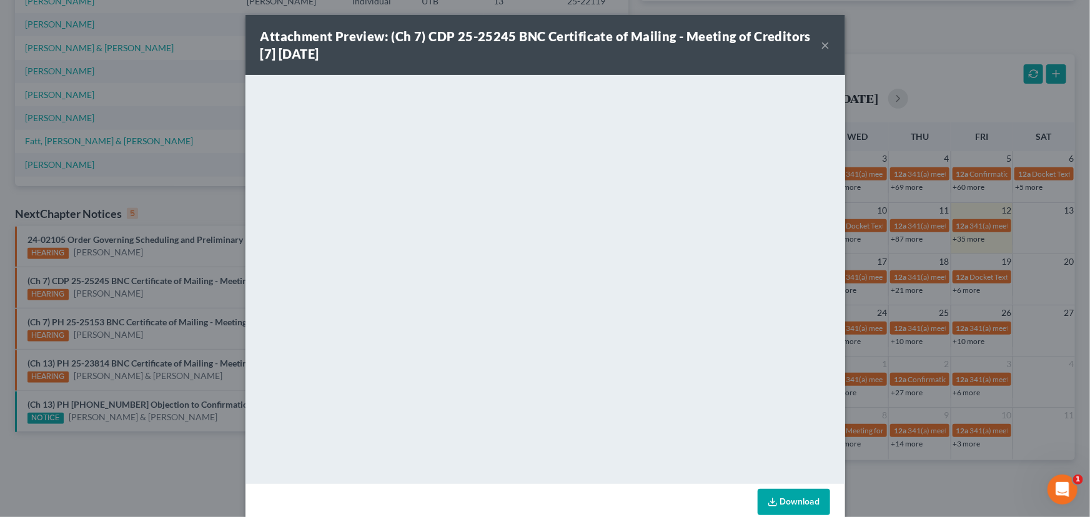
click at [162, 321] on div "Attachment Preview: (Ch 7) CDP 25-25245 BNC Certificate of Mailing - Meeting of…" at bounding box center [545, 258] width 1090 height 517
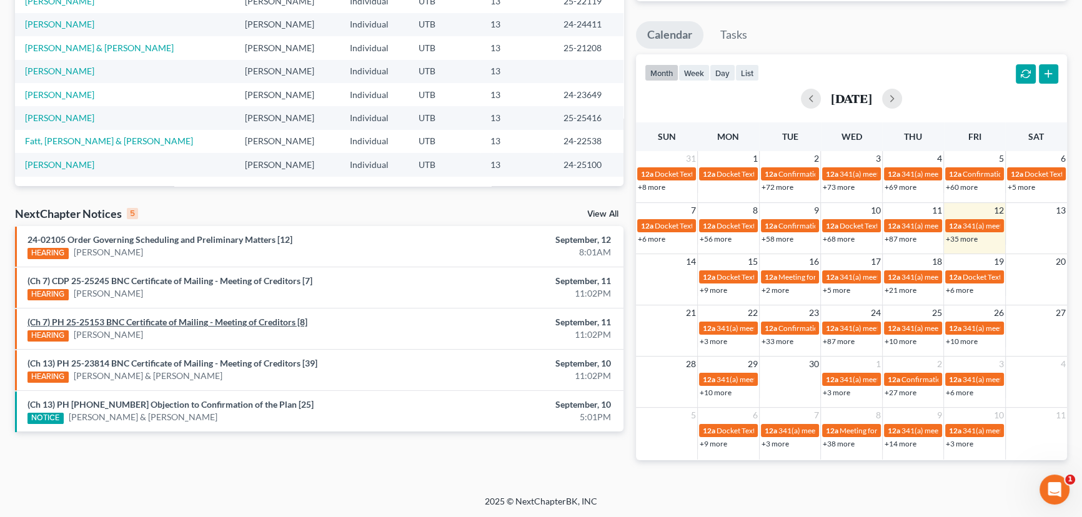
click at [162, 321] on link "(Ch 7) PH 25-25153 BNC Certificate of Mailing - Meeting of Creditors [8]" at bounding box center [167, 322] width 280 height 11
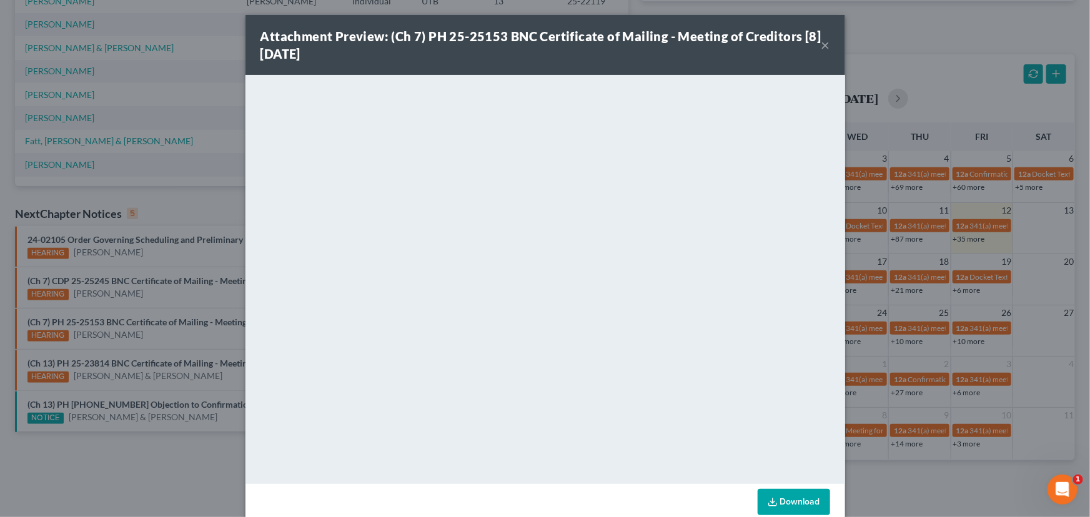
click at [122, 362] on div "Attachment Preview: (Ch 7) PH 25-25153 BNC Certificate of Mailing - Meeting of …" at bounding box center [545, 258] width 1090 height 517
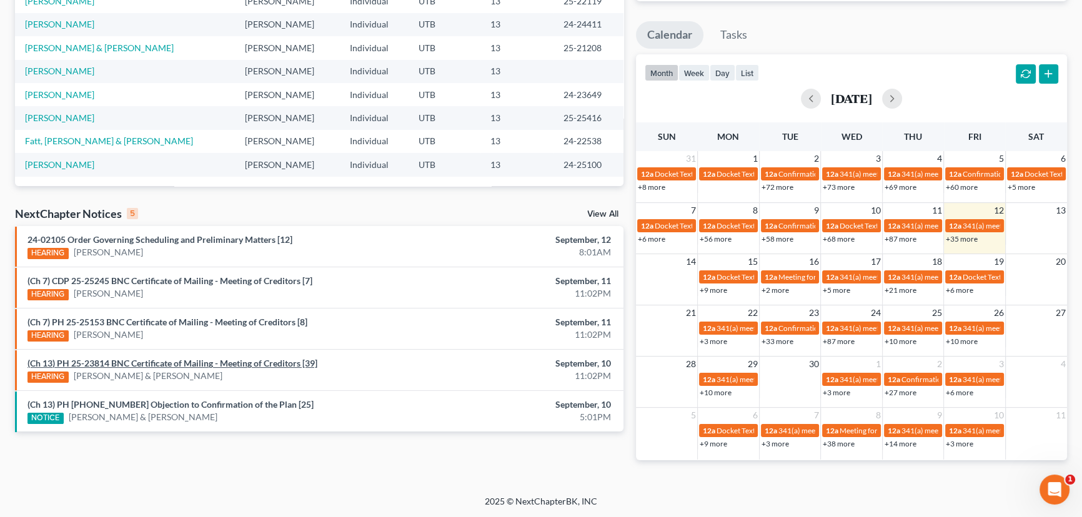
click at [122, 362] on link "(Ch 13) PH 25-23814 BNC Certificate of Mailing - Meeting of Creditors [39]" at bounding box center [172, 363] width 290 height 11
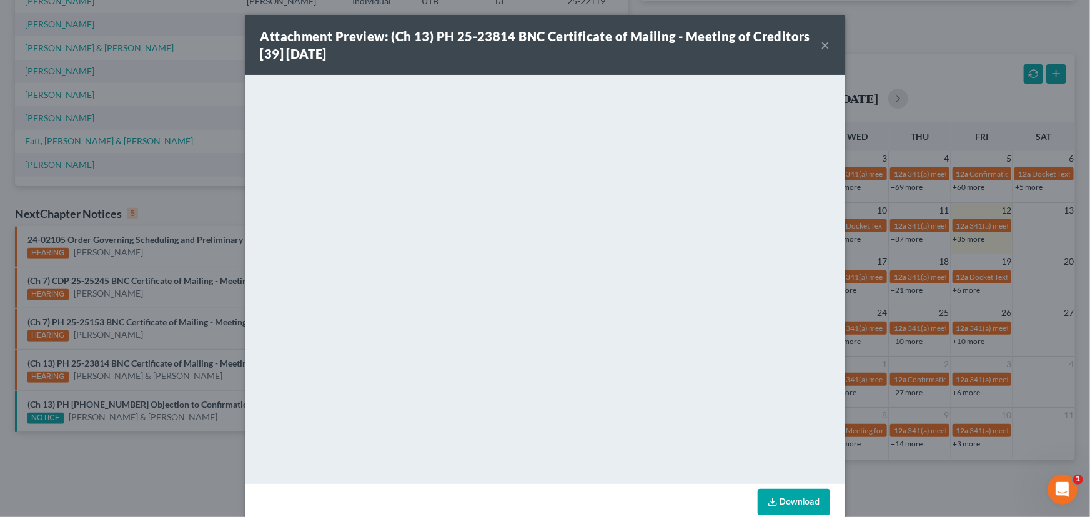
click at [822, 46] on button "×" at bounding box center [826, 44] width 9 height 15
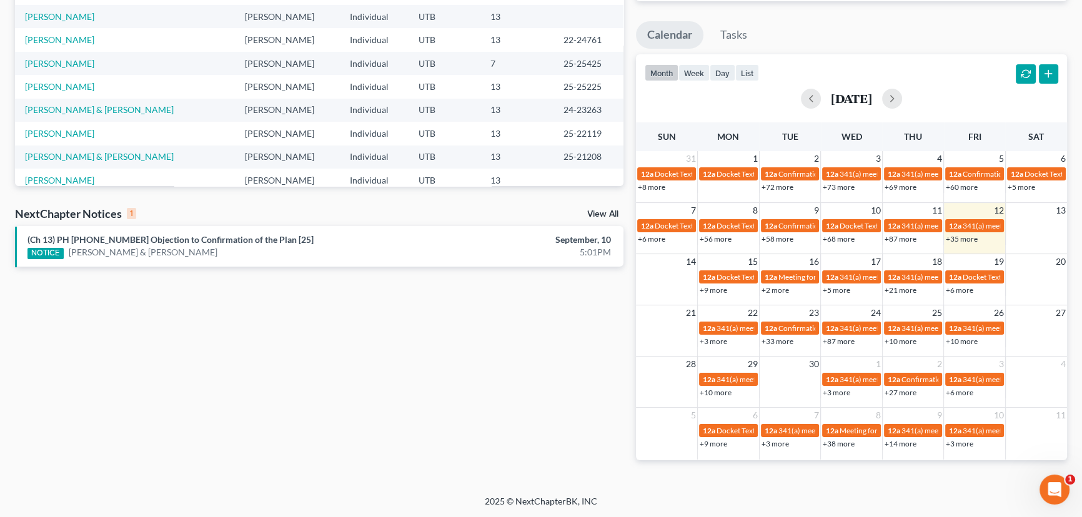
click at [552, 344] on div "Recent Cases 15 View All Name unfold_more expand_more expand_less Attorney unfo…" at bounding box center [319, 171] width 621 height 619
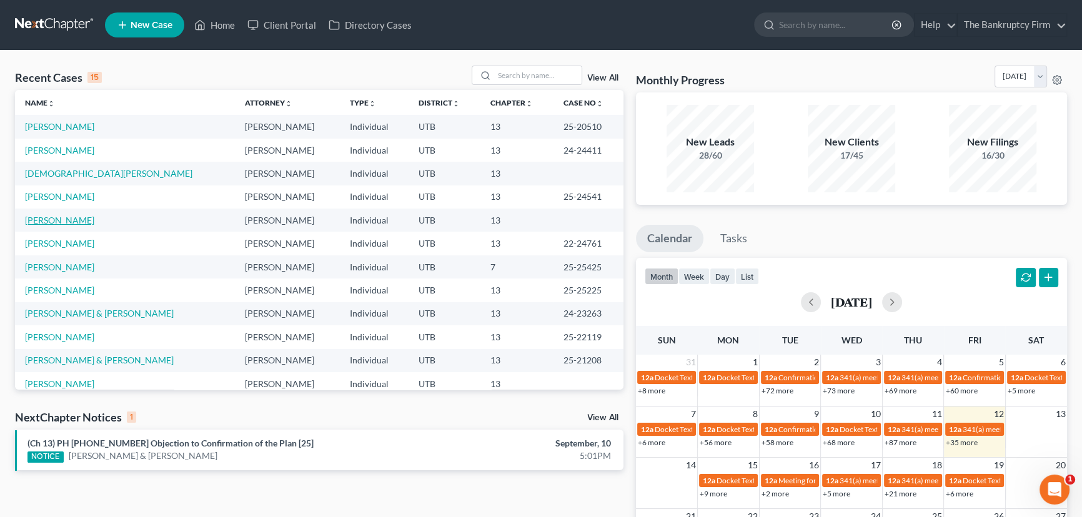
click at [58, 222] on link "[PERSON_NAME]" at bounding box center [59, 220] width 69 height 11
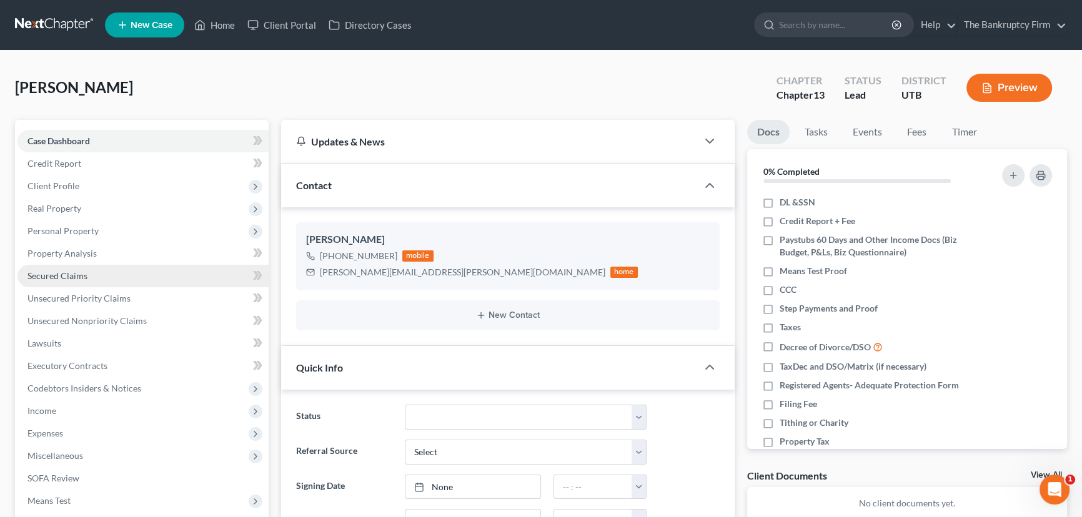
scroll to position [99, 0]
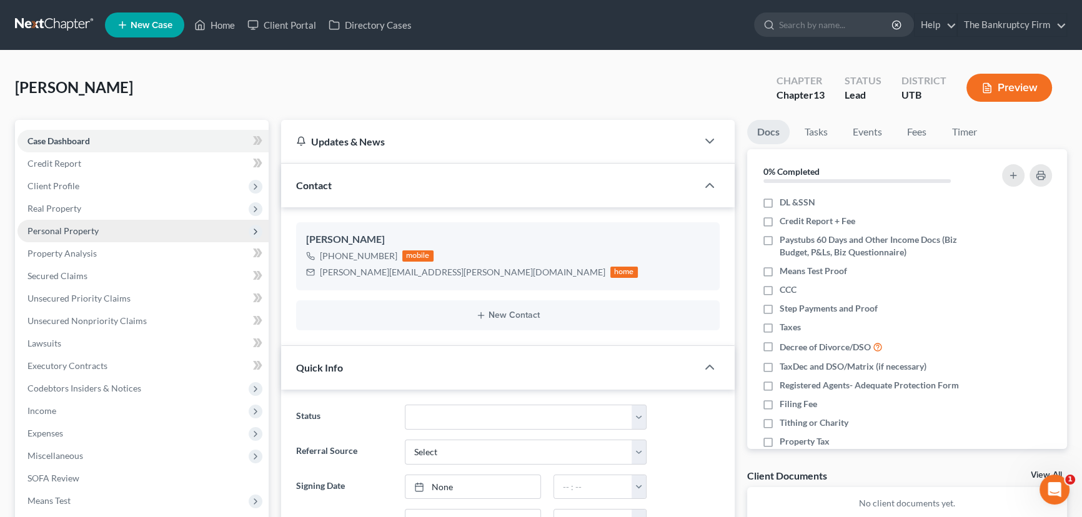
click at [69, 231] on span "Personal Property" at bounding box center [62, 231] width 71 height 11
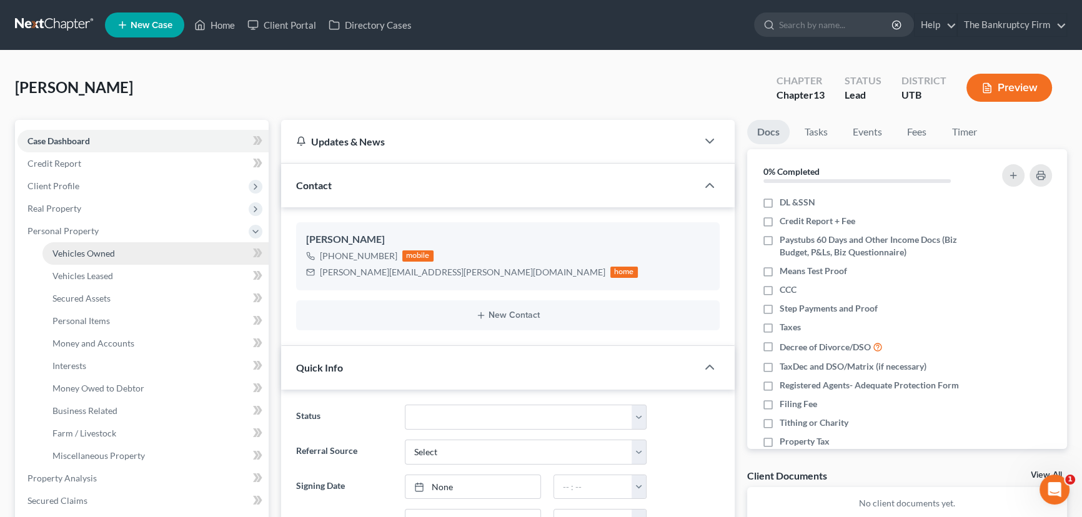
click at [90, 250] on span "Vehicles Owned" at bounding box center [83, 253] width 62 height 11
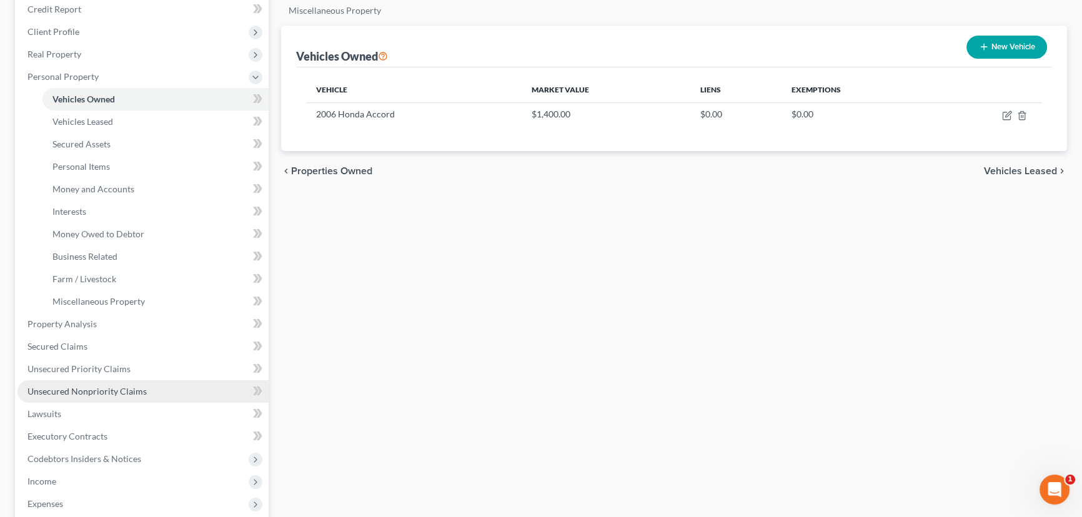
scroll to position [170, 0]
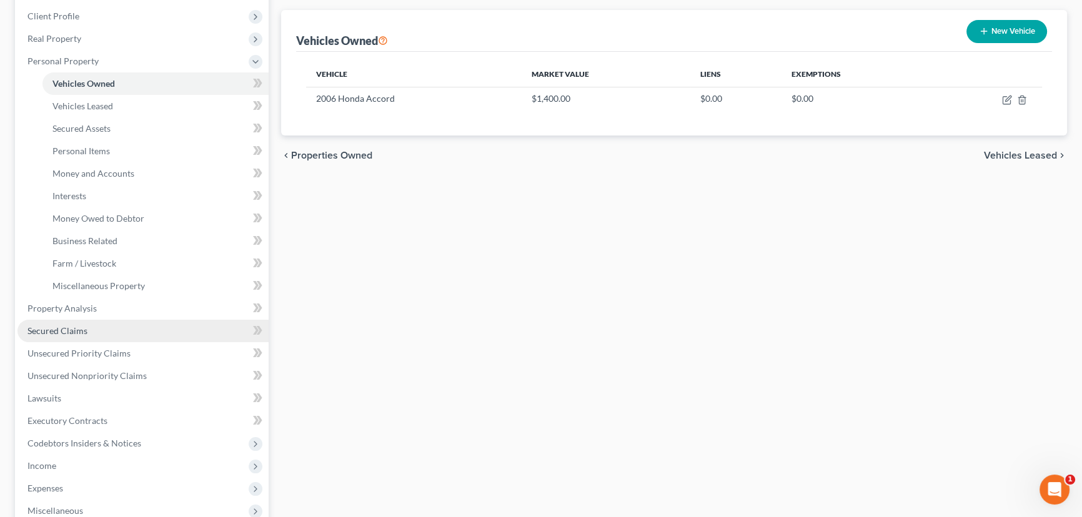
click at [71, 331] on span "Secured Claims" at bounding box center [57, 331] width 60 height 11
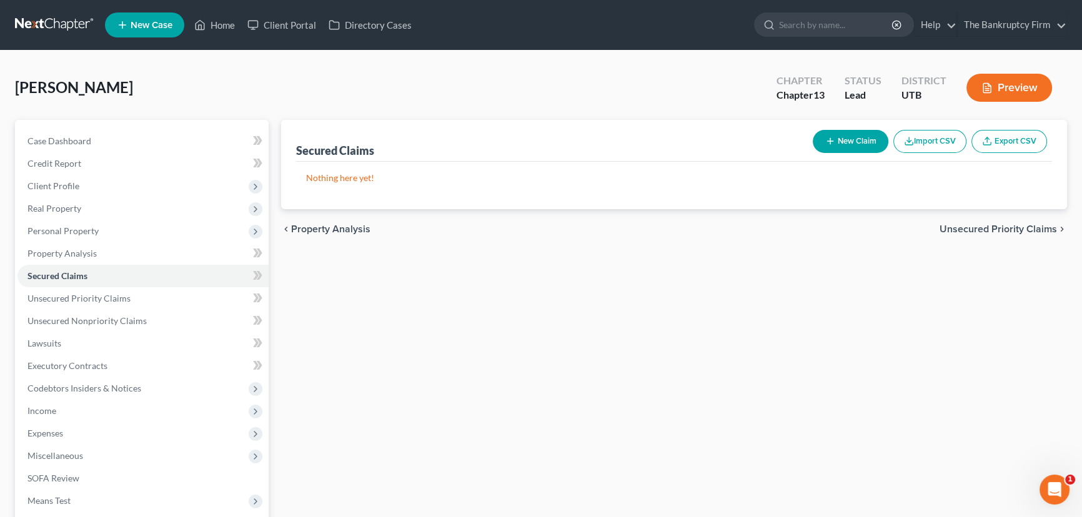
click at [837, 140] on button "New Claim" at bounding box center [851, 141] width 76 height 23
select select "0"
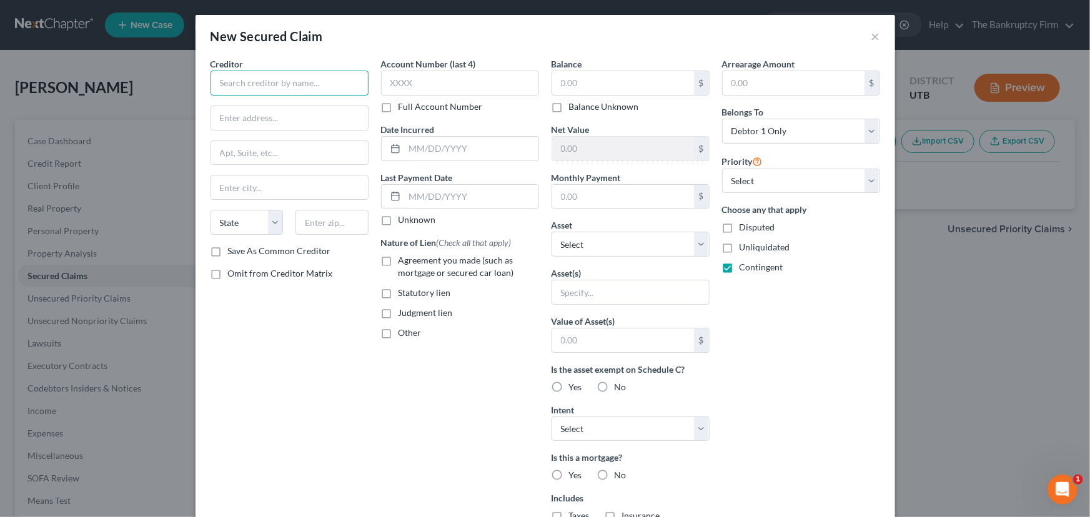
click at [256, 83] on input "text" at bounding box center [290, 83] width 158 height 25
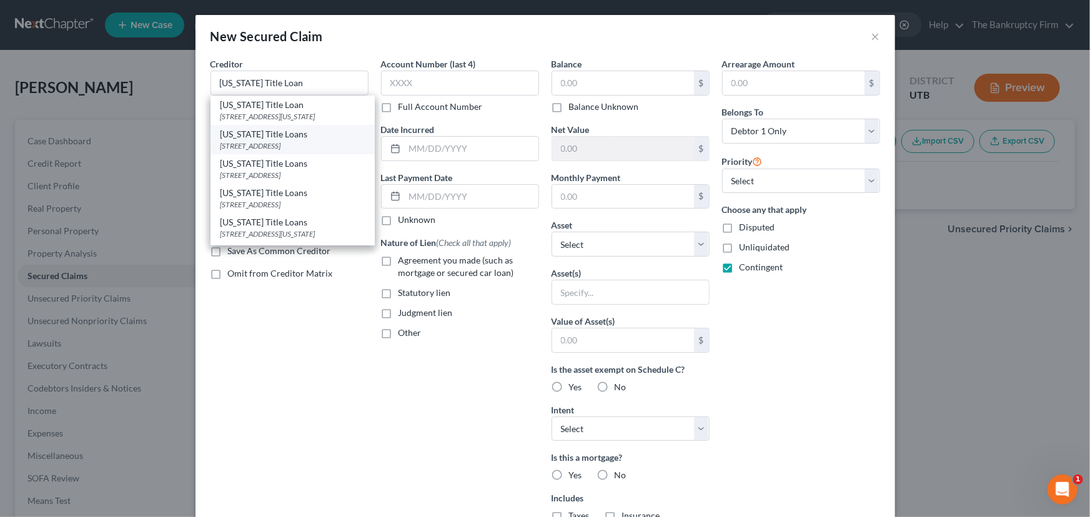
click at [245, 141] on div "[US_STATE] Title Loans" at bounding box center [293, 134] width 144 height 12
type input "[US_STATE] Title Loans"
type input "[STREET_ADDRESS]"
type input "Clearfield"
select select "46"
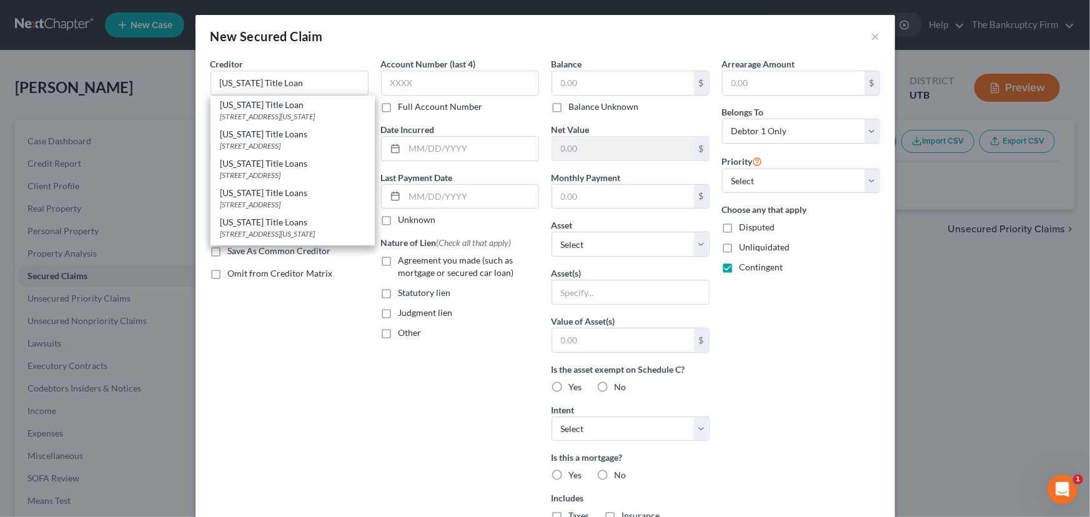
type input "84015-1811"
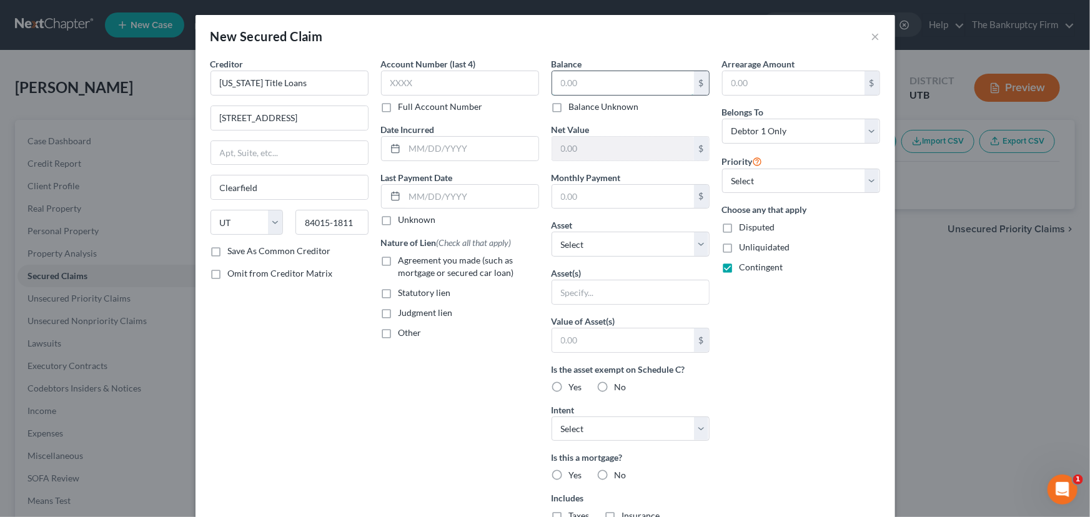
click at [562, 85] on input "text" at bounding box center [623, 83] width 142 height 24
type input "2,800"
click at [655, 241] on select "Select Other Multiple Assets Clothing - Clothing - $600.0 Electronics - Televis…" at bounding box center [631, 244] width 158 height 25
select select "7"
click at [552, 232] on select "Select Other Multiple Assets Clothing - Clothing - $600.0 Electronics - Televis…" at bounding box center [631, 244] width 158 height 25
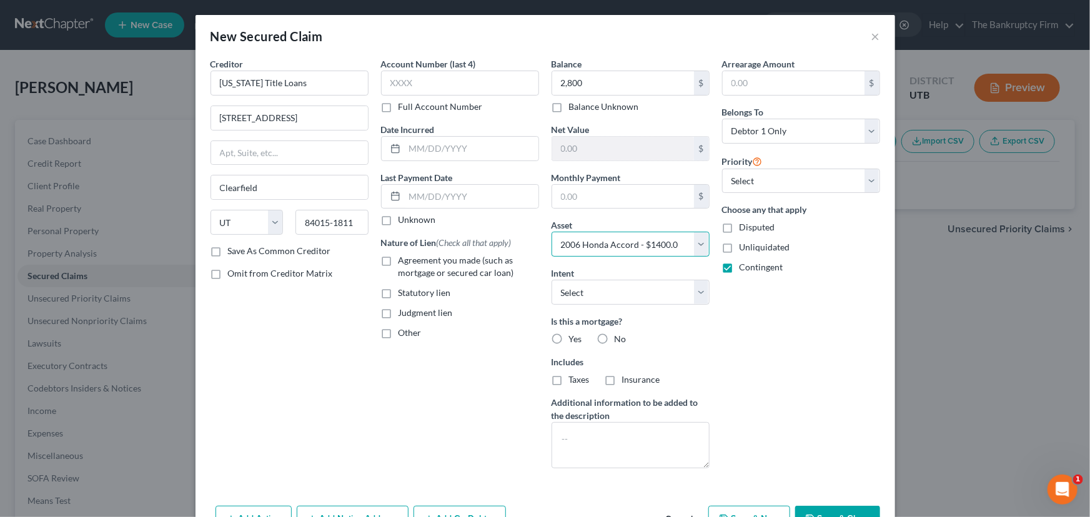
scroll to position [38, 0]
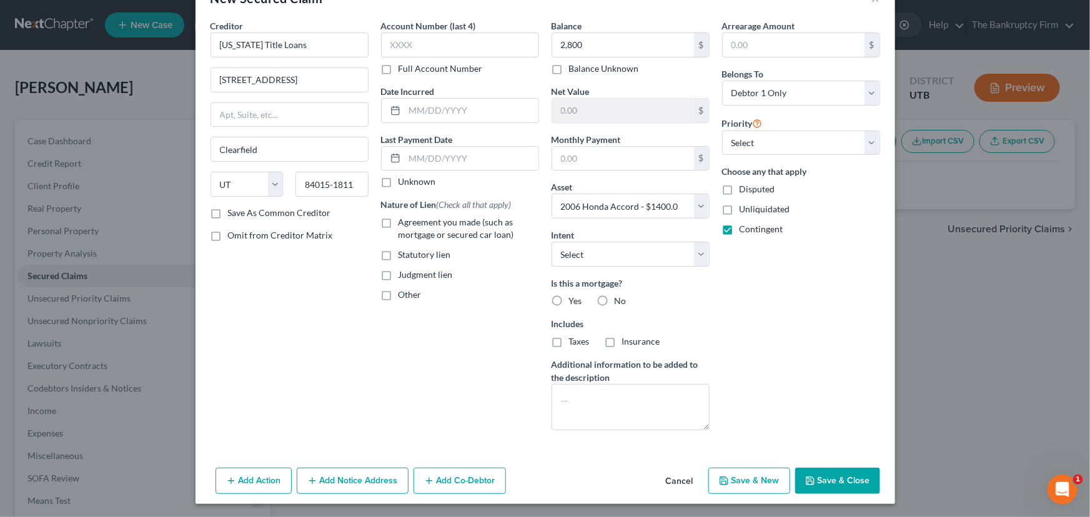
click at [615, 297] on label "No" at bounding box center [621, 301] width 12 height 12
click at [620, 297] on input "No" at bounding box center [624, 299] width 8 height 8
radio input "true"
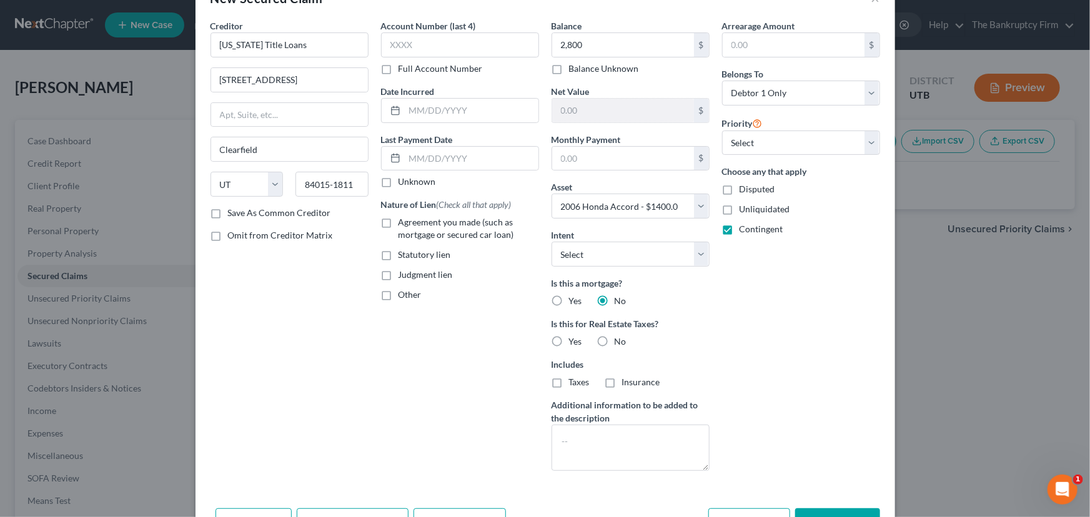
click at [615, 339] on label "No" at bounding box center [621, 342] width 12 height 12
click at [620, 339] on input "No" at bounding box center [624, 340] width 8 height 8
radio input "true"
click at [700, 256] on select "Select Surrender Redeem Reaffirm Avoid Other" at bounding box center [631, 254] width 158 height 25
select select "2"
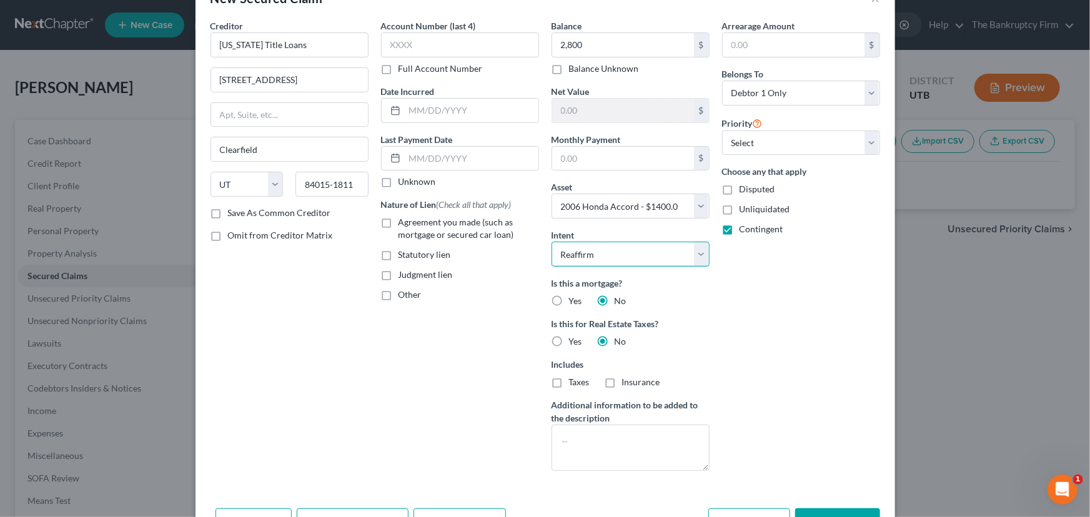
click at [552, 242] on select "Select Surrender Redeem Reaffirm Avoid Other" at bounding box center [631, 254] width 158 height 25
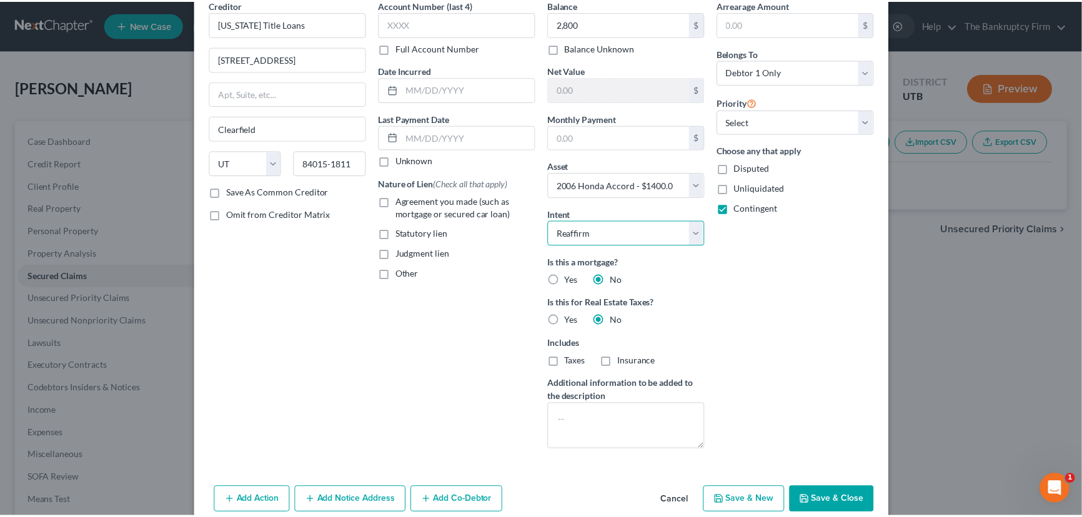
scroll to position [79, 0]
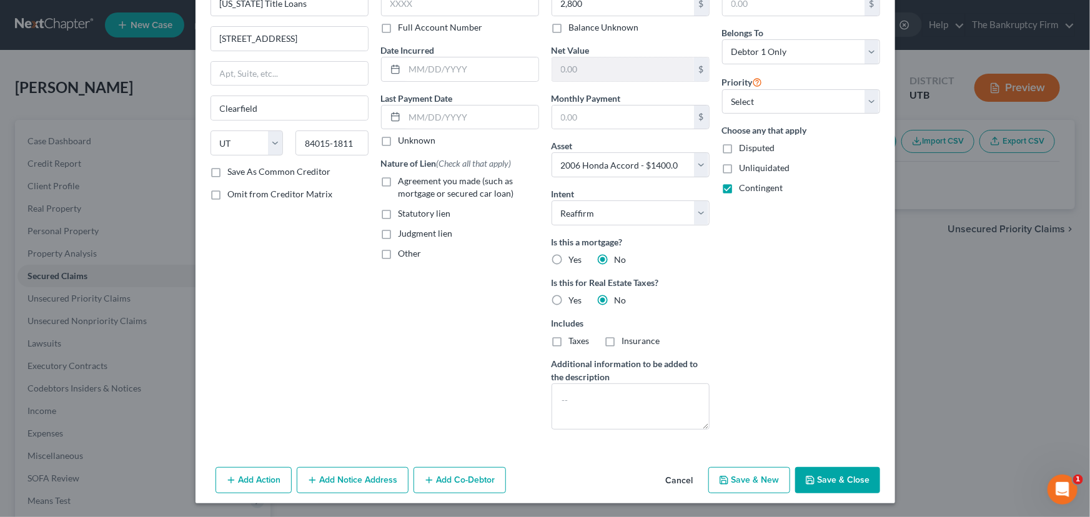
click at [835, 480] on button "Save & Close" at bounding box center [837, 480] width 85 height 26
select select
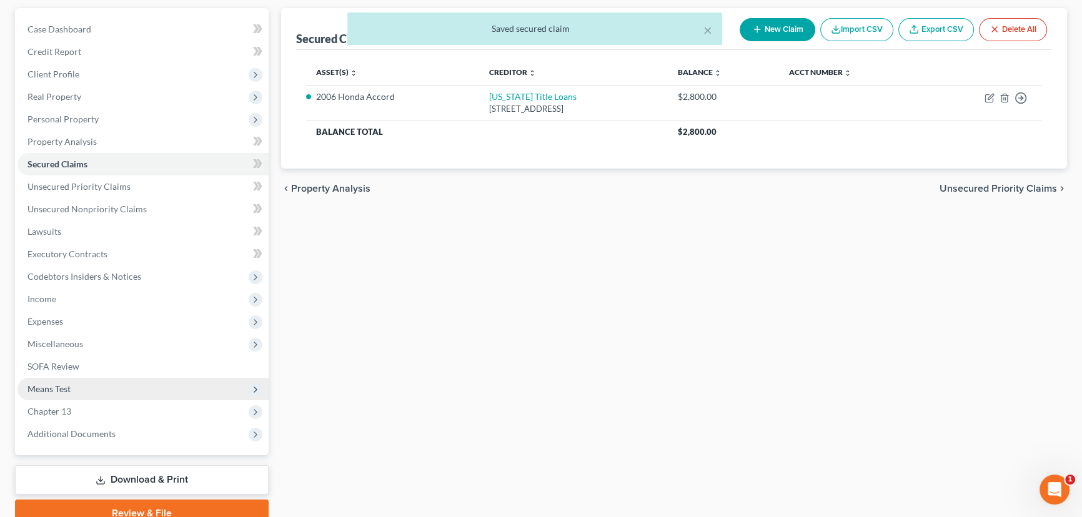
scroll to position [167, 0]
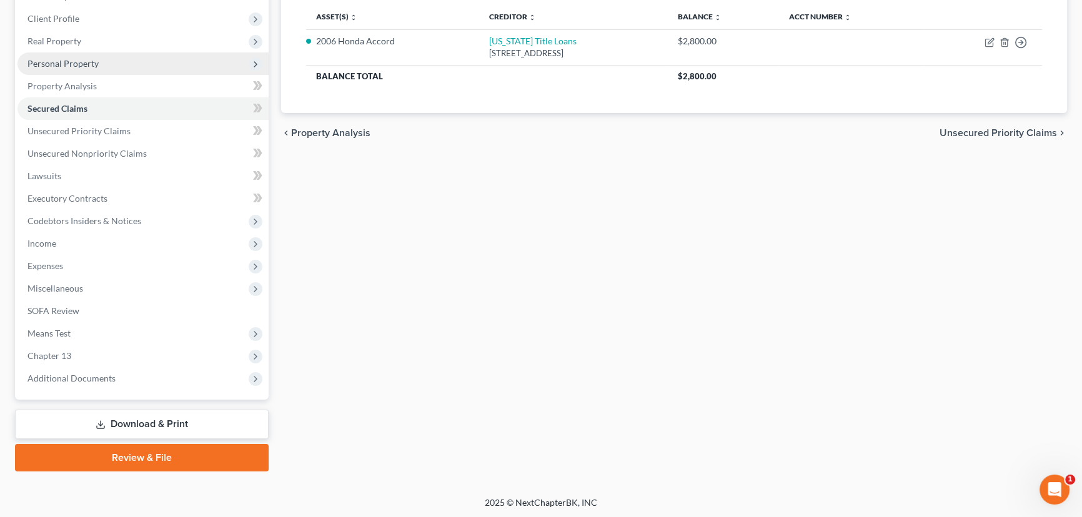
click at [64, 61] on span "Personal Property" at bounding box center [62, 63] width 71 height 11
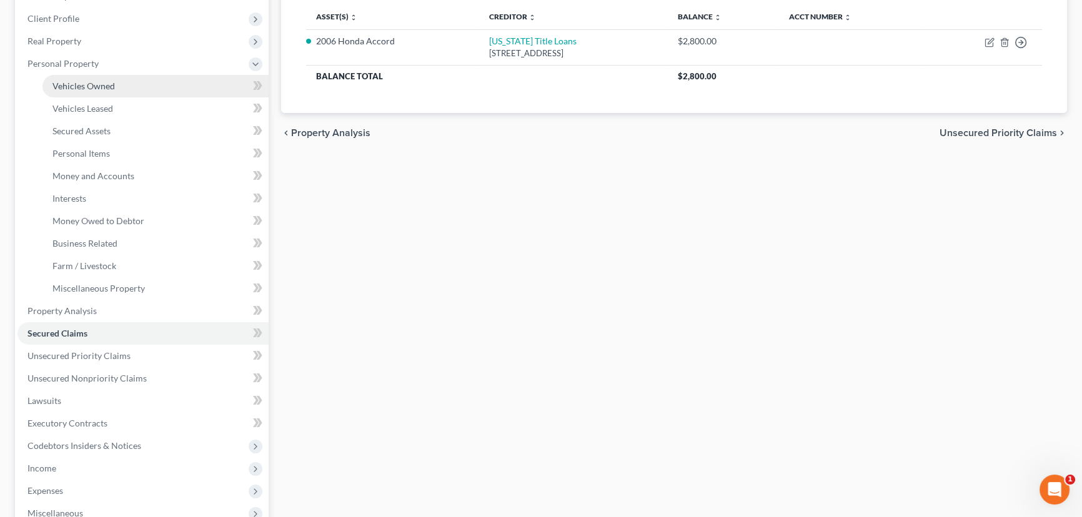
click at [74, 82] on span "Vehicles Owned" at bounding box center [83, 86] width 62 height 11
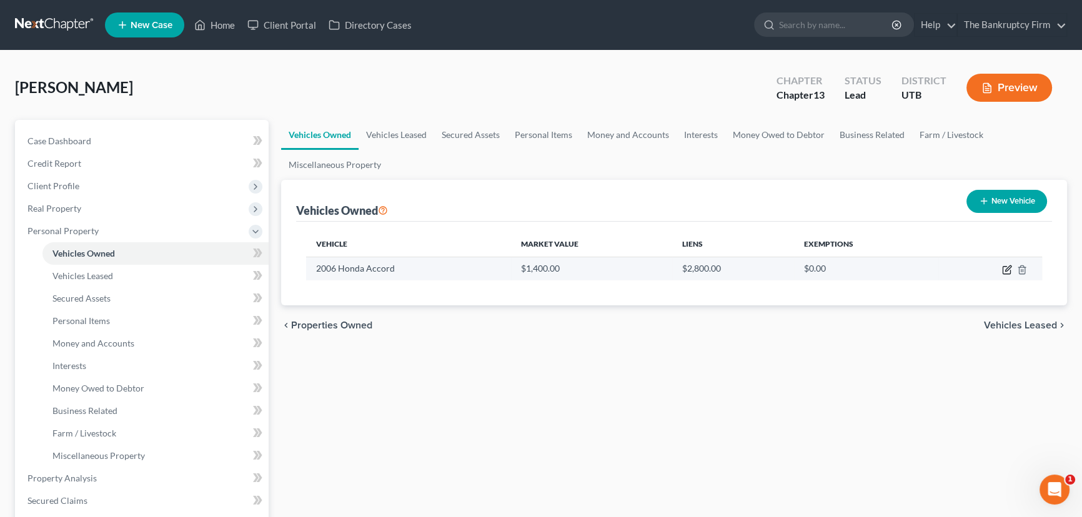
click at [1007, 269] on icon "button" at bounding box center [1008, 269] width 6 height 6
select select "0"
select select "20"
select select "0"
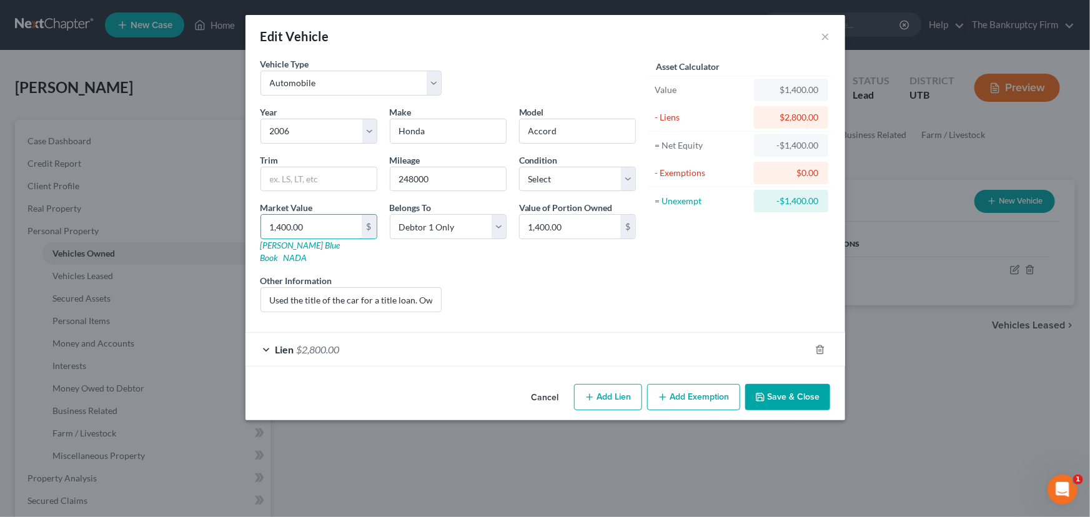
type input "8"
type input "8.00"
type input "80"
type input "80.00"
type input "800"
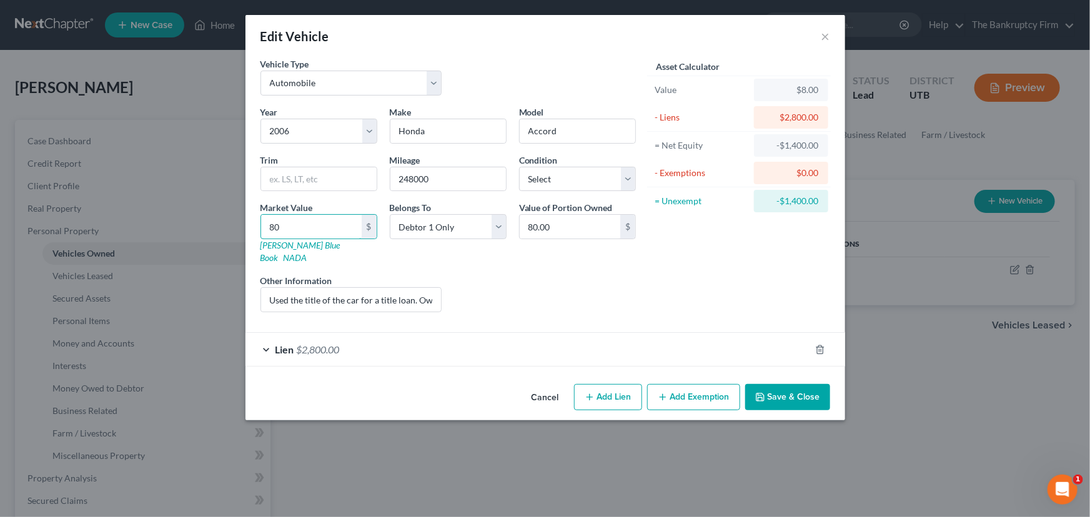
type input "800.00"
type input "800"
click at [402, 288] on input "Used the title of the car for a title loan. Owes nothing to a bank for the car." at bounding box center [351, 300] width 181 height 24
drag, startPoint x: 381, startPoint y: 287, endPoint x: 469, endPoint y: 290, distance: 88.1
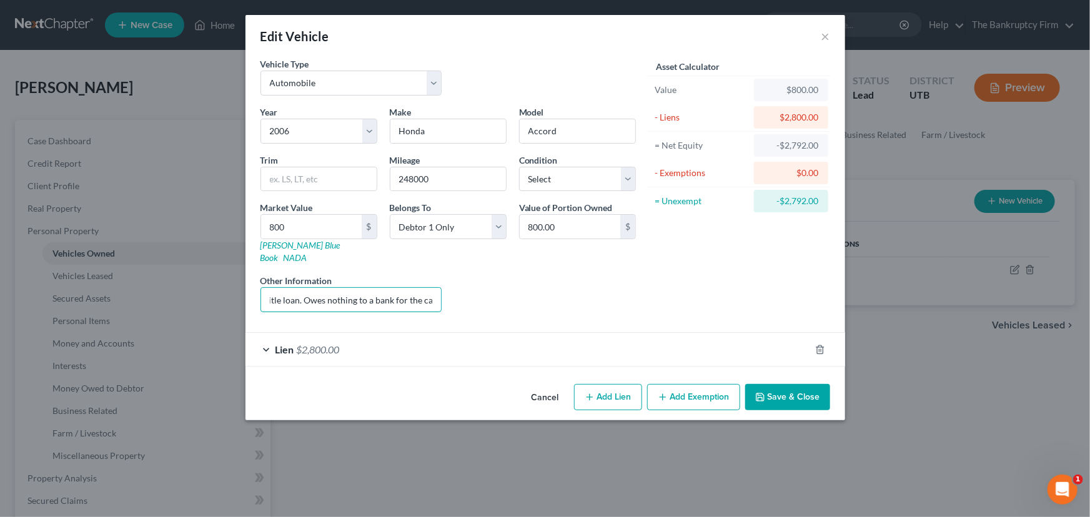
click at [469, 290] on div "Year Select 2026 2025 2024 2023 2022 2021 2020 2019 2018 2017 2016 2015 2014 20…" at bounding box center [448, 214] width 388 height 217
click at [325, 292] on input "Used the title of the car for a title loan. Owes nothing to a bank for the car." at bounding box center [351, 300] width 181 height 24
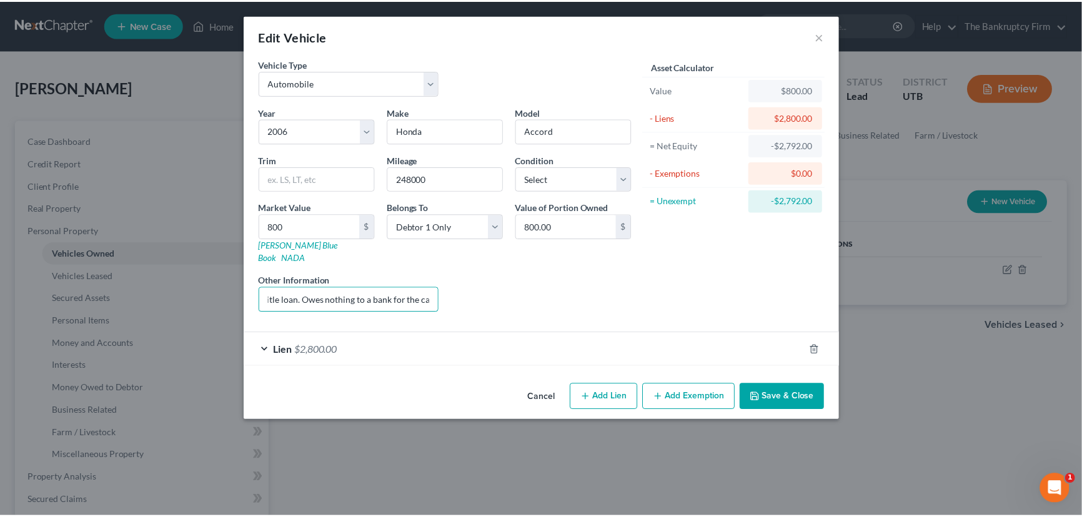
scroll to position [0, 0]
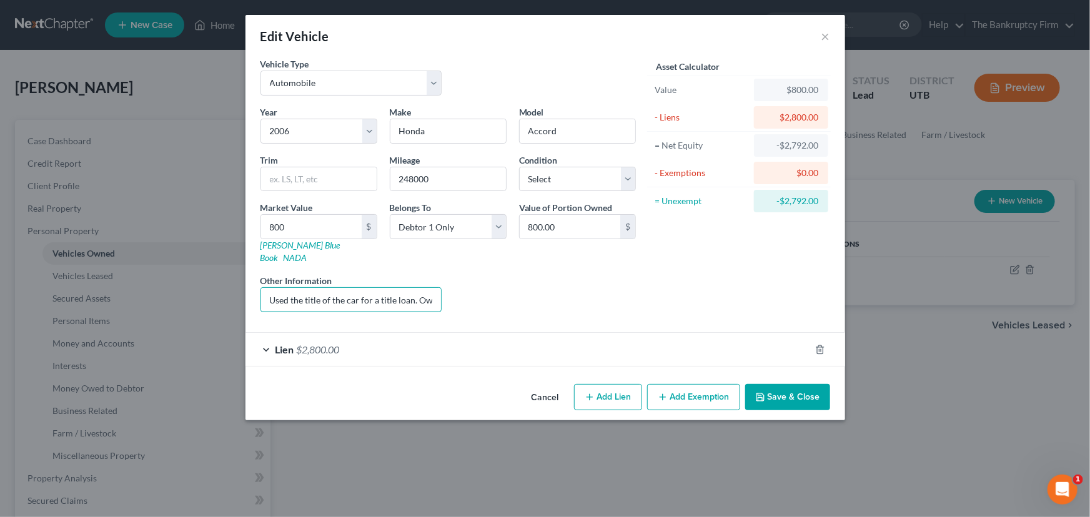
drag, startPoint x: 436, startPoint y: 291, endPoint x: 187, endPoint y: 297, distance: 248.2
click at [187, 297] on div "Edit Vehicle × Vehicle Type Select Automobile Truck Trailer Watercraft Aircraft…" at bounding box center [545, 258] width 1090 height 517
click at [545, 181] on select "Select Excellent Very Good Good Fair Poor" at bounding box center [577, 179] width 117 height 25
select select "3"
click at [519, 167] on select "Select Excellent Very Good Good Fair Poor" at bounding box center [577, 179] width 117 height 25
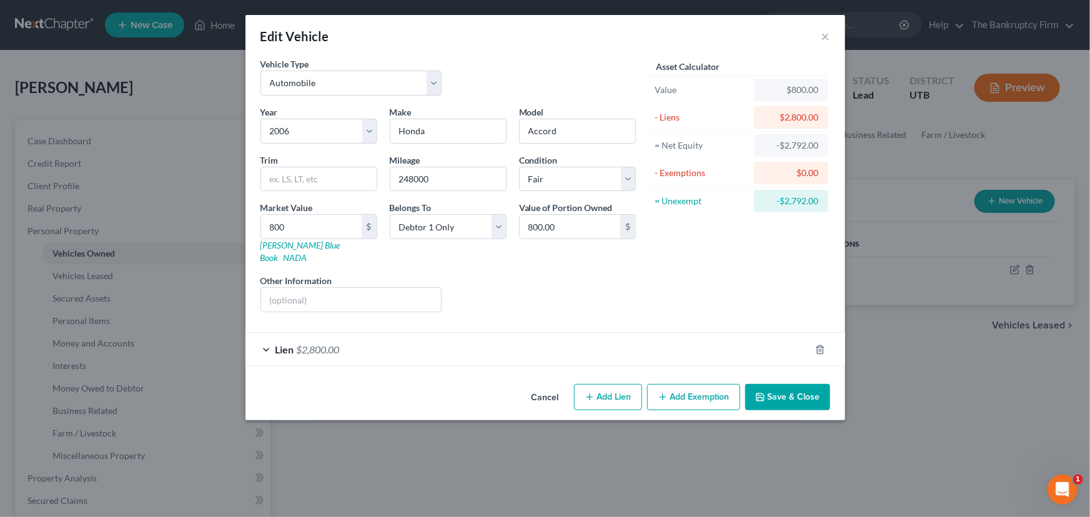
click at [782, 390] on button "Save & Close" at bounding box center [788, 397] width 85 height 26
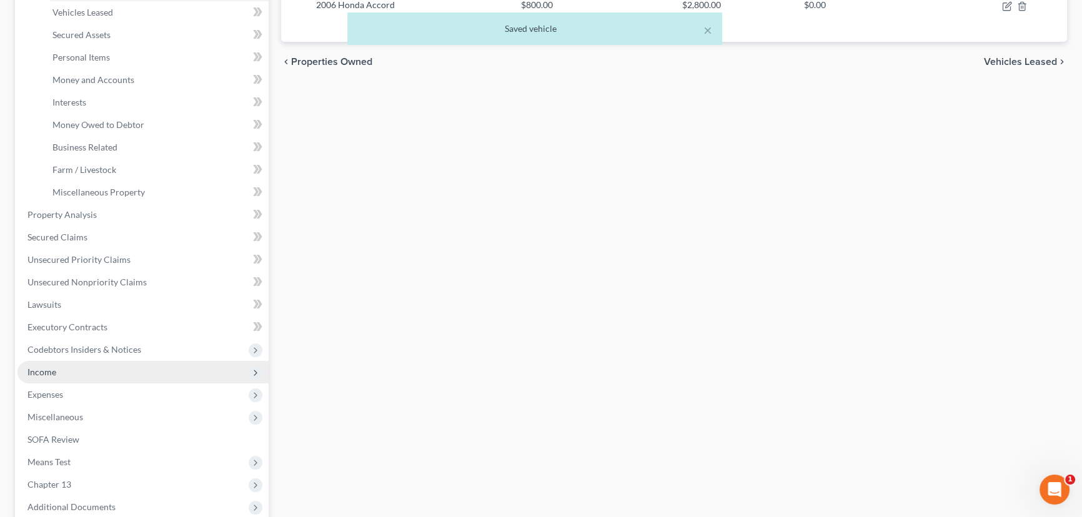
scroll to position [284, 0]
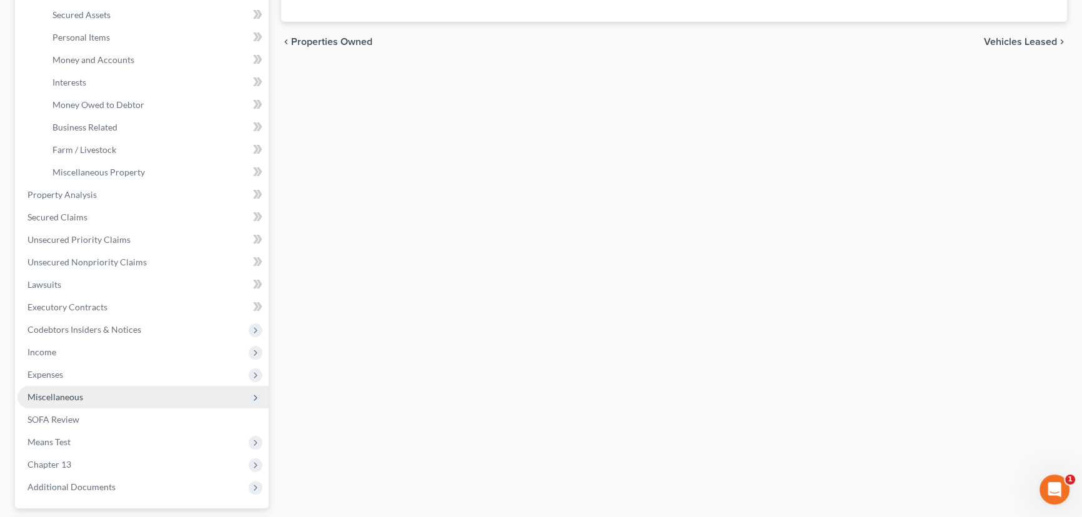
click at [58, 399] on span "Miscellaneous" at bounding box center [55, 397] width 56 height 11
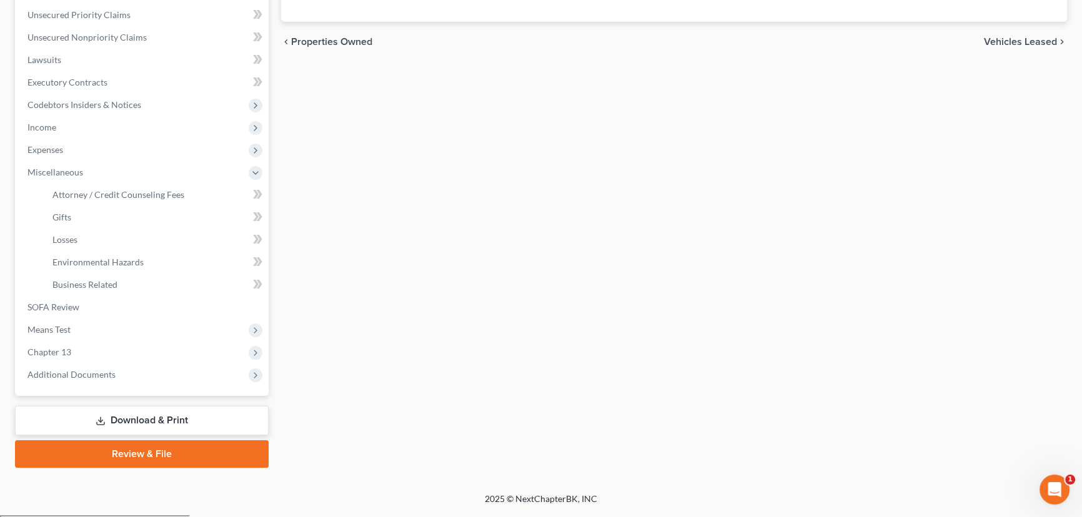
scroll to position [280, 0]
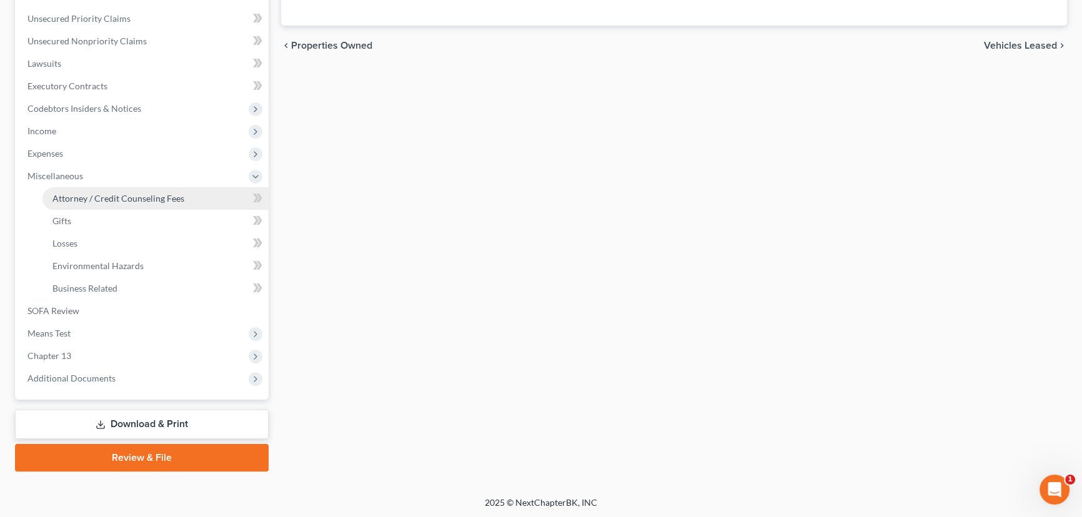
drag, startPoint x: 101, startPoint y: 196, endPoint x: 138, endPoint y: 198, distance: 37.0
click at [102, 194] on span "Attorney / Credit Counseling Fees" at bounding box center [118, 198] width 132 height 11
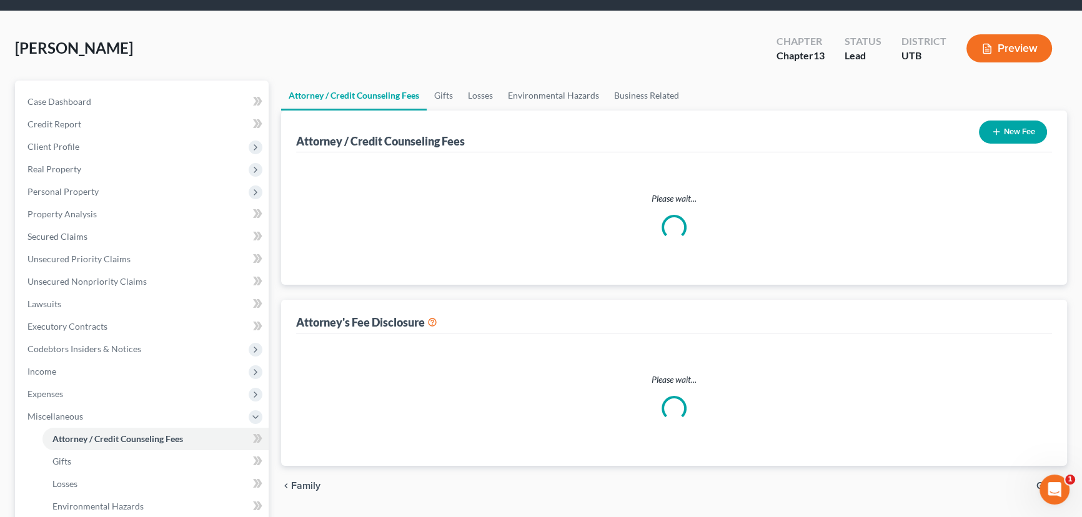
scroll to position [12, 0]
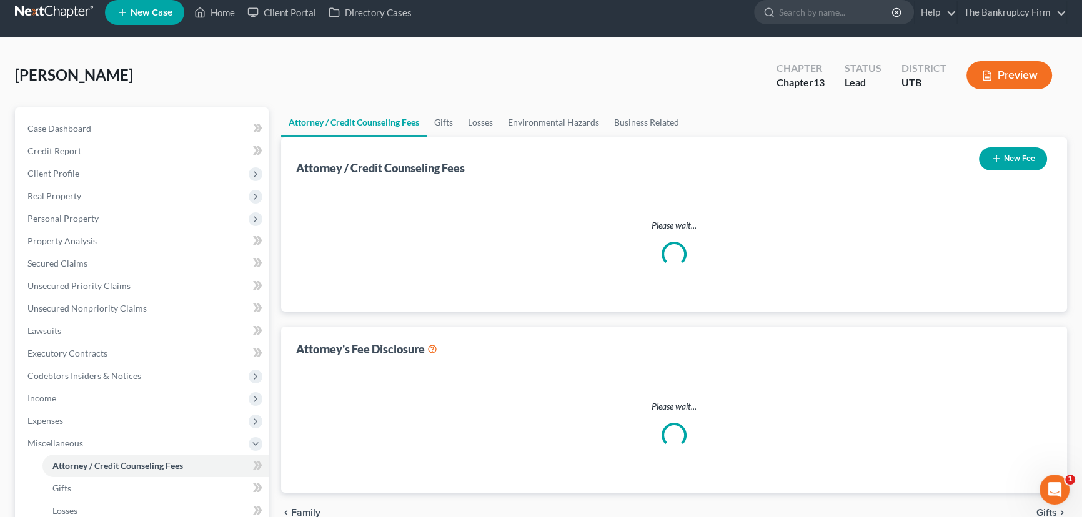
select select "0"
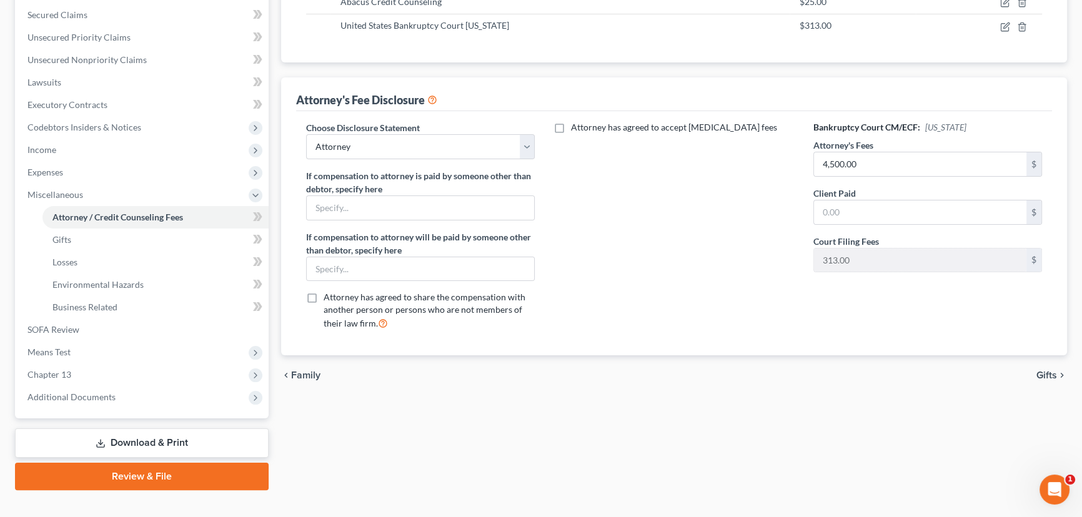
scroll to position [280, 0]
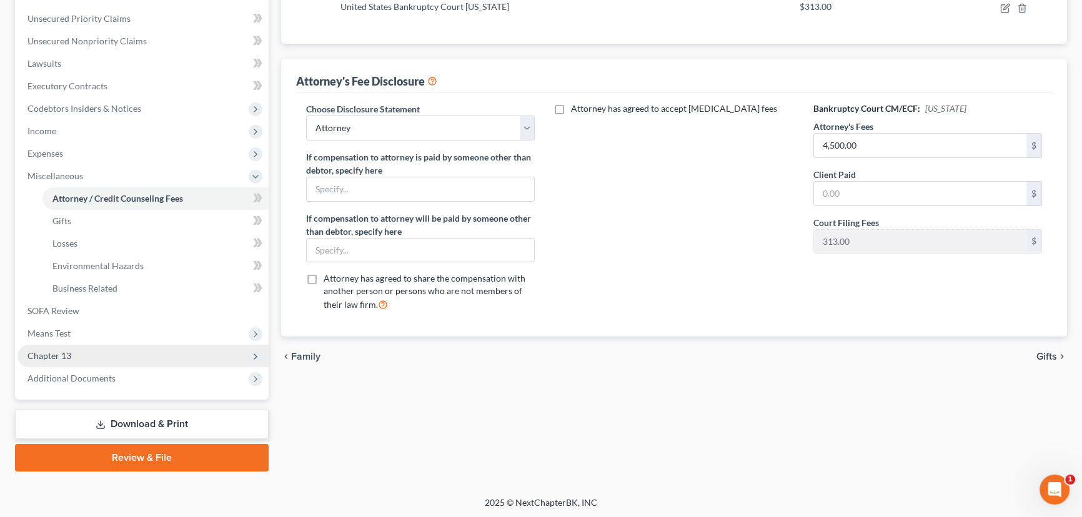
click at [55, 353] on span "Chapter 13" at bounding box center [49, 356] width 44 height 11
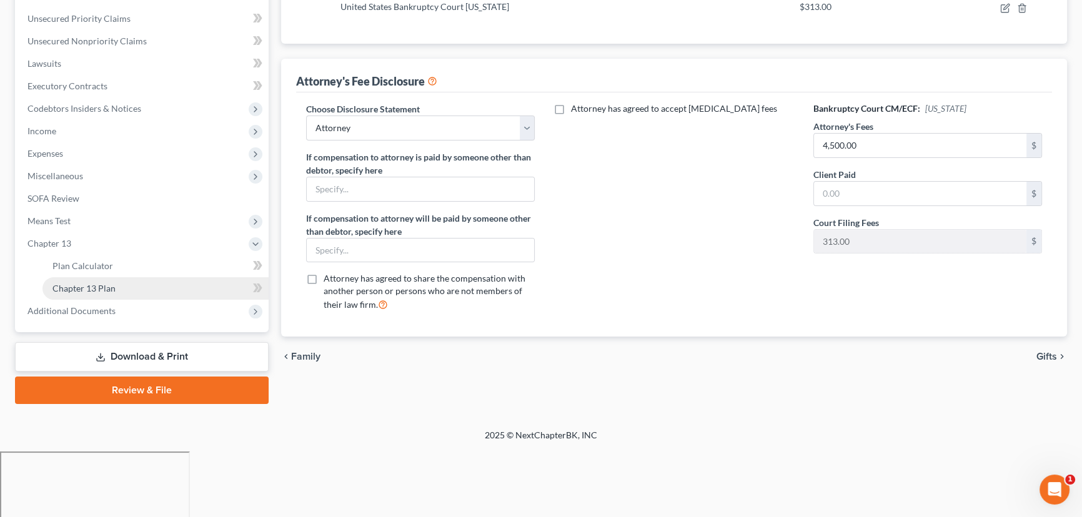
scroll to position [212, 0]
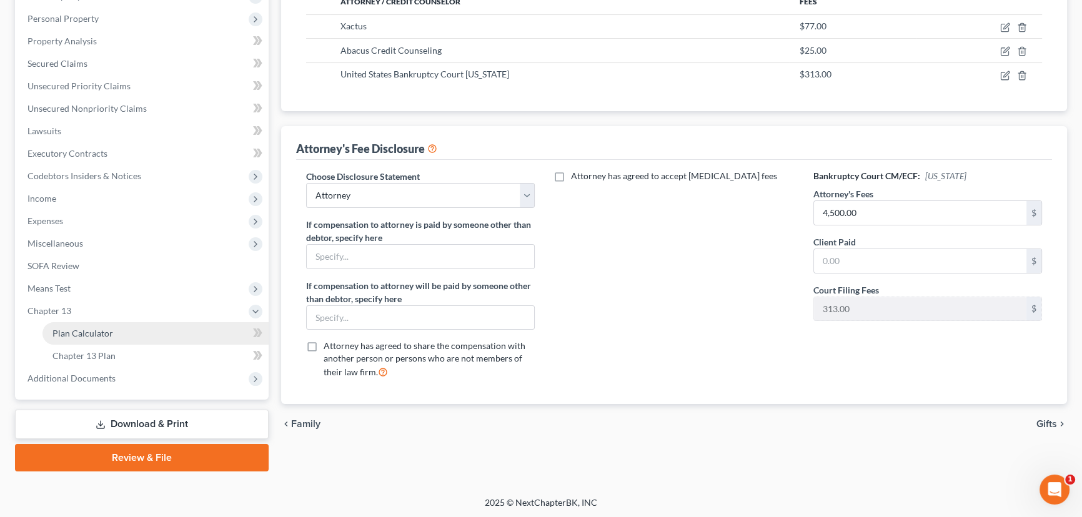
click at [101, 333] on span "Plan Calculator" at bounding box center [82, 333] width 61 height 11
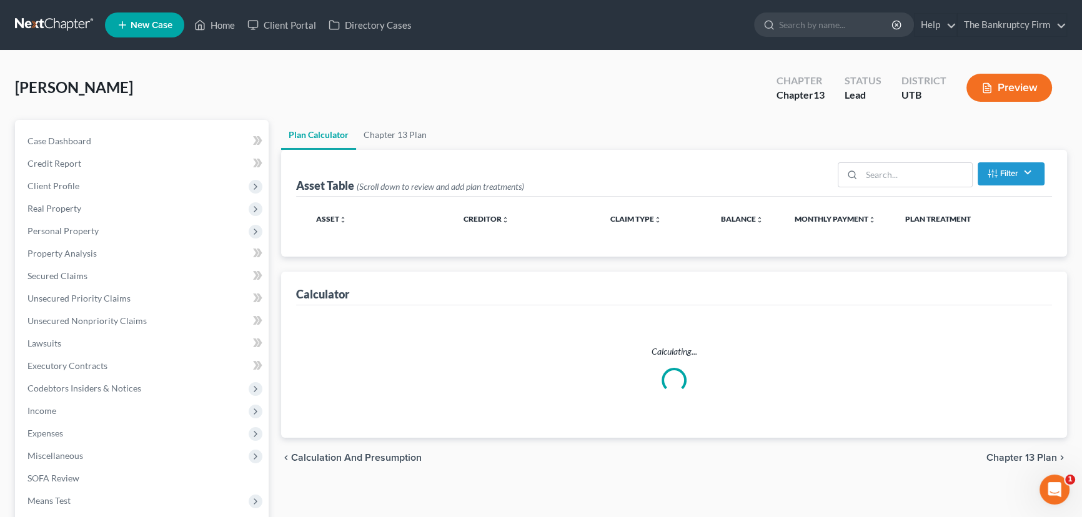
select select "59"
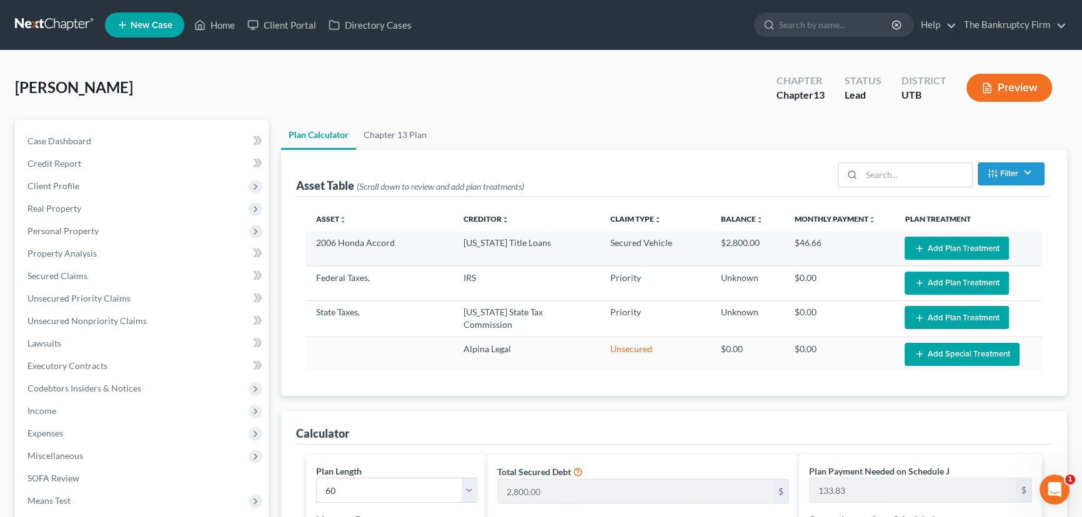
click at [946, 247] on button "Add Plan Treatment" at bounding box center [957, 248] width 104 height 23
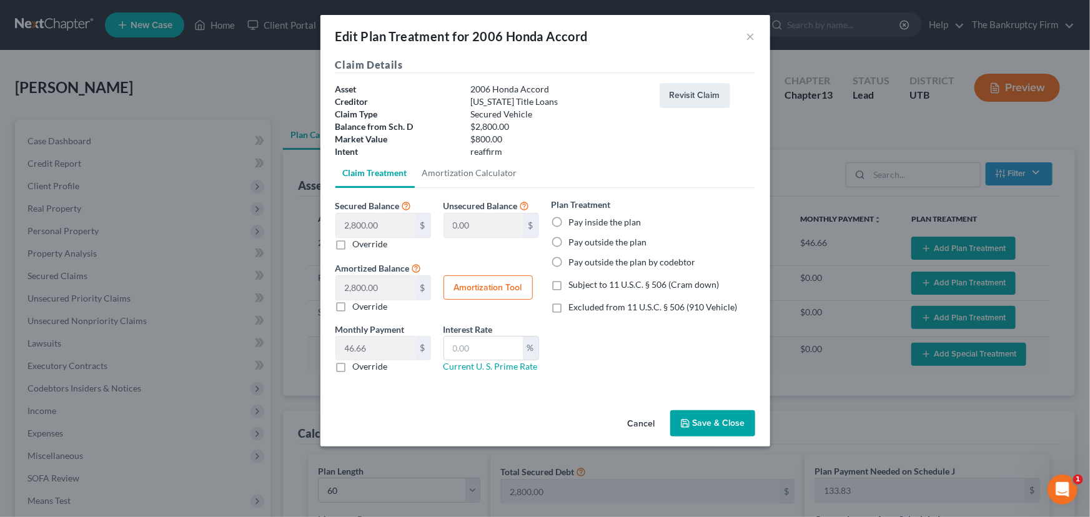
click at [569, 220] on label "Pay inside the plan" at bounding box center [605, 222] width 72 height 12
click at [574, 220] on input "Pay inside the plan" at bounding box center [578, 220] width 8 height 8
radio input "true"
click at [569, 284] on label "Subject to 11 U.S.C. § 506 (Cram down)" at bounding box center [644, 285] width 151 height 12
click at [574, 284] on input "Subject to 11 U.S.C. § 506 (Cram down)" at bounding box center [578, 283] width 8 height 8
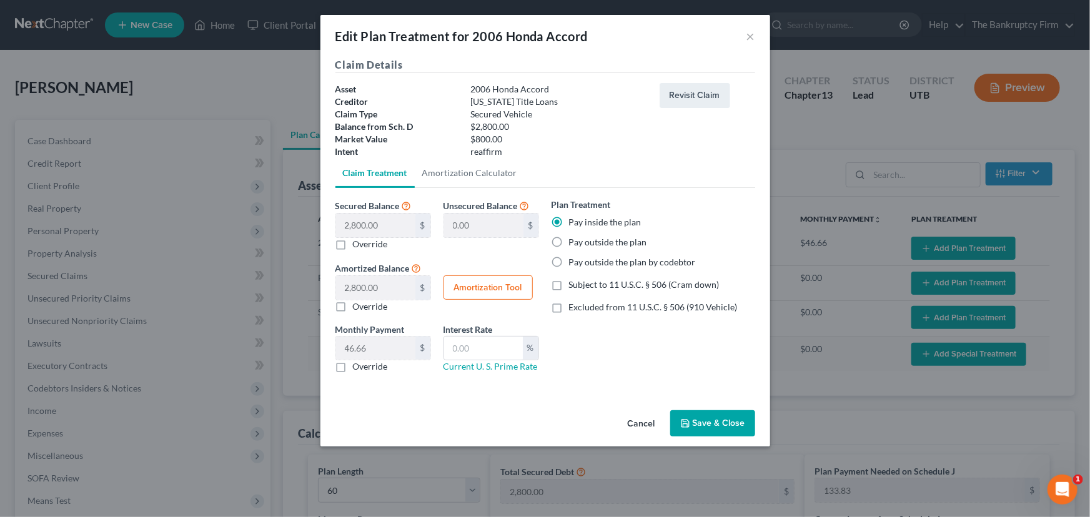
checkbox input "true"
click at [353, 244] on label "Override" at bounding box center [370, 244] width 35 height 12
click at [358, 244] on input "Override" at bounding box center [362, 242] width 8 height 8
checkbox input "true"
drag, startPoint x: 344, startPoint y: 228, endPoint x: 361, endPoint y: 226, distance: 17.6
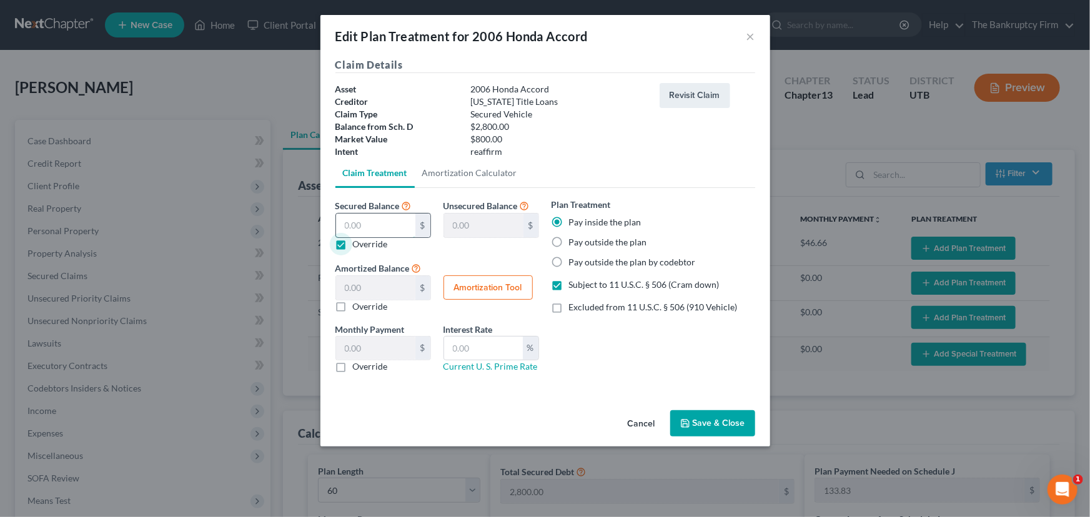
click at [345, 227] on input "text" at bounding box center [375, 226] width 79 height 24
type input "8"
type input "2,792.00"
type input "8.00"
type input "0.13"
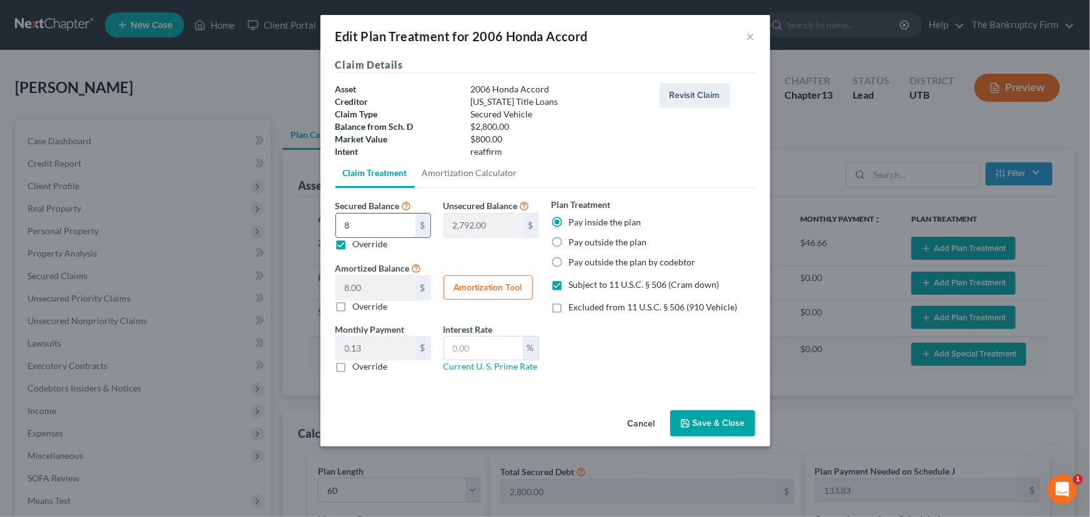
type input "80"
type input "2,720.00"
type input "80.00"
type input "1.33"
type input "800"
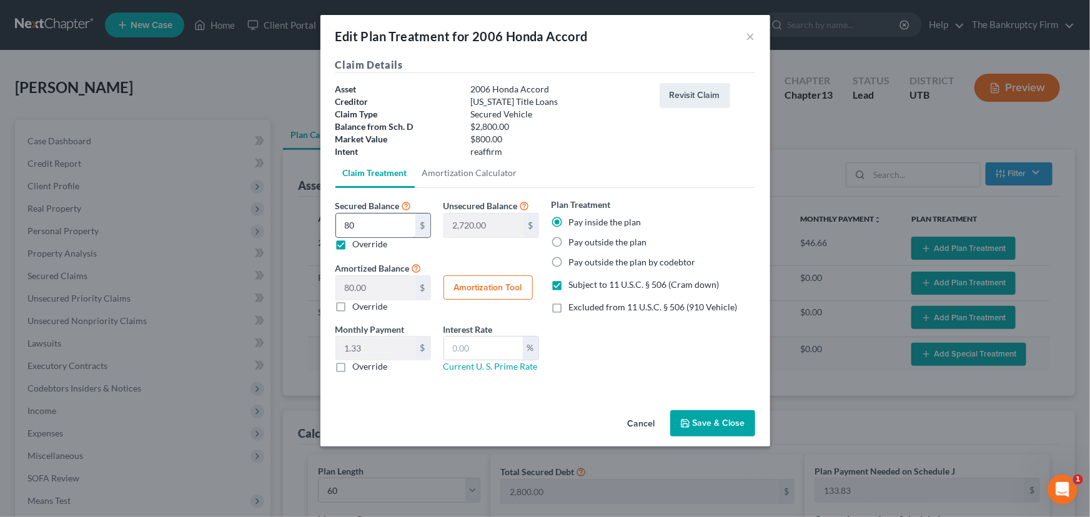
type input "2,000.00"
type input "800.00"
type input "13.33"
type input "800"
click at [497, 289] on button "Amortization Tool" at bounding box center [488, 288] width 89 height 25
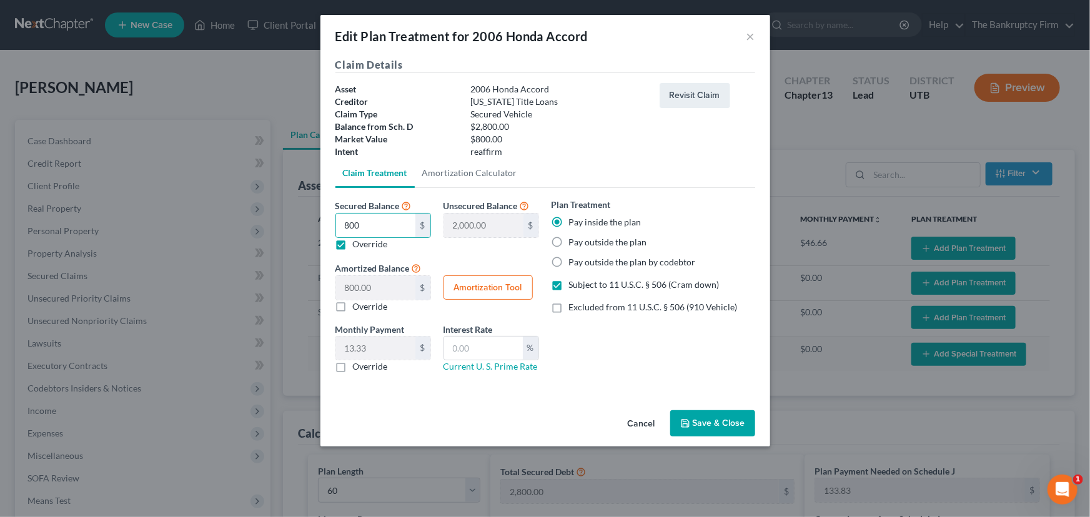
type input "800.00"
type input "60"
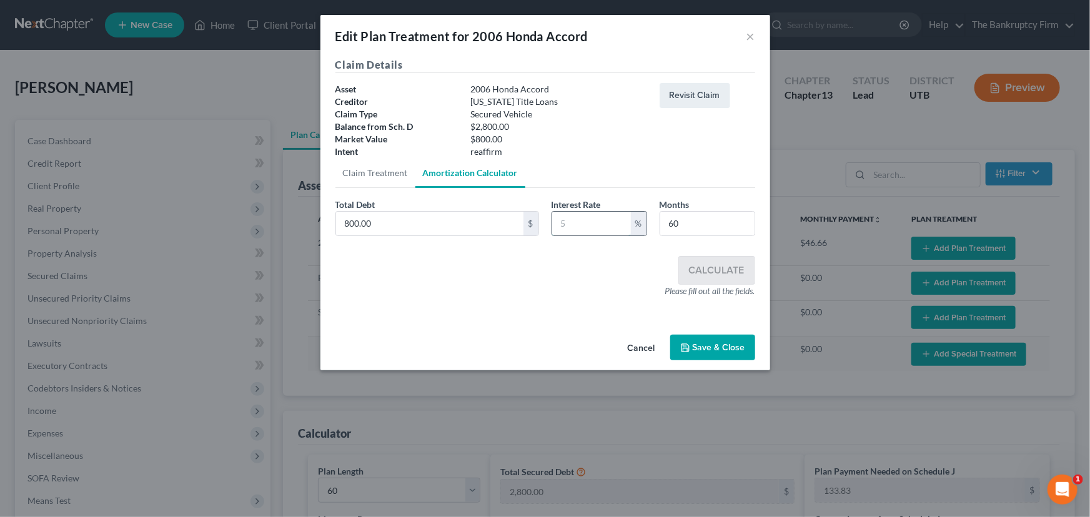
click at [565, 226] on input "text" at bounding box center [591, 224] width 79 height 24
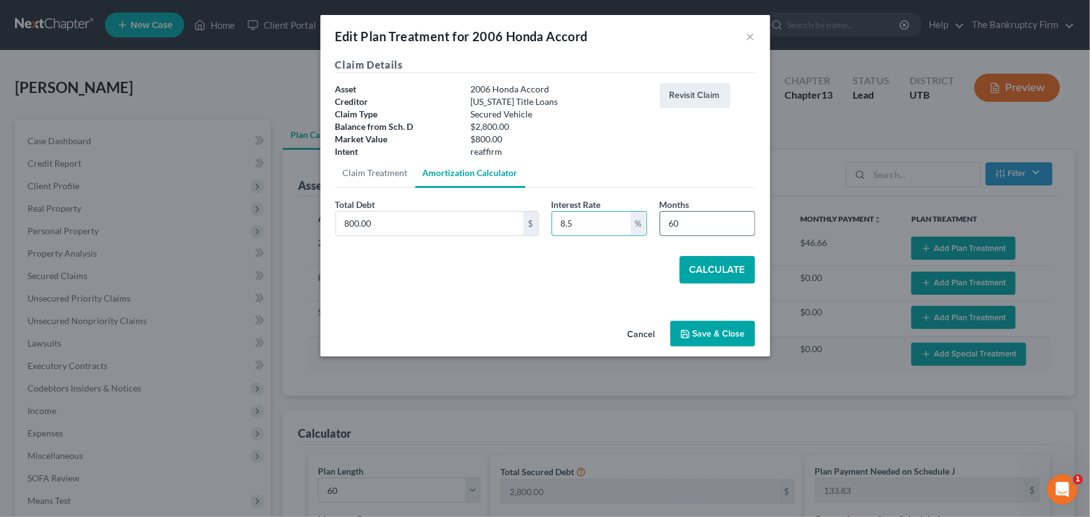
type input "8.5"
drag, startPoint x: 687, startPoint y: 225, endPoint x: 660, endPoint y: 226, distance: 27.5
click at [661, 226] on input "60" at bounding box center [708, 224] width 94 height 24
type input "54"
click at [725, 267] on button "Calculate" at bounding box center [718, 269] width 76 height 27
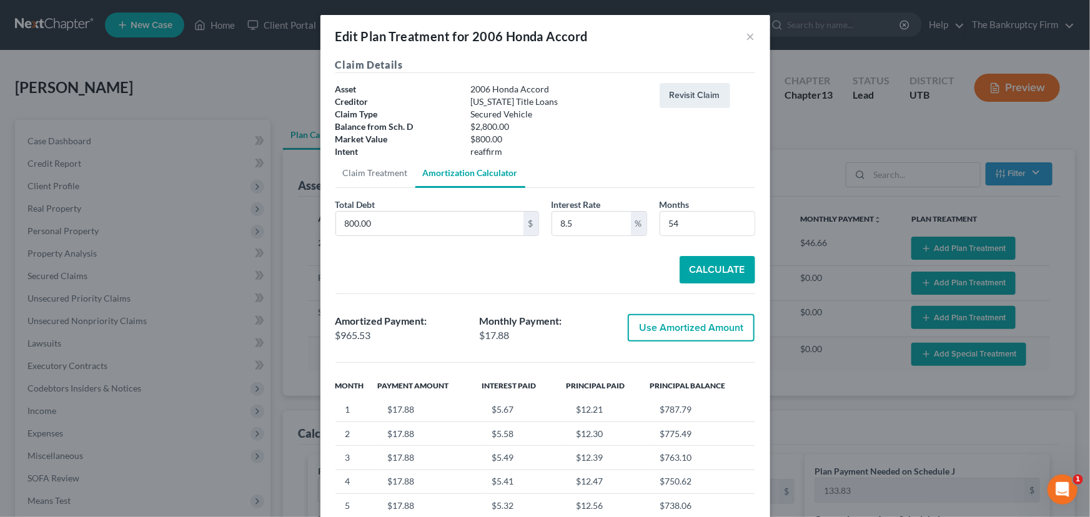
click at [666, 326] on button "Use Amortized Amount" at bounding box center [691, 327] width 127 height 27
type input "965.52"
checkbox input "true"
type input "16.09"
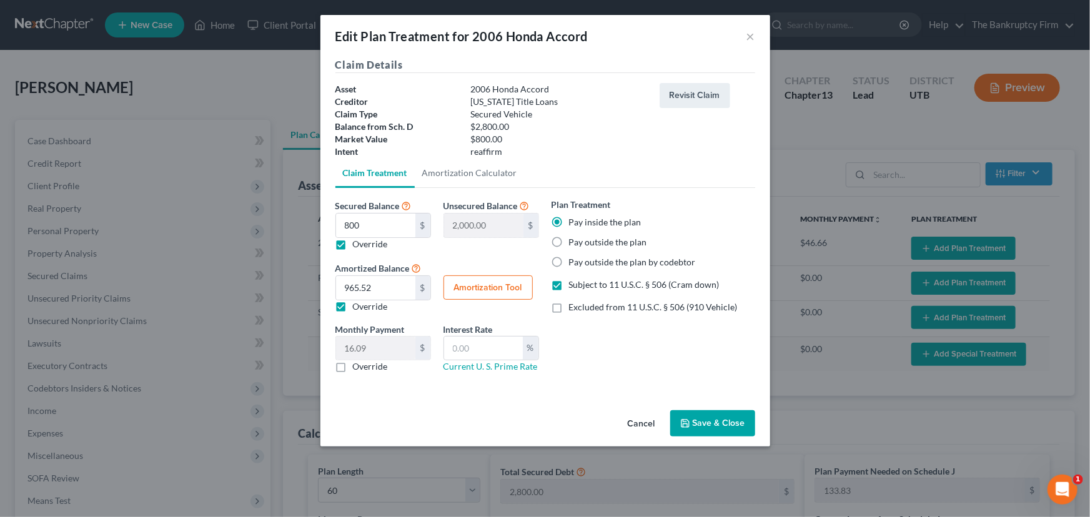
click at [353, 365] on label "Override" at bounding box center [370, 367] width 35 height 12
click at [358, 365] on input "Override" at bounding box center [362, 365] width 8 height 8
checkbox input "true"
click at [342, 349] on input "text" at bounding box center [375, 349] width 79 height 24
type input "18"
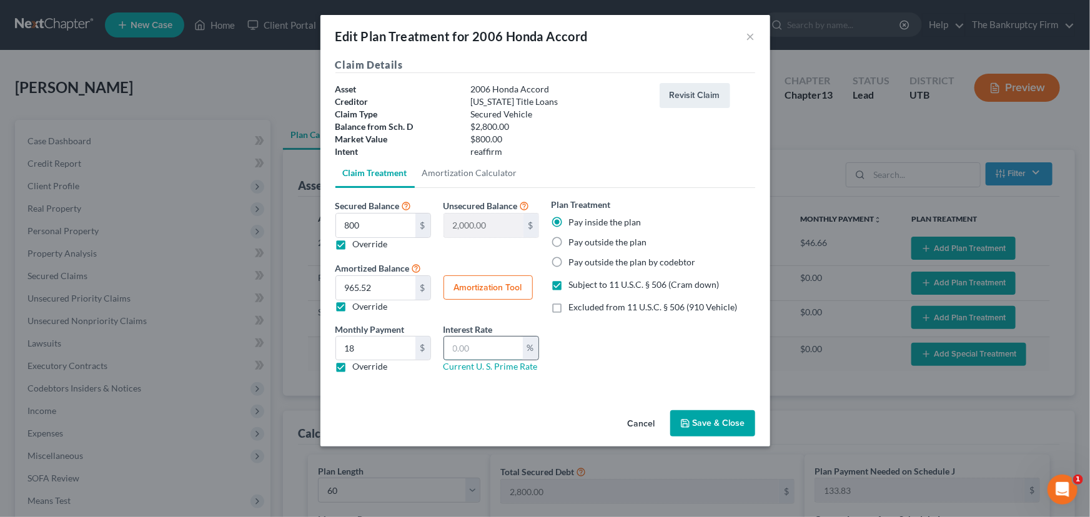
click at [453, 352] on input "text" at bounding box center [483, 349] width 79 height 24
type input "8.5"
click at [712, 425] on button "Save & Close" at bounding box center [713, 424] width 85 height 26
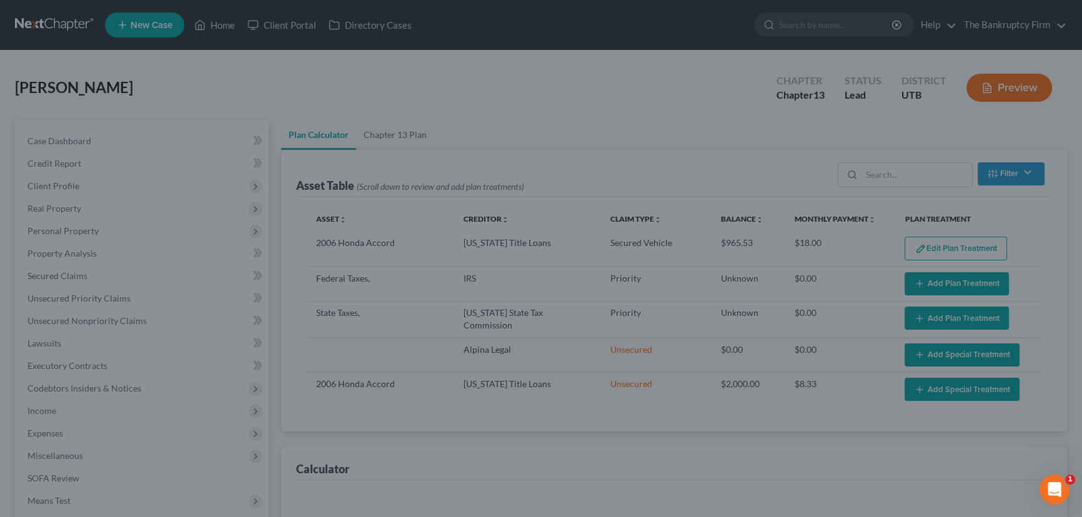
select select "59"
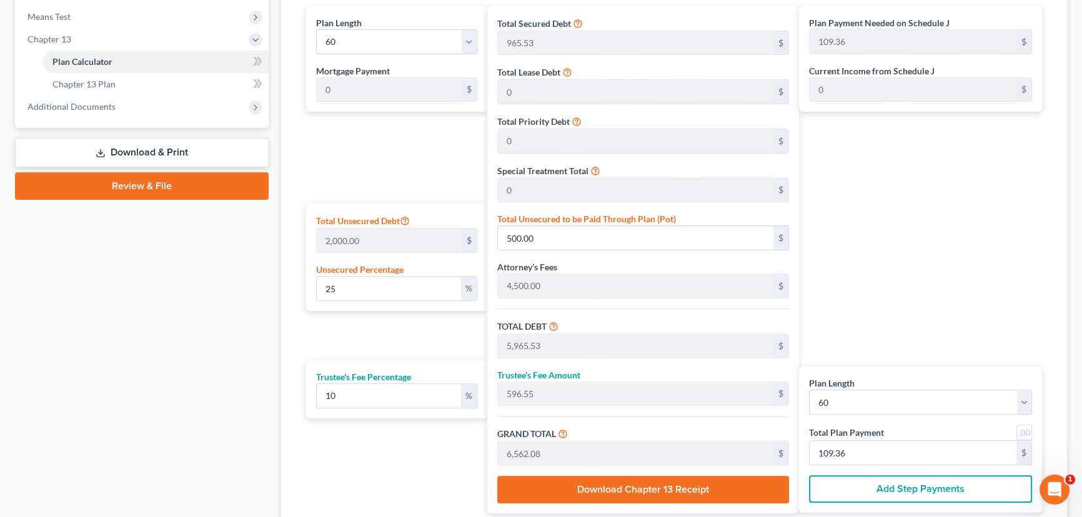
scroll to position [511, 0]
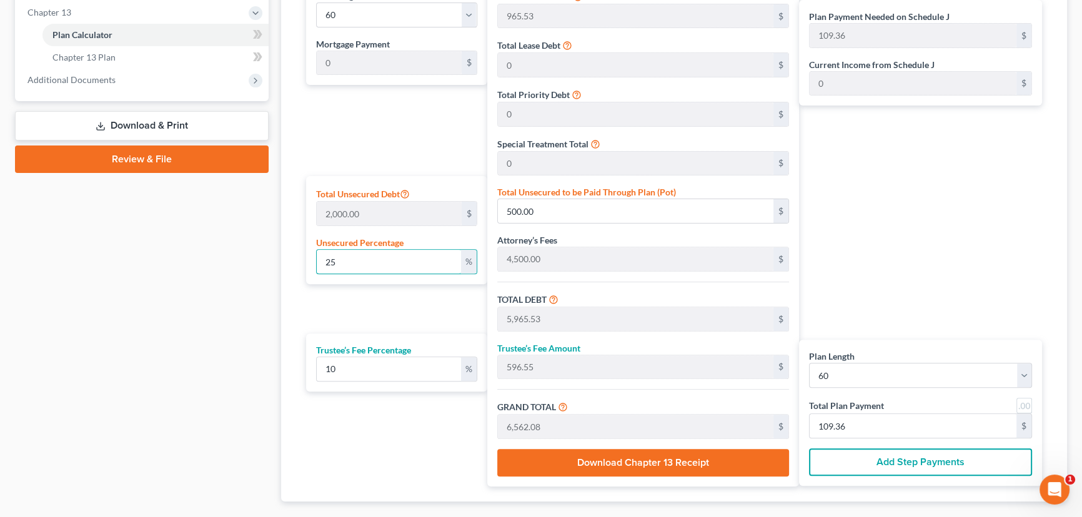
drag, startPoint x: 346, startPoint y: 261, endPoint x: 300, endPoint y: 262, distance: 46.3
click at [301, 262] on div "Plan Length 1 2 3 4 5 6 7 8 9 10 11 12 13 14 15 16 17 18 19 20 21 22 23 24 25 2…" at bounding box center [393, 232] width 187 height 507
type input "0"
type input "5,465.53"
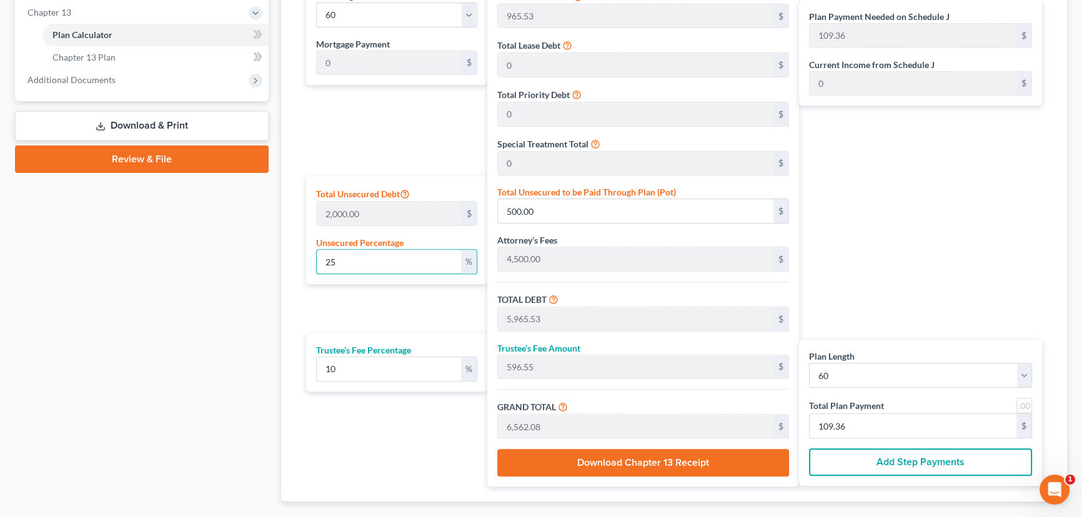
type input "546.55"
type input "6,012.08"
type input "100.20"
type input "0"
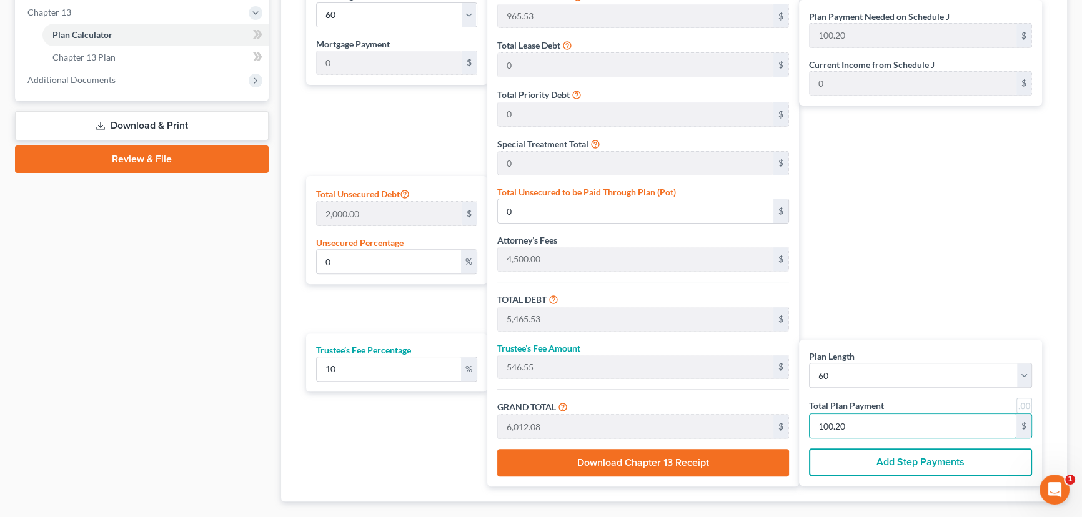
type input "54.54"
type input "5.45"
type input "60.00"
type input "1"
type input "545.45"
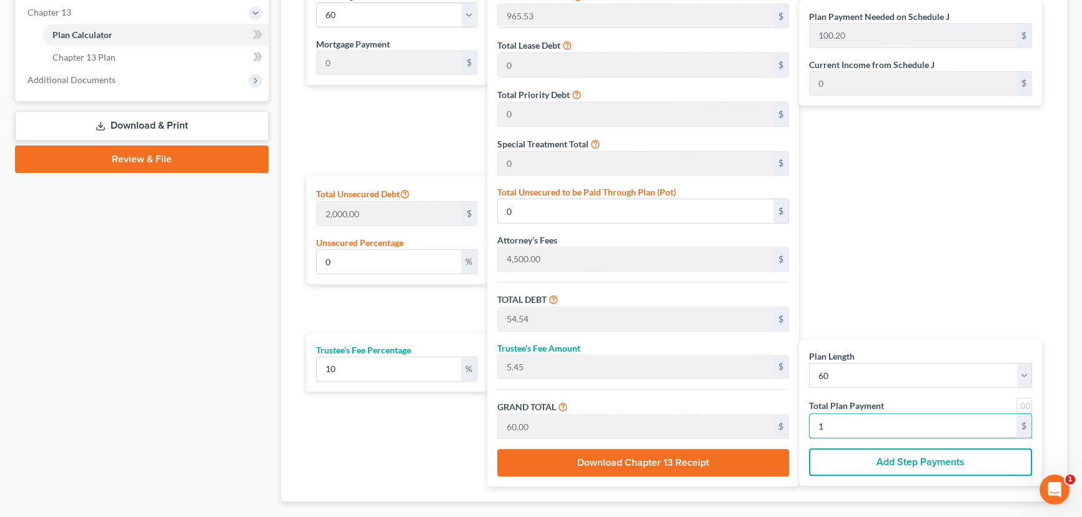
type input "54.54"
type input "600.00"
type input "10"
type input "5,454.54"
type input "545.45"
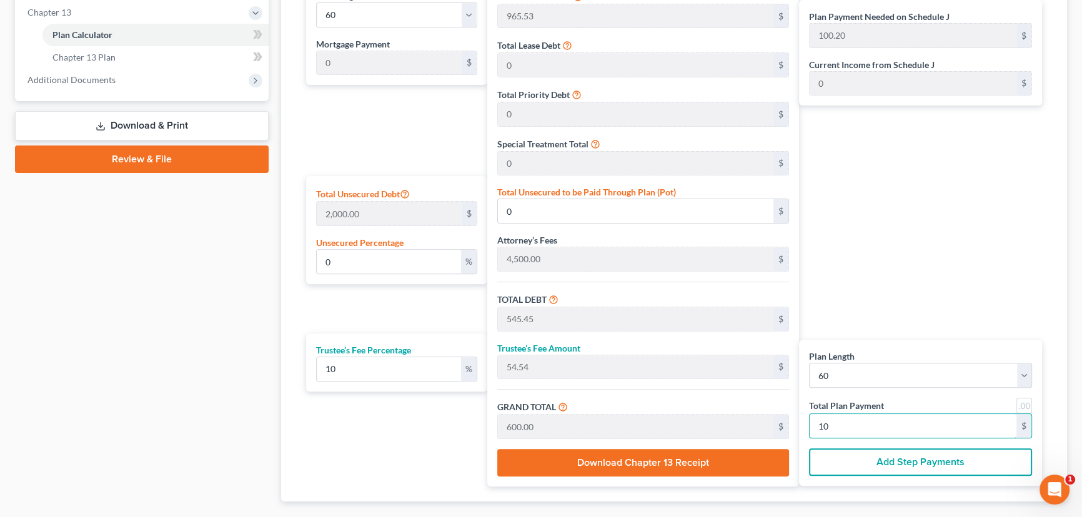
type input "6,000.00"
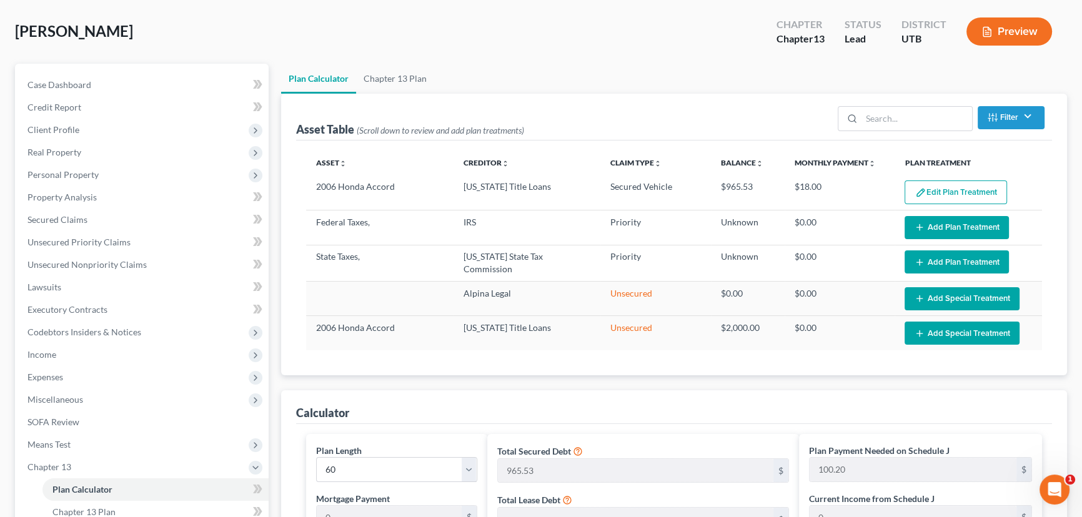
scroll to position [0, 0]
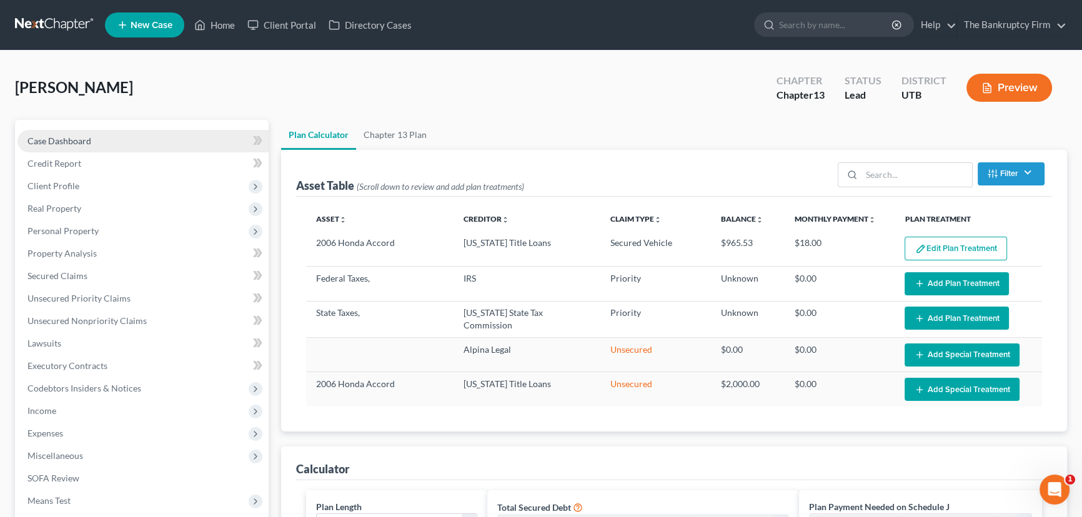
type input "100.00"
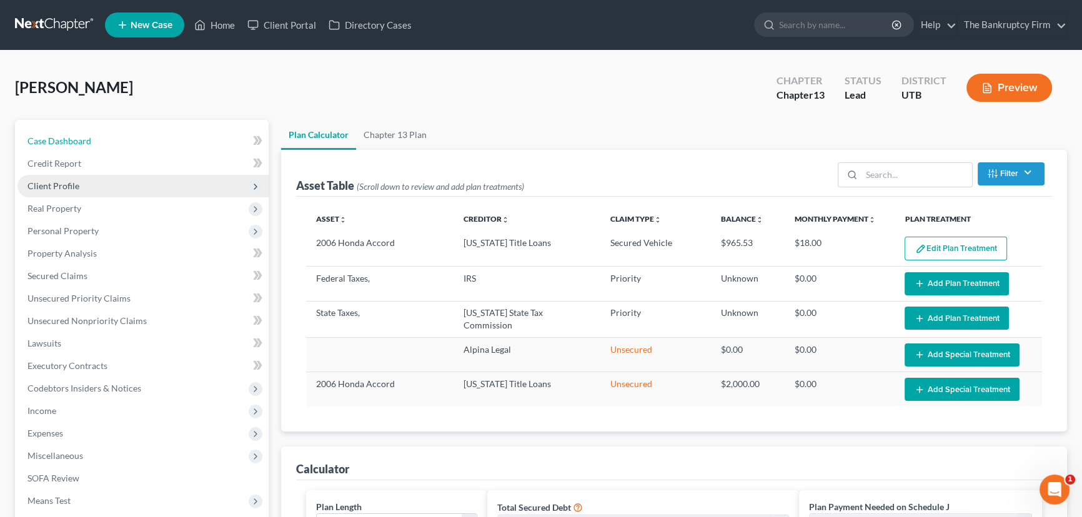
drag, startPoint x: 55, startPoint y: 141, endPoint x: 219, endPoint y: 181, distance: 168.5
click at [55, 141] on span "Case Dashboard" at bounding box center [59, 141] width 64 height 11
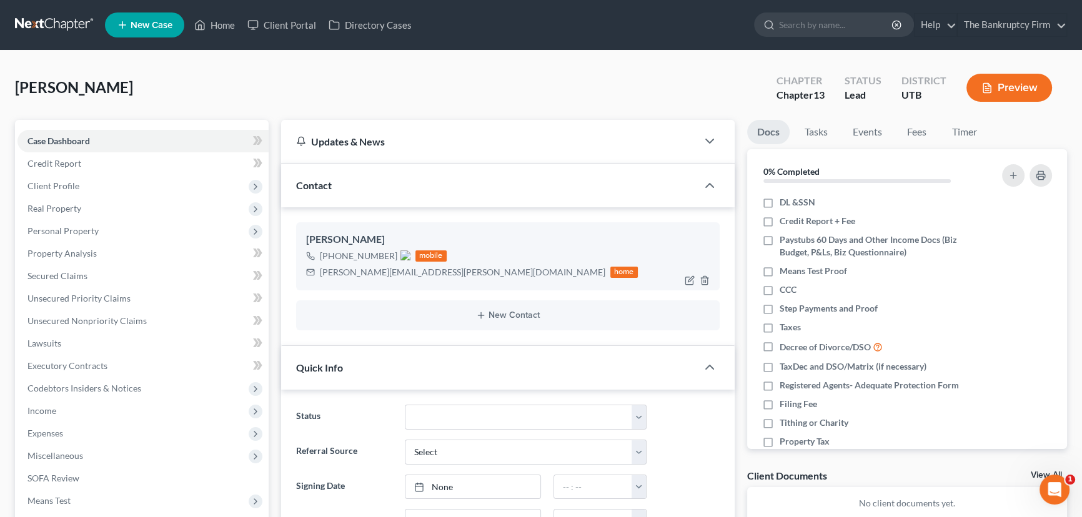
scroll to position [99, 0]
click at [403, 252] on img at bounding box center [406, 256] width 10 height 10
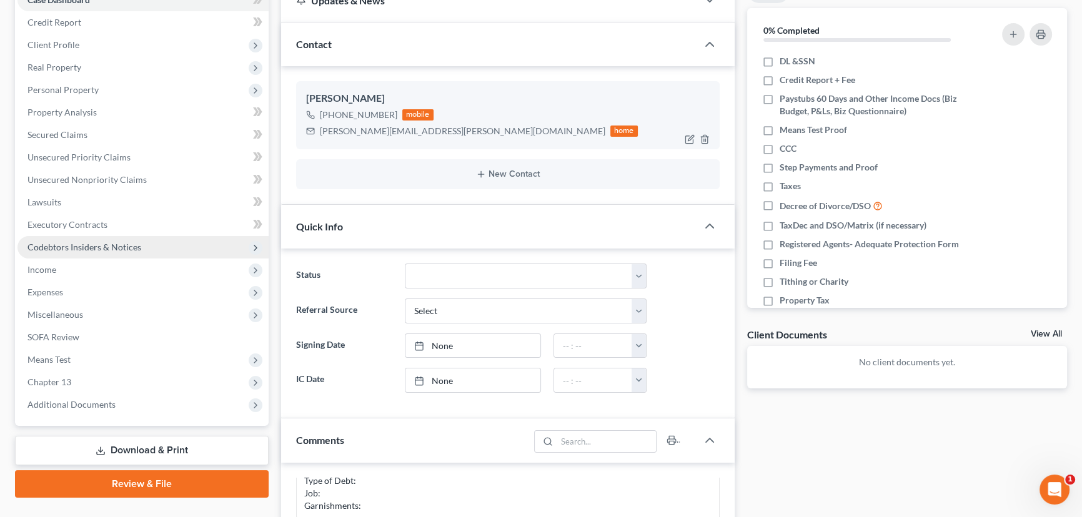
scroll to position [227, 0]
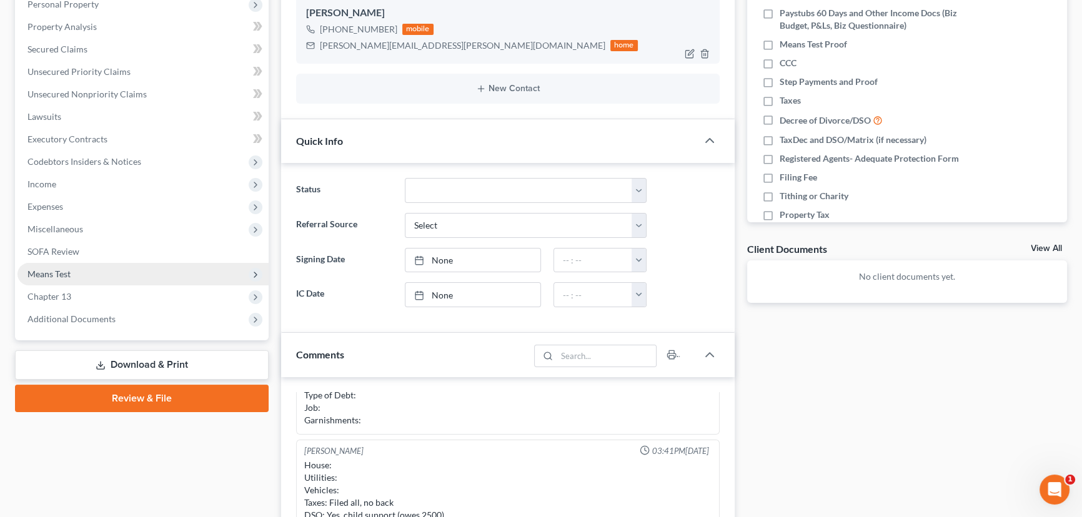
click at [62, 274] on span "Means Test" at bounding box center [48, 274] width 43 height 11
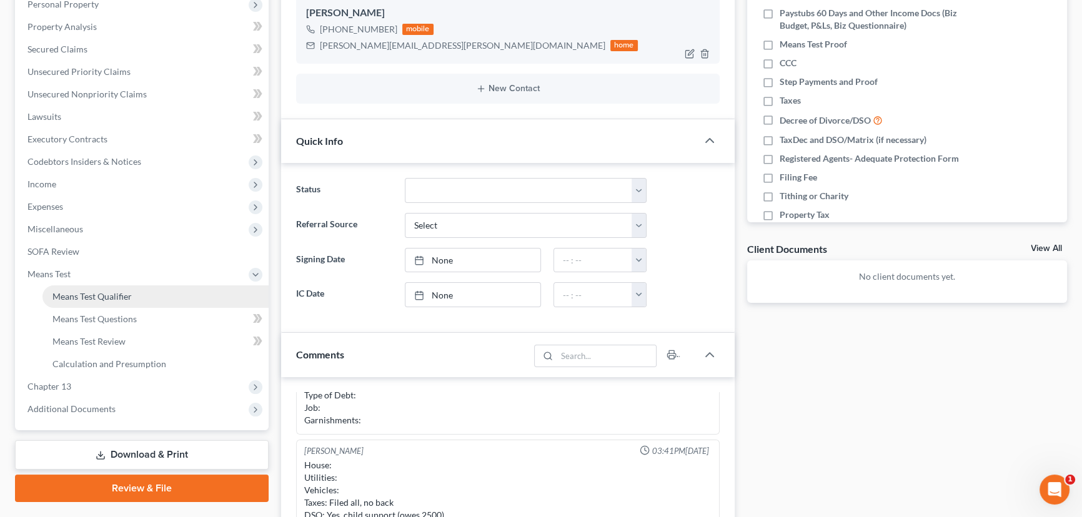
click at [99, 296] on span "Means Test Qualifier" at bounding box center [91, 296] width 79 height 11
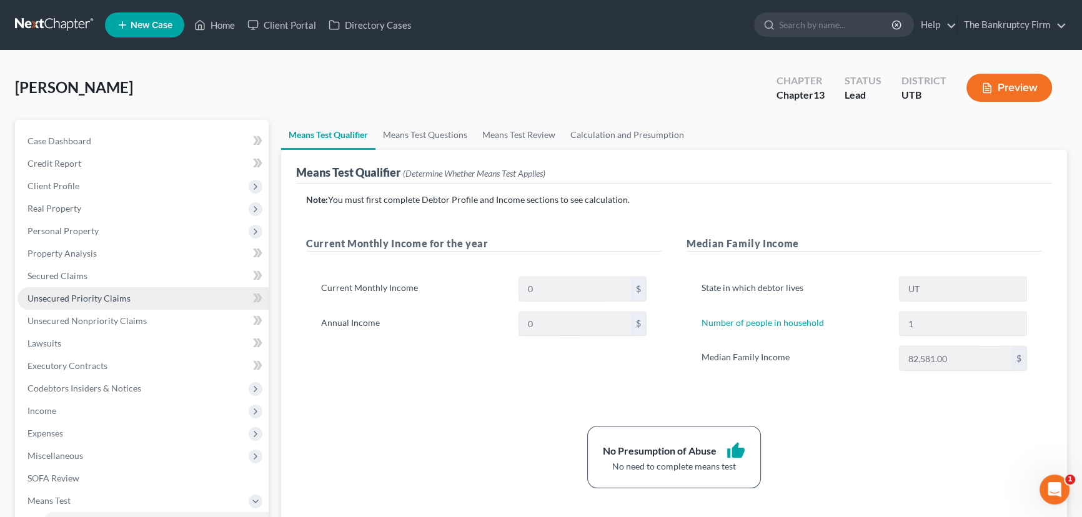
click at [86, 301] on span "Unsecured Priority Claims" at bounding box center [78, 298] width 103 height 11
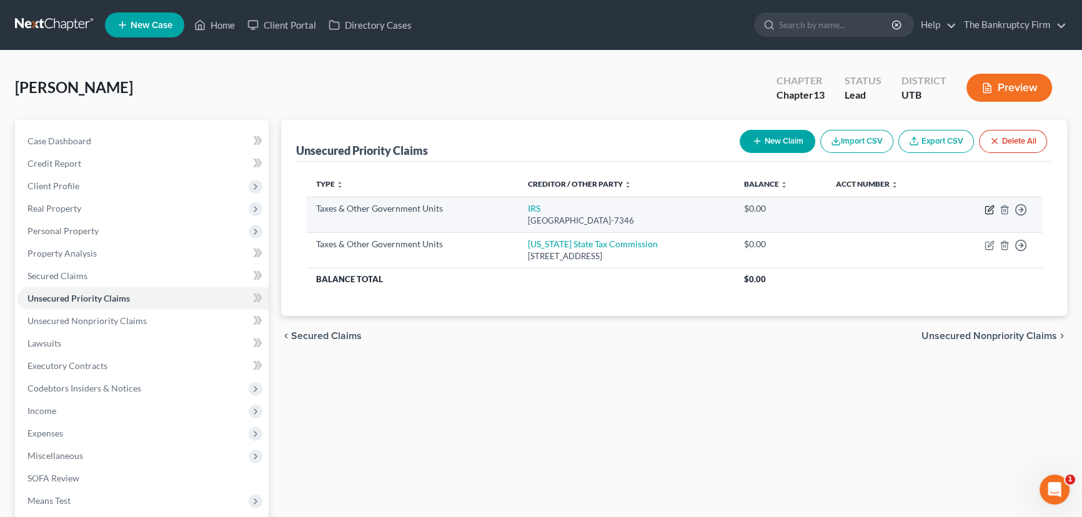
click at [989, 207] on icon "button" at bounding box center [990, 210] width 10 height 10
select select "0"
select select "39"
select select "0"
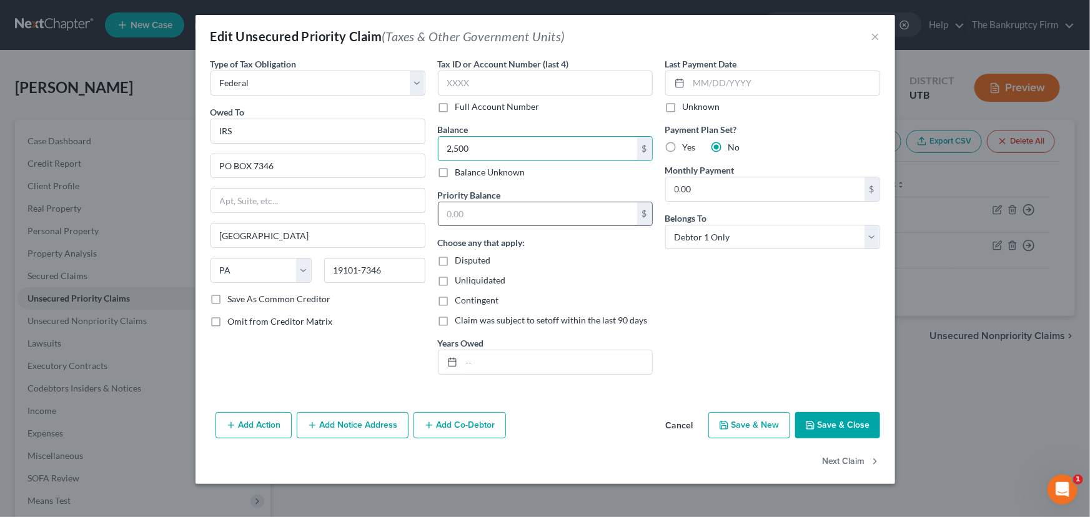
type input "2,500"
click at [485, 212] on input "text" at bounding box center [538, 214] width 199 height 24
type input "2,500"
click at [829, 416] on button "Save & Close" at bounding box center [837, 425] width 85 height 26
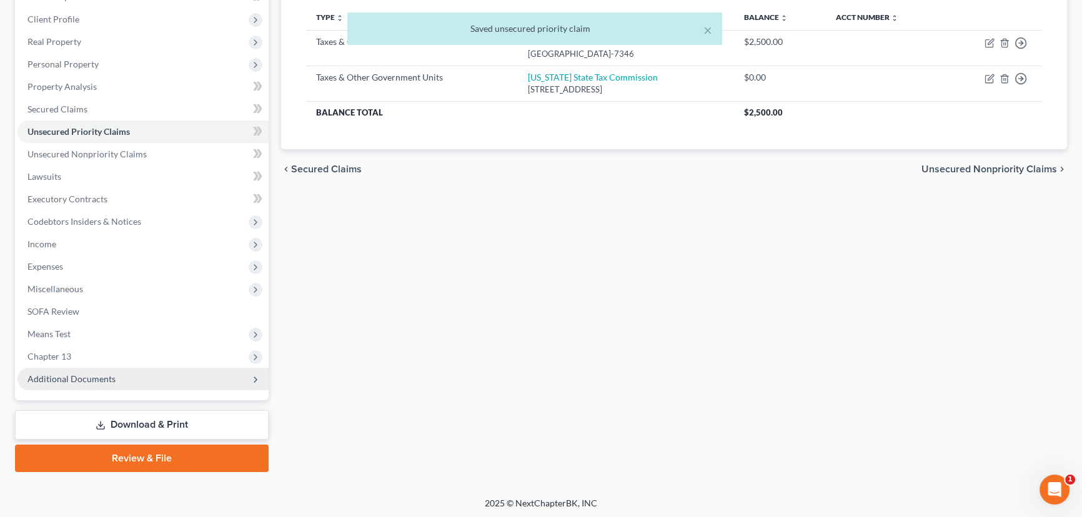
scroll to position [167, 0]
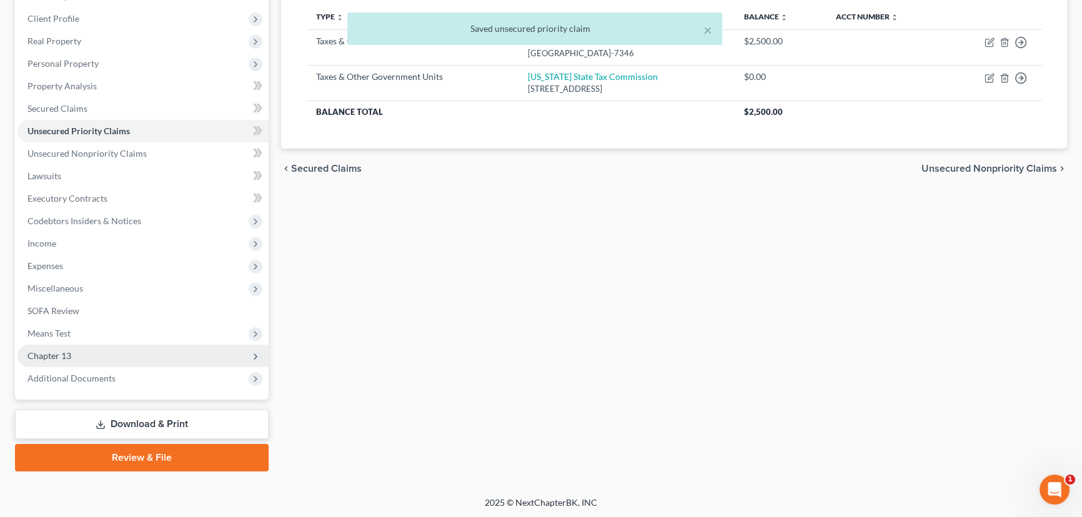
click at [62, 356] on span "Chapter 13" at bounding box center [49, 356] width 44 height 11
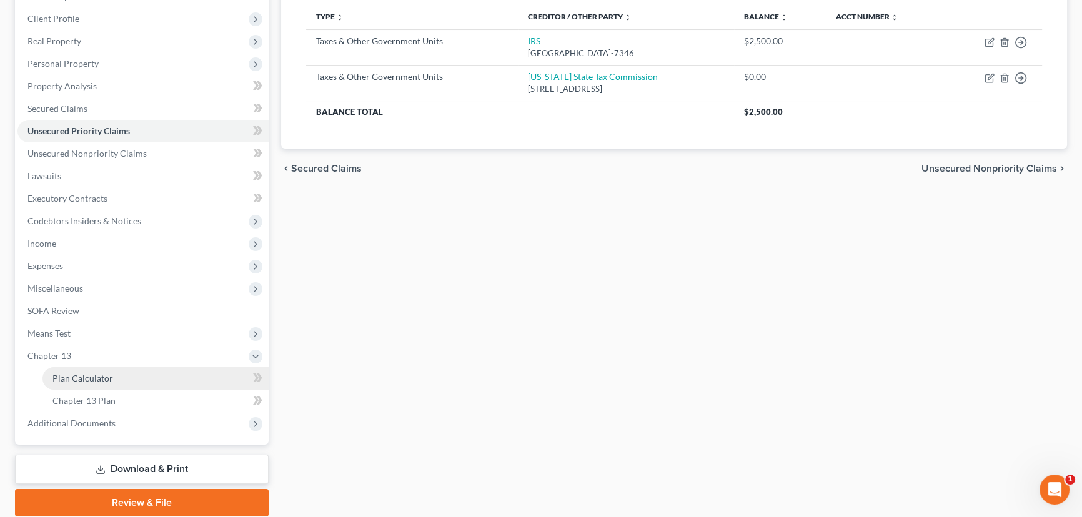
click at [92, 376] on span "Plan Calculator" at bounding box center [82, 378] width 61 height 11
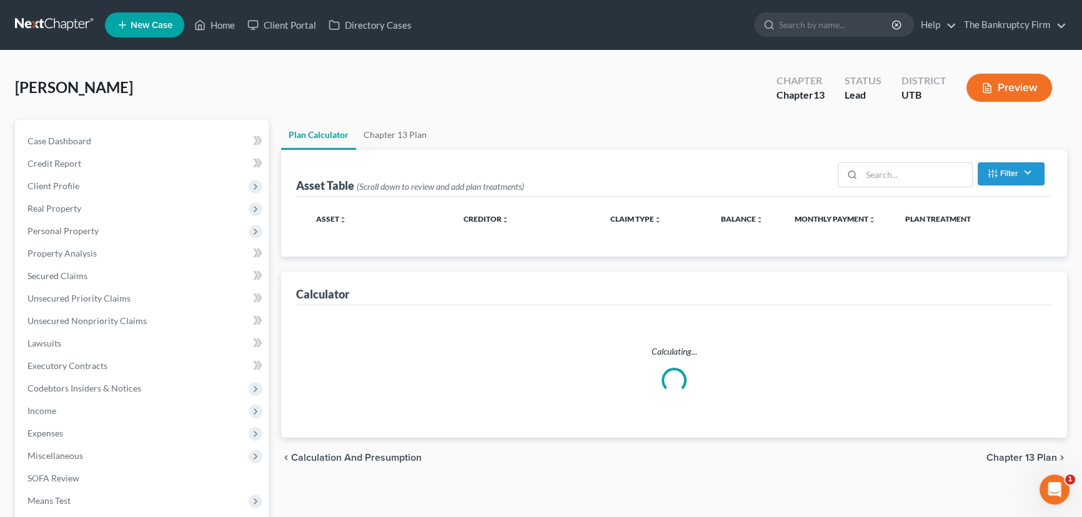
select select "59"
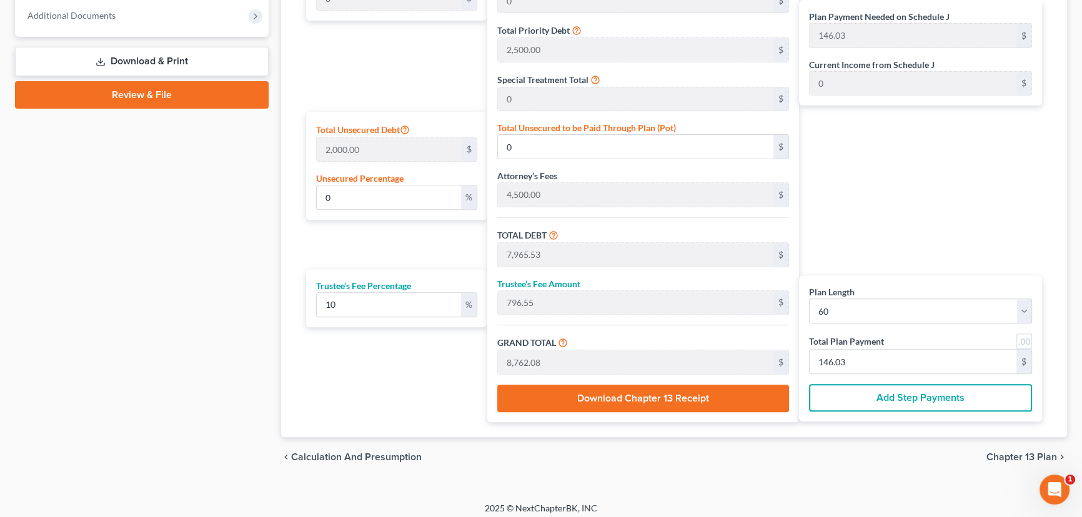
scroll to position [578, 0]
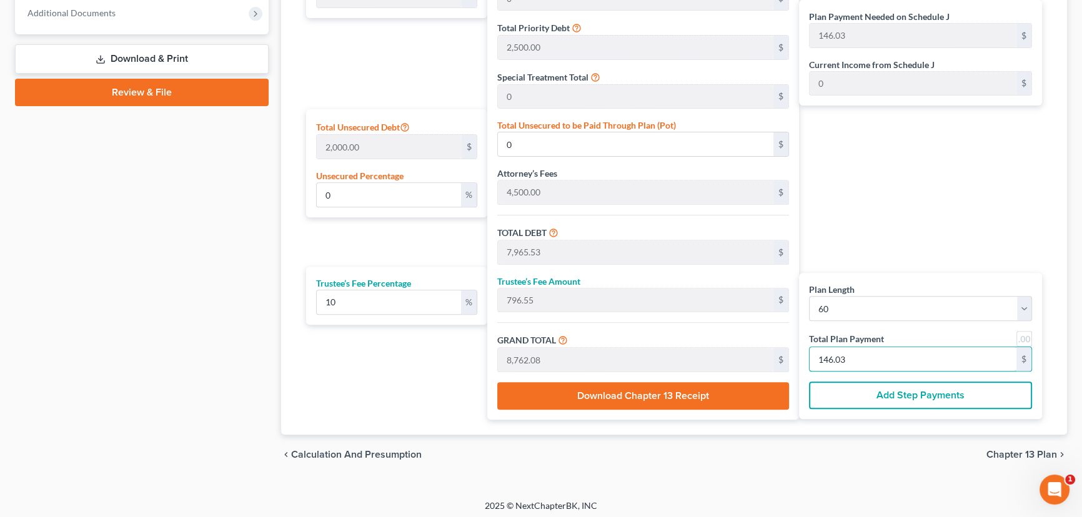
type input "54.54"
type input "5.45"
type input "60.00"
type input "1"
type input "818.18"
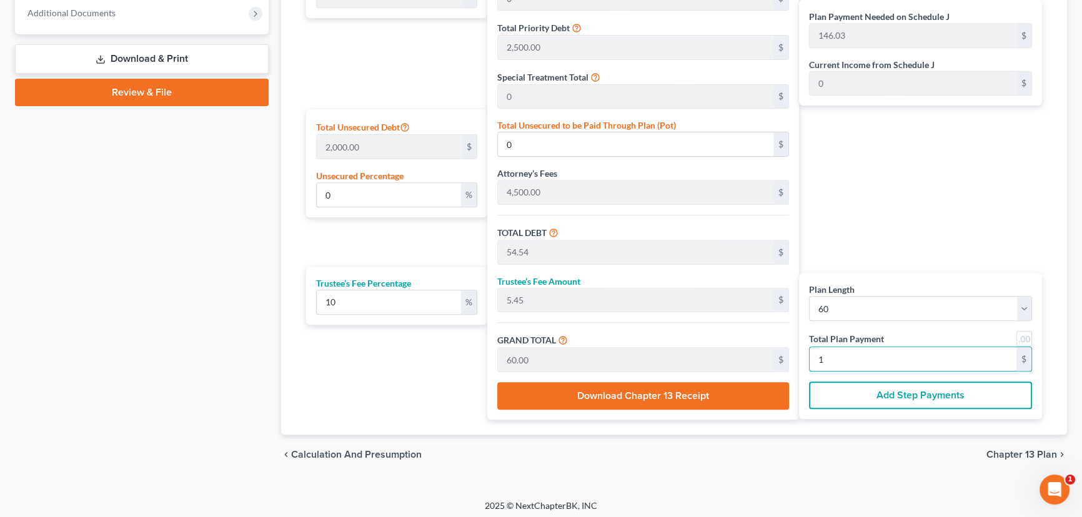
type input "81.81"
type input "900.00"
type input "15"
type input "10.81"
type input "216.28"
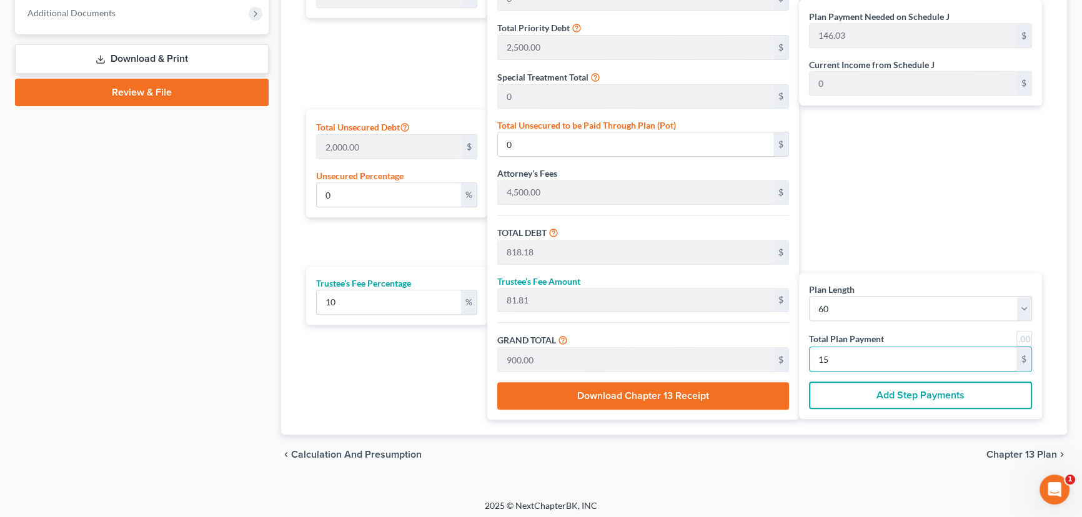
type input "8,181.81"
type input "818.18"
type input "9,000.00"
type input "150.00"
drag, startPoint x: 869, startPoint y: 353, endPoint x: 806, endPoint y: 354, distance: 63.1
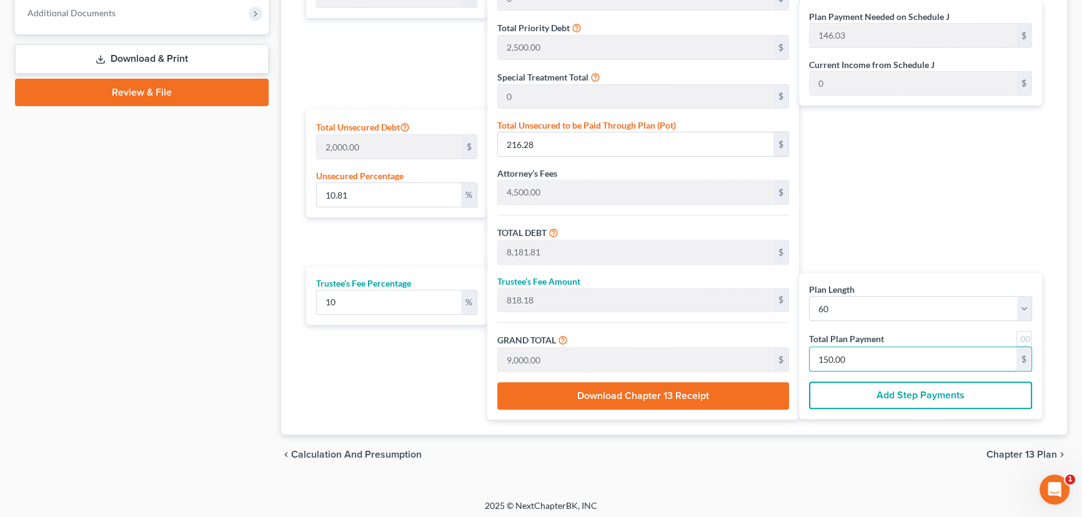
click at [806, 354] on div "Plan Length 1 2 3 4 5 6 7 8 9 10 11 12 13 14 15 16 17 18 19 20 21 22 23 24 25 2…" at bounding box center [920, 346] width 243 height 146
type input "0"
type input "109.09"
type input "10.90"
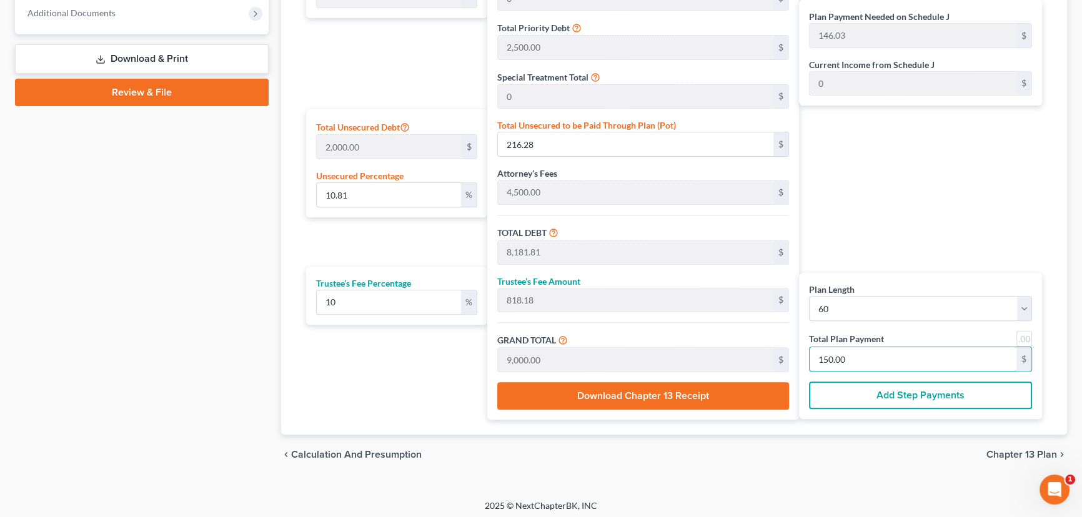
type input "120.00"
type input "2"
type input "1,090.90"
type input "109.09"
type input "1,200.00"
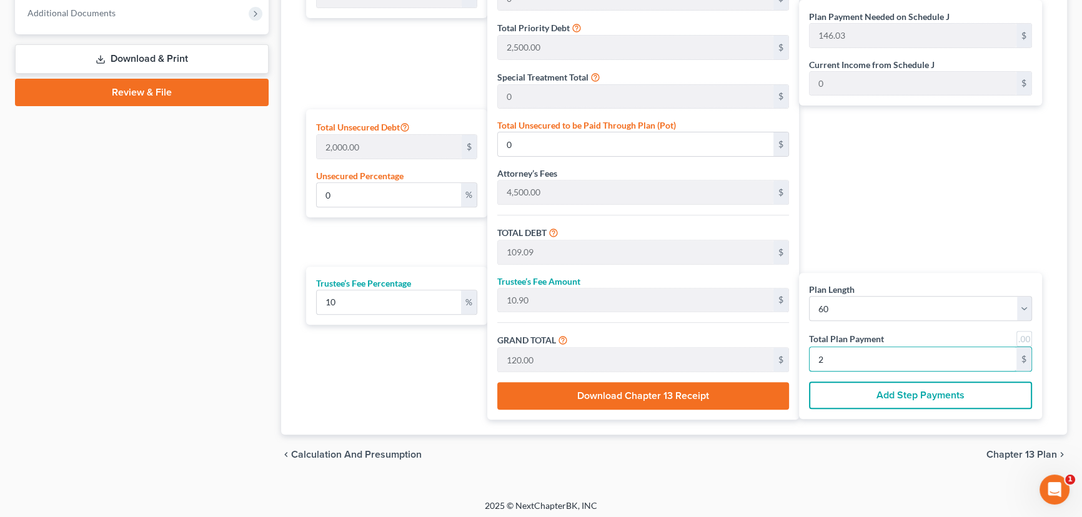
type input "20"
type input "147.18"
type input "2,943.56"
type input "10,909.09"
type input "1,090.90"
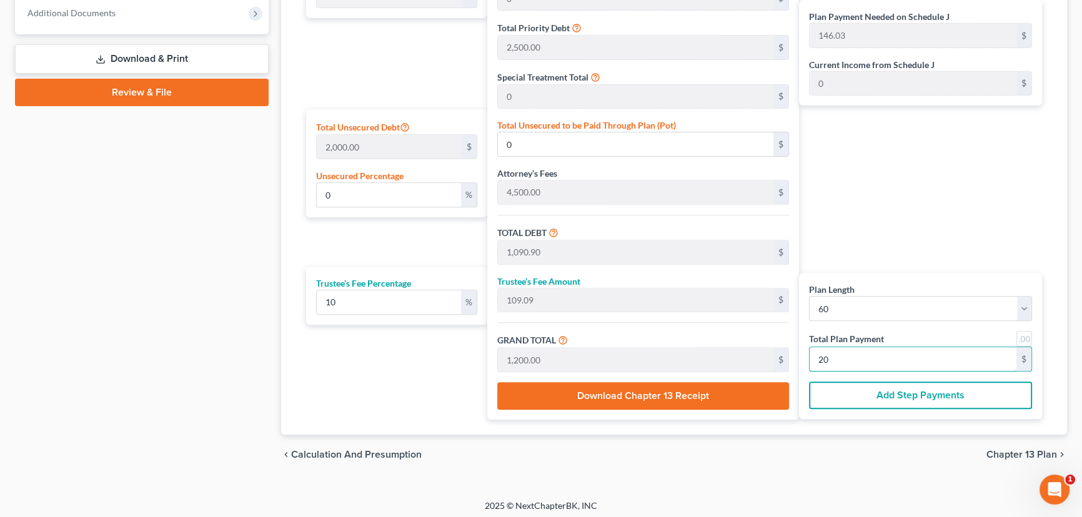
type input "12,000.00"
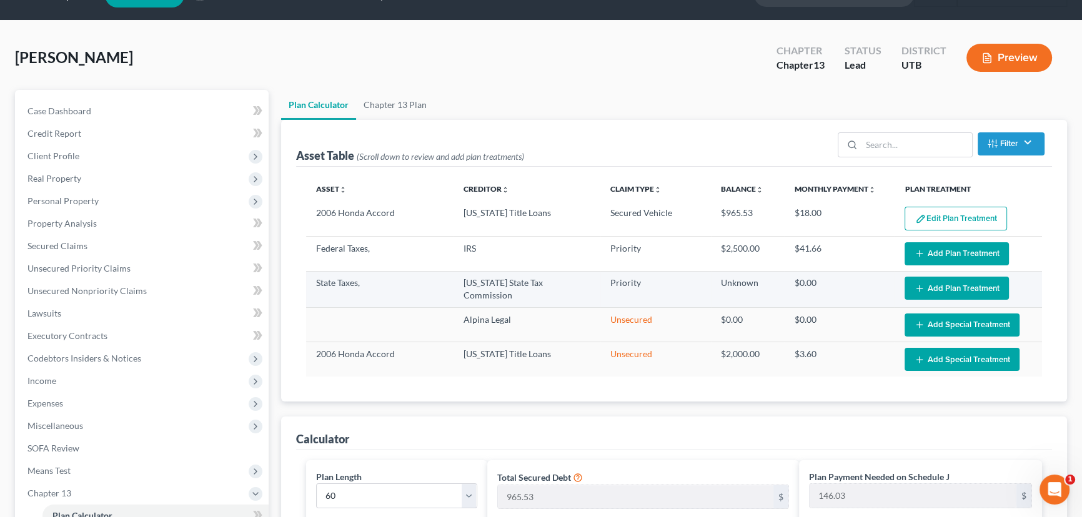
scroll to position [10, 0]
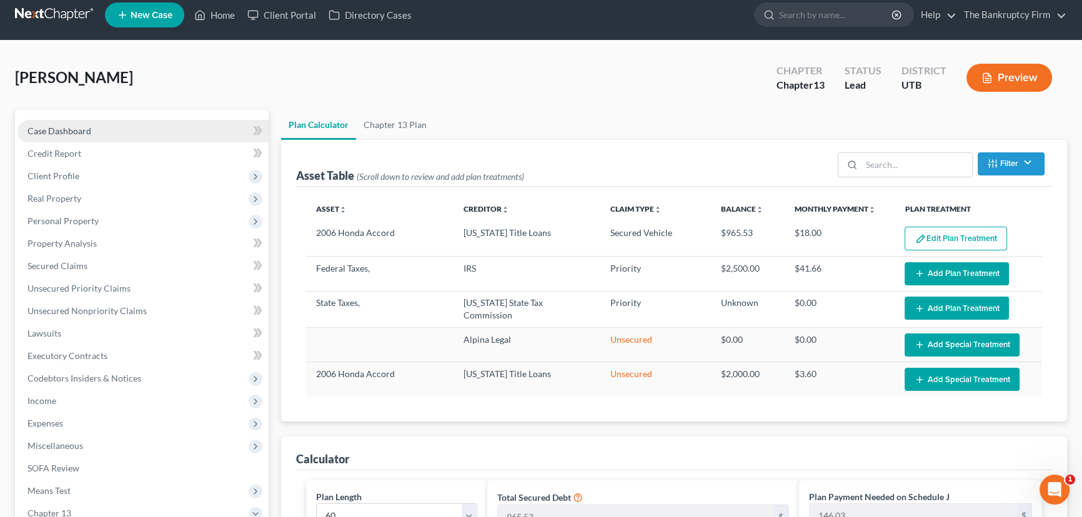
type input "200"
click at [76, 129] on span "Case Dashboard" at bounding box center [59, 131] width 64 height 11
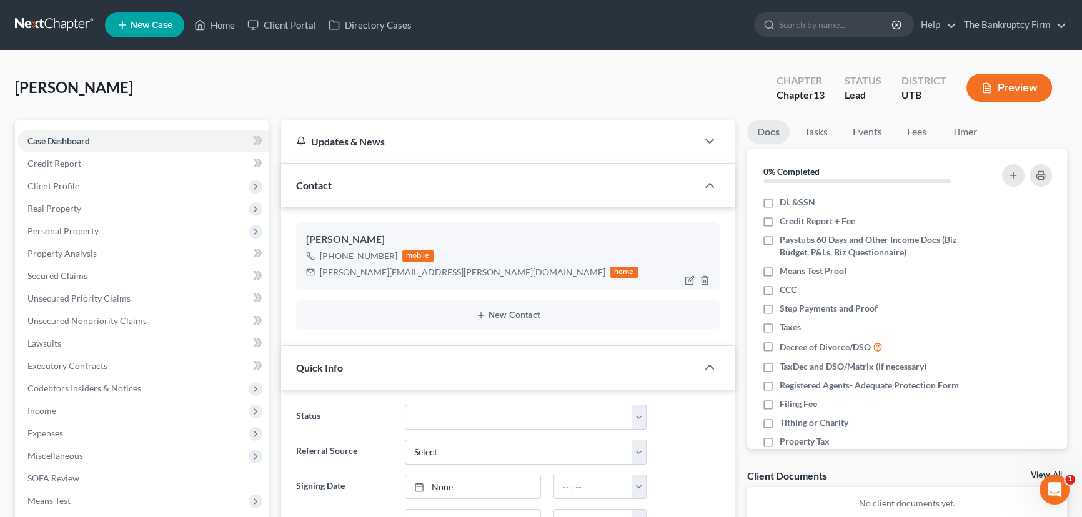
scroll to position [99, 0]
click at [404, 256] on img at bounding box center [406, 256] width 10 height 10
click at [227, 25] on link "Home" at bounding box center [214, 25] width 53 height 22
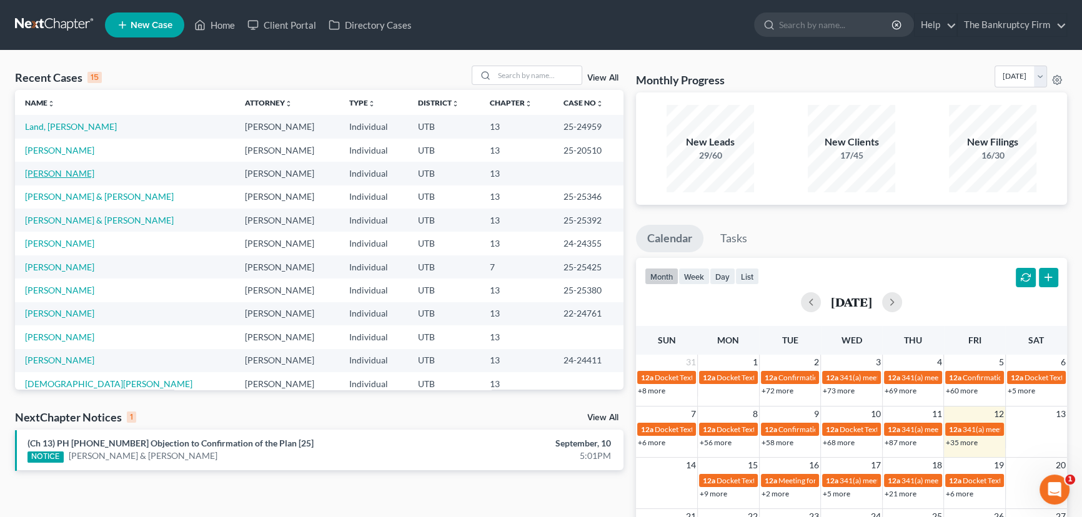
click at [79, 172] on link "[PERSON_NAME]" at bounding box center [59, 173] width 69 height 11
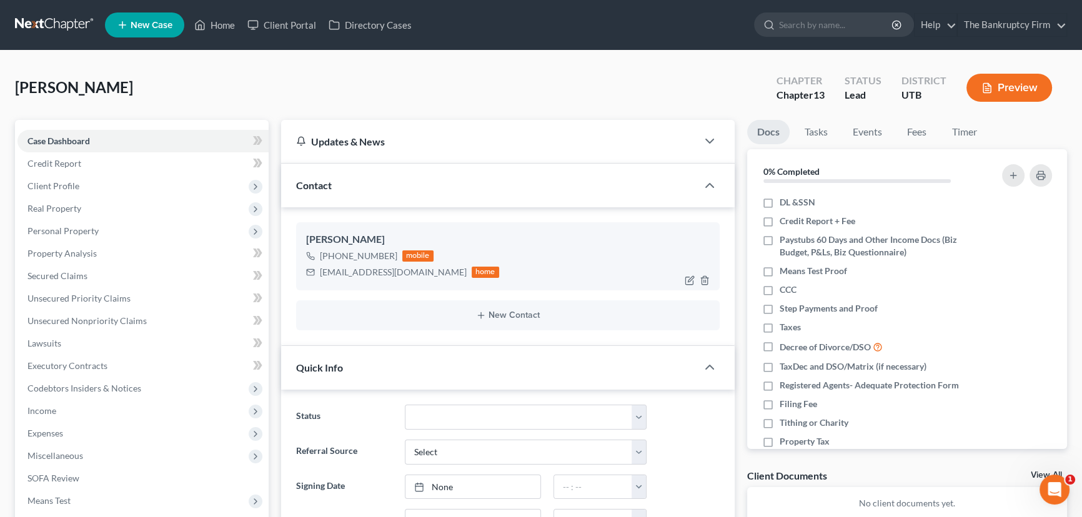
scroll to position [86, 0]
click at [406, 257] on img at bounding box center [406, 256] width 10 height 10
drag, startPoint x: 217, startPoint y: 23, endPoint x: 231, endPoint y: 34, distance: 18.3
click at [217, 23] on link "Home" at bounding box center [214, 25] width 53 height 22
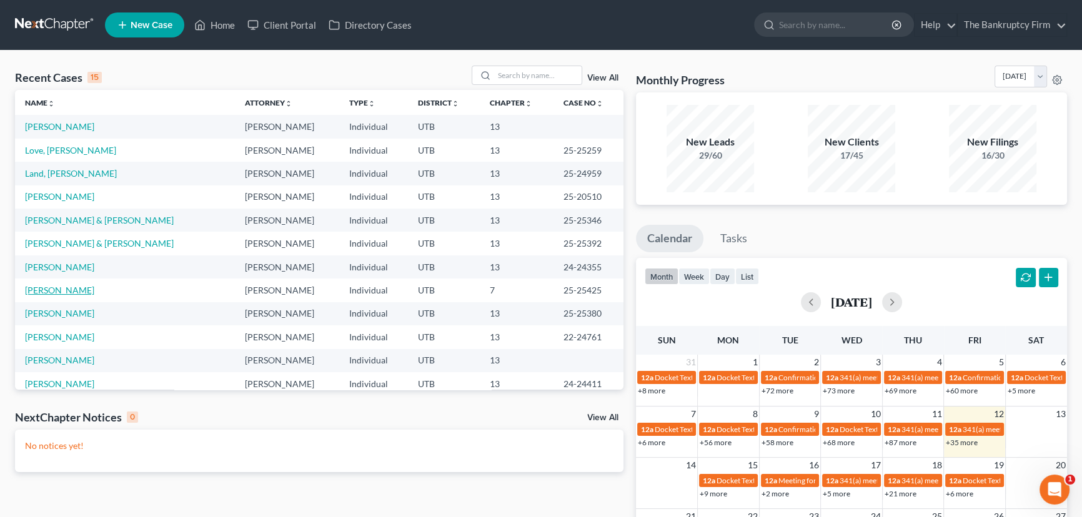
click at [77, 289] on link "[PERSON_NAME]" at bounding box center [59, 290] width 69 height 11
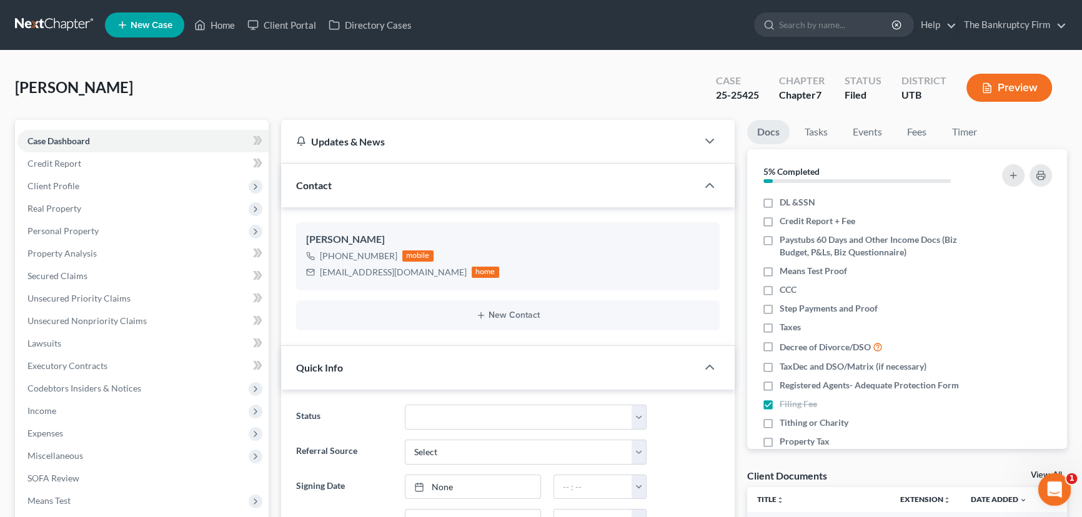
click at [1036, 472] on link "View All" at bounding box center [1046, 475] width 31 height 9
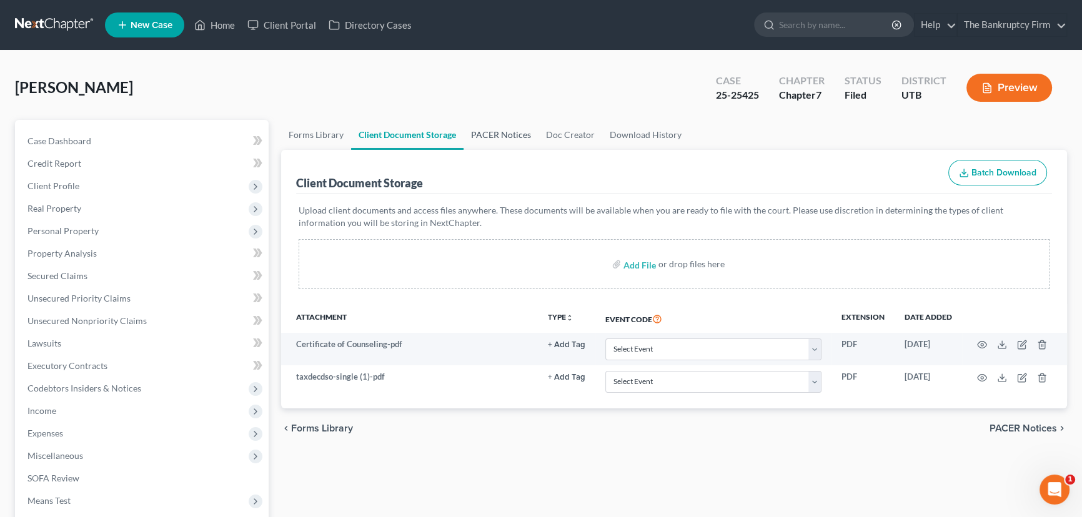
click at [492, 134] on link "PACER Notices" at bounding box center [501, 135] width 75 height 30
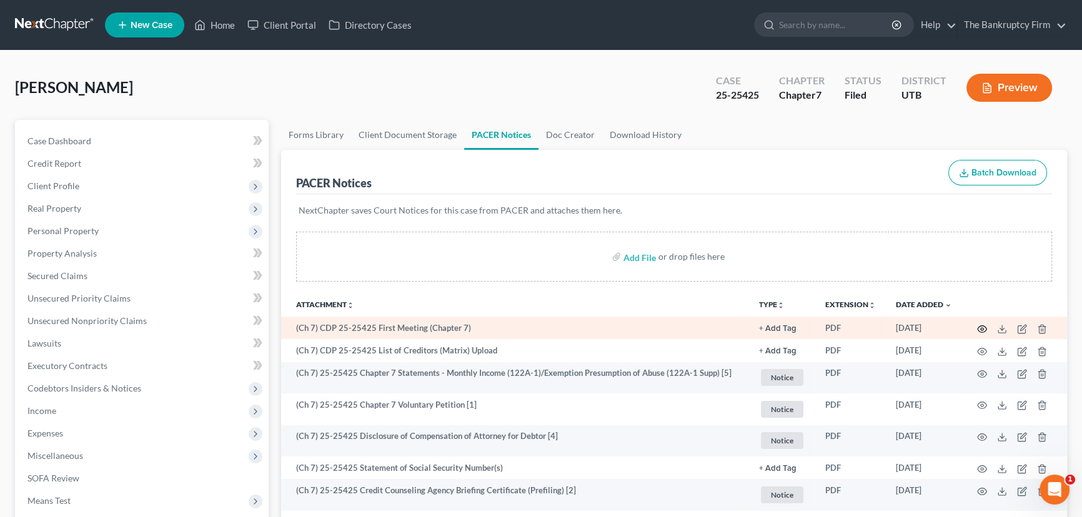
click at [985, 326] on icon "button" at bounding box center [982, 329] width 10 height 10
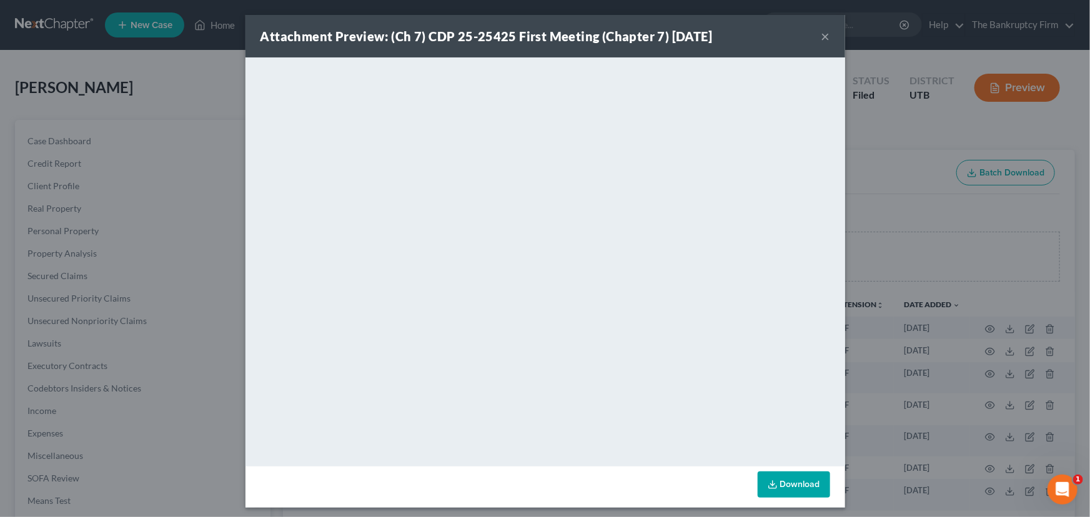
click at [824, 41] on button "×" at bounding box center [826, 36] width 9 height 15
